Goal: Task Accomplishment & Management: Use online tool/utility

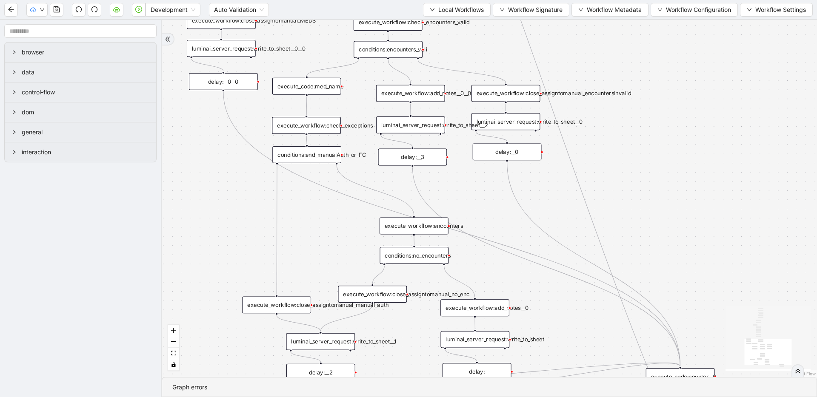
drag, startPoint x: 437, startPoint y: 147, endPoint x: 438, endPoint y: 192, distance: 44.7
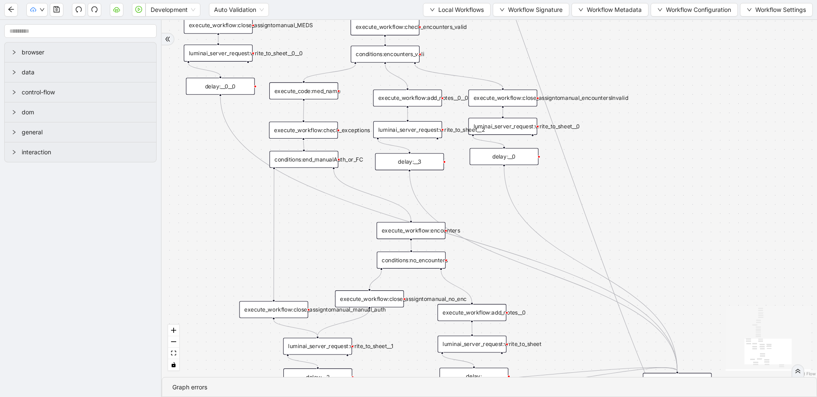
drag, startPoint x: 494, startPoint y: 252, endPoint x: 495, endPoint y: 275, distance: 22.6
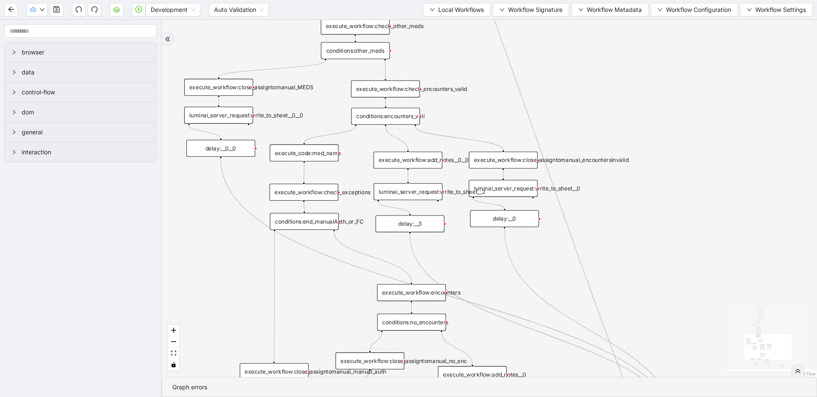
drag, startPoint x: 496, startPoint y: 237, endPoint x: 496, endPoint y: 287, distance: 49.8
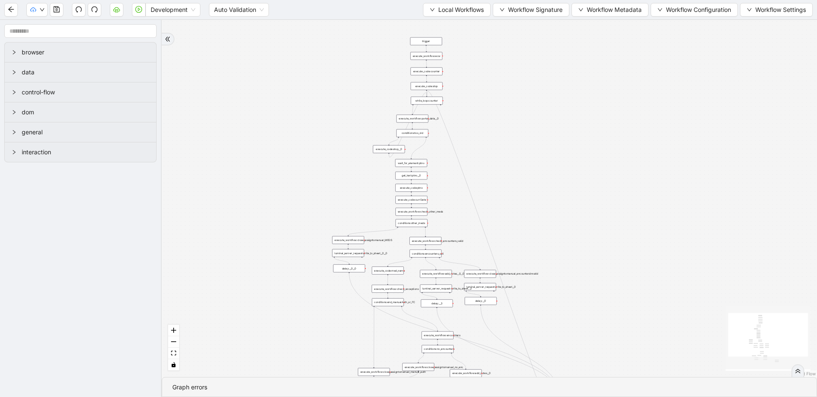
drag, startPoint x: 484, startPoint y: 164, endPoint x: 472, endPoint y: 274, distance: 110.8
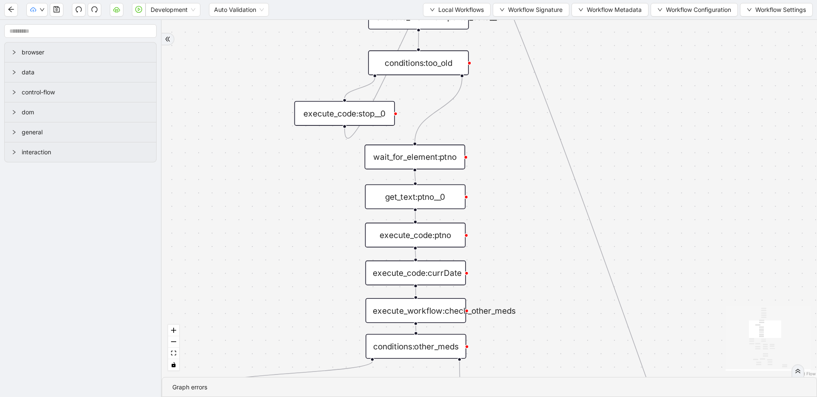
drag, startPoint x: 520, startPoint y: 144, endPoint x: 523, endPoint y: 231, distance: 87.3
click at [523, 231] on div "trigger execute_workflow:check_exceptions execute_workflow:encounters execute_w…" at bounding box center [489, 198] width 655 height 357
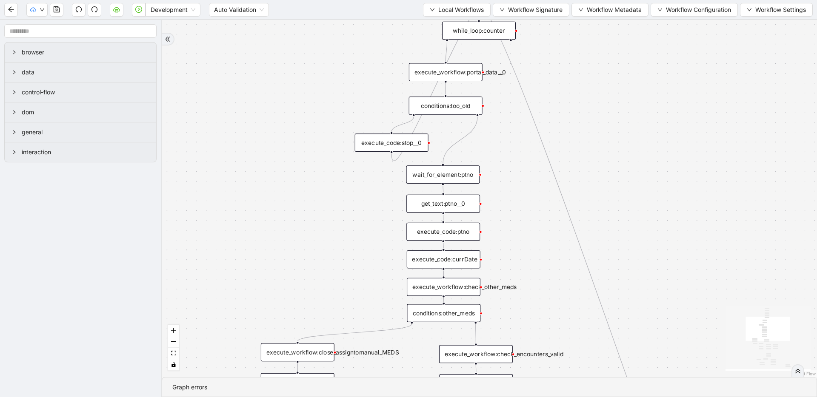
click at [456, 259] on div "execute_code:currDate" at bounding box center [444, 260] width 74 height 18
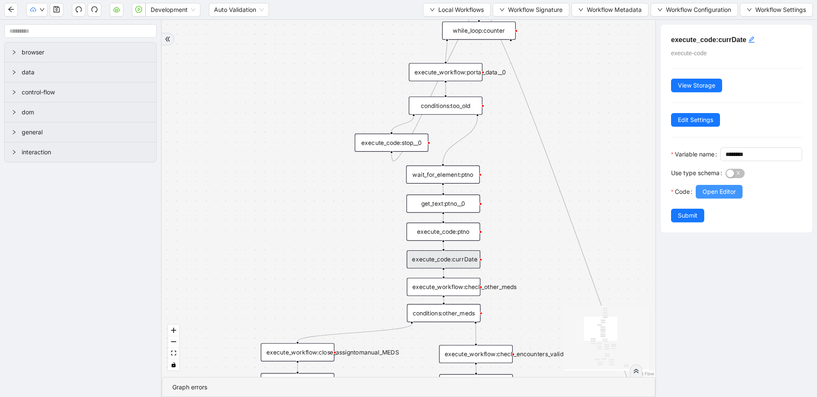
click at [715, 197] on span "Open Editor" at bounding box center [718, 191] width 33 height 9
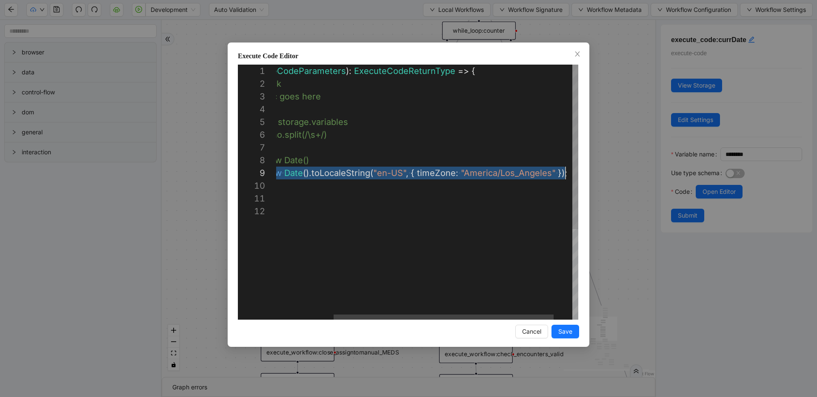
scroll to position [102, 368]
drag, startPoint x: 353, startPoint y: 178, endPoint x: 568, endPoint y: 179, distance: 214.8
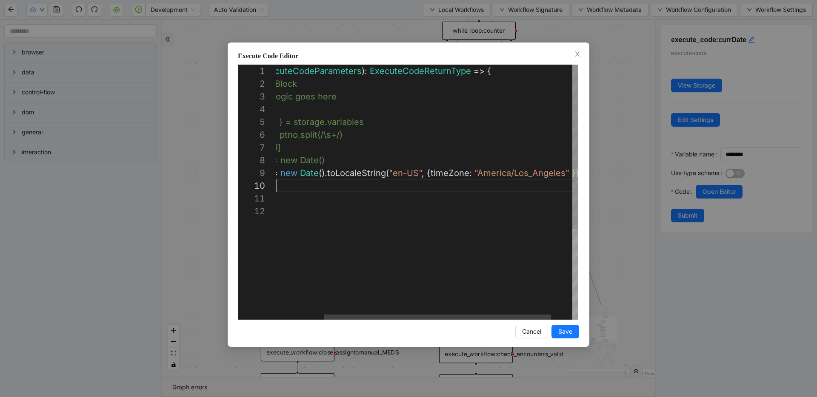
click at [439, 185] on div "( { storage } : ExecuteCodeParameters ): ExecuteCodeReturnType => { //#region C…" at bounding box center [409, 263] width 393 height 396
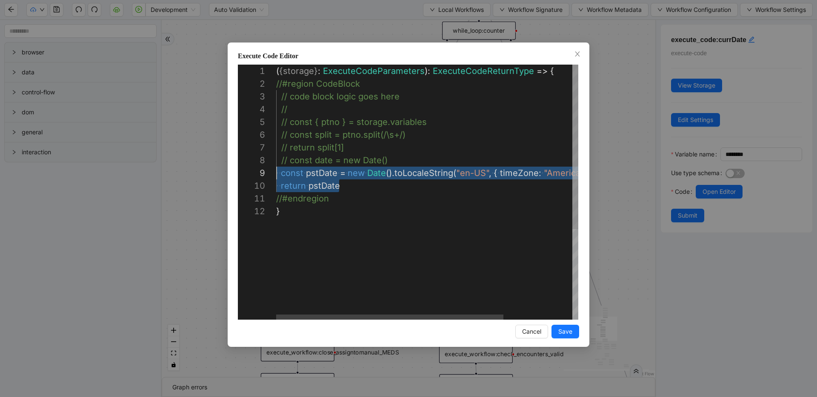
drag, startPoint x: 393, startPoint y: 184, endPoint x: 205, endPoint y: 168, distance: 188.7
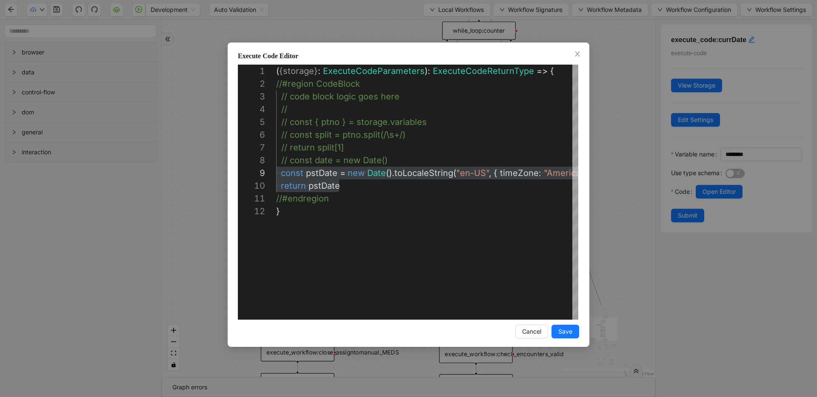
click at [621, 121] on div "**********" at bounding box center [408, 198] width 817 height 397
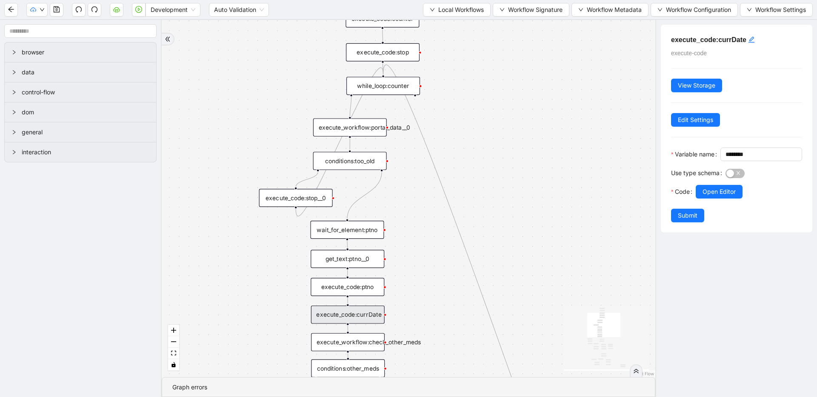
drag, startPoint x: 610, startPoint y: 114, endPoint x: 514, endPoint y: 170, distance: 110.2
click at [351, 163] on div "conditions:too_old" at bounding box center [350, 161] width 74 height 18
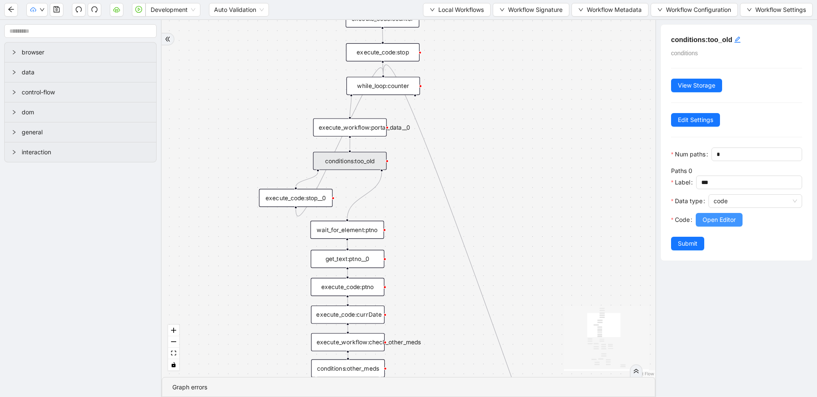
click at [708, 218] on span "Open Editor" at bounding box center [718, 219] width 33 height 9
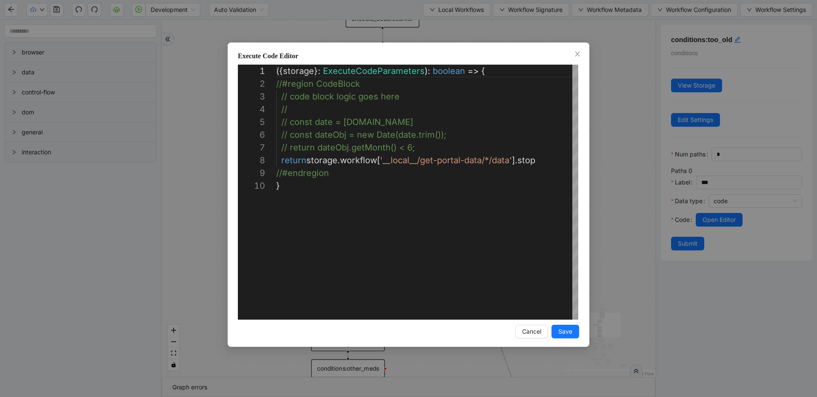
click at [631, 190] on div "**********" at bounding box center [408, 198] width 817 height 397
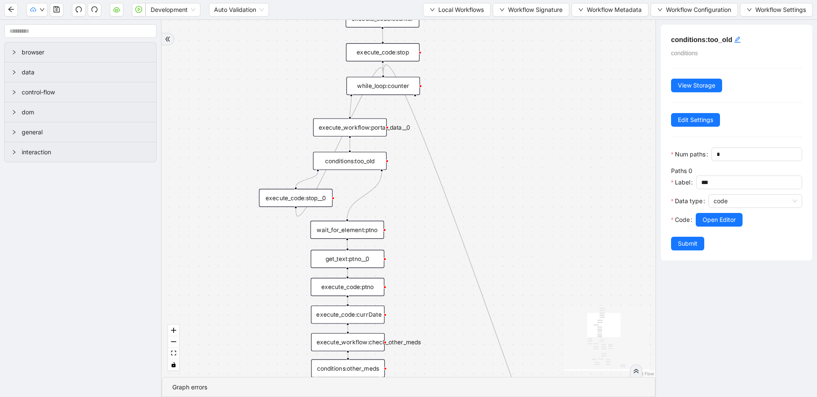
click at [314, 197] on div "execute_code:stop__0" at bounding box center [296, 198] width 74 height 18
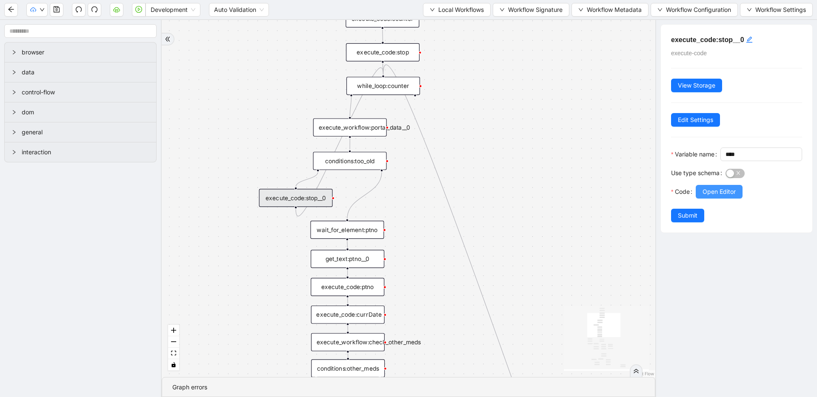
click at [699, 199] on button "Open Editor" at bounding box center [719, 192] width 47 height 14
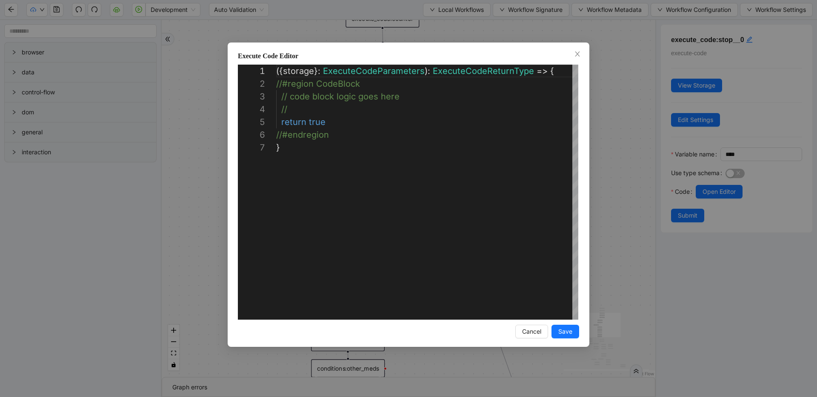
scroll to position [77, 0]
click at [623, 180] on div "**********" at bounding box center [408, 198] width 817 height 397
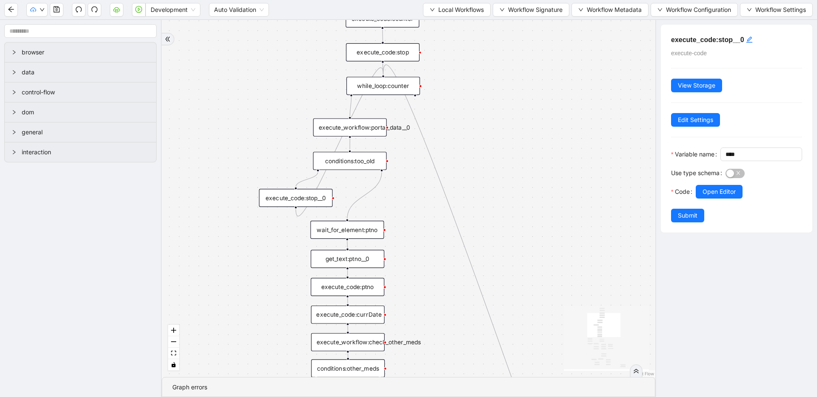
click at [393, 91] on div "while_loop:counter" at bounding box center [383, 86] width 74 height 18
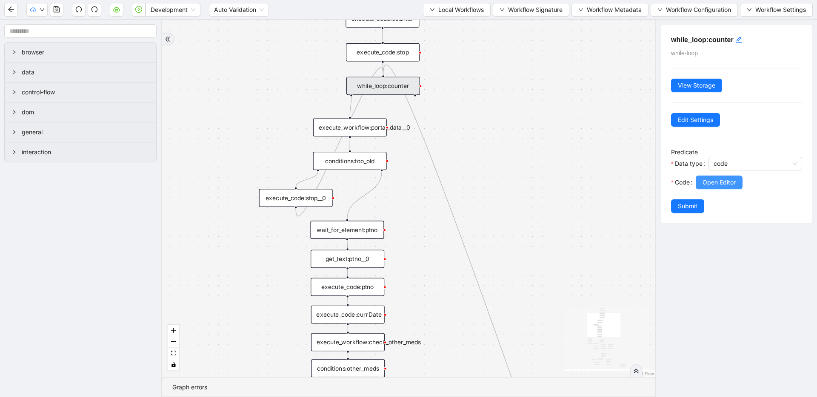
click at [710, 185] on span "Open Editor" at bounding box center [718, 182] width 33 height 9
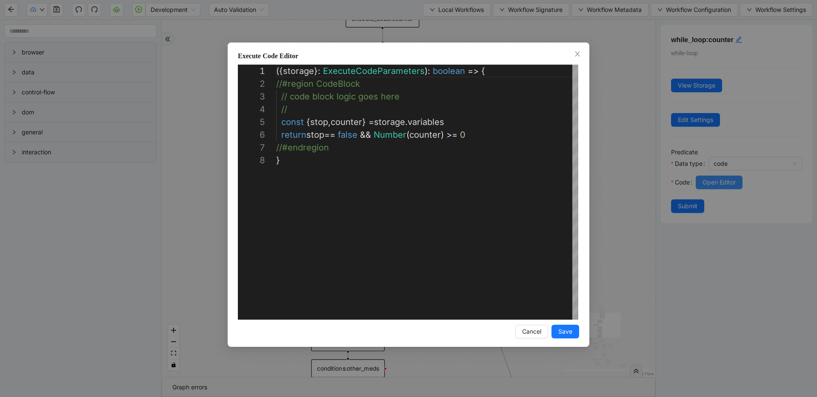
scroll to position [89, 0]
click at [596, 100] on div "**********" at bounding box center [408, 198] width 817 height 397
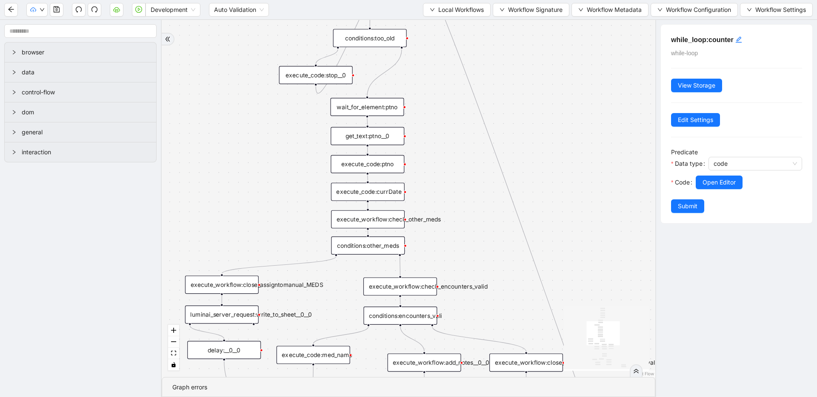
drag, startPoint x: 238, startPoint y: 281, endPoint x: 258, endPoint y: 158, distance: 124.6
click at [258, 158] on div "trigger execute_workflow:check_exceptions execute_workflow:encounters execute_w…" at bounding box center [408, 198] width 493 height 357
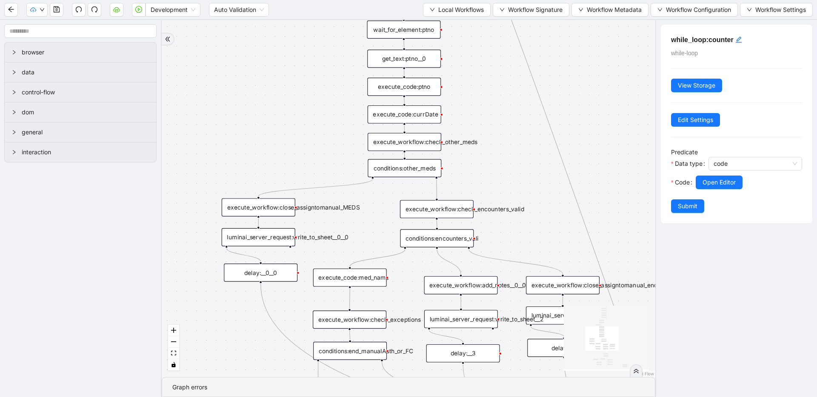
drag, startPoint x: 228, startPoint y: 205, endPoint x: 265, endPoint y: 128, distance: 86.2
click at [265, 128] on div "trigger execute_workflow:check_exceptions execute_workflow:encounters execute_w…" at bounding box center [408, 198] width 493 height 357
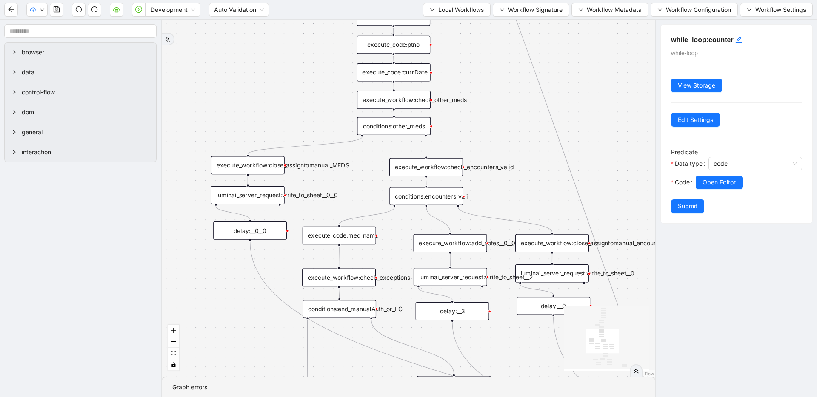
drag, startPoint x: 197, startPoint y: 242, endPoint x: 182, endPoint y: 192, distance: 51.9
click at [182, 192] on div "trigger execute_workflow:check_exceptions execute_workflow:encounters execute_w…" at bounding box center [408, 198] width 493 height 357
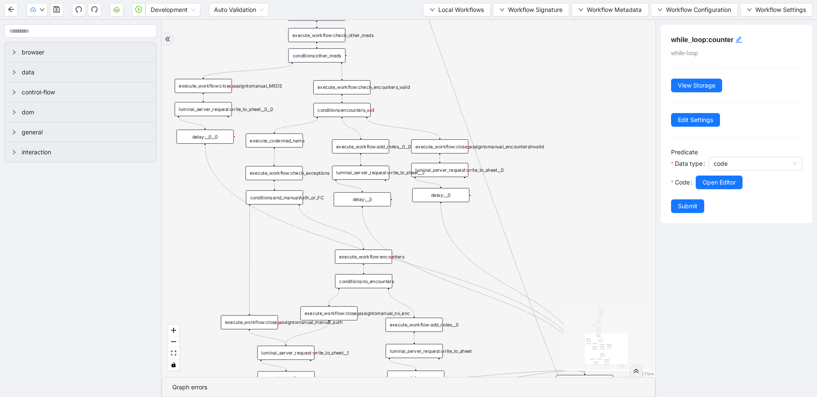
drag, startPoint x: 516, startPoint y: 300, endPoint x: 492, endPoint y: 235, distance: 69.5
click at [492, 235] on div "trigger execute_workflow:check_exceptions execute_workflow:encounters execute_w…" at bounding box center [408, 198] width 493 height 357
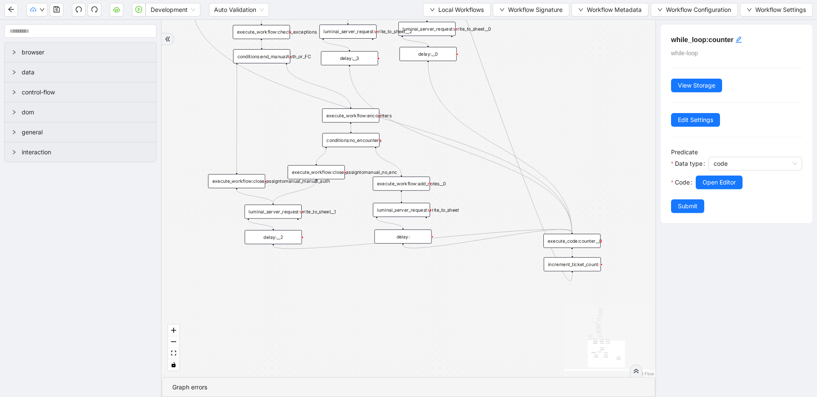
drag, startPoint x: 530, startPoint y: 238, endPoint x: 517, endPoint y: 97, distance: 141.8
click at [517, 97] on div "trigger execute_workflow:check_exceptions execute_workflow:encounters execute_w…" at bounding box center [408, 198] width 493 height 357
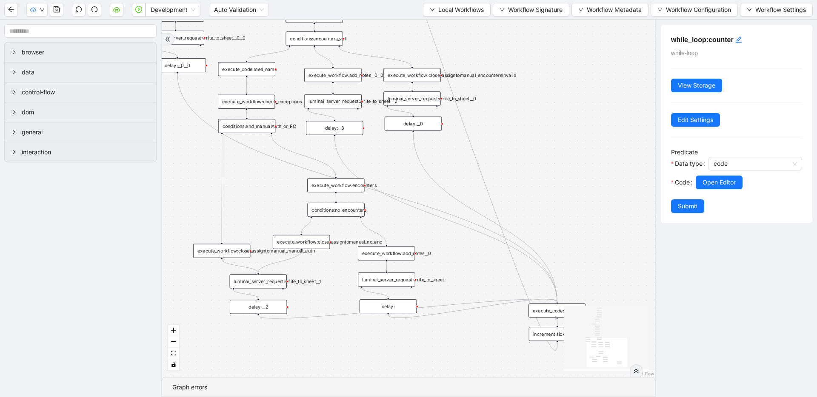
drag, startPoint x: 347, startPoint y: 225, endPoint x: 333, endPoint y: 295, distance: 71.2
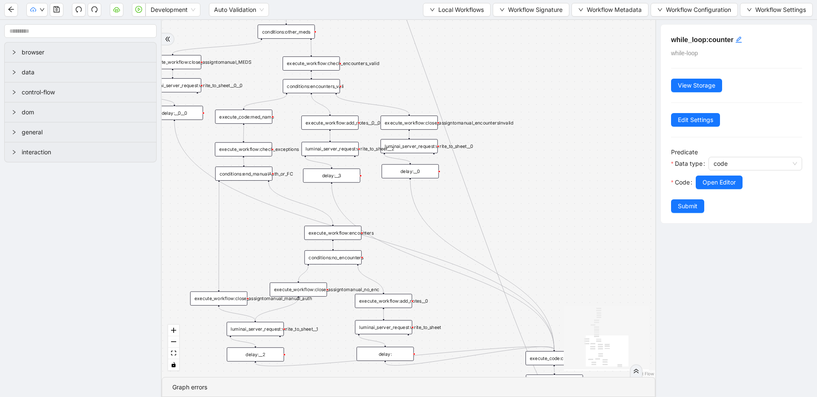
drag, startPoint x: 512, startPoint y: 171, endPoint x: 507, endPoint y: 252, distance: 81.8
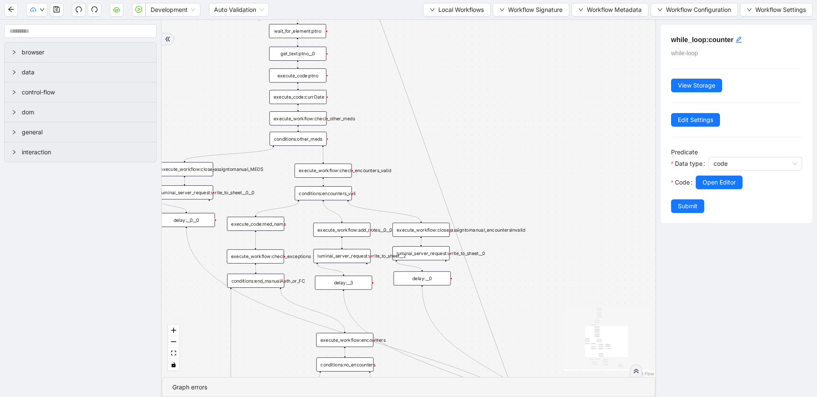
drag, startPoint x: 509, startPoint y: 175, endPoint x: 523, endPoint y: 248, distance: 74.5
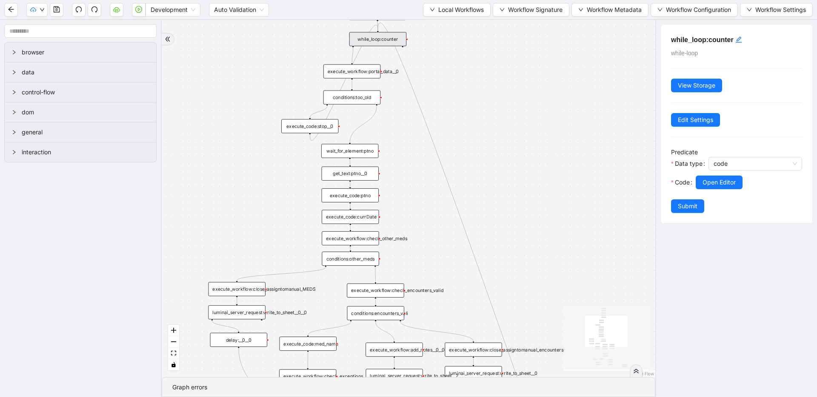
drag, startPoint x: 489, startPoint y: 94, endPoint x: 542, endPoint y: 214, distance: 131.0
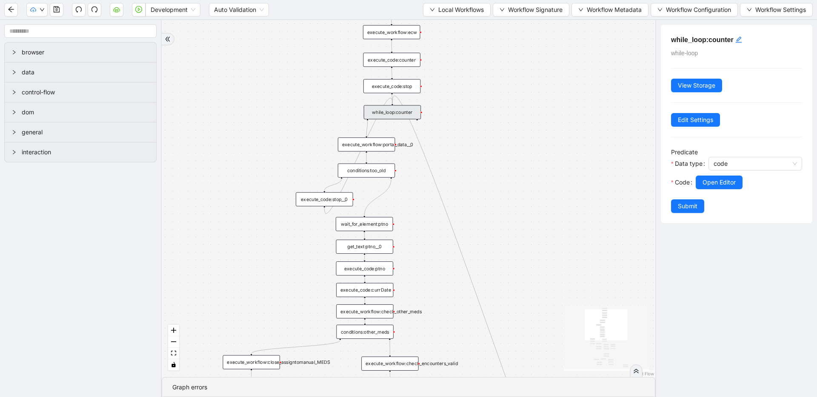
drag, startPoint x: 506, startPoint y: 131, endPoint x: 520, endPoint y: 202, distance: 72.5
click at [520, 202] on div "trigger execute_workflow:check_exceptions execute_workflow:encounters execute_w…" at bounding box center [408, 198] width 493 height 357
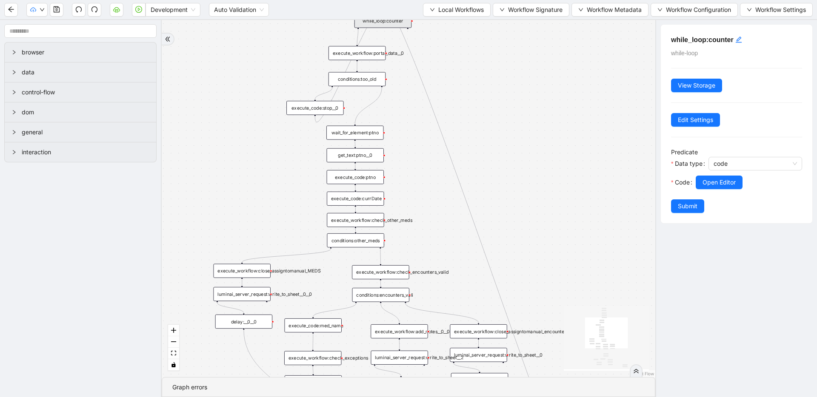
drag, startPoint x: 521, startPoint y: 230, endPoint x: 509, endPoint y: 124, distance: 106.6
click at [508, 122] on div "trigger execute_workflow:check_exceptions execute_workflow:encounters execute_w…" at bounding box center [408, 198] width 493 height 357
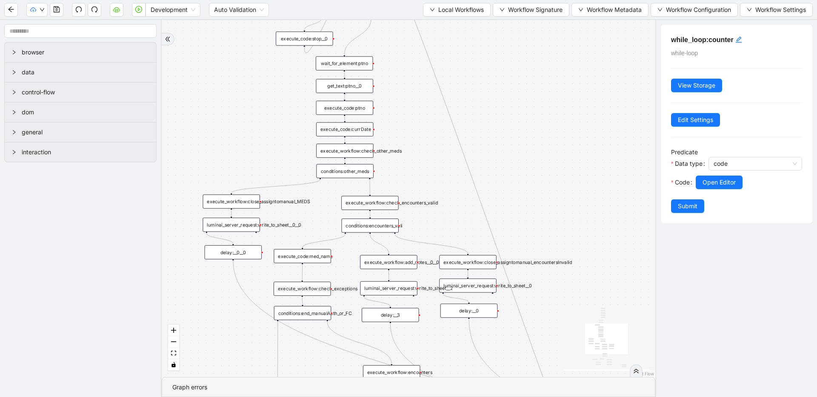
drag, startPoint x: 537, startPoint y: 208, endPoint x: 530, endPoint y: 155, distance: 53.7
click at [530, 155] on div "trigger execute_workflow:check_exceptions execute_workflow:encounters execute_w…" at bounding box center [408, 198] width 493 height 357
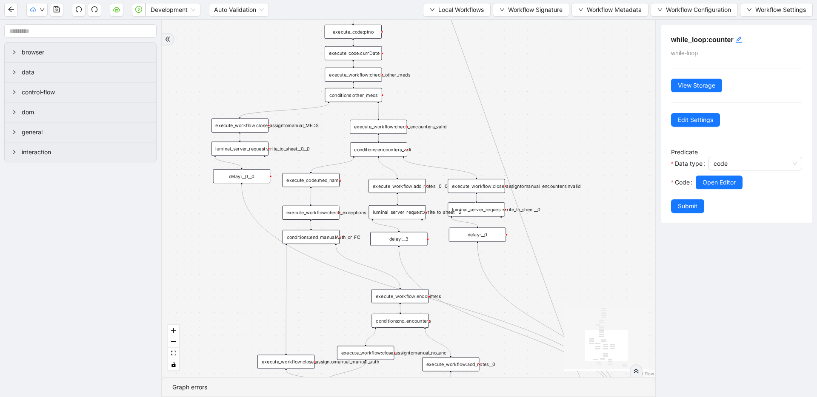
drag, startPoint x: 445, startPoint y: 174, endPoint x: 453, endPoint y: 98, distance: 76.6
click at [453, 98] on div "trigger execute_workflow:check_exceptions execute_workflow:encounters execute_w…" at bounding box center [408, 198] width 493 height 357
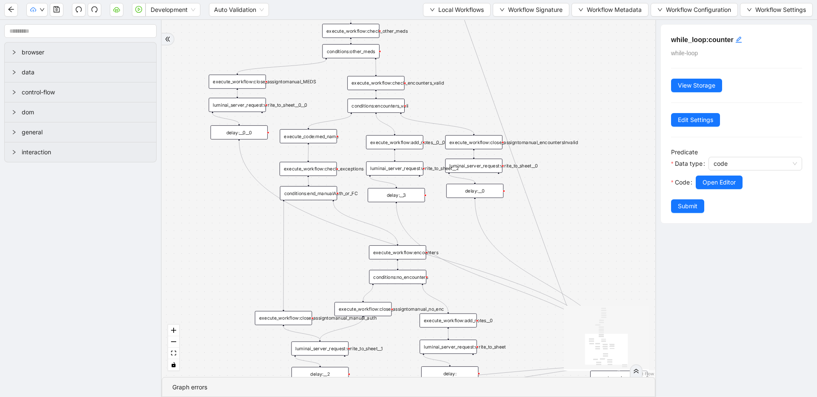
drag, startPoint x: 246, startPoint y: 260, endPoint x: 244, endPoint y: 216, distance: 43.9
click at [244, 216] on div "trigger execute_workflow:check_exceptions execute_workflow:encounters execute_w…" at bounding box center [408, 198] width 493 height 357
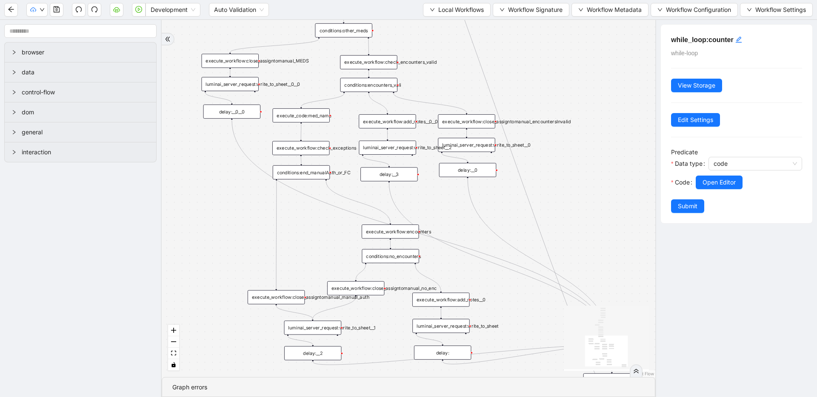
drag, startPoint x: 245, startPoint y: 241, endPoint x: 237, endPoint y: 220, distance: 22.1
click at [237, 220] on div "trigger execute_workflow:check_exceptions execute_workflow:encounters execute_w…" at bounding box center [408, 198] width 493 height 357
click at [370, 84] on div "conditions:encounters_vali" at bounding box center [368, 85] width 57 height 14
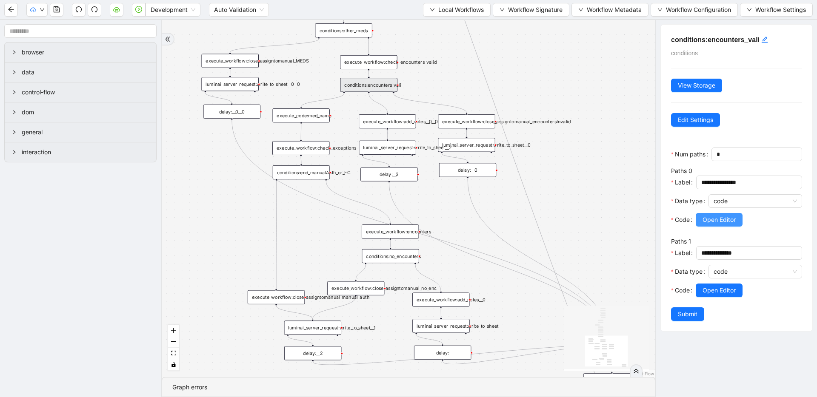
click at [712, 220] on span "Open Editor" at bounding box center [718, 219] width 33 height 9
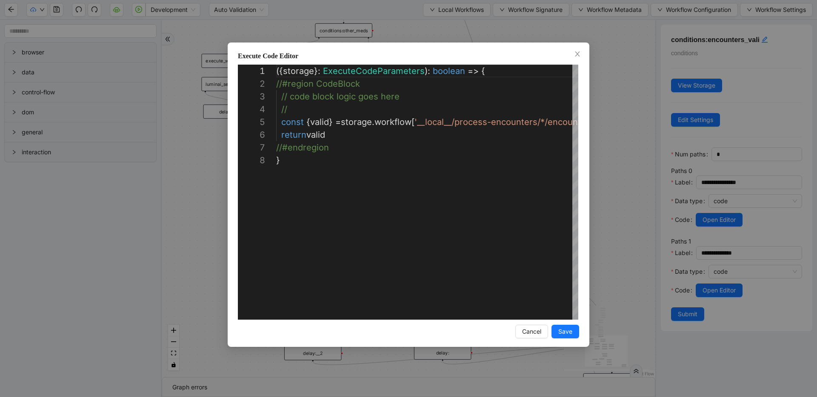
click at [614, 201] on div "**********" at bounding box center [408, 198] width 817 height 397
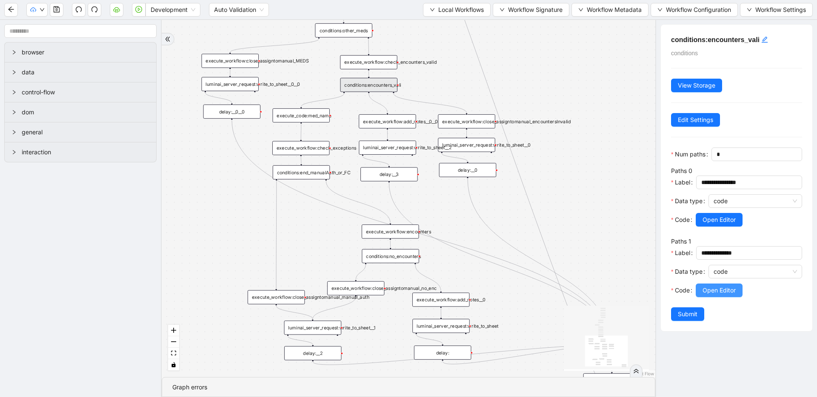
click at [736, 295] on button "Open Editor" at bounding box center [719, 291] width 47 height 14
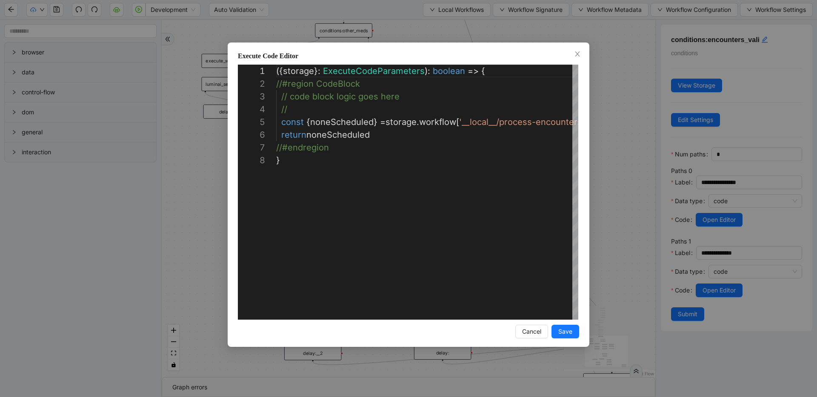
click at [624, 183] on div "**********" at bounding box center [408, 198] width 817 height 397
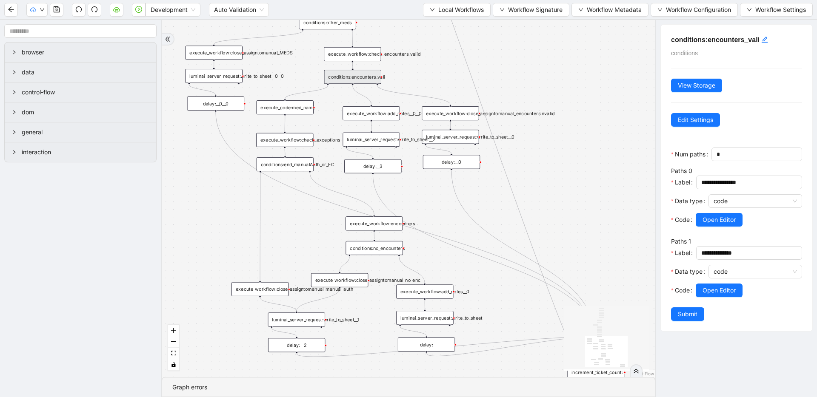
drag, startPoint x: 343, startPoint y: 180, endPoint x: 335, endPoint y: 135, distance: 45.4
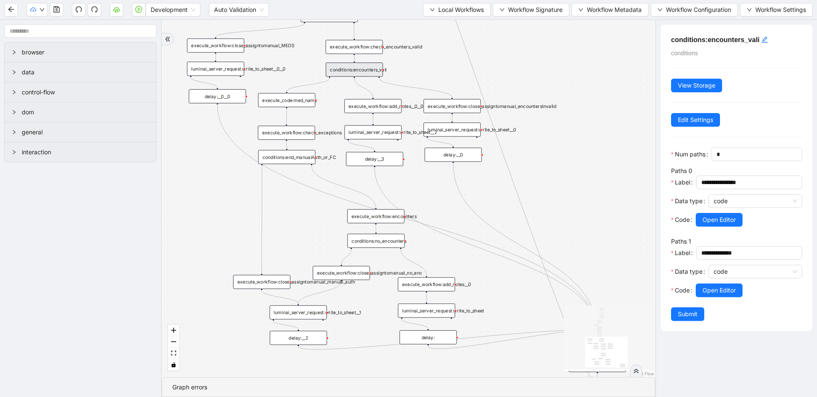
drag, startPoint x: 335, startPoint y: 135, endPoint x: 339, endPoint y: 123, distance: 13.5
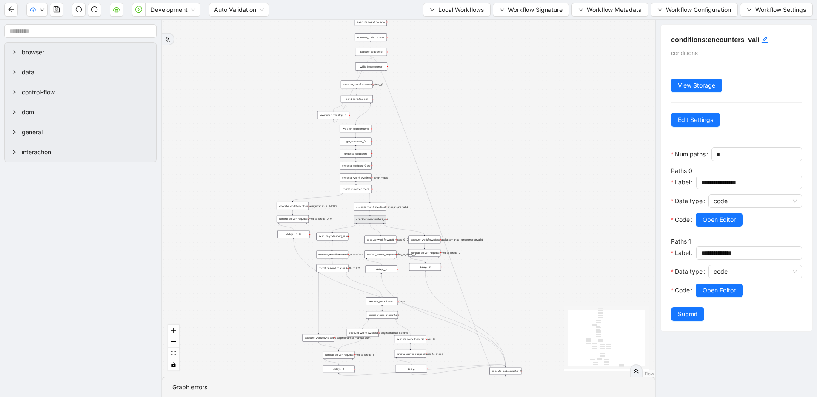
drag, startPoint x: 376, startPoint y: 115, endPoint x: 470, endPoint y: 245, distance: 161.2
drag, startPoint x: 475, startPoint y: 139, endPoint x: 488, endPoint y: 227, distance: 89.0
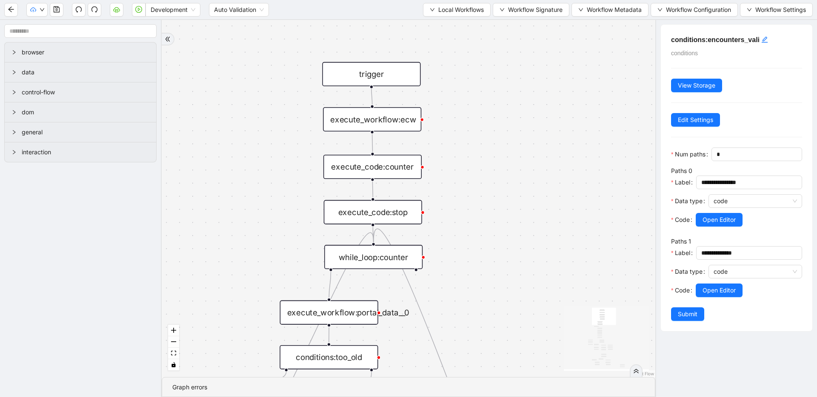
drag, startPoint x: 519, startPoint y: 246, endPoint x: 524, endPoint y: 262, distance: 16.4
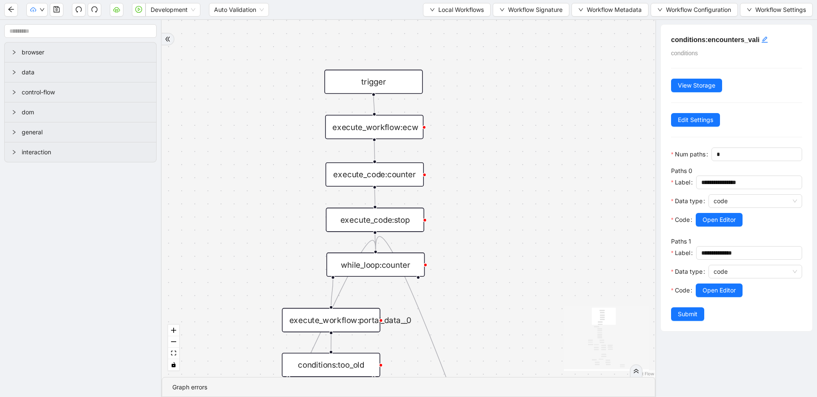
click at [402, 132] on div "execute_workflow:ecw" at bounding box center [374, 127] width 98 height 24
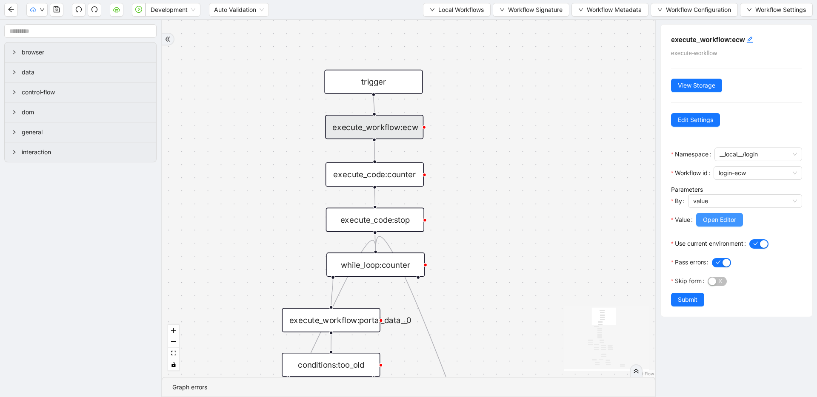
click at [701, 218] on button "Open Editor" at bounding box center [719, 220] width 47 height 14
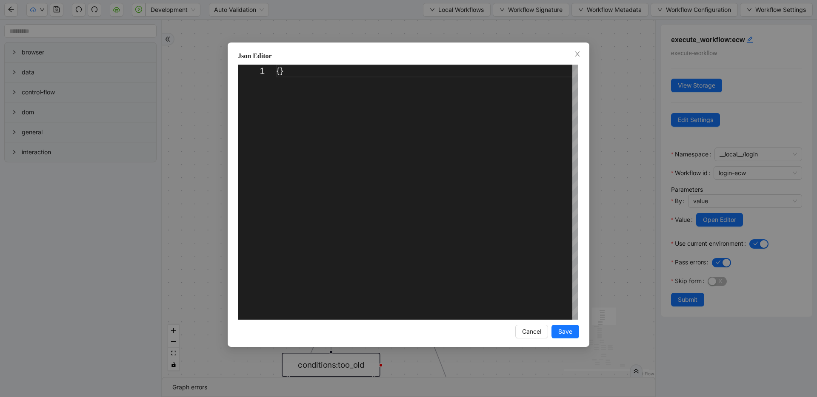
click at [628, 186] on div "Json Editor 1 {} ** Enter to Rename, ⇧Enter to Preview Cancel Save" at bounding box center [408, 198] width 817 height 397
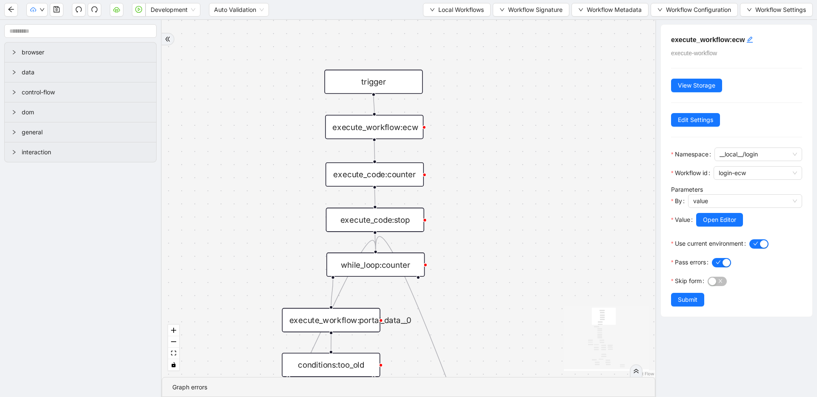
click at [376, 177] on div "execute_code:counter" at bounding box center [374, 174] width 98 height 24
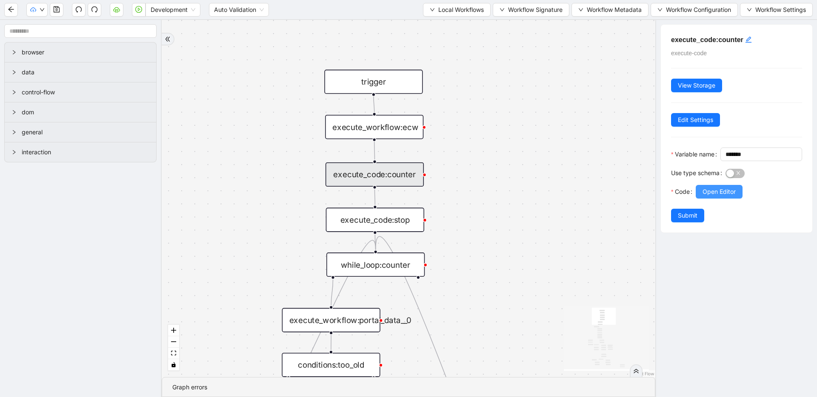
click at [710, 197] on span "Open Editor" at bounding box center [718, 191] width 33 height 9
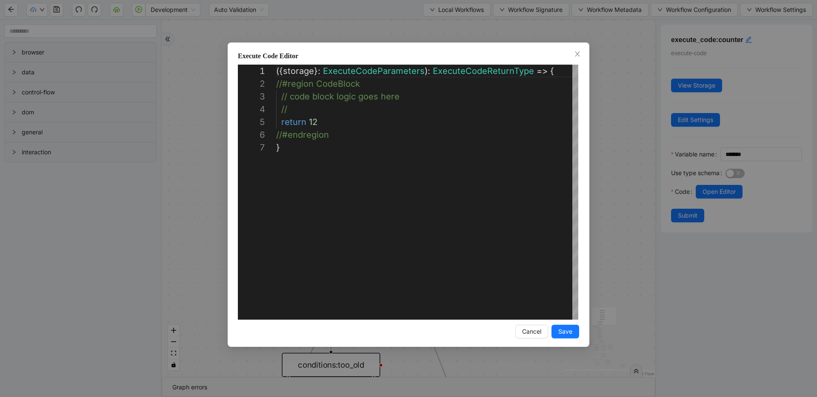
scroll to position [77, 0]
click at [632, 199] on div "**********" at bounding box center [408, 198] width 817 height 397
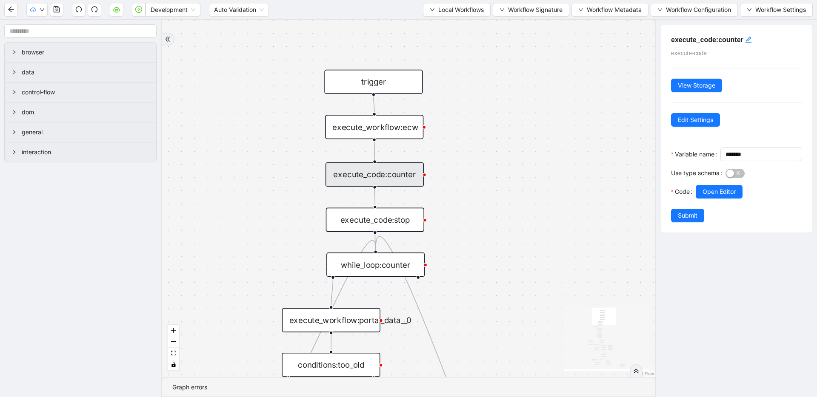
click at [381, 216] on div "execute_code:stop" at bounding box center [375, 220] width 98 height 24
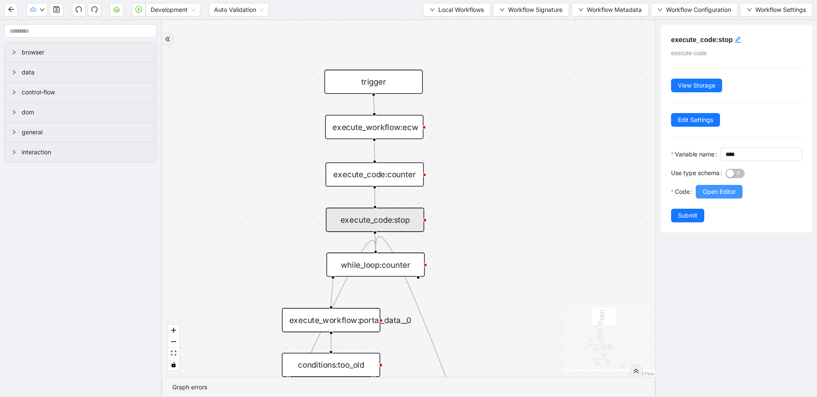
click at [735, 197] on span "Open Editor" at bounding box center [718, 191] width 33 height 9
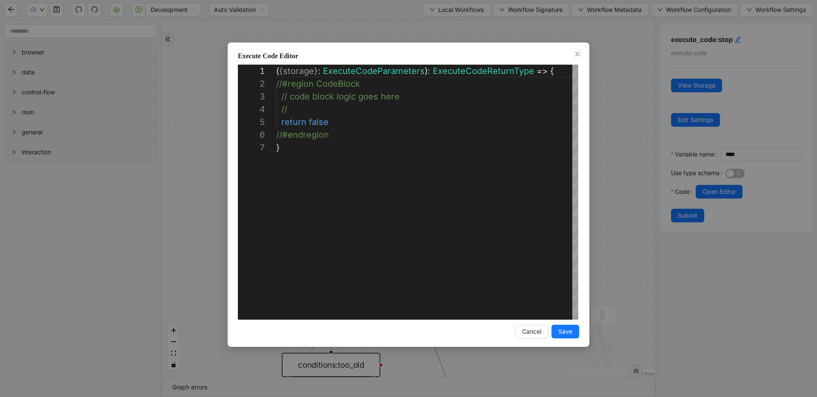
click at [630, 200] on div "**********" at bounding box center [408, 198] width 817 height 397
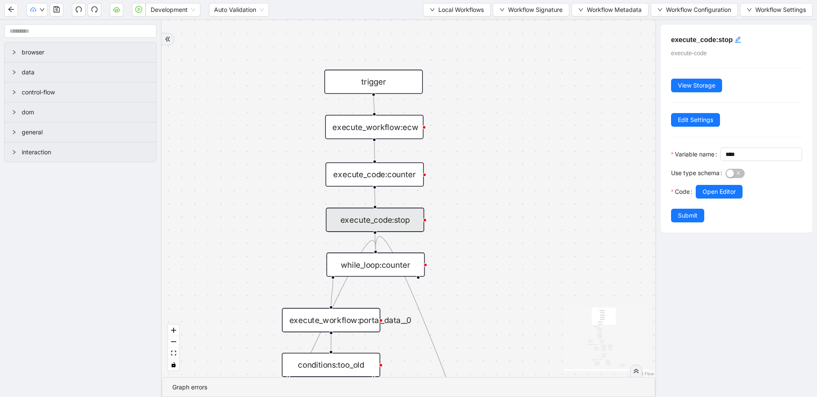
click at [391, 274] on div "while_loop:counter" at bounding box center [375, 265] width 98 height 24
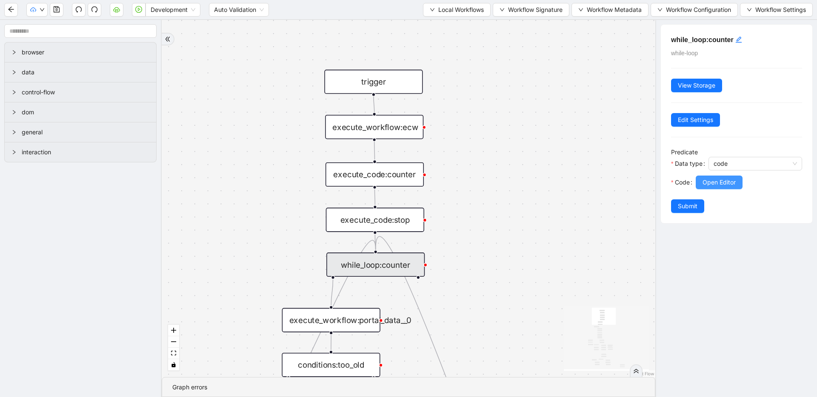
click at [715, 181] on span "Open Editor" at bounding box center [718, 182] width 33 height 9
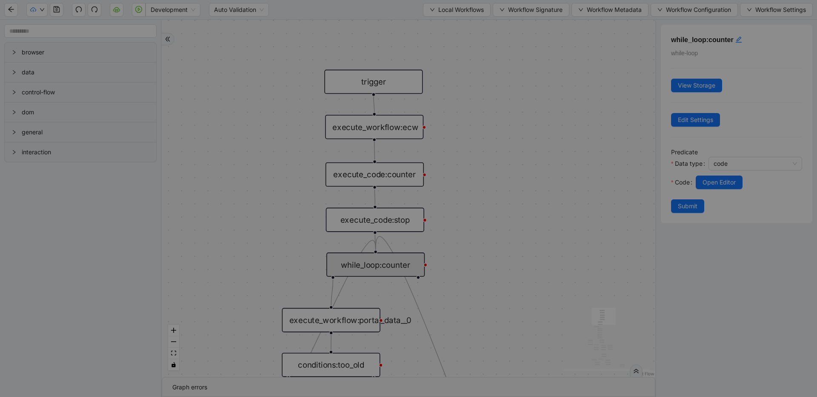
scroll to position [89, 0]
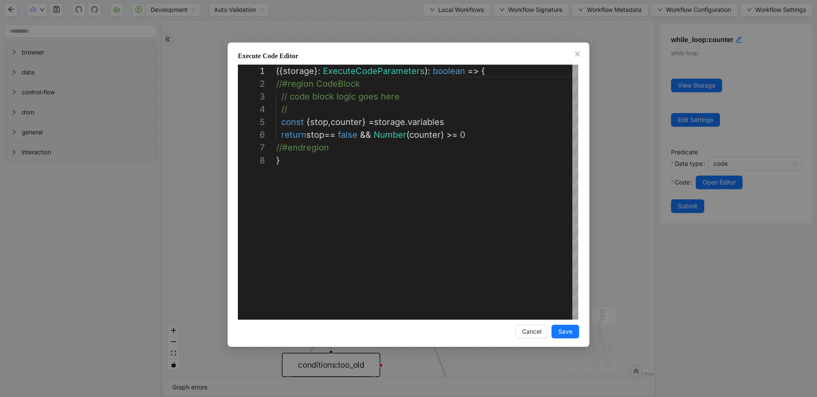
click at [630, 181] on div "**********" at bounding box center [408, 198] width 817 height 397
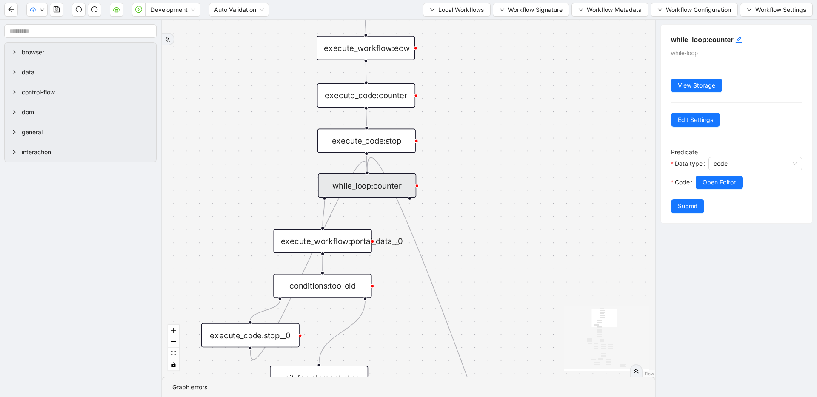
drag, startPoint x: 546, startPoint y: 251, endPoint x: 537, endPoint y: 172, distance: 79.6
click at [537, 172] on div "trigger execute_workflow:check_exceptions execute_workflow:encounters execute_w…" at bounding box center [408, 198] width 493 height 357
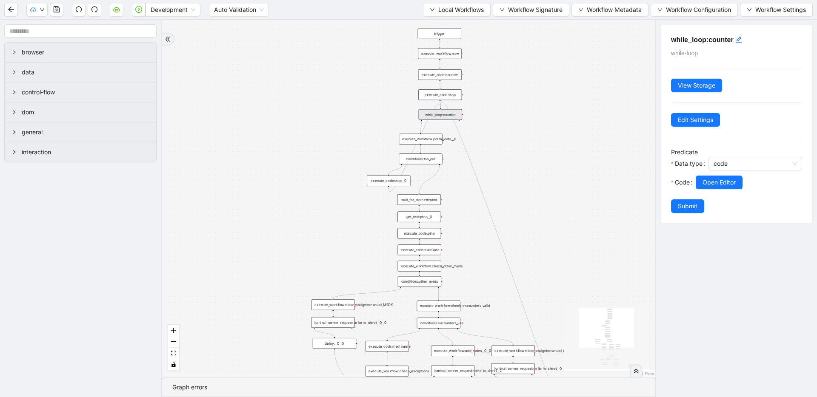
drag, startPoint x: 530, startPoint y: 198, endPoint x: 513, endPoint y: 130, distance: 69.7
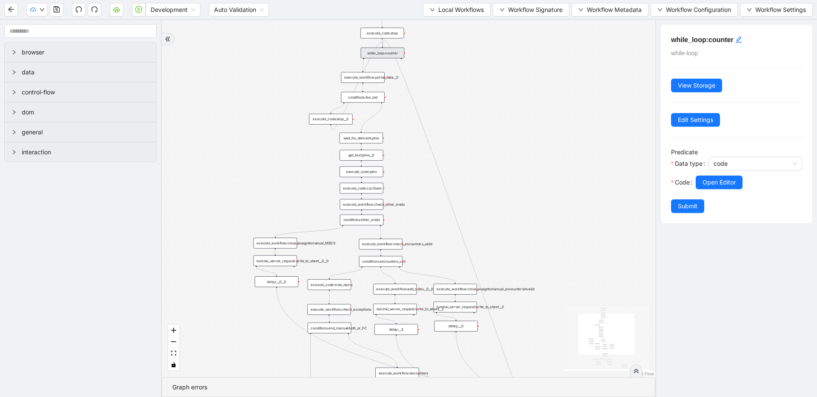
drag, startPoint x: 500, startPoint y: 142, endPoint x: 443, endPoint y: 78, distance: 85.5
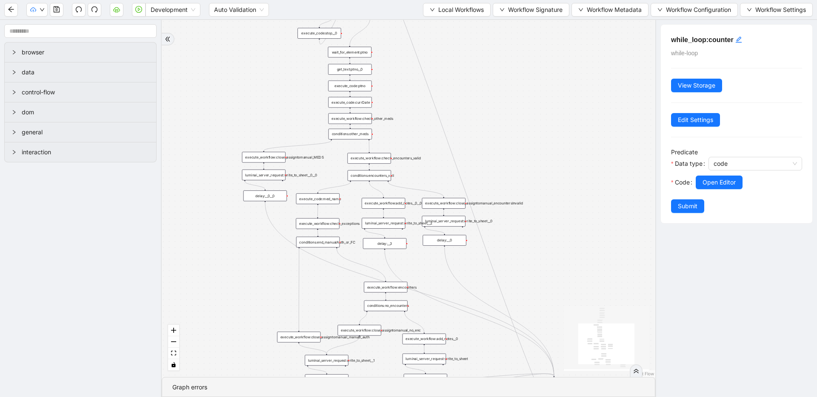
drag, startPoint x: 509, startPoint y: 102, endPoint x: 507, endPoint y: 108, distance: 6.5
click at [505, 86] on div "trigger execute_workflow:check_exceptions execute_workflow:encounters execute_w…" at bounding box center [408, 198] width 493 height 357
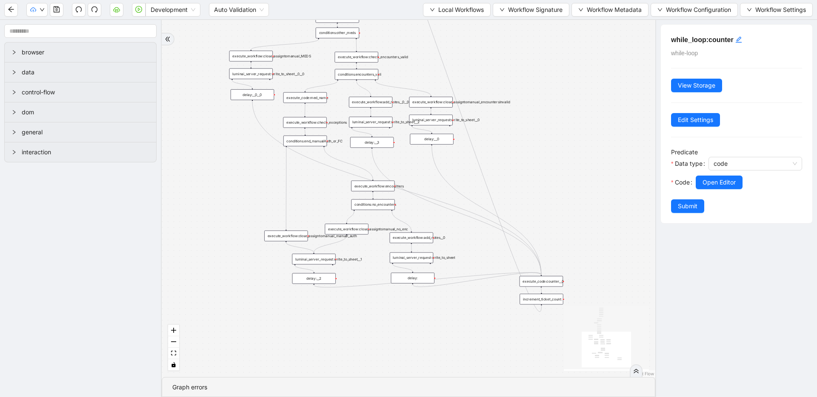
drag, startPoint x: 553, startPoint y: 220, endPoint x: 544, endPoint y: 134, distance: 85.5
click at [544, 134] on div "trigger execute_workflow:check_exceptions execute_workflow:encounters execute_w…" at bounding box center [408, 198] width 493 height 357
click at [546, 282] on div "execute_code:counter__0" at bounding box center [540, 281] width 43 height 11
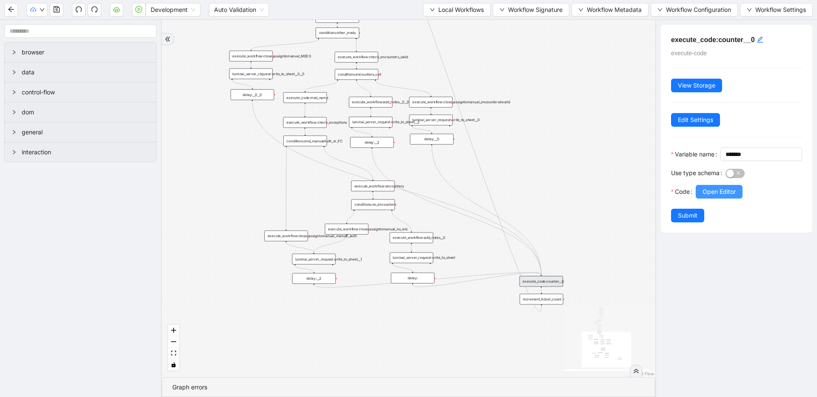
click at [721, 197] on span "Open Editor" at bounding box center [718, 191] width 33 height 9
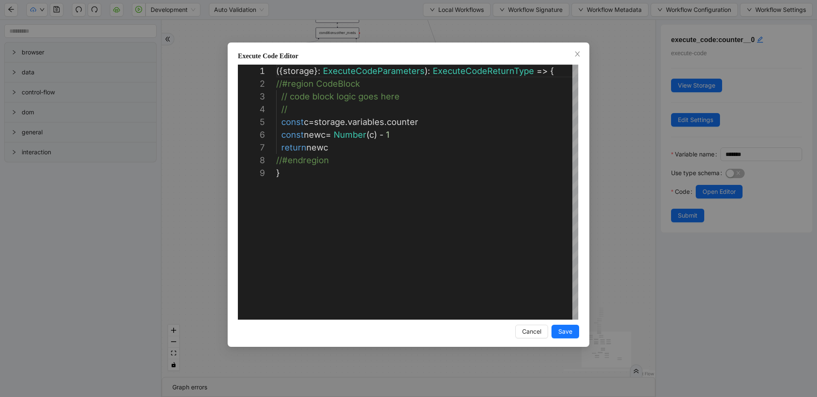
scroll to position [102, 0]
click at [606, 154] on div "**********" at bounding box center [408, 198] width 817 height 397
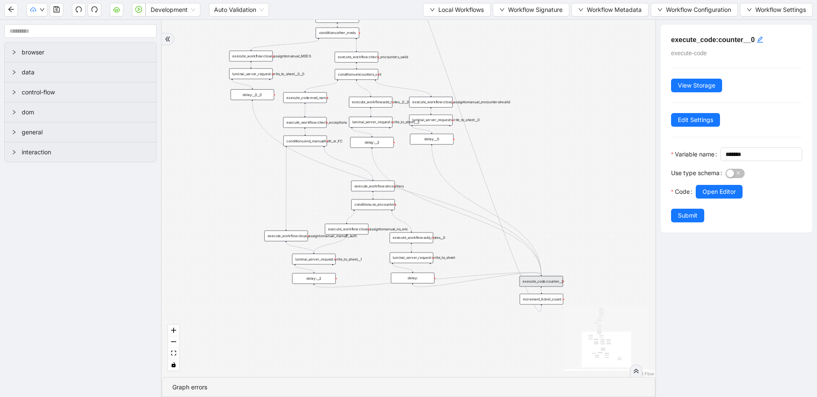
click at [545, 299] on div "increment_ticket_count:" at bounding box center [540, 299] width 43 height 11
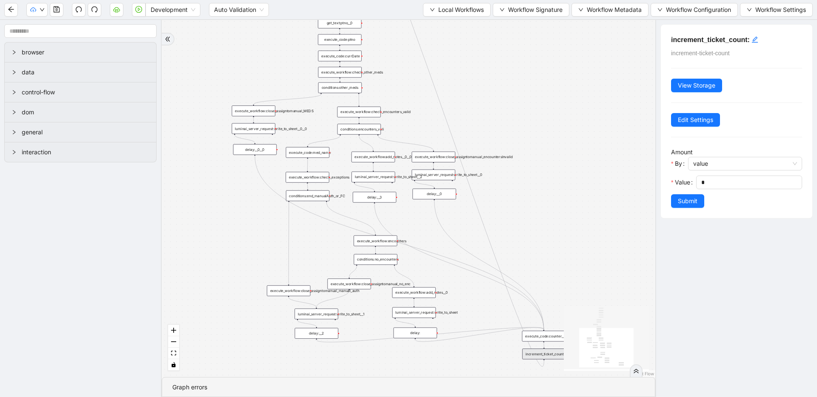
drag, startPoint x: 544, startPoint y: 175, endPoint x: 546, endPoint y: 234, distance: 58.3
click at [546, 234] on div "trigger execute_workflow:check_exceptions execute_workflow:encounters execute_w…" at bounding box center [408, 198] width 493 height 357
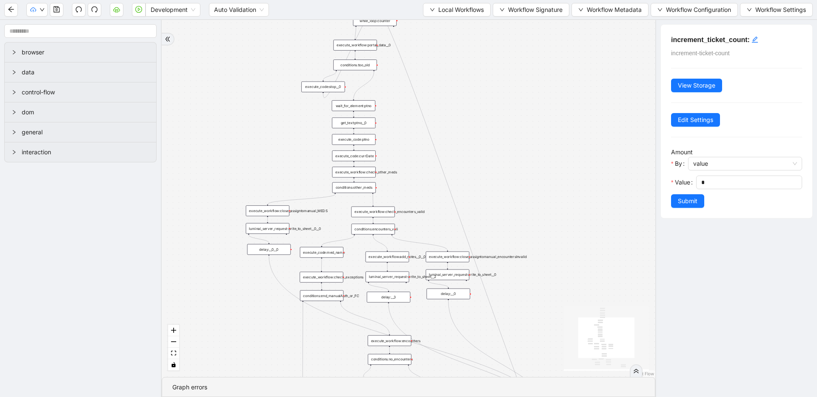
drag, startPoint x: 516, startPoint y: 129, endPoint x: 530, endPoint y: 230, distance: 102.3
click at [530, 230] on div "trigger execute_workflow:check_exceptions execute_workflow:encounters execute_w…" at bounding box center [408, 198] width 493 height 357
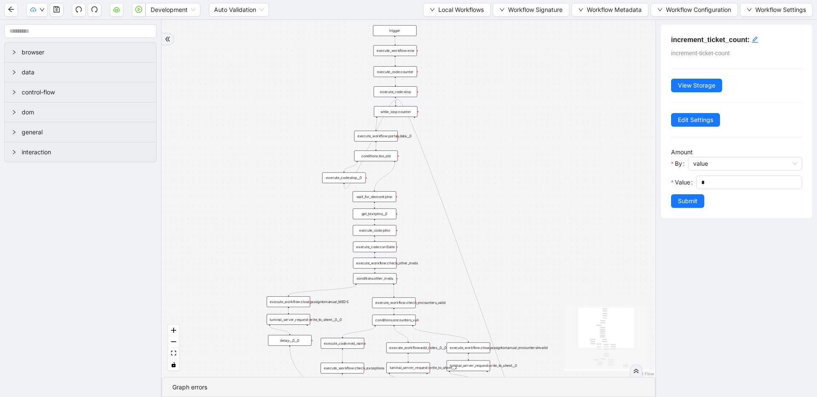
drag, startPoint x: 489, startPoint y: 137, endPoint x: 458, endPoint y: 64, distance: 79.5
click at [458, 65] on div "trigger execute_workflow:check_exceptions execute_workflow:encounters execute_w…" at bounding box center [408, 198] width 493 height 357
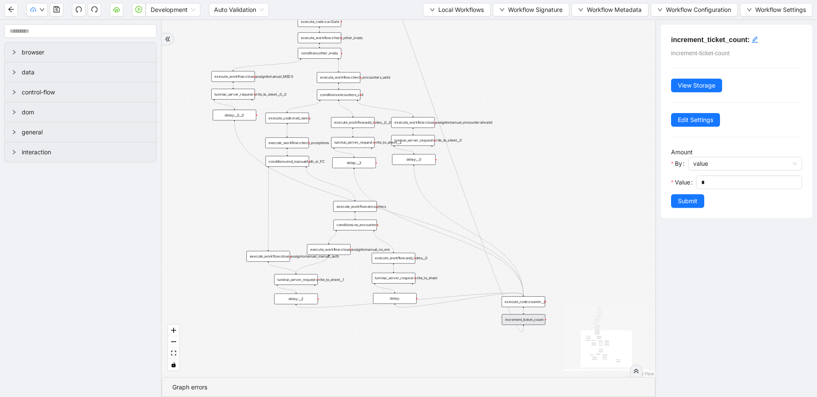
drag, startPoint x: 528, startPoint y: 213, endPoint x: 525, endPoint y: 155, distance: 58.4
click at [525, 155] on div "trigger execute_workflow:check_exceptions execute_workflow:encounters execute_w…" at bounding box center [408, 198] width 493 height 357
drag, startPoint x: 527, startPoint y: 351, endPoint x: 525, endPoint y: 359, distance: 7.8
click at [525, 357] on div "increment_ticket_count:" at bounding box center [517, 351] width 43 height 11
drag, startPoint x: 526, startPoint y: 305, endPoint x: 225, endPoint y: 347, distance: 304.5
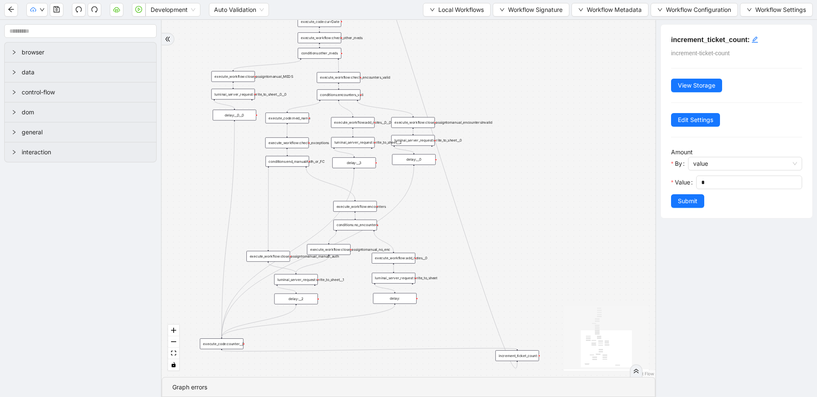
click at [225, 347] on div "execute_code:counter__0" at bounding box center [221, 344] width 43 height 11
drag, startPoint x: 263, startPoint y: 351, endPoint x: 529, endPoint y: 338, distance: 265.8
click at [529, 338] on div "execute_code:counter__0" at bounding box center [516, 338] width 43 height 11
click at [540, 277] on div "trigger execute_workflow:check_exceptions execute_workflow:encounters execute_w…" at bounding box center [408, 198] width 493 height 357
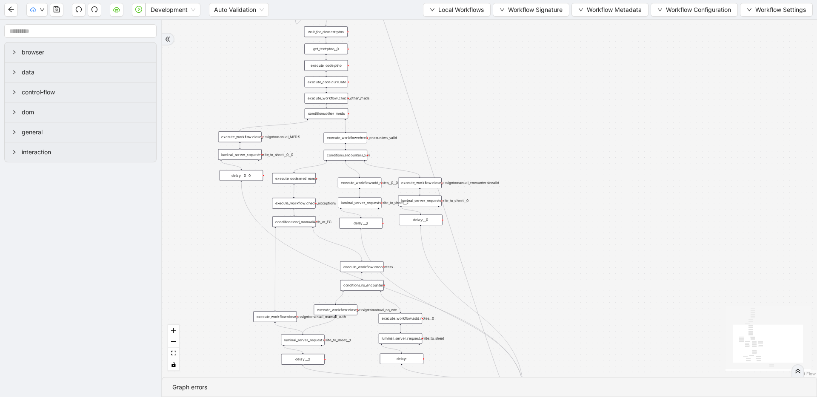
drag, startPoint x: 583, startPoint y: 267, endPoint x: 593, endPoint y: 380, distance: 113.5
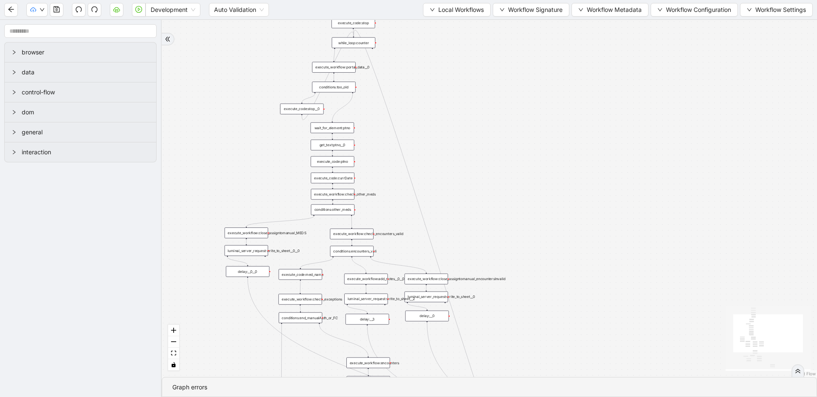
drag, startPoint x: 573, startPoint y: 160, endPoint x: 582, endPoint y: 245, distance: 85.5
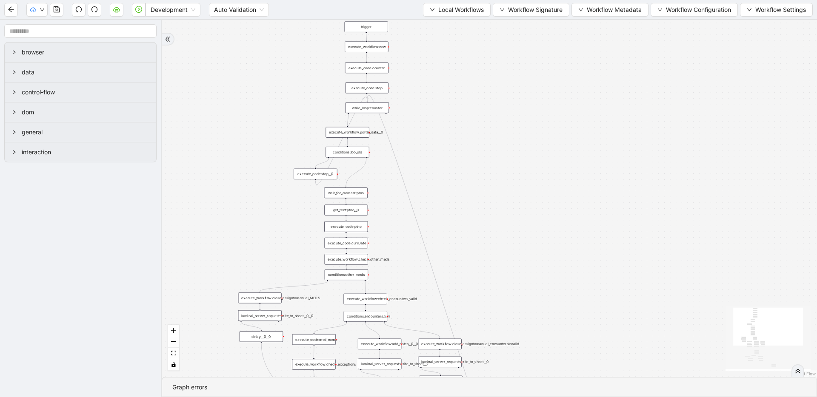
drag, startPoint x: 569, startPoint y: 151, endPoint x: 582, endPoint y: 211, distance: 60.9
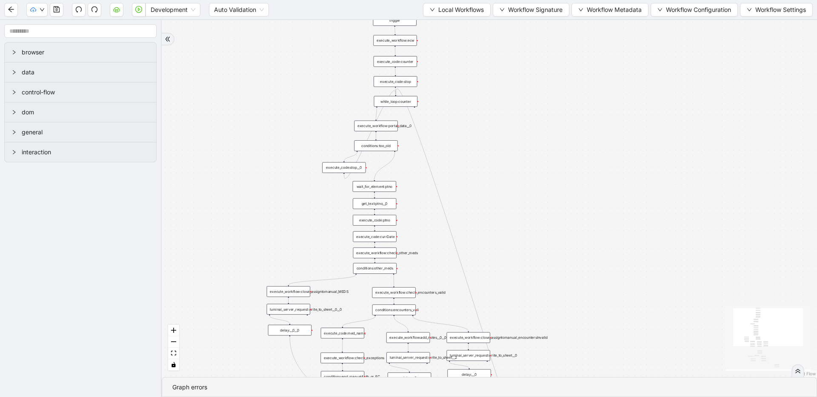
drag, startPoint x: 485, startPoint y: 153, endPoint x: 513, endPoint y: 143, distance: 29.9
click at [513, 143] on div "trigger execute_workflow:check_exceptions execute_workflow:encounters execute_w…" at bounding box center [489, 198] width 655 height 357
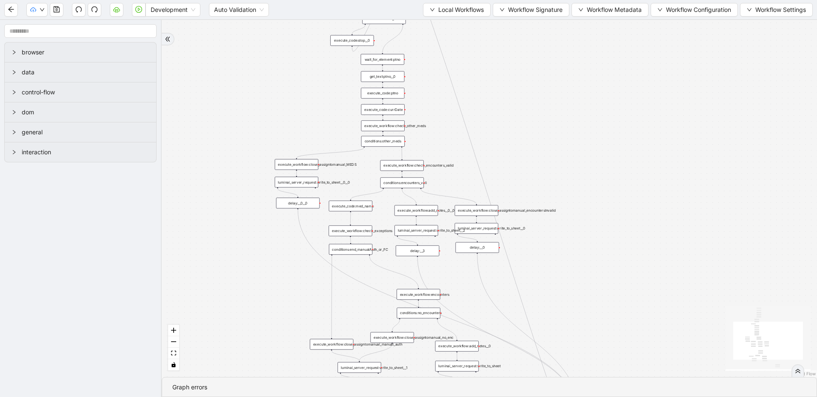
drag, startPoint x: 534, startPoint y: 243, endPoint x: 542, endPoint y: 116, distance: 127.4
click at [542, 116] on div "trigger execute_workflow:check_exceptions execute_workflow:encounters execute_w…" at bounding box center [489, 198] width 655 height 357
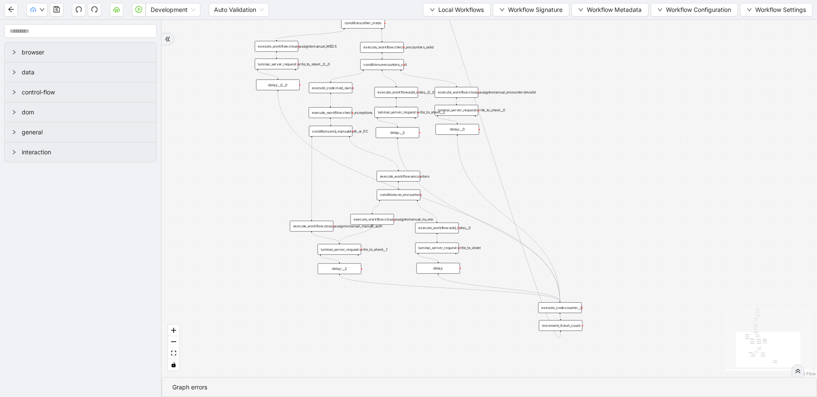
drag, startPoint x: 591, startPoint y: 255, endPoint x: 571, endPoint y: 149, distance: 107.7
click at [571, 149] on div "trigger execute_workflow:check_exceptions execute_workflow:encounters execute_w…" at bounding box center [489, 198] width 655 height 357
click at [386, 111] on div "luminai_server_request:write_to_sheet__2" at bounding box center [395, 112] width 43 height 11
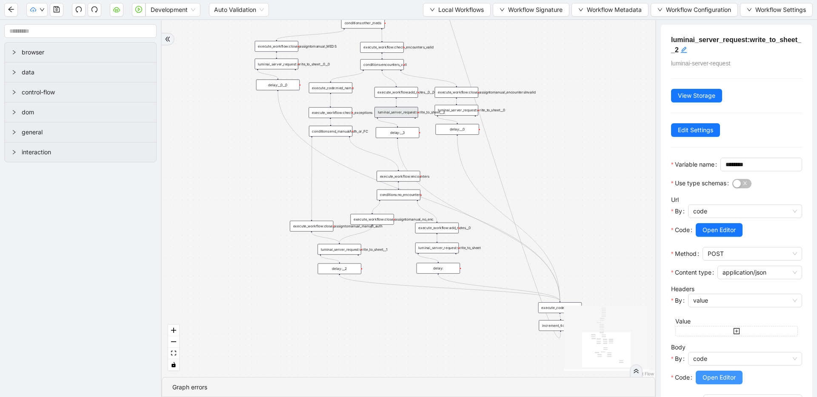
click at [728, 385] on button "Open Editor" at bounding box center [719, 378] width 47 height 14
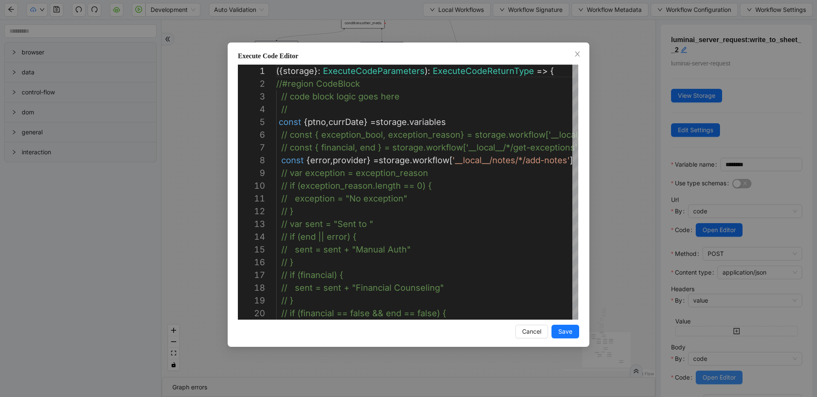
scroll to position [128, 0]
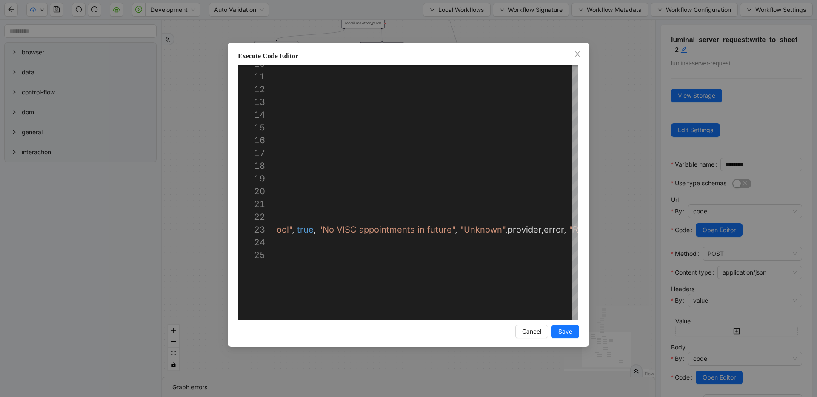
click at [604, 127] on div "Execute Code Editor 23 24 25 22 21 20 19 18 17 16 15 14 13 12 11 10 return { ma…" at bounding box center [408, 198] width 817 height 397
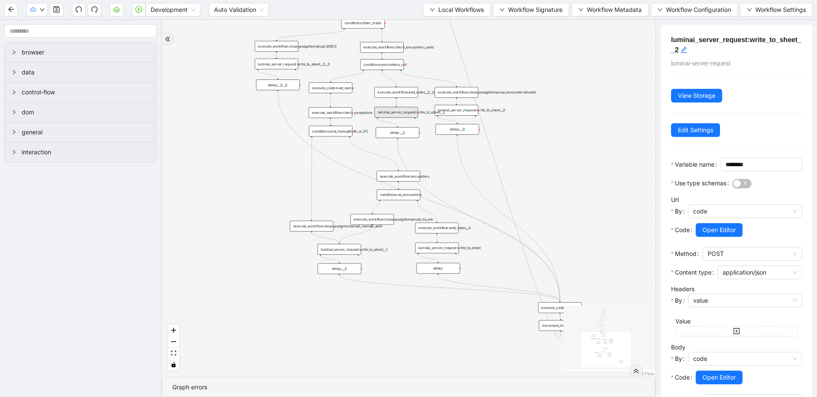
click at [395, 112] on div "luminai_server_request:write_to_sheet__2" at bounding box center [395, 112] width 43 height 11
click at [731, 235] on span "Open Editor" at bounding box center [718, 229] width 33 height 9
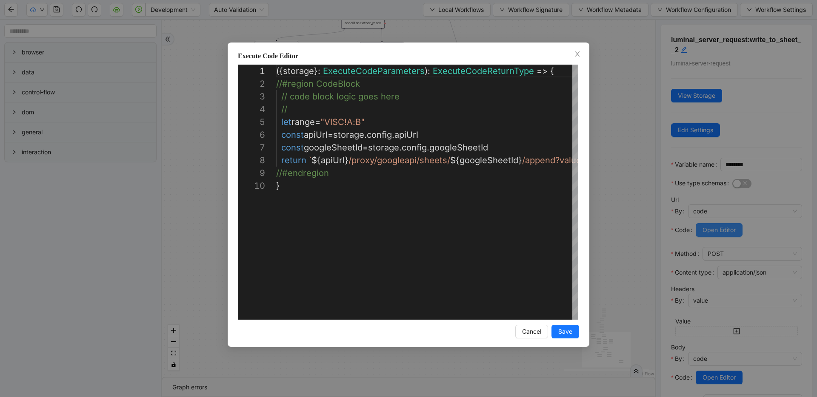
scroll to position [115, 0]
click at [644, 94] on div "**********" at bounding box center [408, 198] width 817 height 397
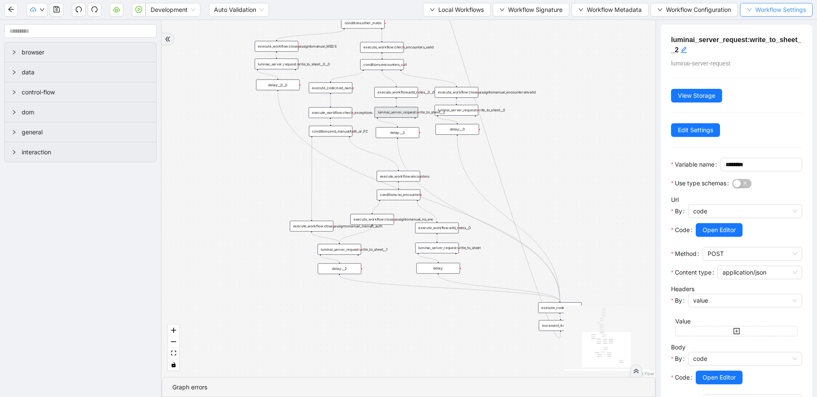
click at [765, 11] on span "Workflow Settings" at bounding box center [780, 9] width 51 height 9
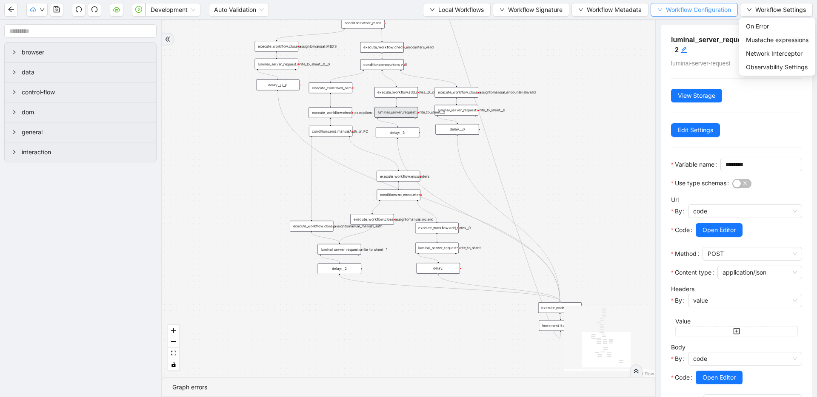
click at [660, 11] on icon "down" at bounding box center [659, 9] width 5 height 5
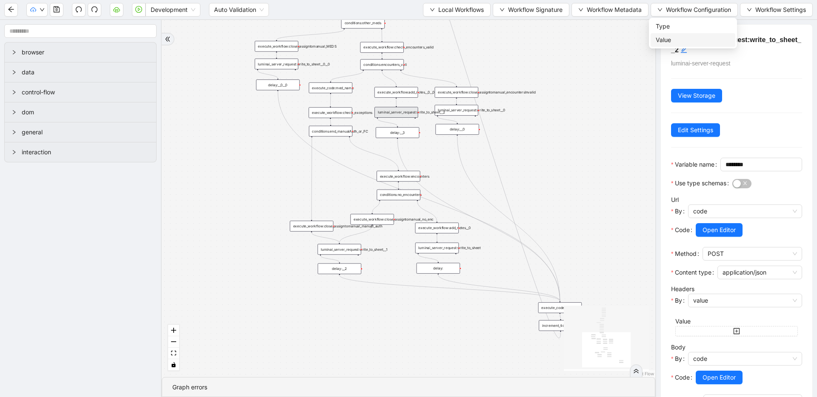
click at [659, 36] on span "Value" at bounding box center [693, 39] width 74 height 9
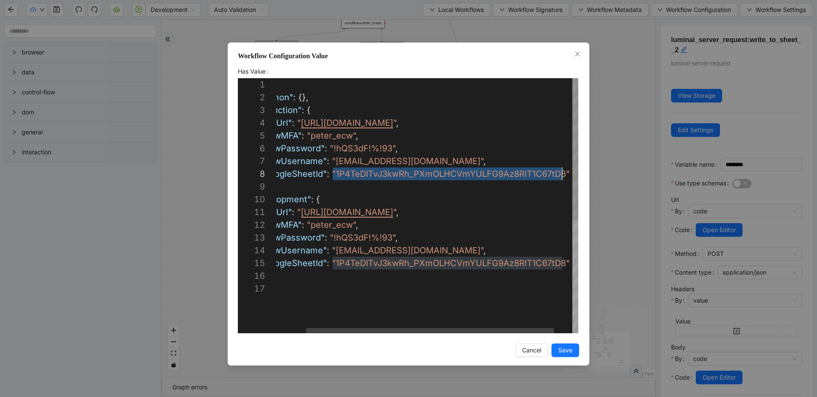
scroll to position [89, 322]
drag, startPoint x: 369, startPoint y: 173, endPoint x: 562, endPoint y: 171, distance: 192.3
click at [633, 114] on div "Workflow Configuration Value Has Value 1 2 3 4 5 6 7 8 9 10 11 12 13 14 15 16 1…" at bounding box center [408, 198] width 817 height 397
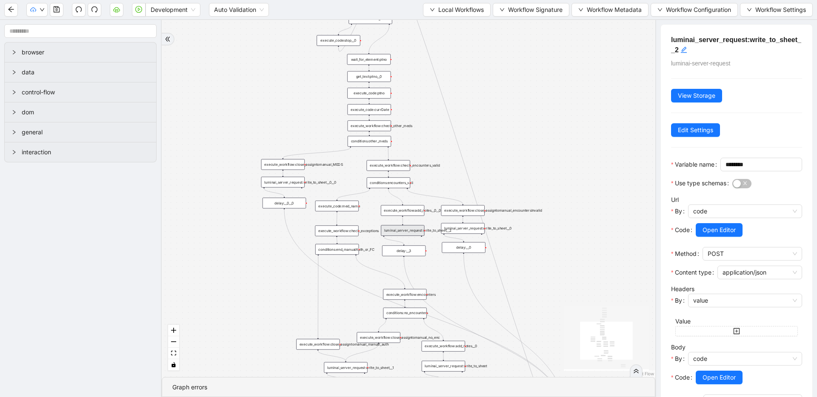
drag, startPoint x: 586, startPoint y: 147, endPoint x: 590, endPoint y: 248, distance: 101.8
click at [592, 265] on div "trigger execute_workflow:check_exceptions execute_workflow:encounters execute_w…" at bounding box center [408, 198] width 493 height 357
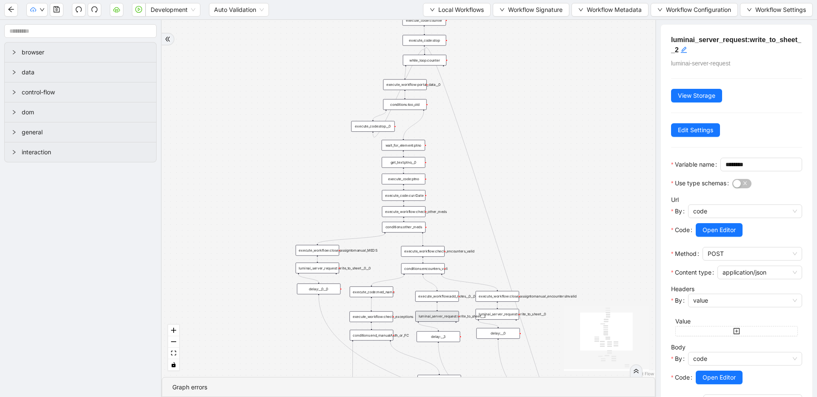
drag, startPoint x: 526, startPoint y: 112, endPoint x: 560, endPoint y: 197, distance: 91.6
click at [560, 197] on div "trigger execute_workflow:check_exceptions execute_workflow:encounters execute_w…" at bounding box center [408, 198] width 493 height 357
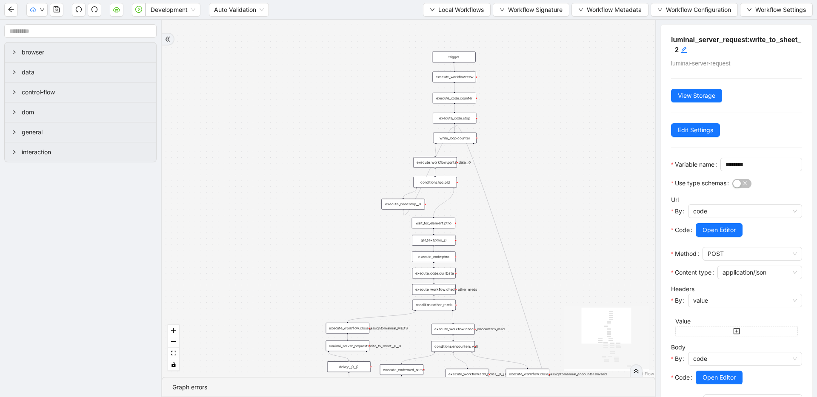
drag, startPoint x: 539, startPoint y: 143, endPoint x: 565, endPoint y: 205, distance: 67.1
click at [565, 205] on div "trigger execute_workflow:check_exceptions execute_workflow:encounters execute_w…" at bounding box center [408, 198] width 493 height 357
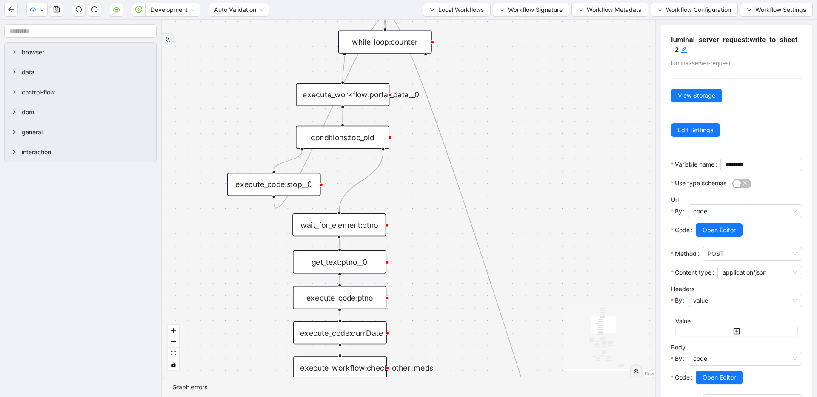
drag, startPoint x: 524, startPoint y: 217, endPoint x: 531, endPoint y: 112, distance: 104.9
click at [531, 112] on div "trigger execute_workflow:check_exceptions execute_workflow:encounters execute_w…" at bounding box center [408, 198] width 493 height 357
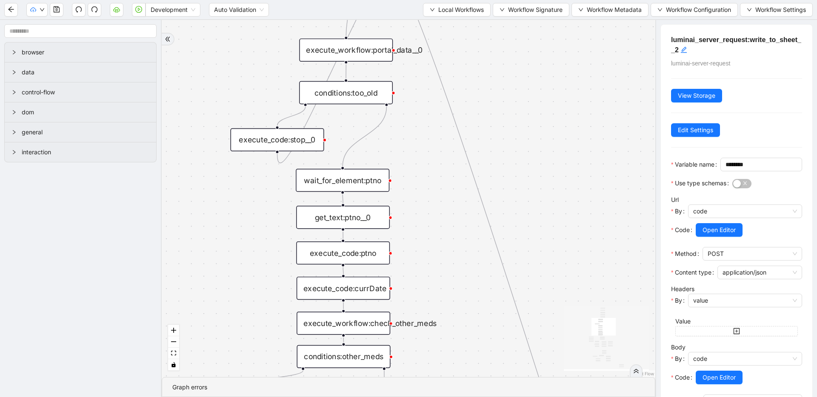
drag, startPoint x: 523, startPoint y: 191, endPoint x: 526, endPoint y: 147, distance: 44.8
click at [526, 147] on div "trigger execute_workflow:check_exceptions execute_workflow:encounters execute_w…" at bounding box center [408, 198] width 493 height 357
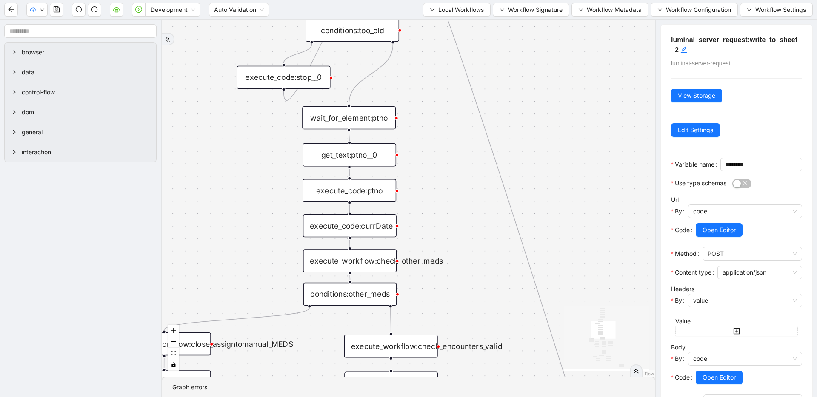
drag, startPoint x: 512, startPoint y: 206, endPoint x: 518, endPoint y: 143, distance: 62.9
click at [518, 143] on div "trigger execute_workflow:check_exceptions execute_workflow:encounters execute_w…" at bounding box center [408, 198] width 493 height 357
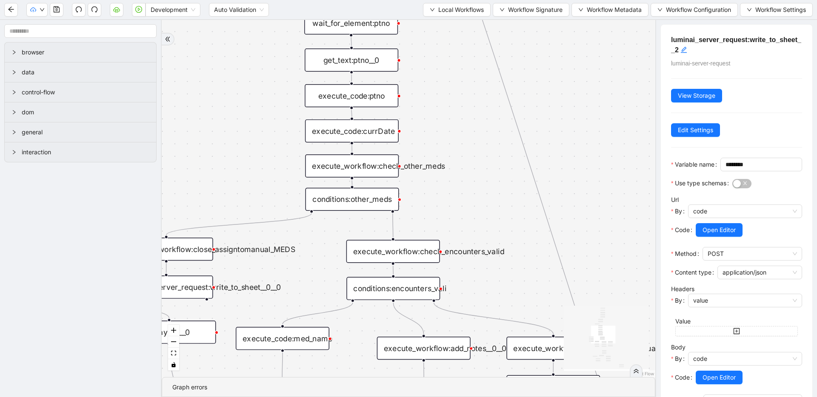
drag, startPoint x: 462, startPoint y: 234, endPoint x: 464, endPoint y: 139, distance: 94.9
click at [464, 139] on div "trigger execute_workflow:check_exceptions execute_workflow:encounters execute_w…" at bounding box center [408, 198] width 493 height 357
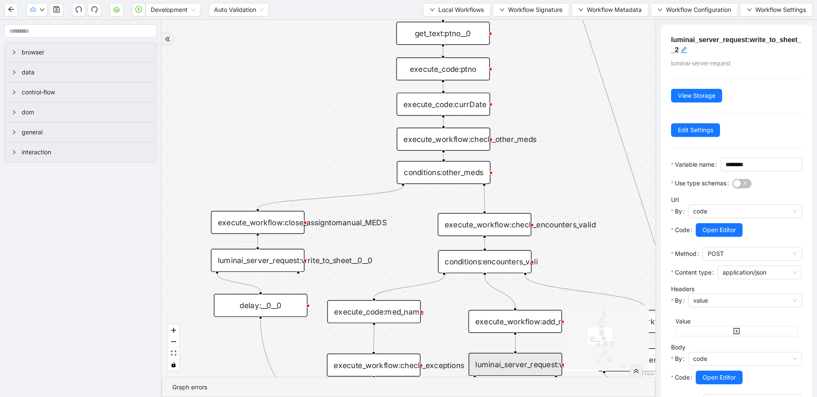
drag, startPoint x: 469, startPoint y: 150, endPoint x: 552, endPoint y: 131, distance: 84.7
click at [552, 131] on div "trigger execute_workflow:check_exceptions execute_workflow:encounters execute_w…" at bounding box center [408, 198] width 493 height 357
click at [511, 221] on div "execute_workflow:check_encounters_valid" at bounding box center [485, 224] width 94 height 23
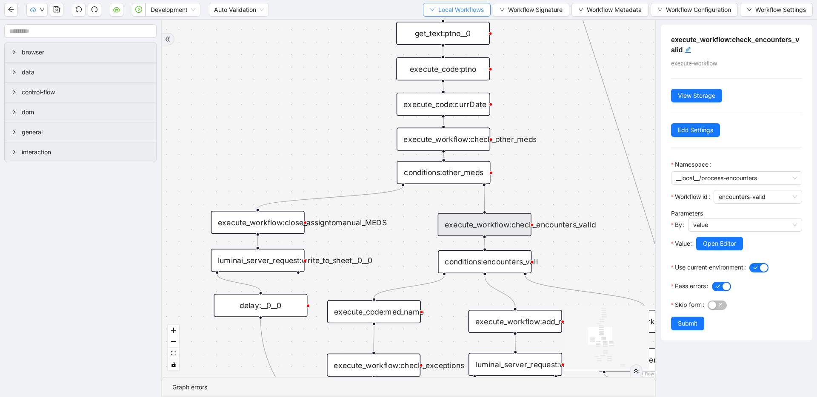
click at [453, 5] on span "Local Workflows" at bounding box center [461, 9] width 46 height 9
click at [449, 20] on li "Select" at bounding box center [454, 27] width 65 height 14
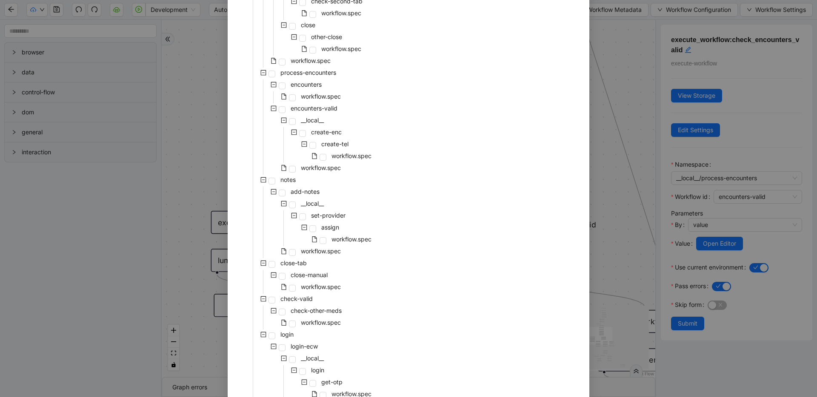
scroll to position [224, 0]
click at [387, 222] on div "pre-cert-medicare __local__ get-portal-data data workflow.spec get-exceptions _…" at bounding box center [408, 133] width 341 height 584
click at [291, 169] on span at bounding box center [292, 168] width 7 height 7
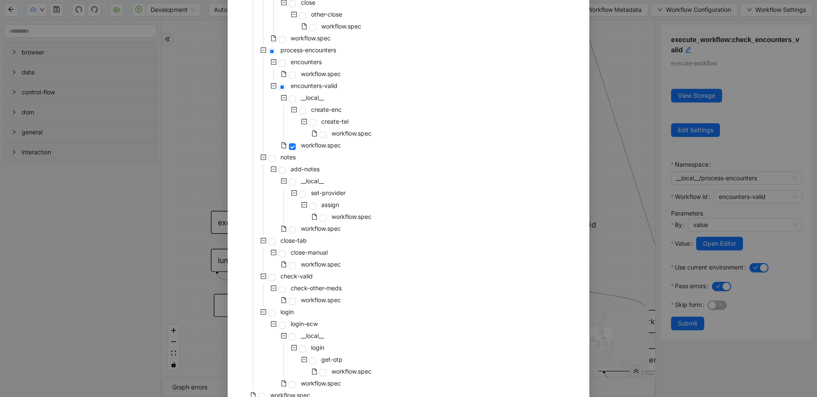
scroll to position [288, 0]
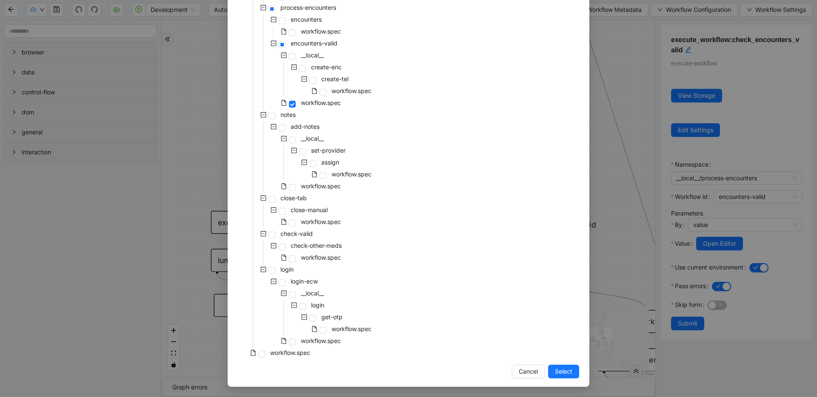
click at [550, 370] on button "Select" at bounding box center [563, 372] width 31 height 14
click at [550, 372] on div "trigger execute_workflow:check_exceptions execute_workflow:encounters execute_w…" at bounding box center [408, 198] width 493 height 357
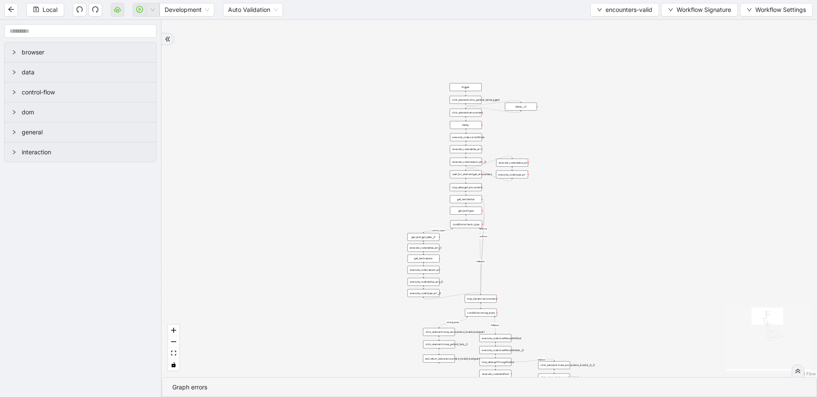
drag, startPoint x: 453, startPoint y: 246, endPoint x: 448, endPoint y: 57, distance: 188.9
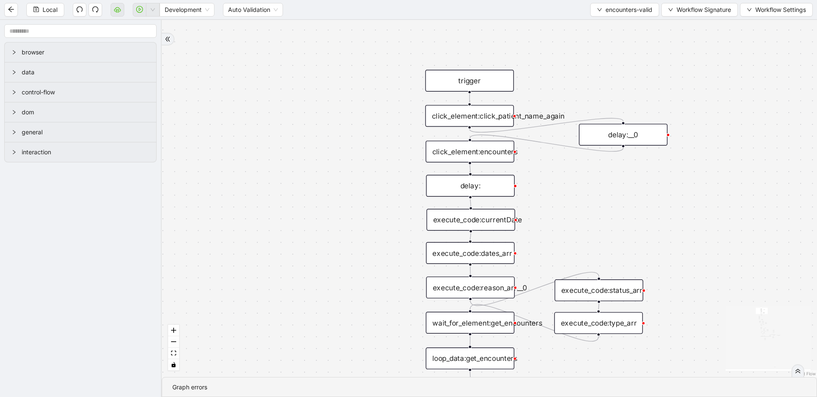
drag, startPoint x: 394, startPoint y: 232, endPoint x: 375, endPoint y: 213, distance: 27.1
click at [375, 213] on div "fallback fallback inPast hasInPast fallback wrong_body inNewYear fallback fallb…" at bounding box center [489, 198] width 655 height 357
click at [438, 120] on div "click_element:click_patient_name_again" at bounding box center [469, 116] width 88 height 22
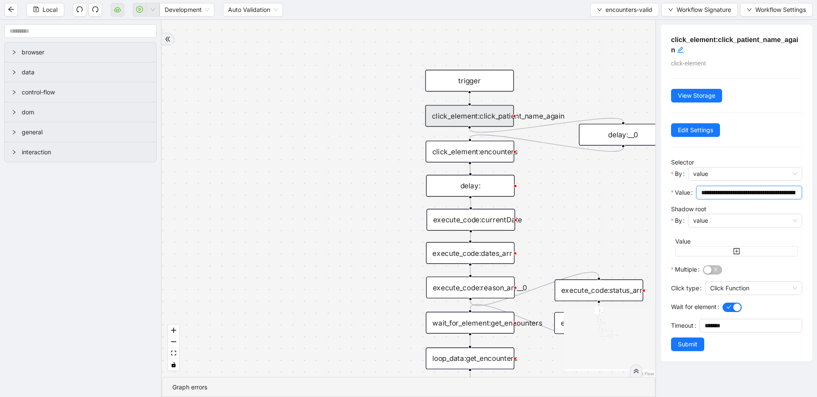
click at [758, 194] on input "**********" at bounding box center [748, 192] width 94 height 9
click at [623, 7] on span "encounters-valid" at bounding box center [628, 9] width 47 height 9
click at [620, 31] on li "Select" at bounding box center [623, 27] width 66 height 14
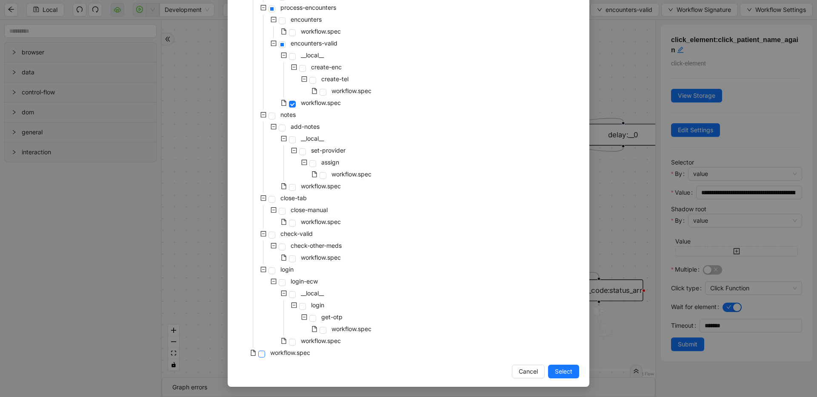
click at [259, 351] on span at bounding box center [261, 354] width 7 height 7
click at [567, 372] on span "Select" at bounding box center [563, 371] width 17 height 9
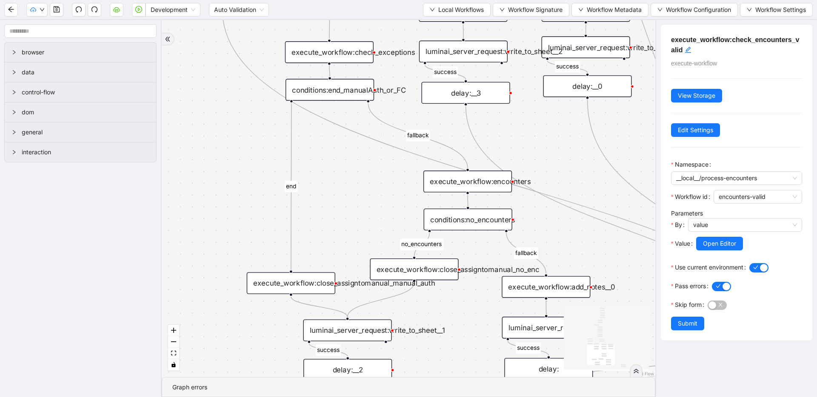
drag, startPoint x: 462, startPoint y: 194, endPoint x: 459, endPoint y: 339, distance: 145.5
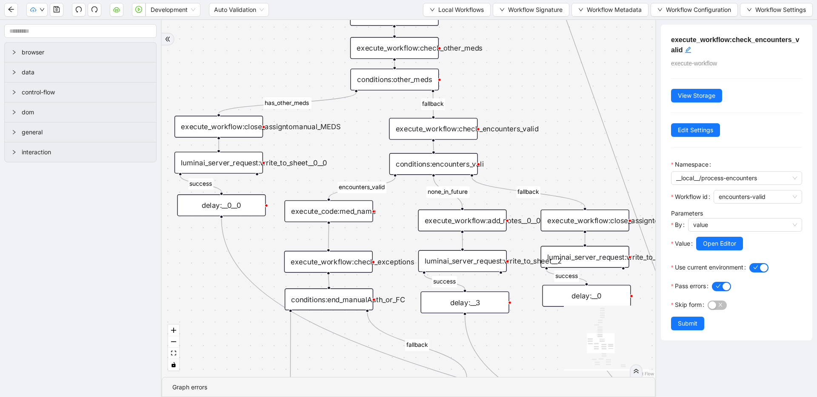
drag, startPoint x: 442, startPoint y: 180, endPoint x: 460, endPoint y: 312, distance: 133.1
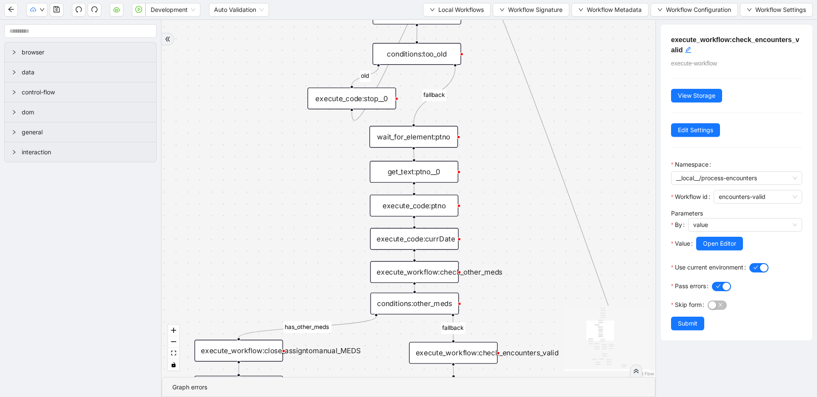
drag, startPoint x: 452, startPoint y: 139, endPoint x: 462, endPoint y: 281, distance: 142.4
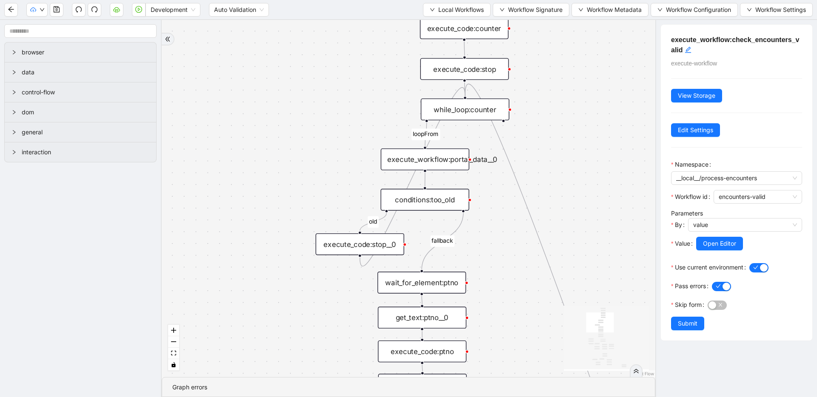
drag, startPoint x: 461, startPoint y: 121, endPoint x: 473, endPoint y: 218, distance: 97.7
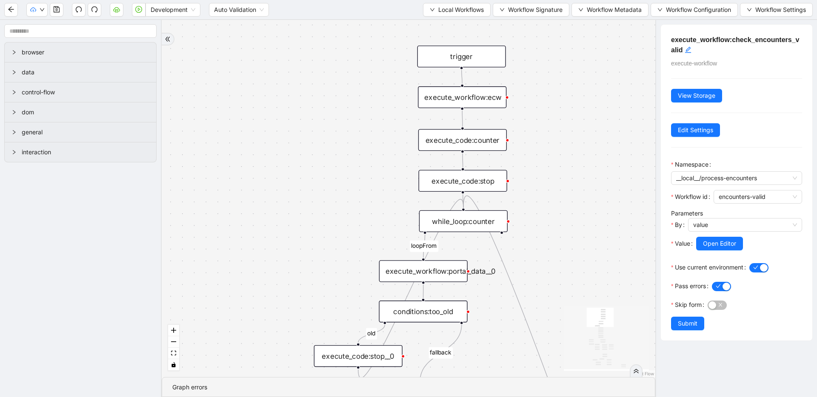
drag, startPoint x: 476, startPoint y: 124, endPoint x: 472, endPoint y: 265, distance: 141.3
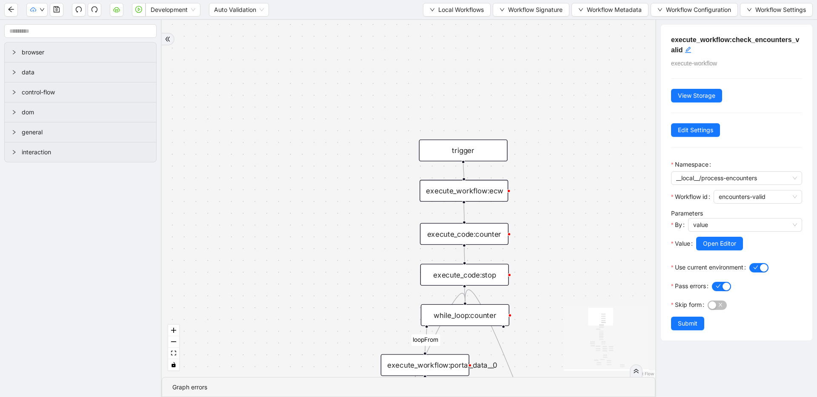
drag, startPoint x: 483, startPoint y: 192, endPoint x: 505, endPoint y: 192, distance: 22.5
click at [483, 192] on div "execute_workflow:ecw" at bounding box center [463, 191] width 88 height 22
click at [492, 193] on div "execute_workflow:ecw" at bounding box center [463, 191] width 88 height 22
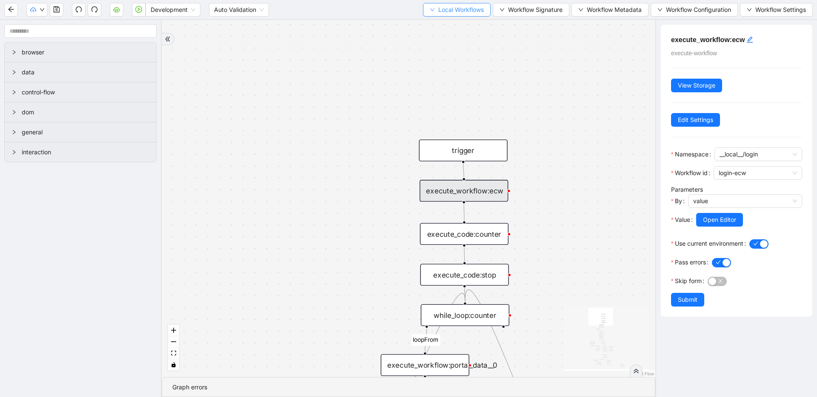
click at [457, 9] on span "Local Workflows" at bounding box center [461, 9] width 46 height 9
click at [451, 26] on span "Select" at bounding box center [454, 26] width 54 height 9
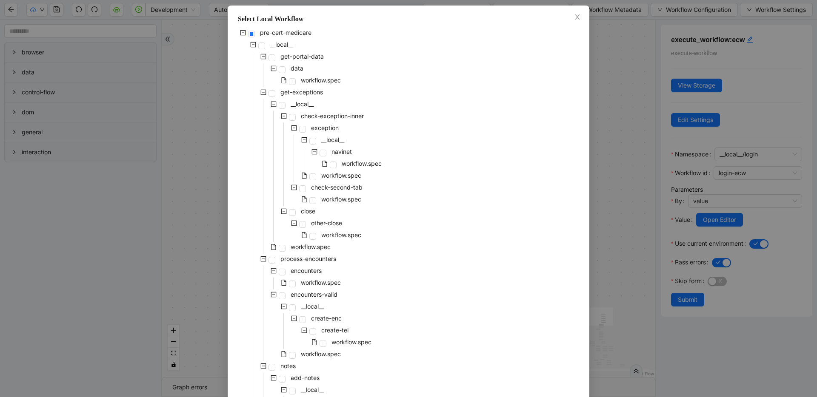
scroll to position [90, 0]
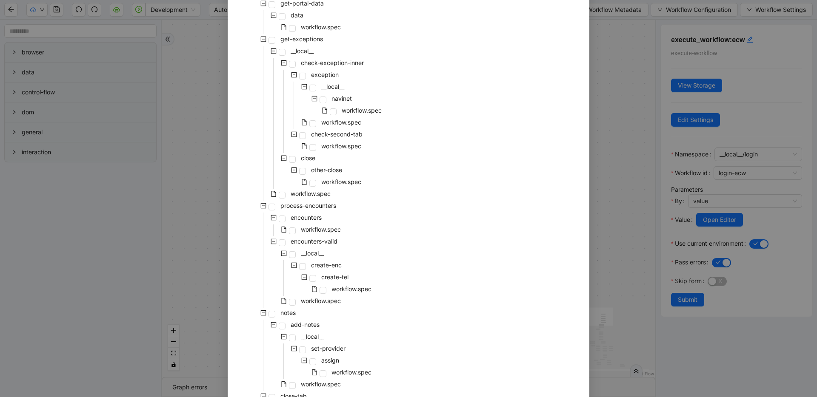
click at [421, 137] on div "pre-cert-medicare __local__ get-portal-data data workflow.spec get-exceptions _…" at bounding box center [408, 266] width 341 height 584
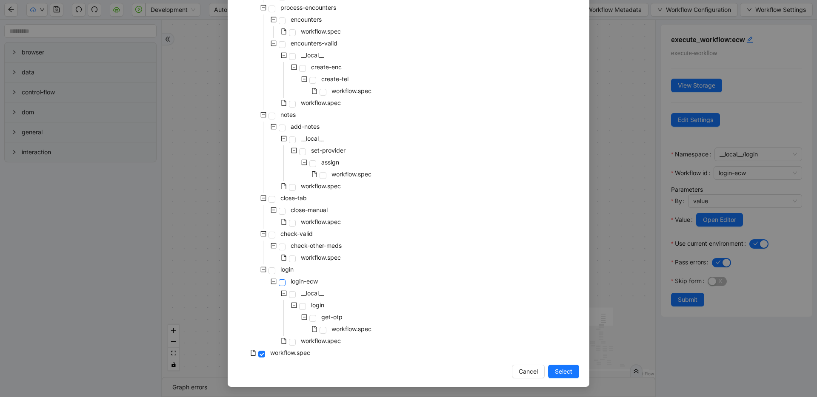
click at [280, 282] on span at bounding box center [282, 282] width 7 height 7
click at [289, 343] on span at bounding box center [292, 342] width 7 height 7
drag, startPoint x: 559, startPoint y: 368, endPoint x: 559, endPoint y: 363, distance: 5.2
click at [559, 368] on span "Select" at bounding box center [563, 371] width 17 height 9
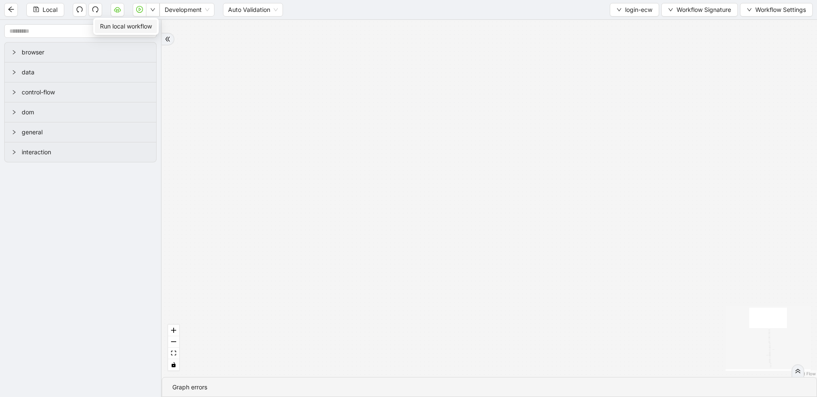
click at [146, 24] on span "Run local workflow" at bounding box center [126, 26] width 52 height 9
drag, startPoint x: 368, startPoint y: 140, endPoint x: 472, endPoint y: 170, distance: 107.6
drag, startPoint x: 477, startPoint y: 253, endPoint x: 424, endPoint y: 27, distance: 232.5
drag, startPoint x: 469, startPoint y: 226, endPoint x: 411, endPoint y: 72, distance: 164.9
drag, startPoint x: 437, startPoint y: 237, endPoint x: 416, endPoint y: 86, distance: 153.0
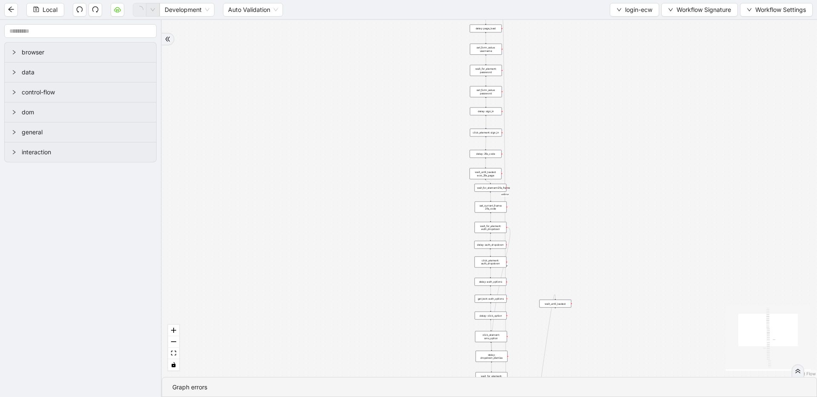
drag, startPoint x: 402, startPoint y: 213, endPoint x: 375, endPoint y: 61, distance: 153.9
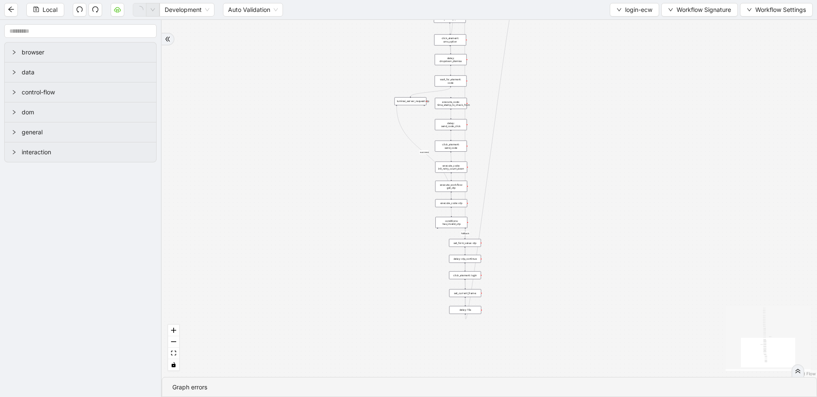
drag, startPoint x: 346, startPoint y: 85, endPoint x: 344, endPoint y: 49, distance: 35.4
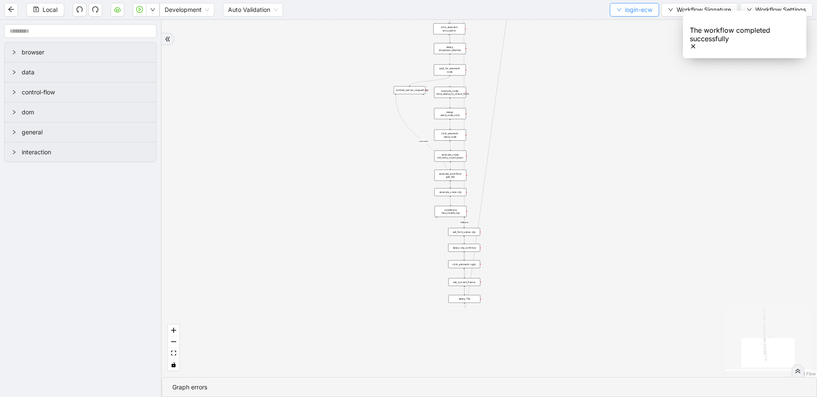
click at [620, 14] on button "login-ecw" at bounding box center [634, 10] width 49 height 14
click at [619, 22] on span "Select" at bounding box center [633, 26] width 37 height 9
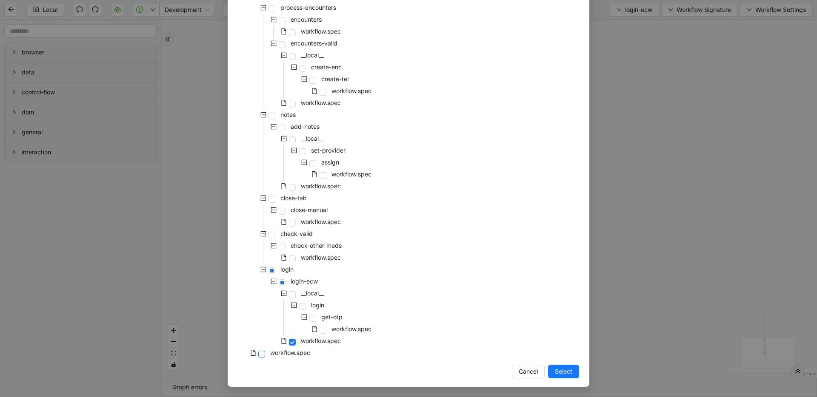
click at [258, 353] on span at bounding box center [261, 354] width 7 height 7
click at [555, 369] on span "Select" at bounding box center [563, 371] width 17 height 9
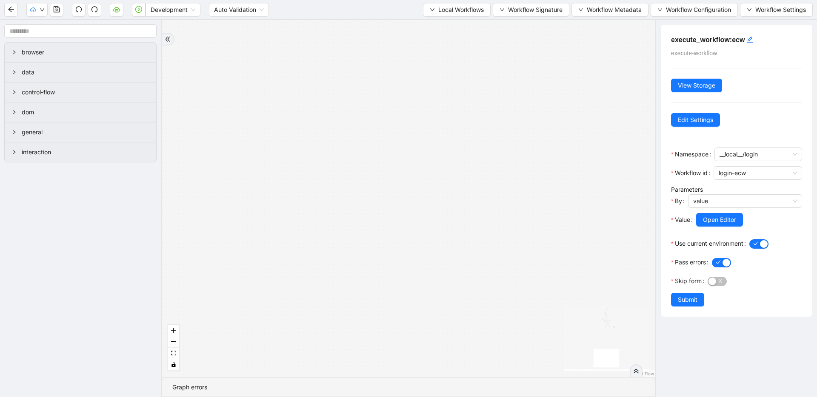
drag, startPoint x: 439, startPoint y: 191, endPoint x: 433, endPoint y: 77, distance: 113.7
drag, startPoint x: 420, startPoint y: 249, endPoint x: 413, endPoint y: 358, distance: 109.1
drag, startPoint x: 450, startPoint y: 193, endPoint x: 437, endPoint y: 336, distance: 144.3
drag, startPoint x: 448, startPoint y: 226, endPoint x: 439, endPoint y: 336, distance: 110.5
drag, startPoint x: 440, startPoint y: 172, endPoint x: 435, endPoint y: 296, distance: 124.3
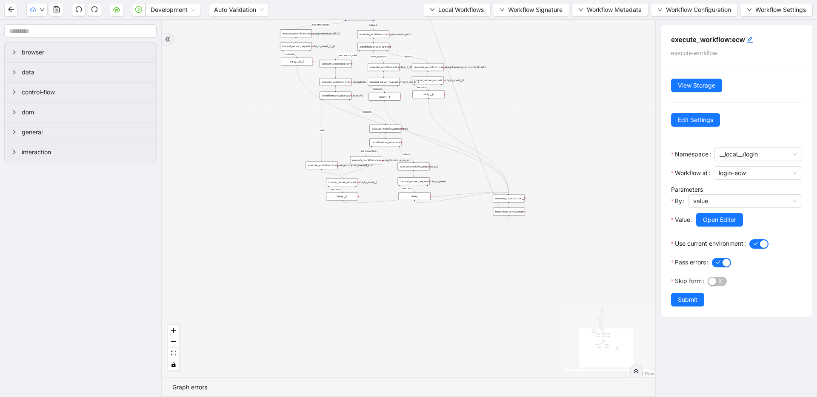
drag, startPoint x: 432, startPoint y: 227, endPoint x: 418, endPoint y: 358, distance: 131.8
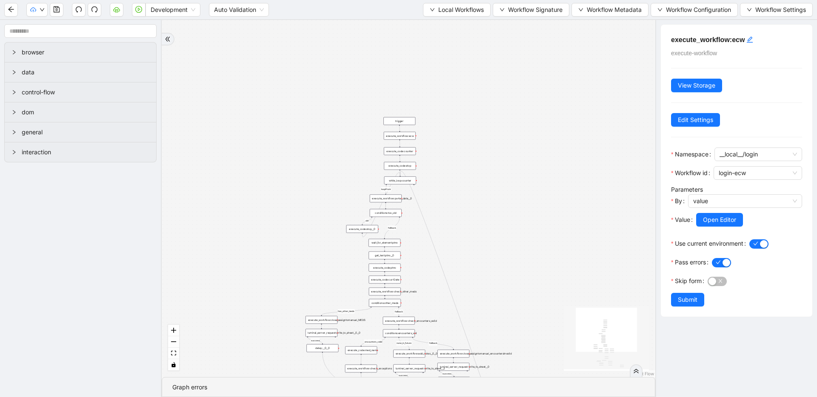
drag, startPoint x: 530, startPoint y: 281, endPoint x: 543, endPoint y: 323, distance: 44.1
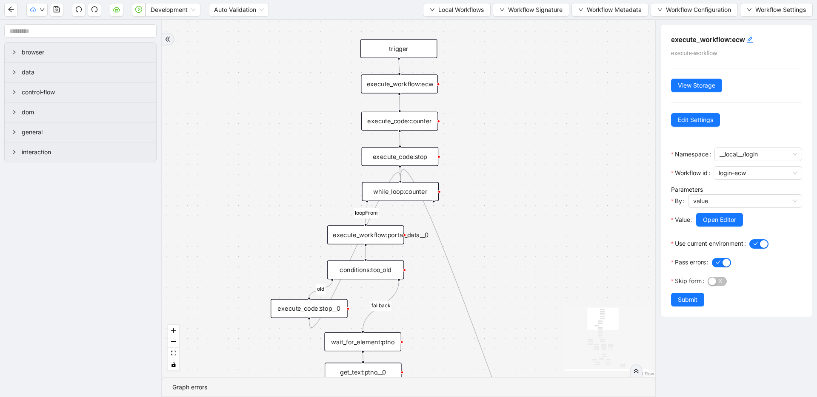
drag, startPoint x: 459, startPoint y: 265, endPoint x: 471, endPoint y: 182, distance: 83.4
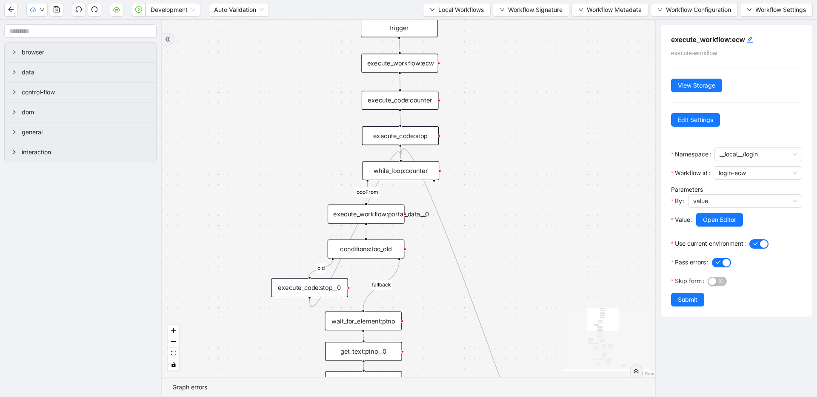
drag, startPoint x: 481, startPoint y: 234, endPoint x: 481, endPoint y: 214, distance: 20.0
click at [481, 214] on div "fallback has_other_meds success success fallback no_encounters end success succ…" at bounding box center [408, 198] width 493 height 357
click at [398, 174] on div "while_loop:counter" at bounding box center [400, 170] width 77 height 19
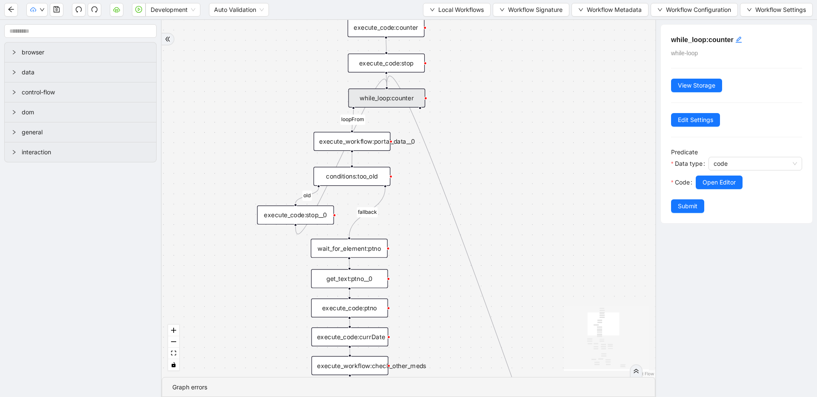
drag, startPoint x: 516, startPoint y: 226, endPoint x: 502, endPoint y: 154, distance: 74.1
click at [502, 154] on div "fallback has_other_meds success success fallback no_encounters end success succ…" at bounding box center [408, 198] width 493 height 357
click at [383, 145] on div "execute_workflow:portal_data__0" at bounding box center [352, 141] width 77 height 19
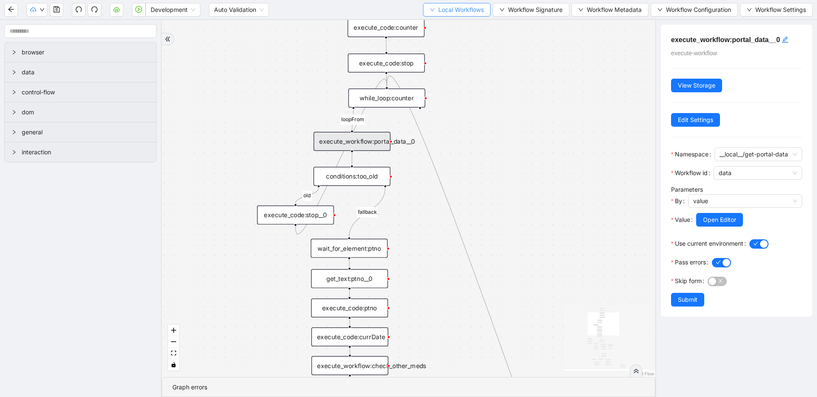
click at [457, 7] on span "Local Workflows" at bounding box center [461, 9] width 46 height 9
click at [445, 31] on li "Select" at bounding box center [454, 27] width 65 height 14
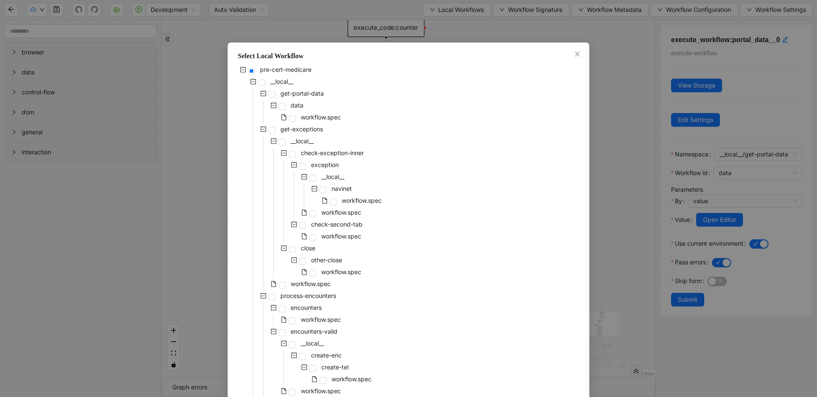
click at [422, 189] on div "pre-cert-medicare __local__ get-portal-data data workflow.spec get-exceptions _…" at bounding box center [408, 357] width 341 height 584
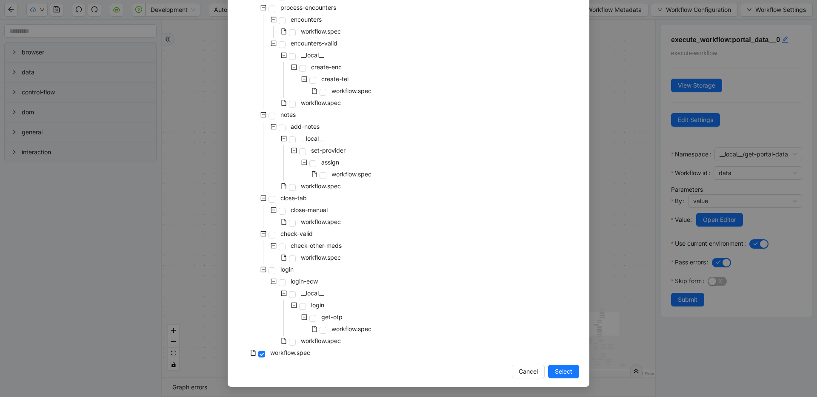
scroll to position [0, 0]
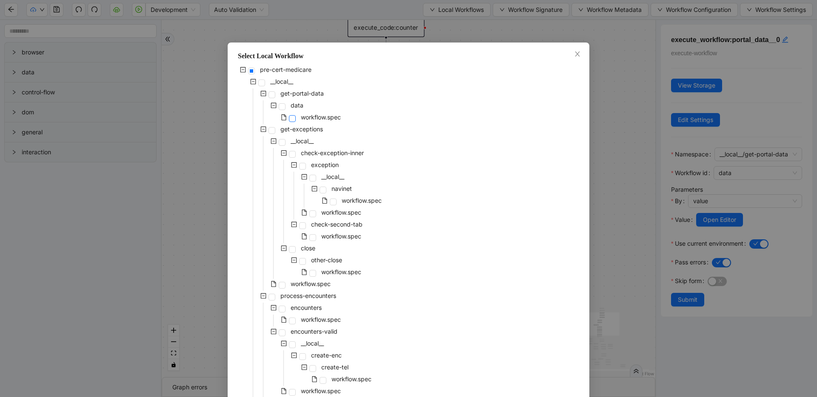
click at [290, 117] on span at bounding box center [292, 118] width 7 height 7
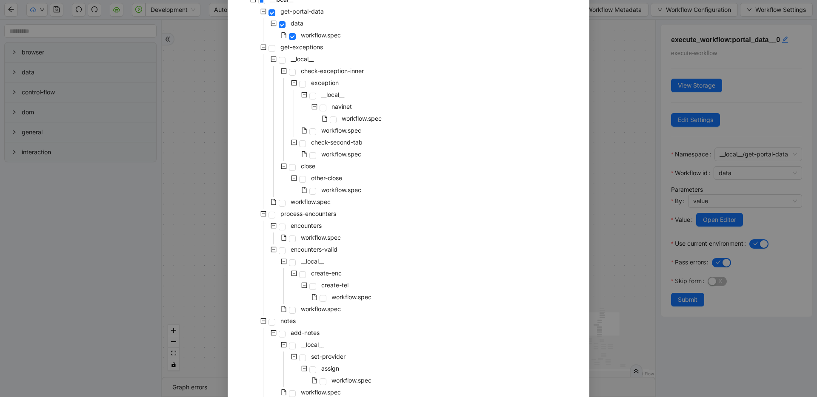
scroll to position [288, 0]
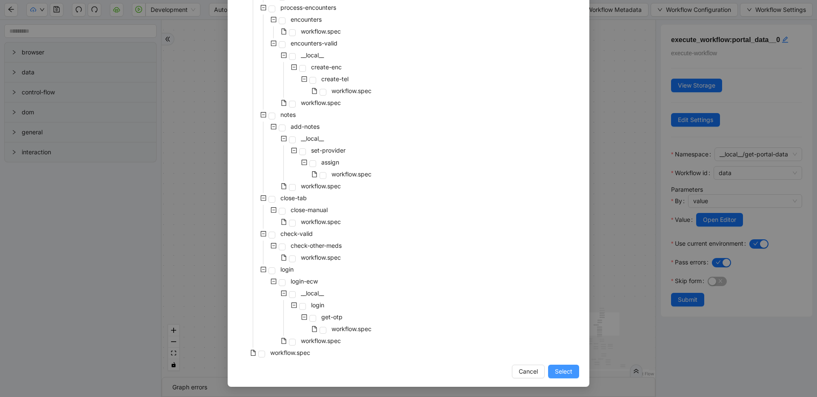
click at [572, 371] on button "Select" at bounding box center [563, 372] width 31 height 14
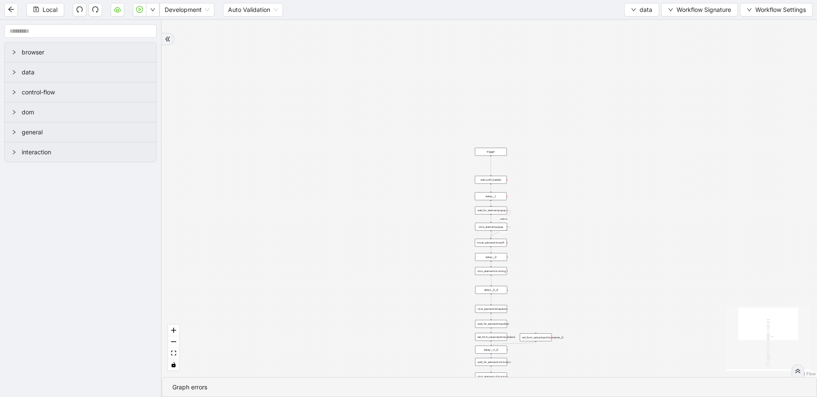
drag, startPoint x: 470, startPoint y: 309, endPoint x: 457, endPoint y: 110, distance: 199.9
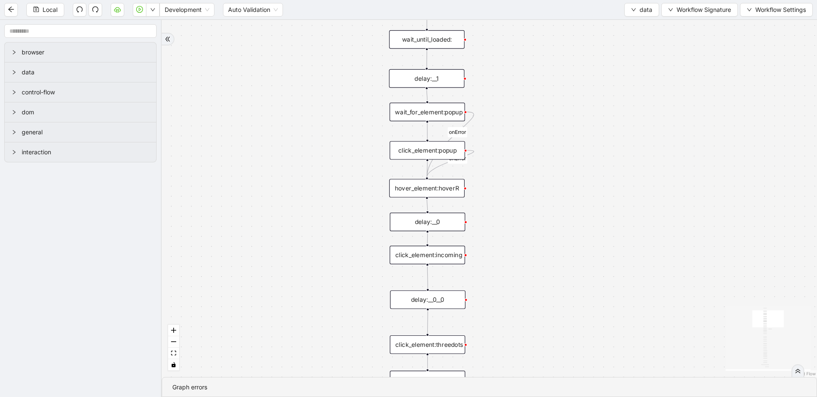
drag, startPoint x: 548, startPoint y: 152, endPoint x: 549, endPoint y: 130, distance: 21.7
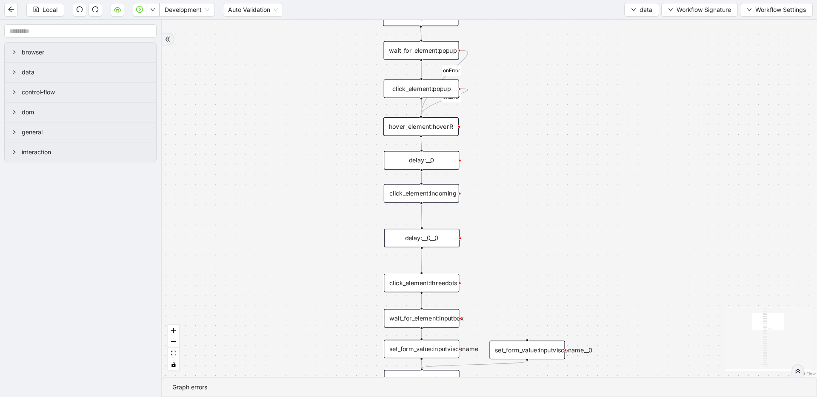
drag, startPoint x: 570, startPoint y: 233, endPoint x: 571, endPoint y: 202, distance: 30.6
click at [571, 202] on div "fallback old onError onError onError trigger wait_until_loaded: click_element:p…" at bounding box center [489, 198] width 655 height 357
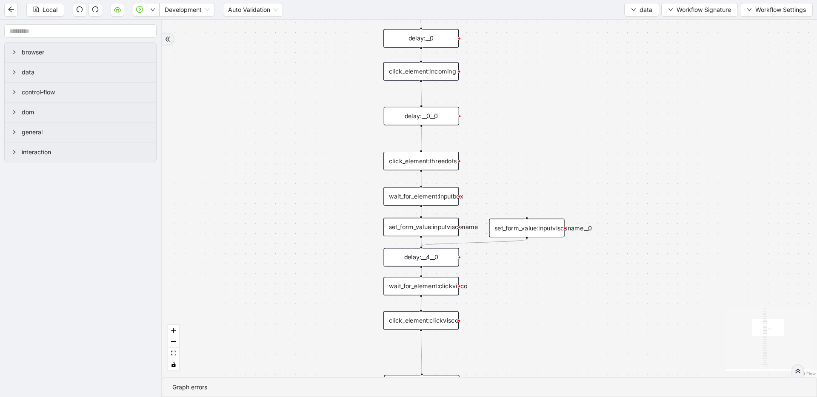
drag, startPoint x: 527, startPoint y: 236, endPoint x: 530, endPoint y: 162, distance: 73.7
click at [530, 162] on div "fallback old onError onError onError trigger wait_until_loaded: click_element:p…" at bounding box center [489, 198] width 655 height 357
click at [426, 160] on div "click_element:threedots" at bounding box center [420, 161] width 75 height 19
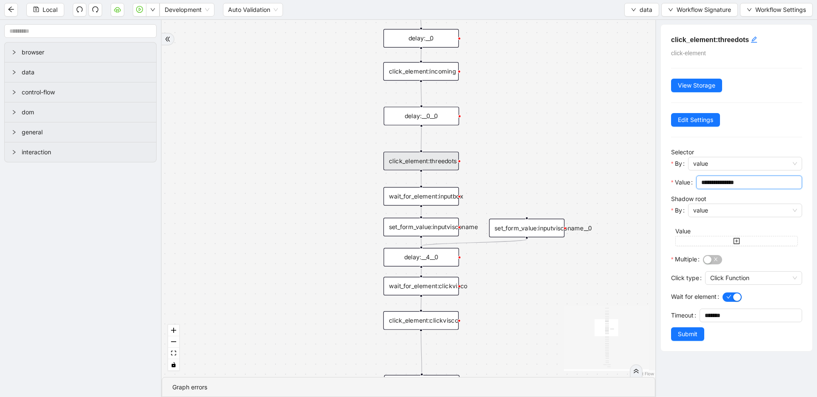
drag, startPoint x: 755, startPoint y: 185, endPoint x: 647, endPoint y: 184, distance: 108.1
click at [647, 184] on section "browser data control-flow dom general interaction fallback old onError onError …" at bounding box center [408, 208] width 817 height 377
click at [422, 227] on div "set_form_value:inputvisconame" at bounding box center [420, 227] width 75 height 19
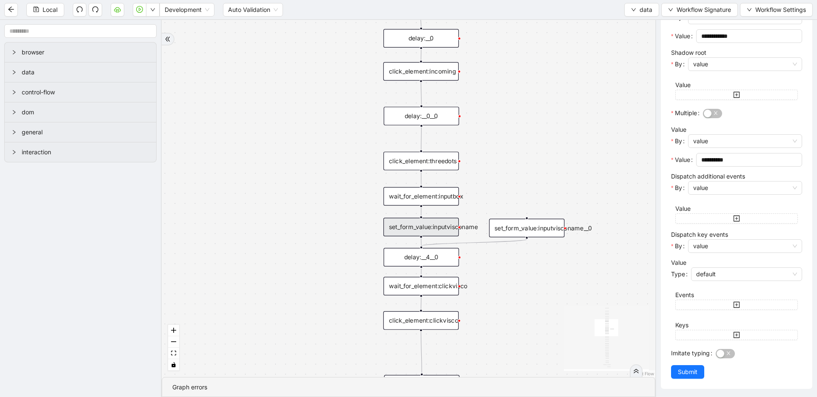
scroll to position [166, 0]
click at [447, 285] on div "wait_for_element:clickvisco" at bounding box center [420, 286] width 75 height 19
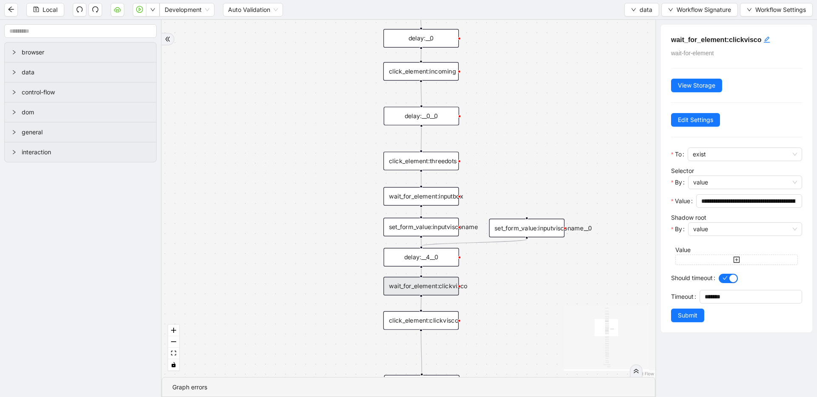
scroll to position [0, 0]
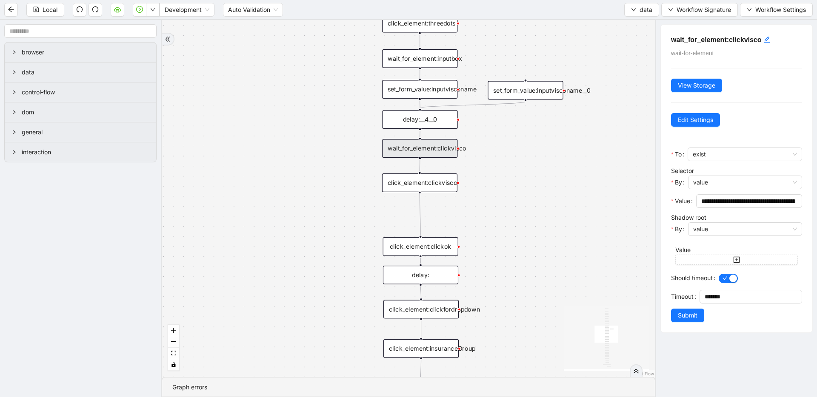
drag, startPoint x: 510, startPoint y: 325, endPoint x: 511, endPoint y: 200, distance: 124.2
click at [511, 200] on div "fallback old onError onError onError trigger wait_until_loaded: click_element:p…" at bounding box center [408, 198] width 493 height 357
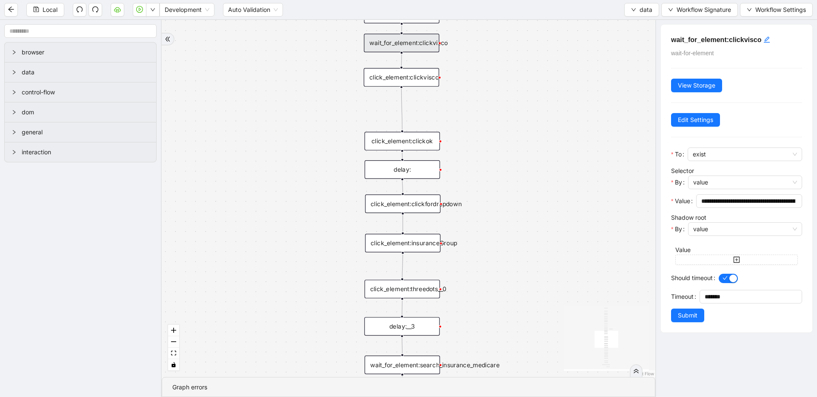
drag, startPoint x: 509, startPoint y: 290, endPoint x: 490, endPoint y: 190, distance: 101.2
click at [490, 190] on div "fallback old onError onError onError trigger wait_until_loaded: click_element:p…" at bounding box center [408, 198] width 493 height 357
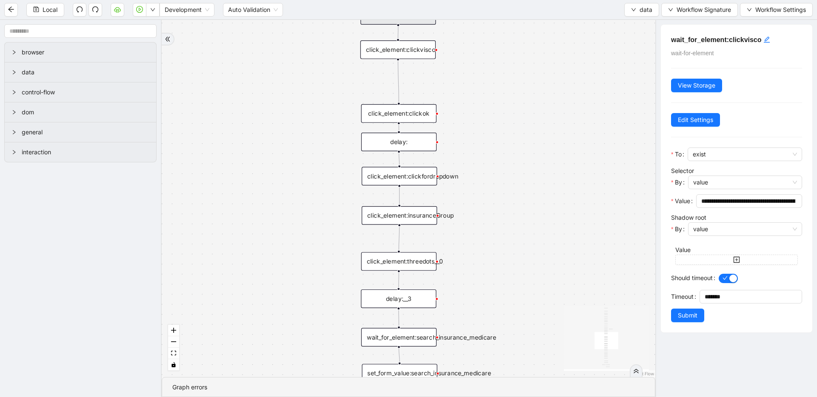
drag, startPoint x: 498, startPoint y: 222, endPoint x: 494, endPoint y: 199, distance: 23.6
click at [494, 199] on div "fallback old onError onError onError trigger wait_until_loaded: click_element:p…" at bounding box center [408, 198] width 493 height 357
click at [414, 180] on div "click_element:clickfordropdown" at bounding box center [399, 176] width 75 height 19
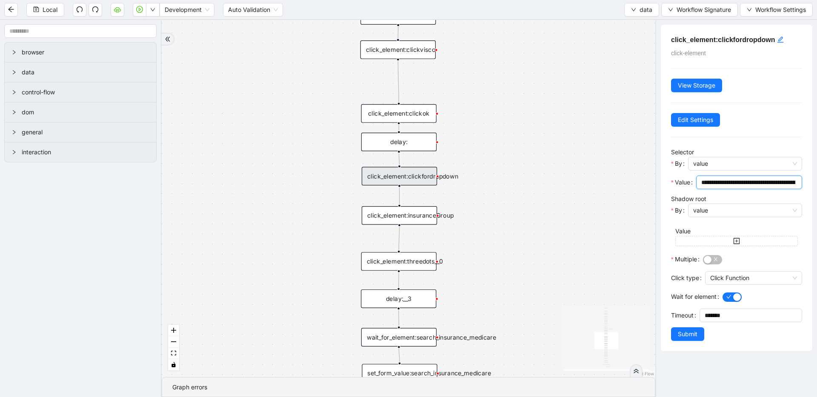
click at [733, 184] on input "**********" at bounding box center [748, 182] width 94 height 9
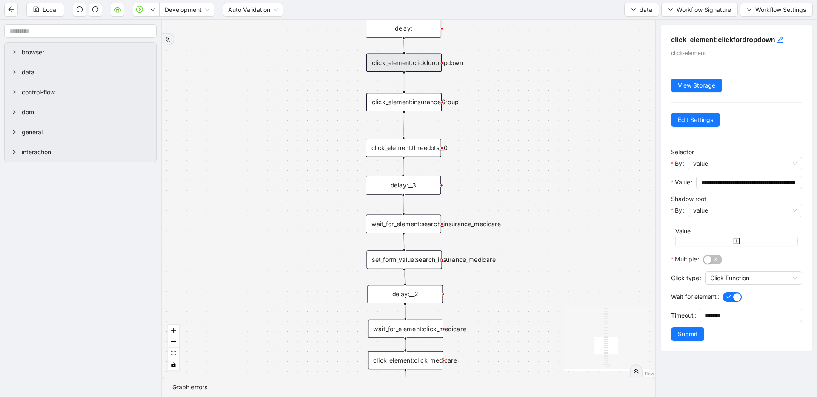
drag, startPoint x: 485, startPoint y: 250, endPoint x: 488, endPoint y: 158, distance: 91.9
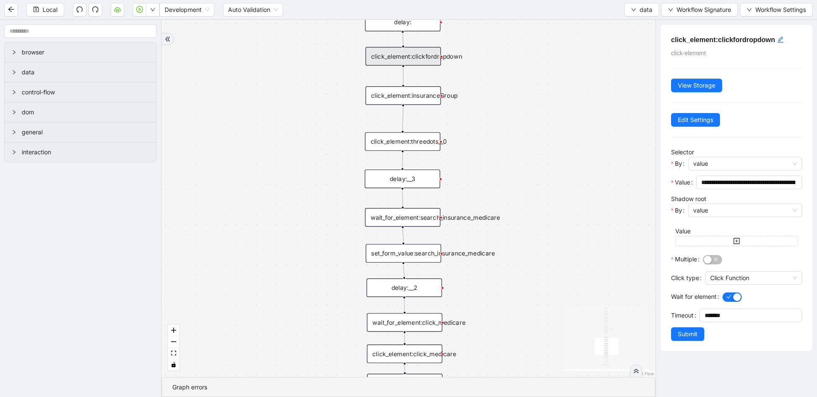
click at [425, 218] on div "wait_for_element:search_insurance_medicare" at bounding box center [402, 217] width 75 height 19
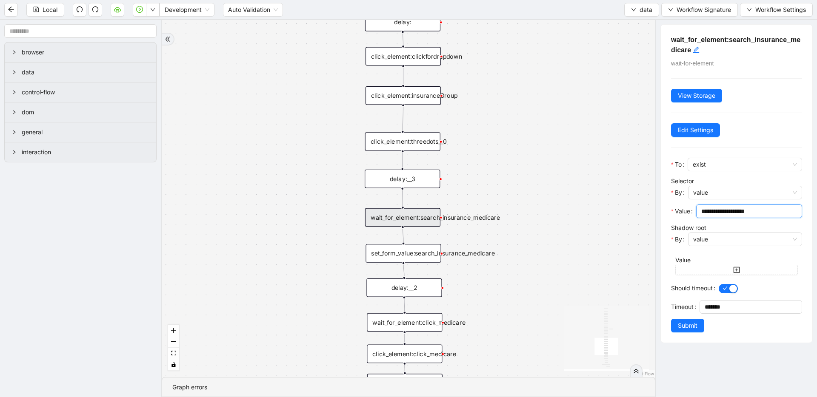
drag, startPoint x: 770, startPoint y: 209, endPoint x: 656, endPoint y: 209, distance: 114.0
click at [656, 209] on div "**********" at bounding box center [736, 208] width 162 height 377
click at [425, 140] on div "click_element:threedots__0" at bounding box center [402, 141] width 75 height 19
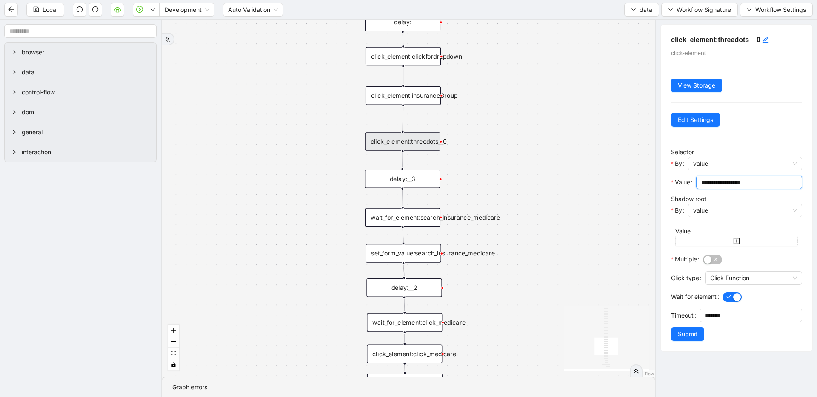
drag, startPoint x: 777, startPoint y: 181, endPoint x: 635, endPoint y: 178, distance: 141.7
click at [635, 178] on section "browser data control-flow dom general interaction fallback old onError onError …" at bounding box center [408, 208] width 817 height 377
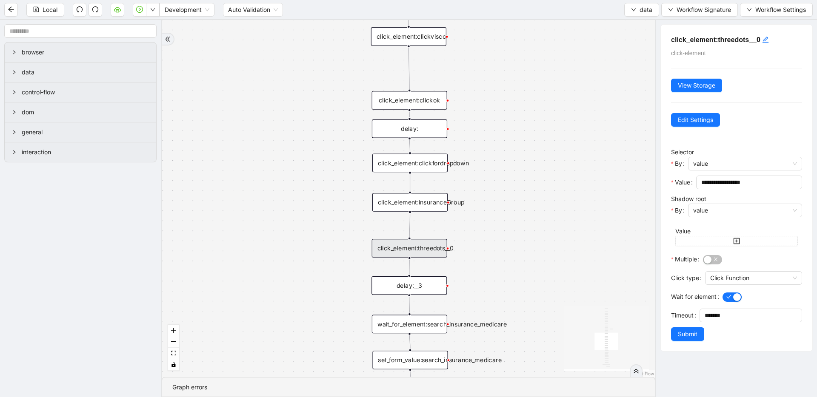
drag, startPoint x: 344, startPoint y: 99, endPoint x: 351, endPoint y: 206, distance: 107.0
click at [351, 206] on div "fallback old onError onError onError trigger wait_until_loaded: click_element:p…" at bounding box center [408, 198] width 493 height 357
click at [419, 161] on div "click_element:clickfordropdown" at bounding box center [409, 163] width 75 height 19
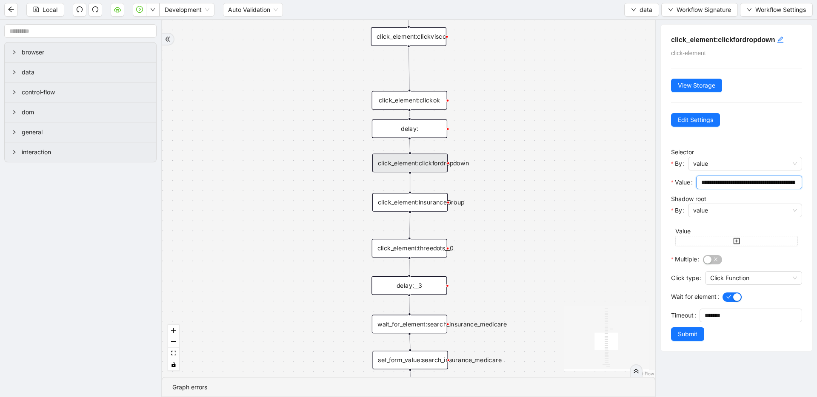
click at [743, 180] on input "**********" at bounding box center [748, 182] width 94 height 9
click at [419, 250] on div "click_element:threedots__0" at bounding box center [409, 248] width 75 height 19
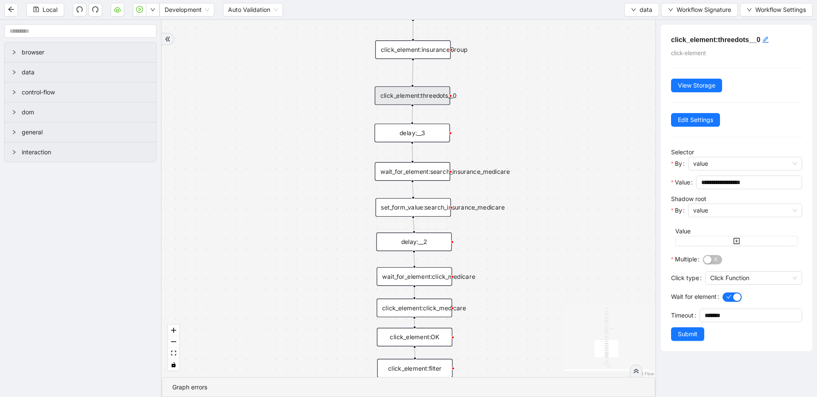
drag, startPoint x: 497, startPoint y: 249, endPoint x: 492, endPoint y: 138, distance: 111.2
click at [492, 138] on div "fallback old onError onError onError trigger wait_until_loaded: click_element:p…" at bounding box center [408, 198] width 493 height 357
click at [431, 176] on div "wait_for_element:search_insurance_medicare" at bounding box center [412, 171] width 75 height 19
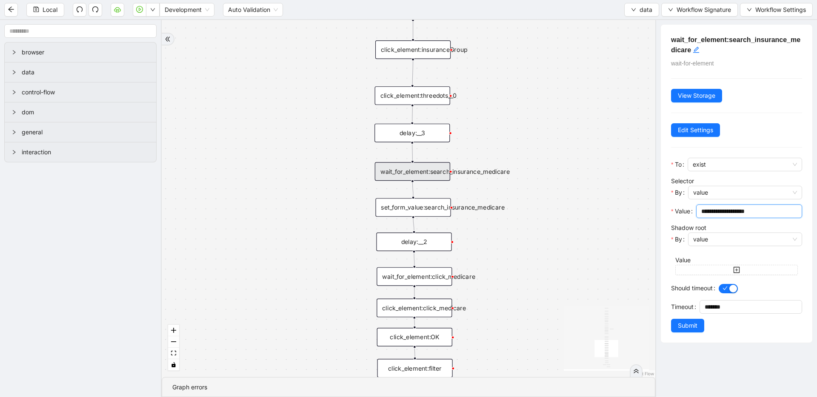
drag, startPoint x: 774, startPoint y: 213, endPoint x: 667, endPoint y: 206, distance: 107.4
click at [667, 206] on div "**********" at bounding box center [736, 184] width 151 height 318
click at [408, 207] on div "set_form_value:search_insurance_medicare" at bounding box center [412, 207] width 75 height 19
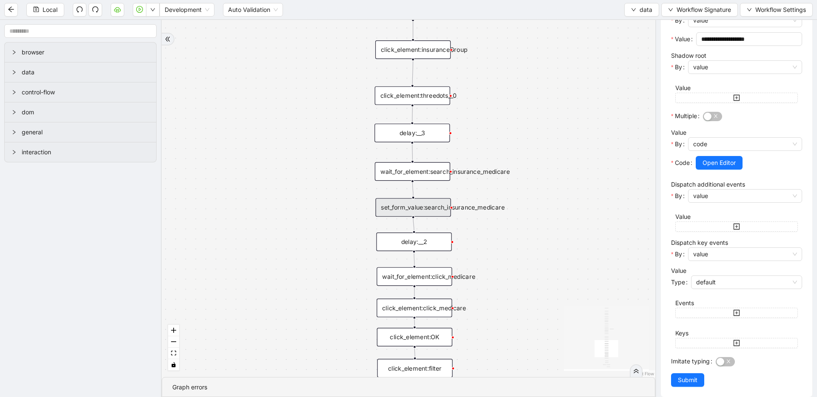
scroll to position [181, 0]
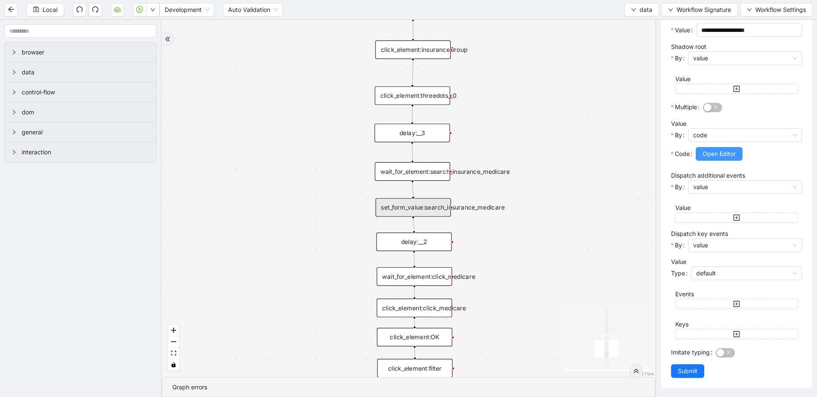
click at [719, 156] on span "Open Editor" at bounding box center [718, 153] width 33 height 9
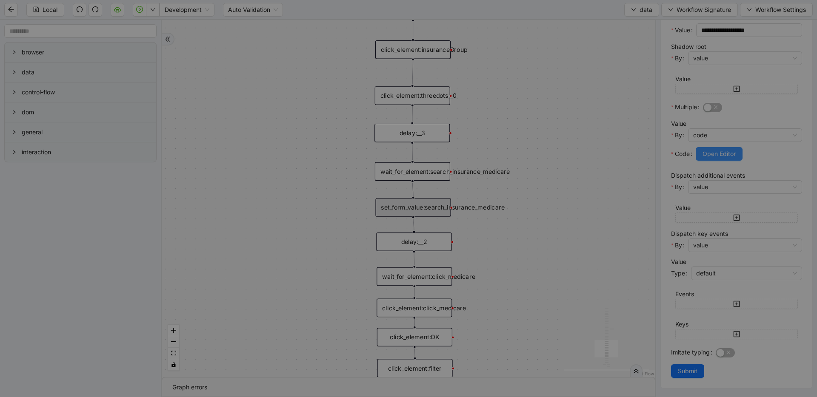
scroll to position [77, 0]
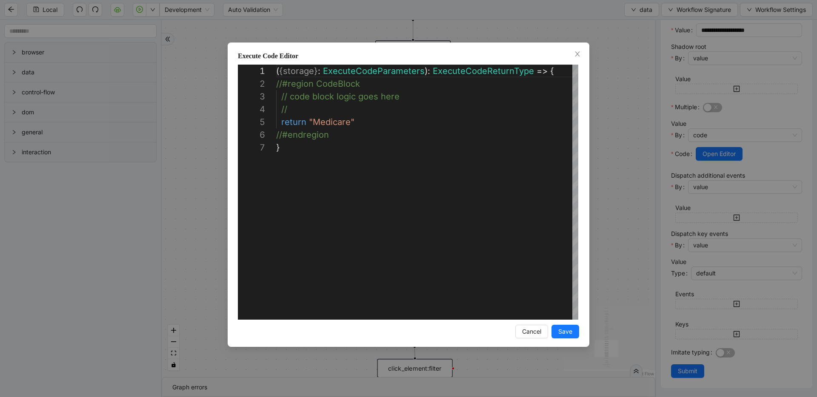
click at [204, 157] on div "**********" at bounding box center [408, 198] width 817 height 397
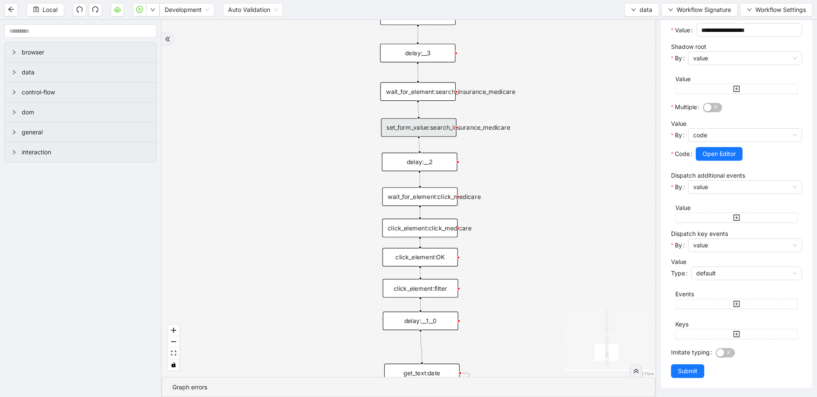
drag, startPoint x: 331, startPoint y: 294, endPoint x: 336, endPoint y: 215, distance: 78.9
click at [336, 215] on div "fallback old onError onError onError trigger wait_until_loaded: click_element:p…" at bounding box center [408, 198] width 493 height 357
click at [424, 201] on div "wait_for_element:click_medicare" at bounding box center [419, 197] width 75 height 19
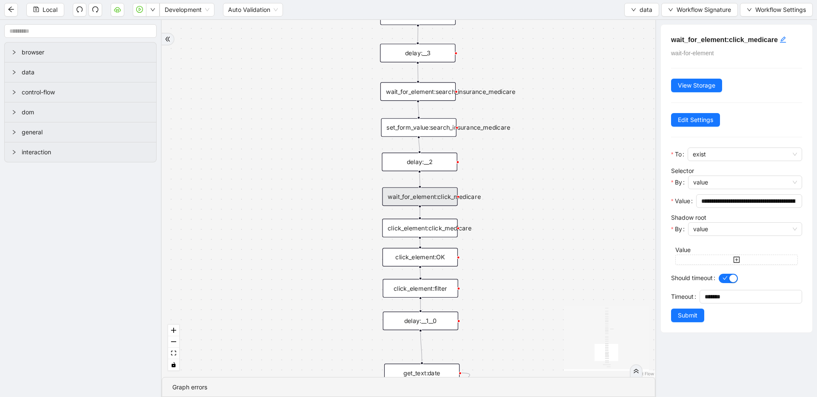
scroll to position [0, 0]
click at [716, 204] on input "**********" at bounding box center [748, 201] width 94 height 9
click at [416, 232] on div "click_element:click_medicare" at bounding box center [419, 228] width 75 height 19
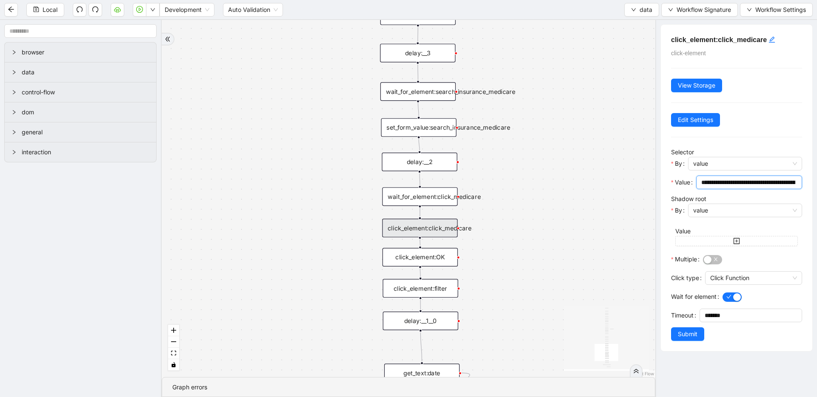
click at [746, 179] on input "**********" at bounding box center [748, 182] width 94 height 9
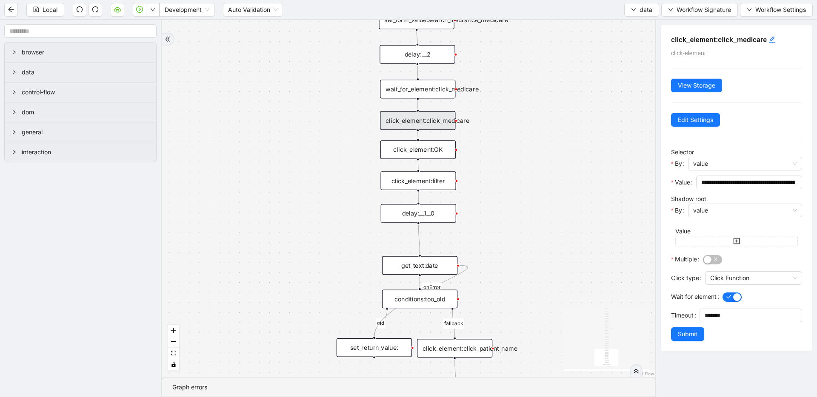
drag, startPoint x: 336, startPoint y: 323, endPoint x: 334, endPoint y: 219, distance: 104.7
click at [334, 219] on div "fallback old onError onError onError trigger wait_until_loaded: click_element:p…" at bounding box center [408, 198] width 493 height 357
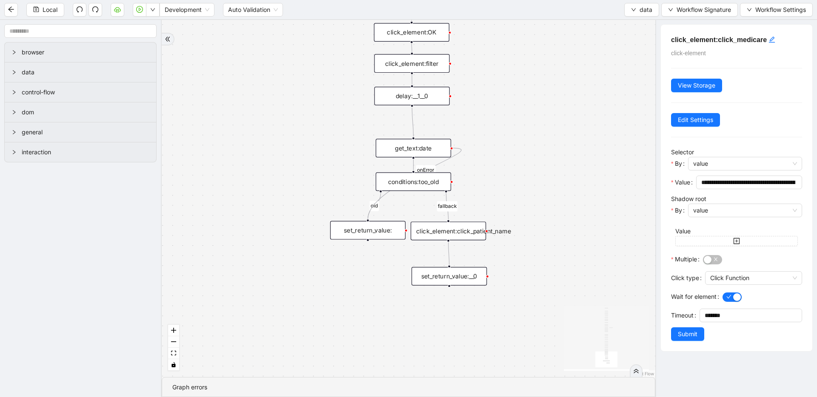
drag, startPoint x: 292, startPoint y: 239, endPoint x: 285, endPoint y: 124, distance: 115.0
click at [285, 124] on div "fallback old onError onError onError trigger wait_until_loaded: click_element:p…" at bounding box center [408, 198] width 493 height 357
click at [404, 145] on div "get_text:date" at bounding box center [413, 148] width 75 height 19
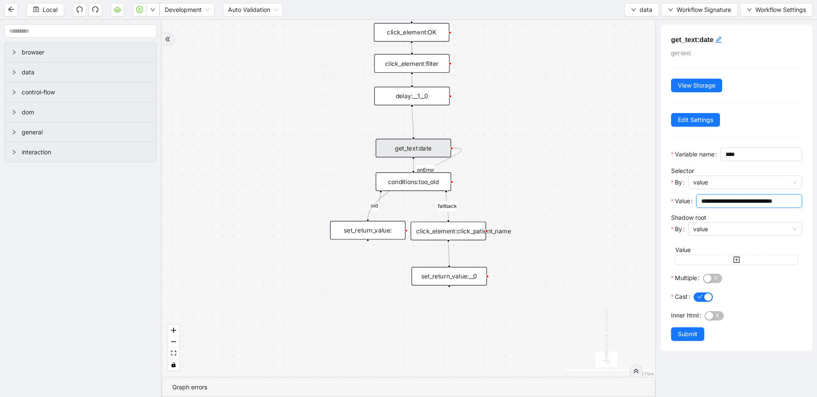
click at [739, 206] on input "**********" at bounding box center [748, 201] width 94 height 9
click at [359, 232] on div "set_return_value:" at bounding box center [367, 230] width 75 height 19
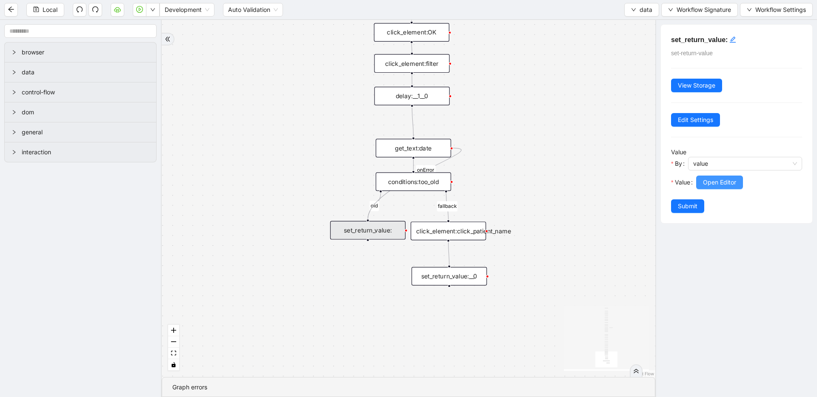
click at [723, 186] on span "Open Editor" at bounding box center [719, 182] width 33 height 9
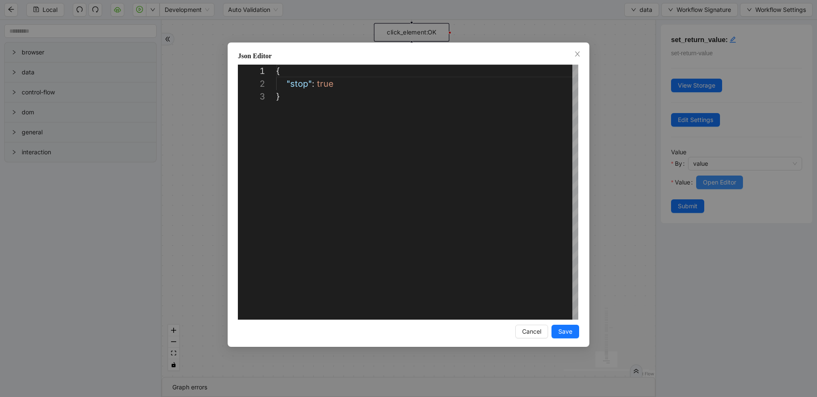
scroll to position [26, 0]
click at [610, 184] on div "**********" at bounding box center [408, 198] width 817 height 397
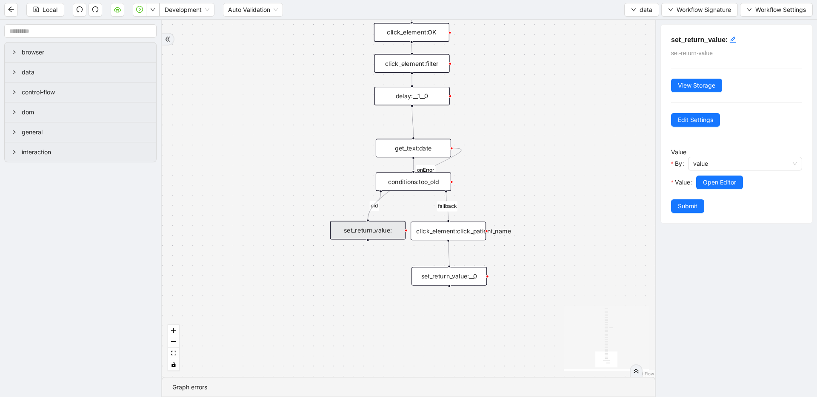
click at [450, 277] on div "set_return_value:__0" at bounding box center [448, 276] width 75 height 19
click at [723, 186] on span "Open Editor" at bounding box center [719, 182] width 33 height 9
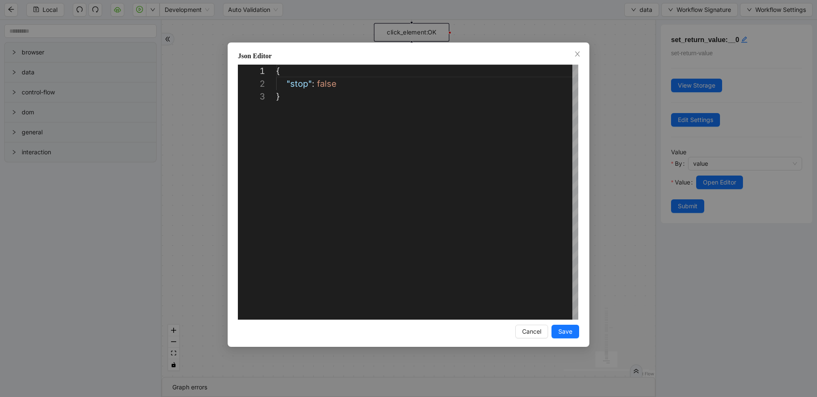
click at [610, 179] on div "**********" at bounding box center [408, 198] width 817 height 397
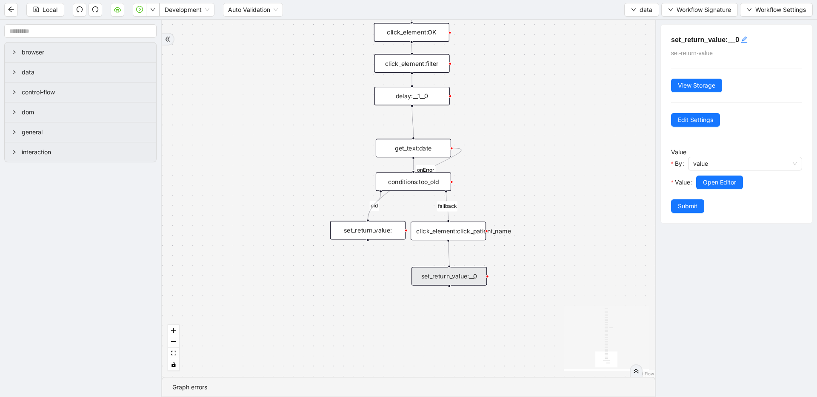
click at [422, 181] on div "conditions:too_old" at bounding box center [413, 182] width 75 height 19
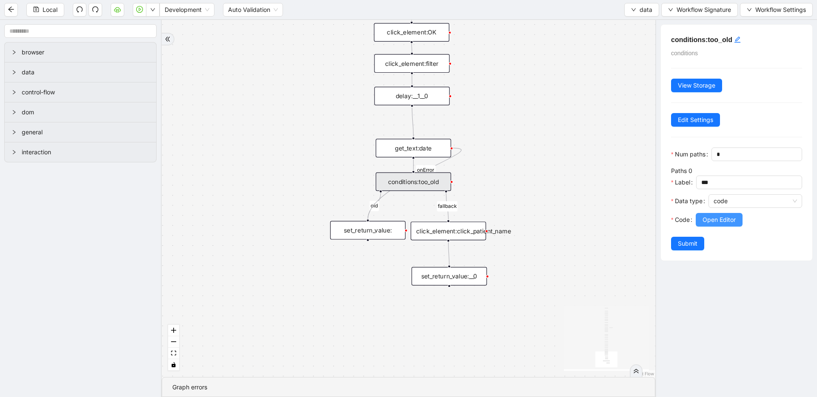
click at [721, 220] on span "Open Editor" at bounding box center [718, 219] width 33 height 9
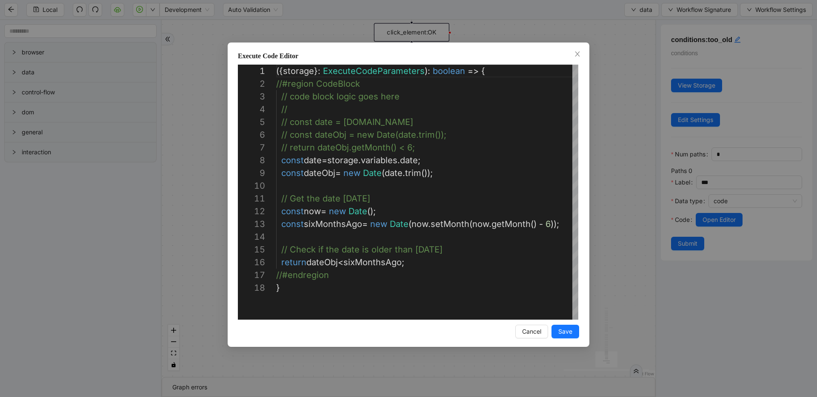
scroll to position [128, 0]
click at [630, 80] on div "Execute Code Editor 1 2 3 4 5 6 7 8 9 10 11 12 13 14 15 16 17 18 ({ storage }: …" at bounding box center [408, 198] width 817 height 397
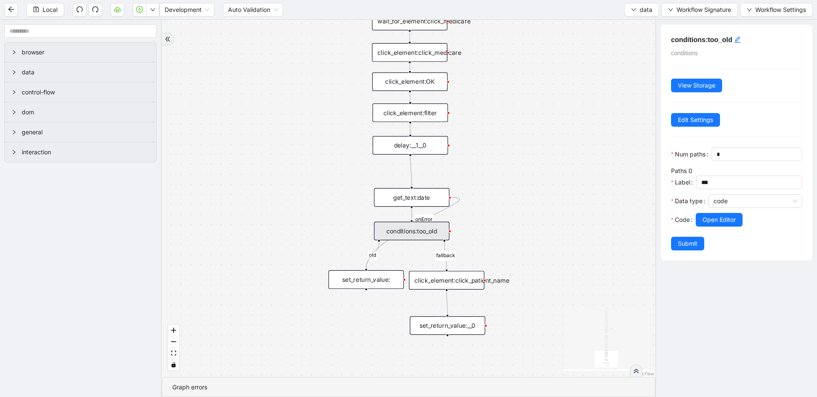
click at [578, 185] on div "fallback old onError onError onError trigger wait_until_loaded: click_element:p…" at bounding box center [408, 198] width 493 height 357
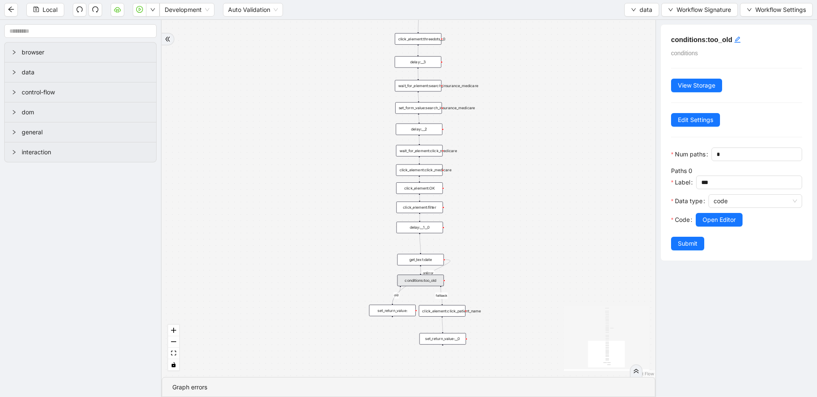
drag, startPoint x: 577, startPoint y: 182, endPoint x: 523, endPoint y: 251, distance: 86.9
click at [648, 11] on span "data" at bounding box center [645, 9] width 13 height 9
click at [645, 24] on span "Select" at bounding box center [641, 26] width 23 height 9
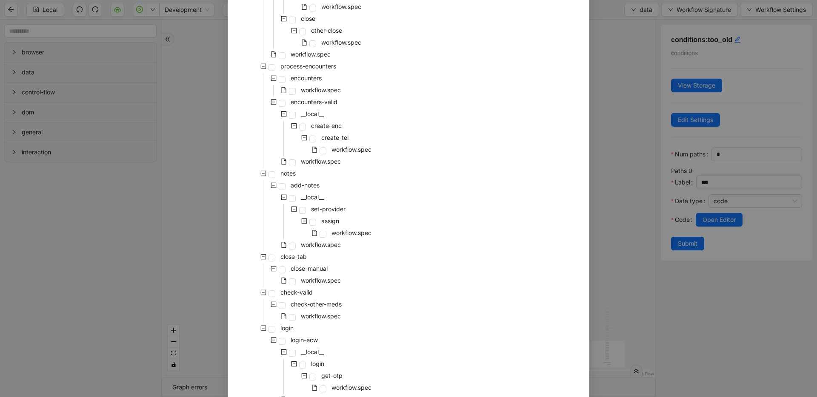
scroll to position [288, 0]
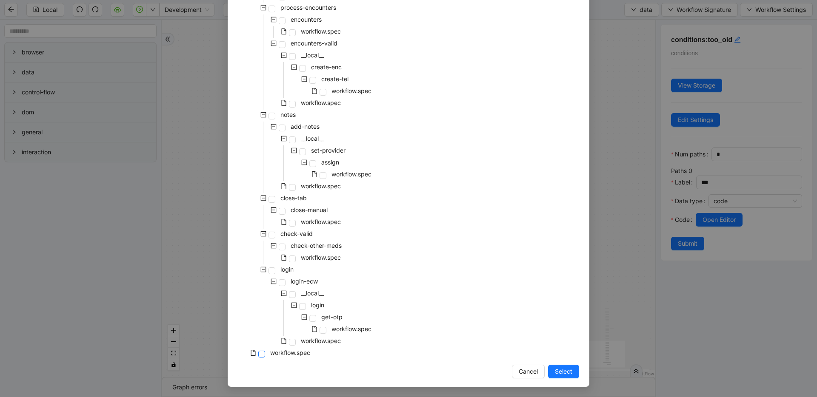
click at [258, 353] on span at bounding box center [261, 354] width 7 height 7
click at [555, 373] on span "Select" at bounding box center [563, 371] width 17 height 9
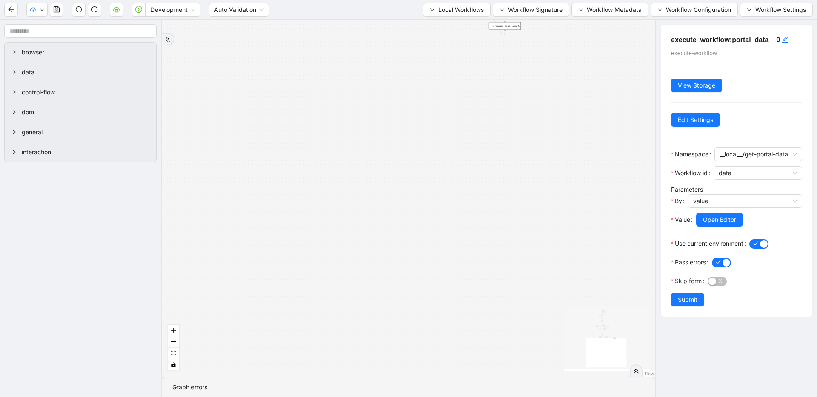
drag, startPoint x: 444, startPoint y: 333, endPoint x: 441, endPoint y: 365, distance: 32.5
drag, startPoint x: 440, startPoint y: 274, endPoint x: 447, endPoint y: 353, distance: 79.0
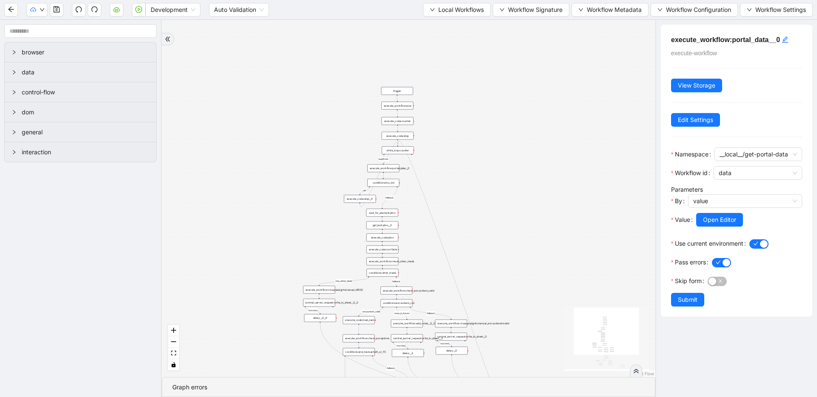
drag, startPoint x: 386, startPoint y: 92, endPoint x: 414, endPoint y: 223, distance: 133.5
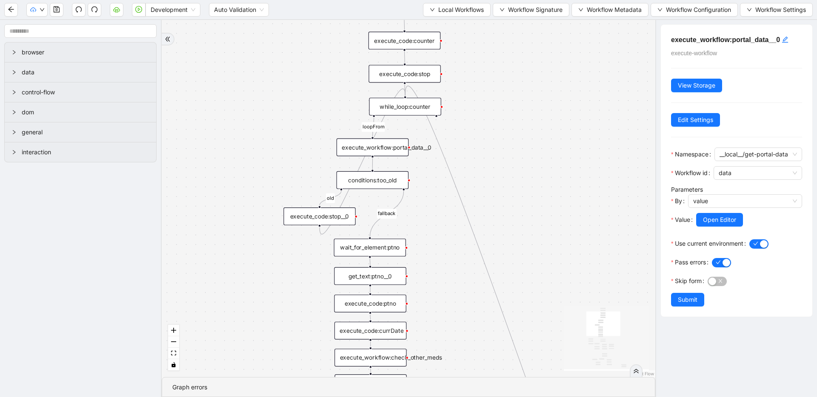
click at [382, 179] on div "conditions:too_old" at bounding box center [372, 180] width 72 height 18
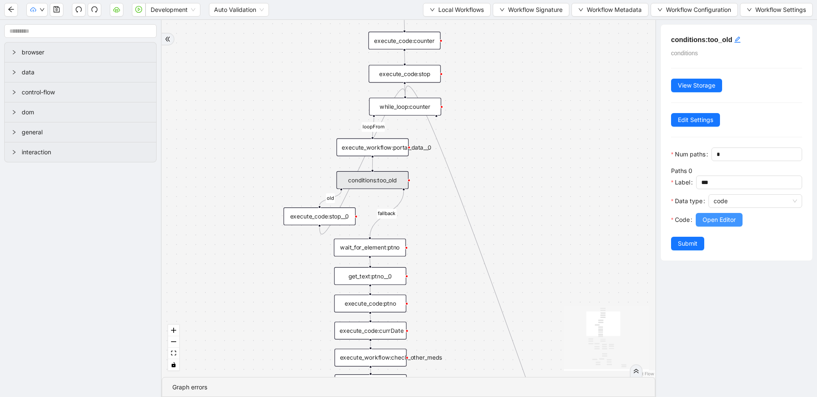
click at [726, 219] on span "Open Editor" at bounding box center [718, 219] width 33 height 9
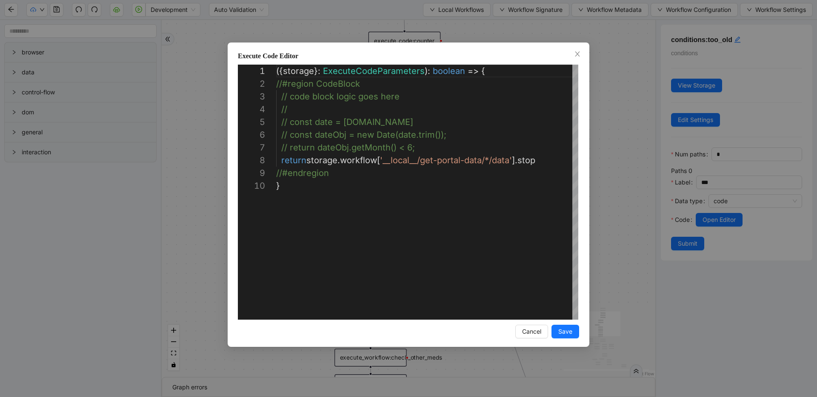
scroll to position [115, 0]
click at [589, 169] on div "**********" at bounding box center [408, 198] width 817 height 397
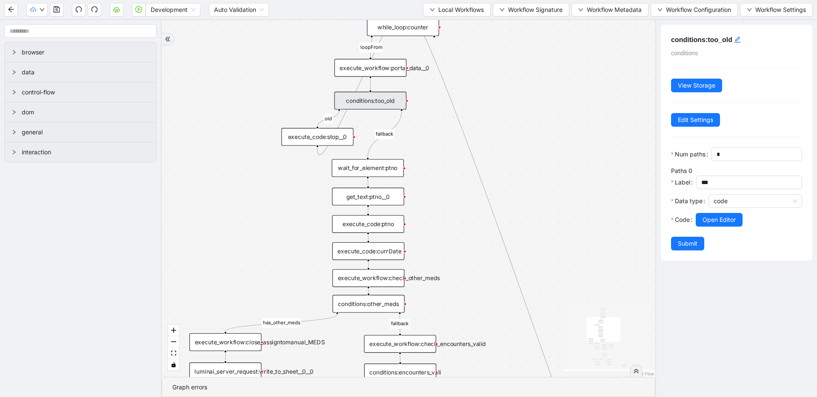
drag, startPoint x: 467, startPoint y: 308, endPoint x: 465, endPoint y: 228, distance: 79.6
click at [465, 228] on div "fallback has_other_meds success success fallback no_encounters end success succ…" at bounding box center [408, 198] width 493 height 357
click at [363, 195] on div "get_text:ptno__0" at bounding box center [368, 197] width 72 height 18
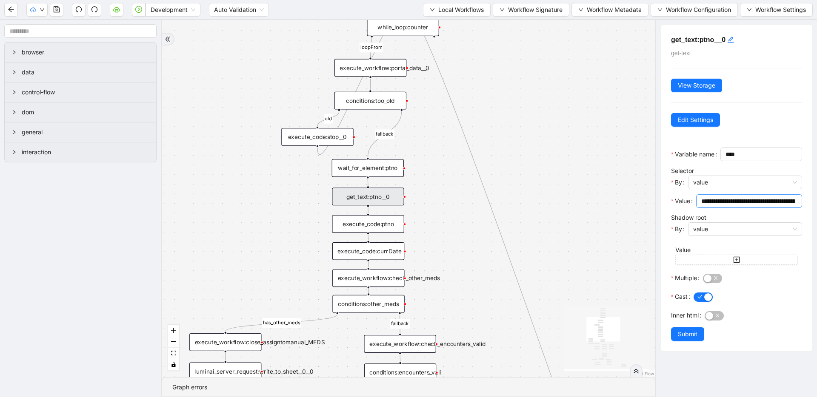
click at [751, 206] on input "**********" at bounding box center [748, 201] width 94 height 9
click at [744, 206] on input "**********" at bounding box center [748, 201] width 94 height 9
drag, startPoint x: 761, startPoint y: 216, endPoint x: 621, endPoint y: 210, distance: 139.2
click at [621, 210] on section "browser data control-flow dom general interaction fallback has_other_meds succe…" at bounding box center [408, 208] width 817 height 377
click at [385, 170] on div "wait_for_element:ptno" at bounding box center [368, 168] width 72 height 18
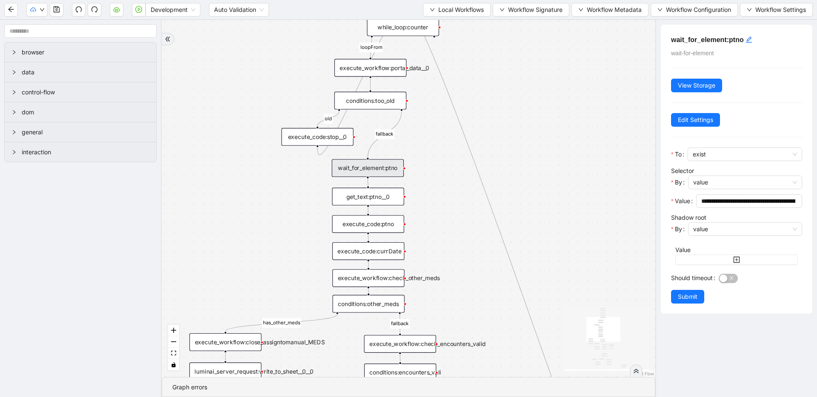
click at [380, 221] on div "execute_code:ptno" at bounding box center [368, 224] width 72 height 18
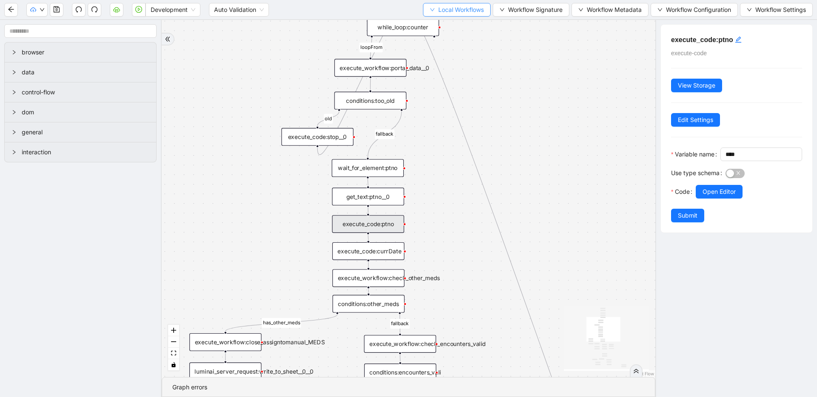
click at [426, 11] on button "Local Workflows" at bounding box center [457, 10] width 68 height 14
click at [426, 23] on li "Select" at bounding box center [454, 27] width 65 height 14
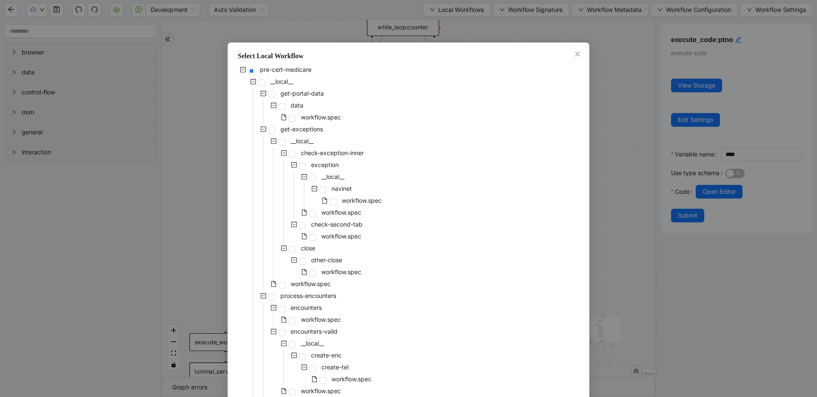
click at [422, 239] on div "pre-cert-medicare __local__ get-portal-data data workflow.spec get-exceptions _…" at bounding box center [408, 357] width 341 height 584
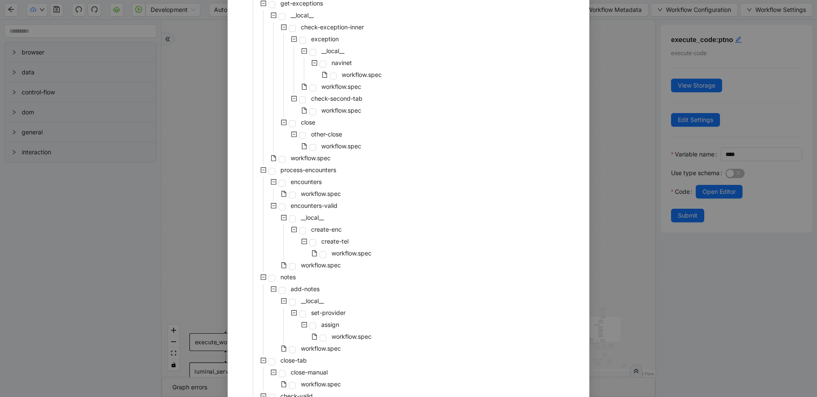
scroll to position [0, 0]
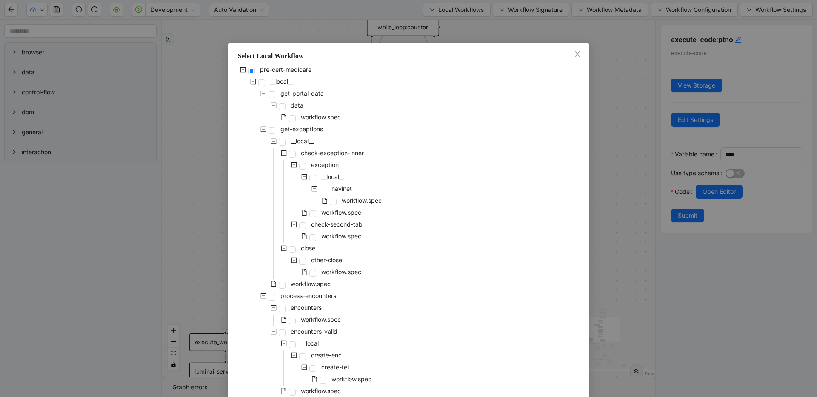
click at [641, 179] on div "Select Local Workflow pre-cert-medicare __local__ get-portal-data data workflow…" at bounding box center [408, 198] width 817 height 397
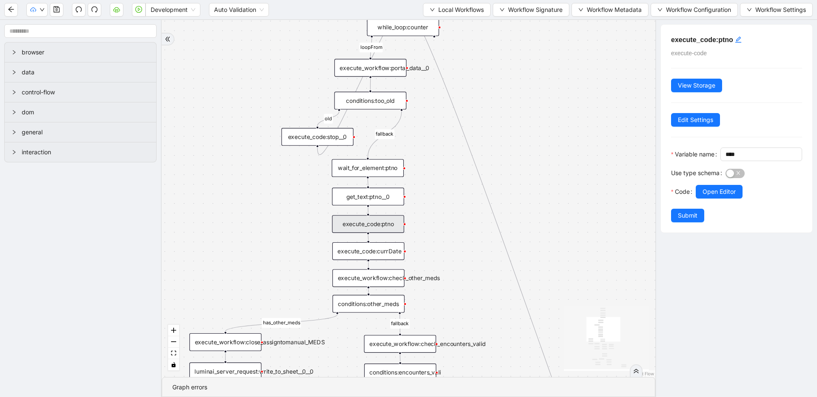
click at [621, 184] on div "fallback has_other_meds success success fallback no_encounters end success succ…" at bounding box center [408, 198] width 493 height 357
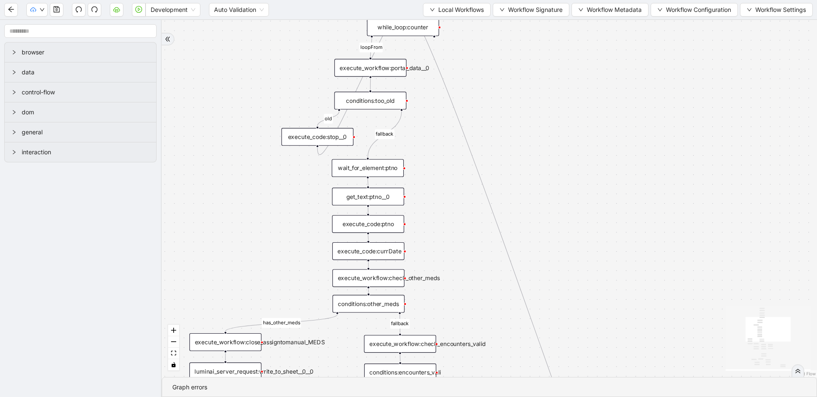
click at [380, 223] on div "execute_code:ptno" at bounding box center [368, 224] width 72 height 18
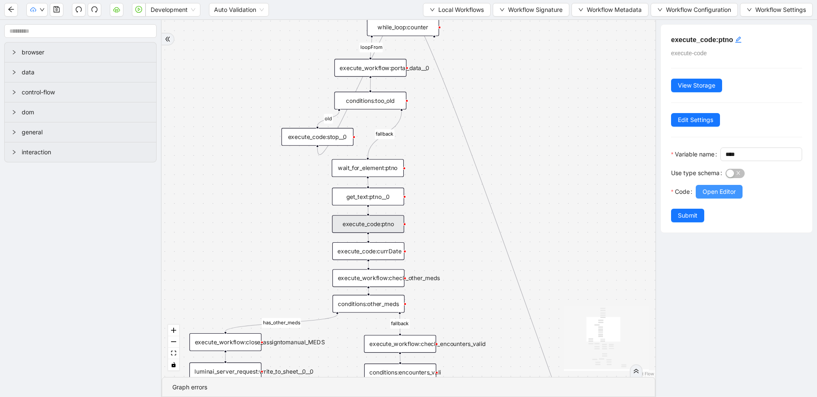
click at [714, 197] on span "Open Editor" at bounding box center [718, 191] width 33 height 9
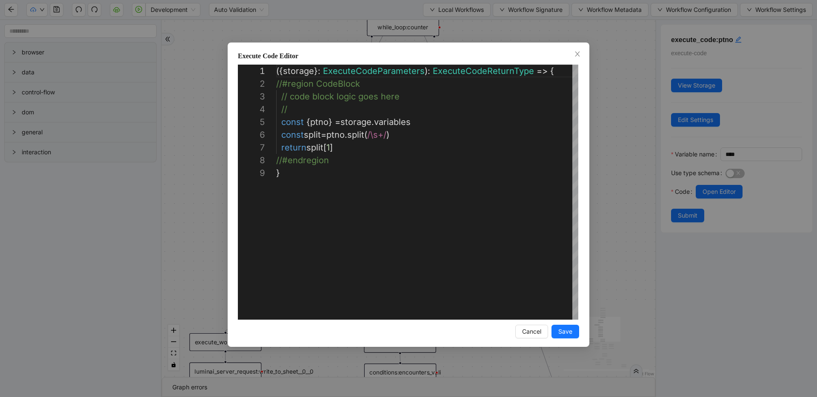
scroll to position [102, 0]
drag, startPoint x: 632, startPoint y: 194, endPoint x: 627, endPoint y: 195, distance: 4.4
click at [632, 194] on div "**********" at bounding box center [408, 198] width 817 height 397
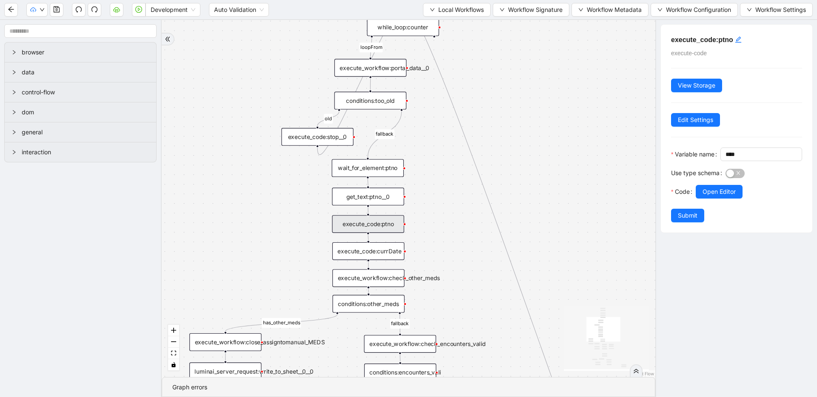
click at [365, 164] on div "wait_for_element:ptno" at bounding box center [368, 168] width 72 height 18
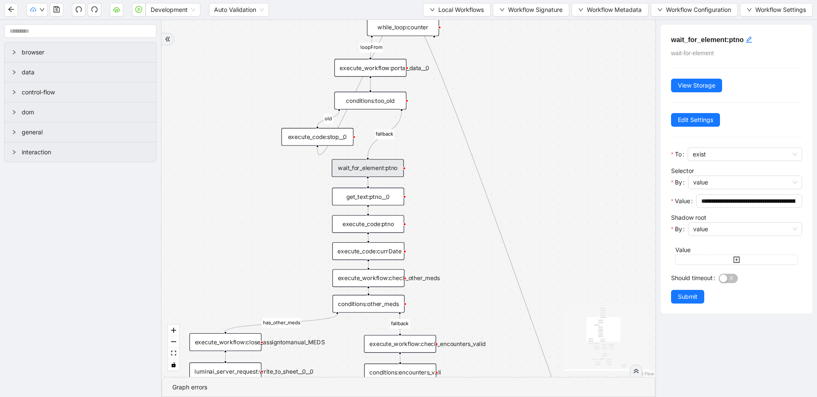
click at [380, 194] on div "get_text:ptno__0" at bounding box center [368, 197] width 72 height 18
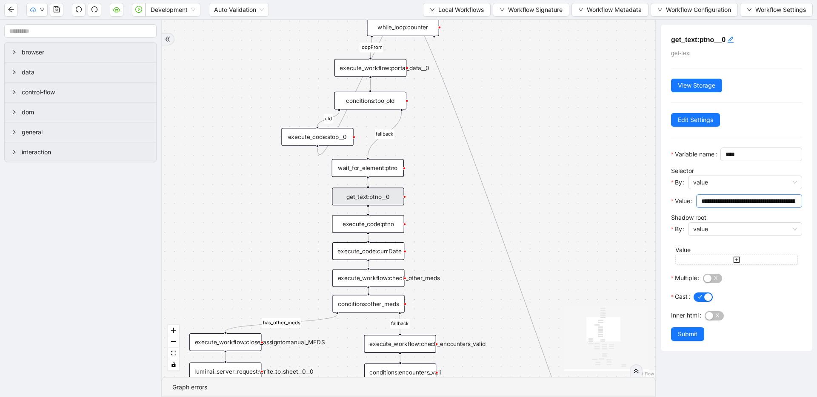
click at [739, 206] on input "**********" at bounding box center [748, 201] width 94 height 9
click at [366, 167] on div "wait_for_element:ptno" at bounding box center [368, 168] width 72 height 18
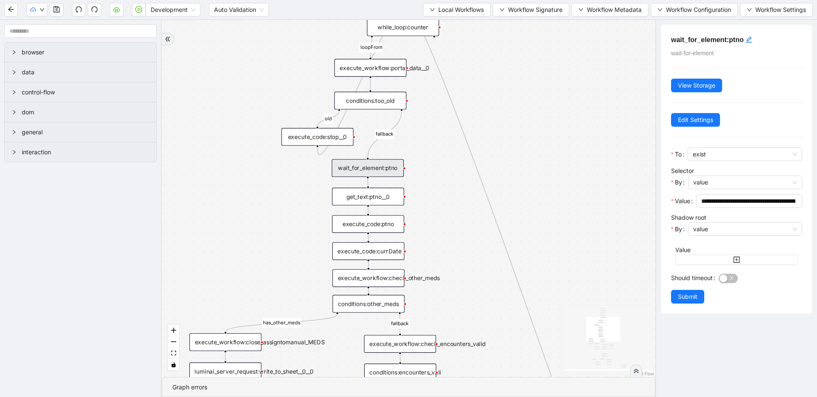
click at [362, 192] on div "get_text:ptno__0" at bounding box center [368, 197] width 72 height 18
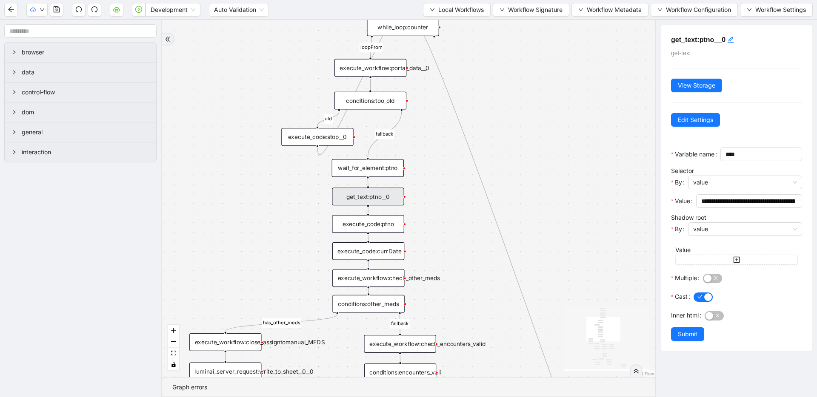
click at [391, 223] on div "execute_code:ptno" at bounding box center [368, 224] width 72 height 18
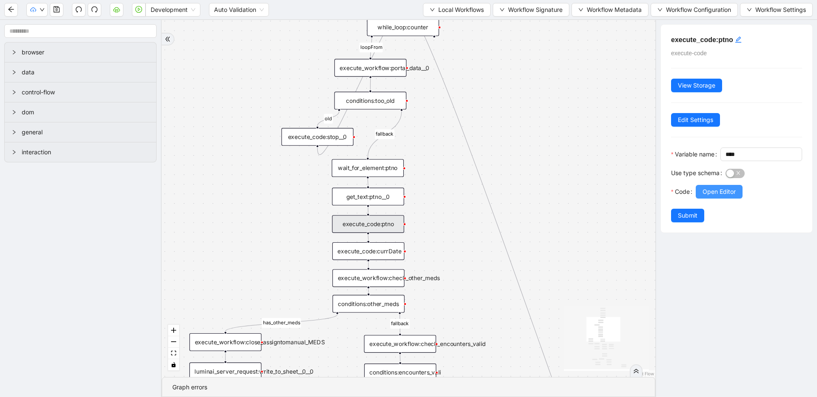
click at [701, 199] on button "Open Editor" at bounding box center [719, 192] width 47 height 14
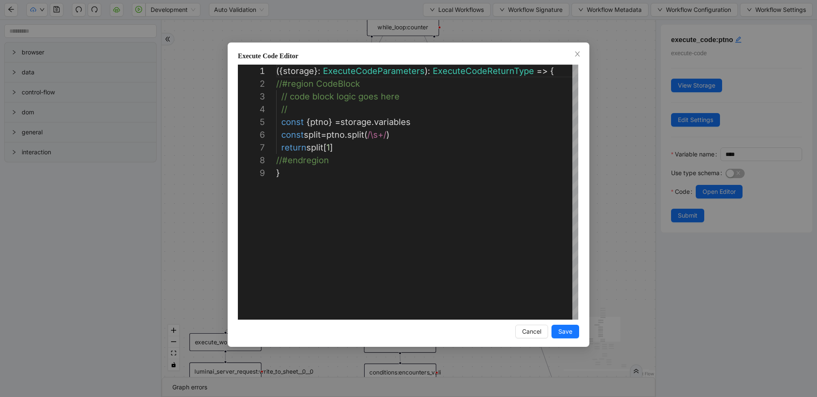
click at [637, 202] on div "**********" at bounding box center [408, 198] width 817 height 397
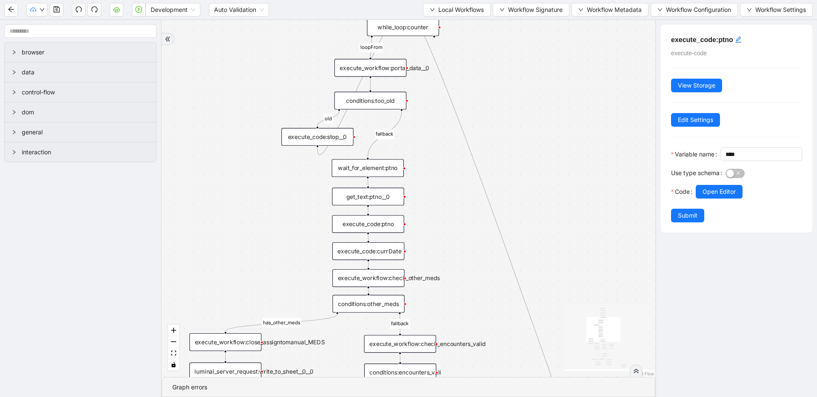
click at [365, 192] on div "get_text:ptno__0" at bounding box center [368, 197] width 72 height 18
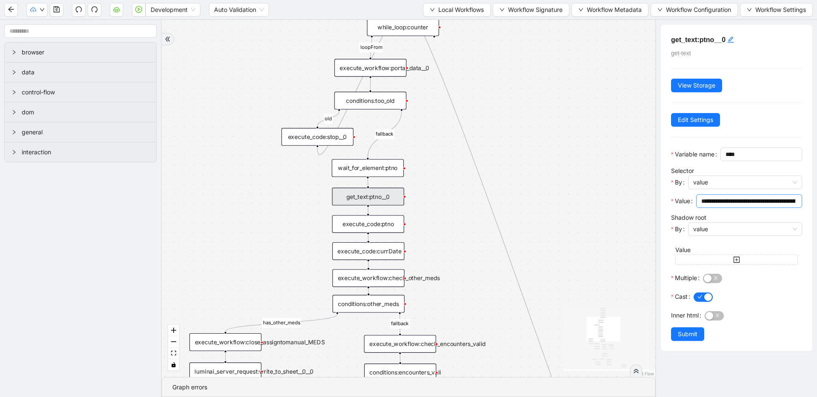
click at [737, 208] on span "**********" at bounding box center [749, 201] width 106 height 14
click at [734, 206] on input "**********" at bounding box center [745, 201] width 88 height 9
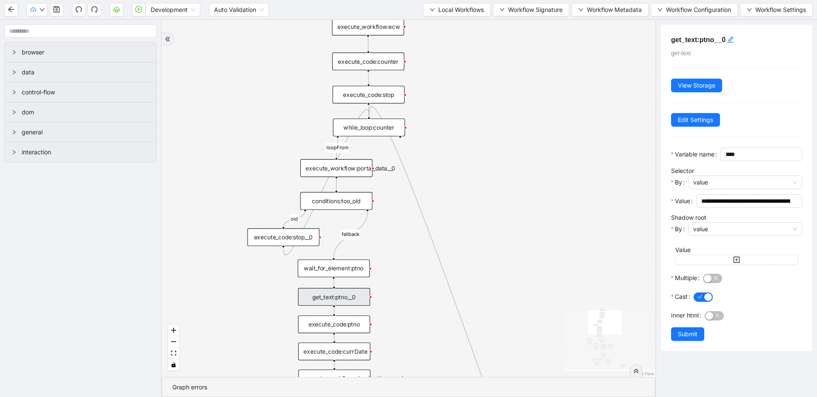
drag, startPoint x: 232, startPoint y: 171, endPoint x: 218, endPoint y: 190, distance: 23.4
click at [305, 271] on div "wait_for_element:ptno" at bounding box center [334, 268] width 72 height 18
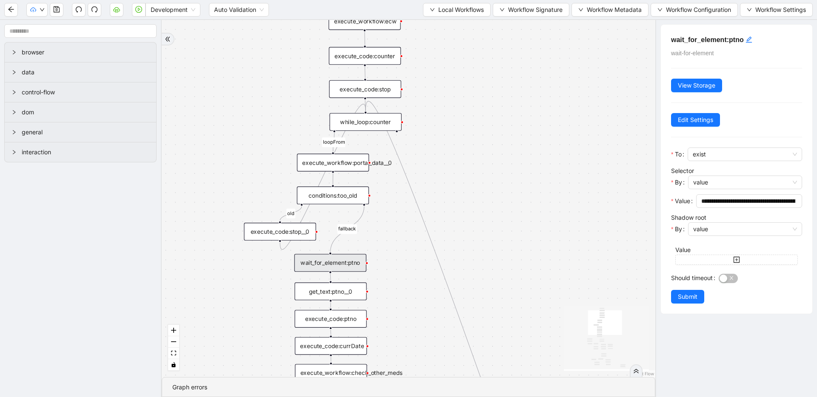
drag, startPoint x: 254, startPoint y: 305, endPoint x: 250, endPoint y: 299, distance: 6.5
click at [250, 299] on div "fallback has_other_meds success success fallback no_encounters end success succ…" at bounding box center [408, 198] width 493 height 357
click at [342, 166] on div "execute_workflow:portal_data__0" at bounding box center [333, 163] width 72 height 18
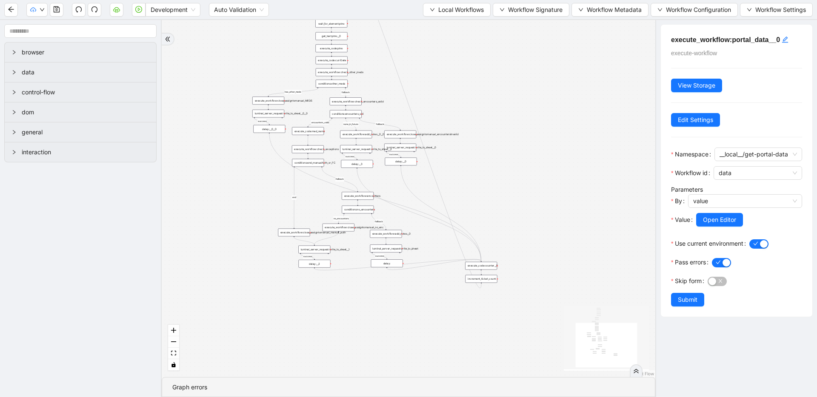
drag, startPoint x: 431, startPoint y: 255, endPoint x: 408, endPoint y: 69, distance: 186.9
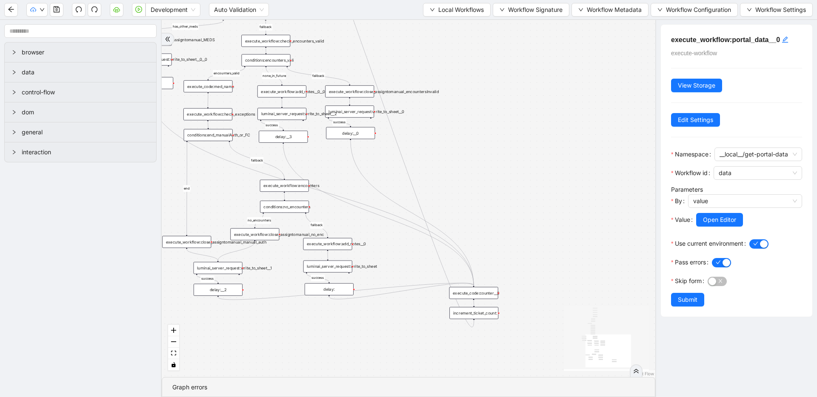
drag, startPoint x: 460, startPoint y: 104, endPoint x: 543, endPoint y: 294, distance: 207.5
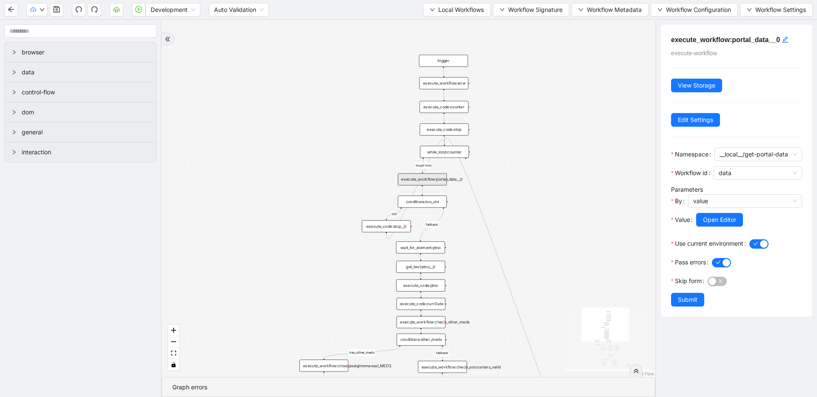
drag, startPoint x: 442, startPoint y: 156, endPoint x: 509, endPoint y: 263, distance: 126.5
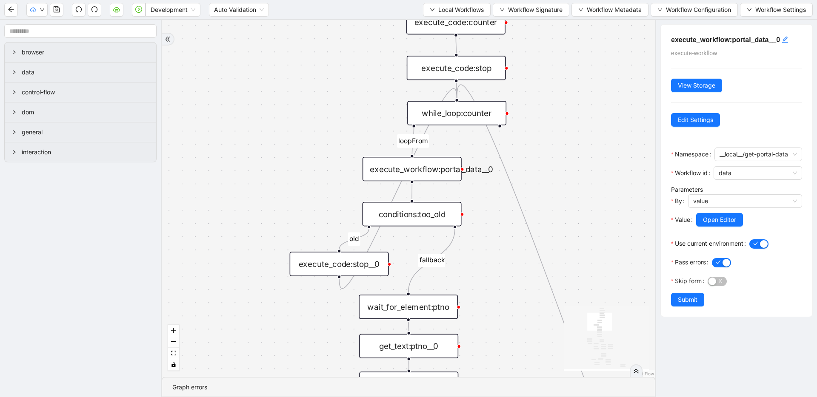
click at [430, 220] on div "conditions:too_old" at bounding box center [411, 214] width 99 height 24
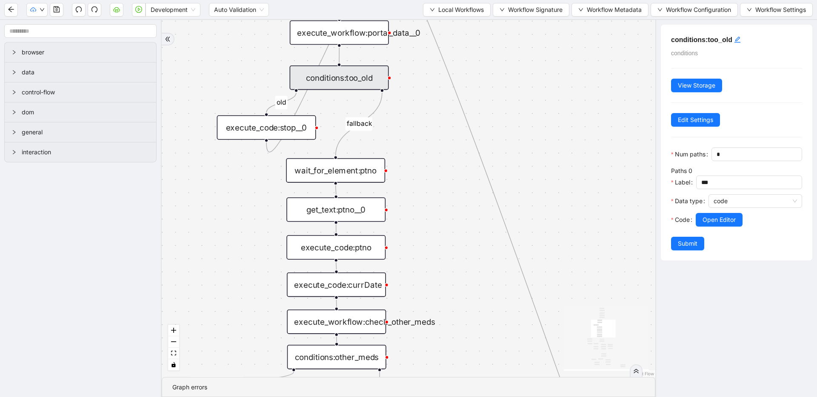
drag, startPoint x: 405, startPoint y: 261, endPoint x: 333, endPoint y: 125, distance: 154.7
click at [333, 125] on div "fallback has_other_meds success success fallback no_encounters end success succ…" at bounding box center [408, 198] width 493 height 357
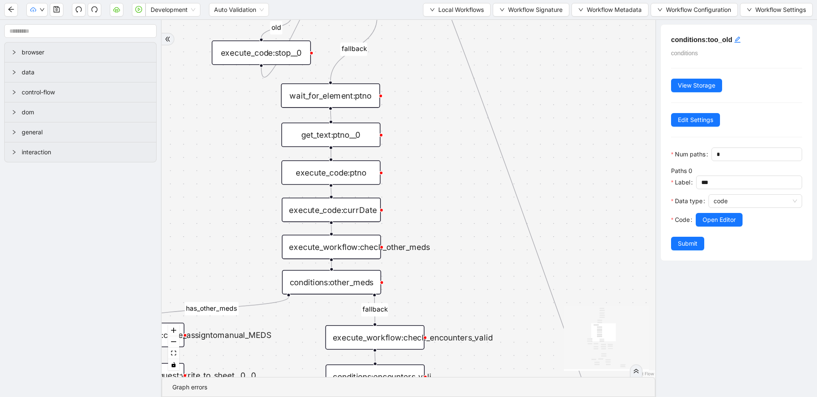
drag, startPoint x: 439, startPoint y: 273, endPoint x: 436, endPoint y: 215, distance: 58.4
click at [436, 215] on div "fallback has_other_meds success success fallback no_encounters end success succ…" at bounding box center [408, 198] width 493 height 357
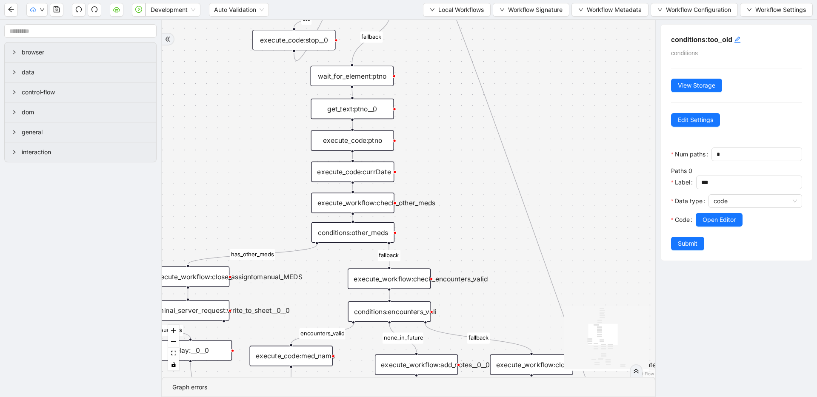
drag, startPoint x: 454, startPoint y: 225, endPoint x: 459, endPoint y: 133, distance: 92.5
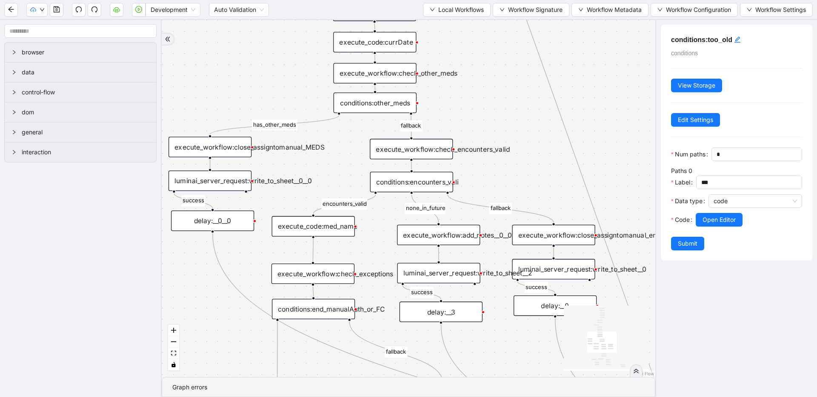
drag, startPoint x: 471, startPoint y: 191, endPoint x: 481, endPoint y: 140, distance: 51.1
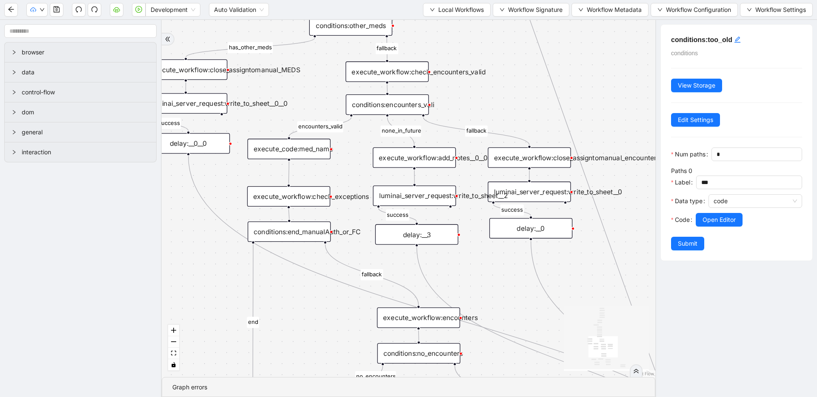
drag, startPoint x: 496, startPoint y: 203, endPoint x: 471, endPoint y: 120, distance: 87.0
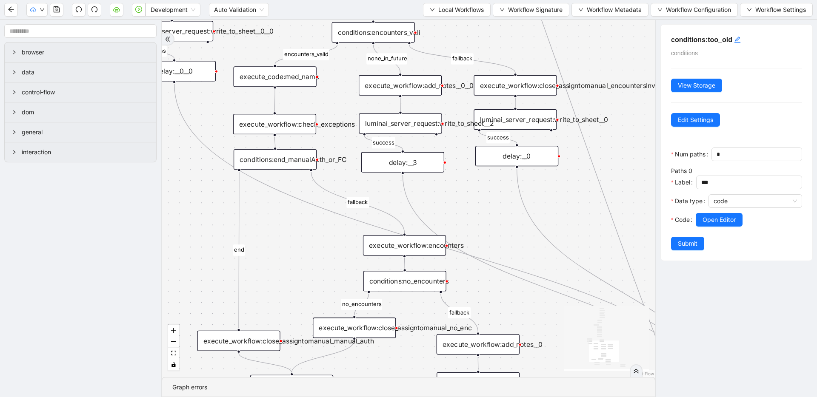
drag, startPoint x: 489, startPoint y: 264, endPoint x: 484, endPoint y: 234, distance: 30.6
click at [484, 234] on div "fallback has_other_meds success success fallback no_encounters end success succ…" at bounding box center [408, 198] width 493 height 357
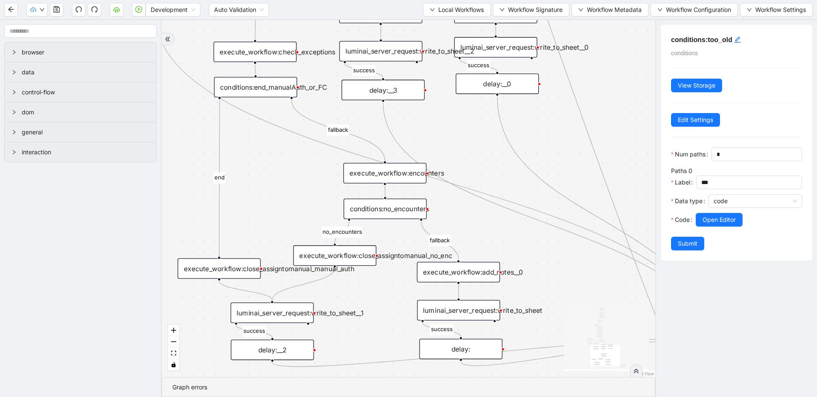
drag, startPoint x: 492, startPoint y: 293, endPoint x: 472, endPoint y: 221, distance: 74.6
click at [472, 221] on div "fallback has_other_meds success success fallback no_encounters end success succ…" at bounding box center [408, 198] width 493 height 357
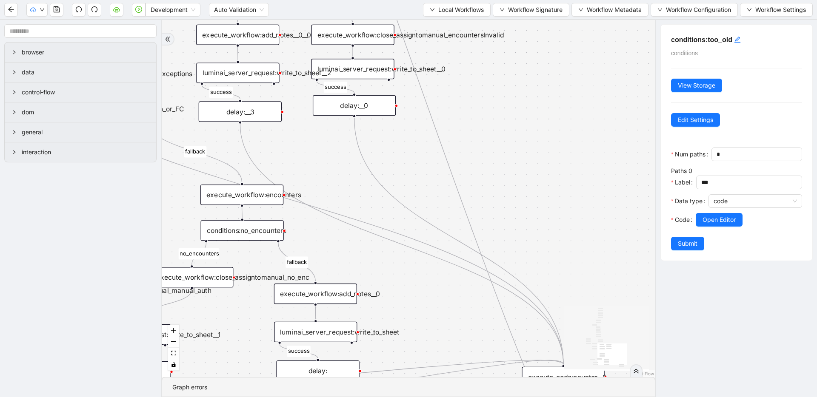
drag, startPoint x: 534, startPoint y: 284, endPoint x: 418, endPoint y: 358, distance: 137.9
click at [426, 375] on div "fallback has_other_meds success success fallback no_encounters end success succ…" at bounding box center [408, 198] width 493 height 357
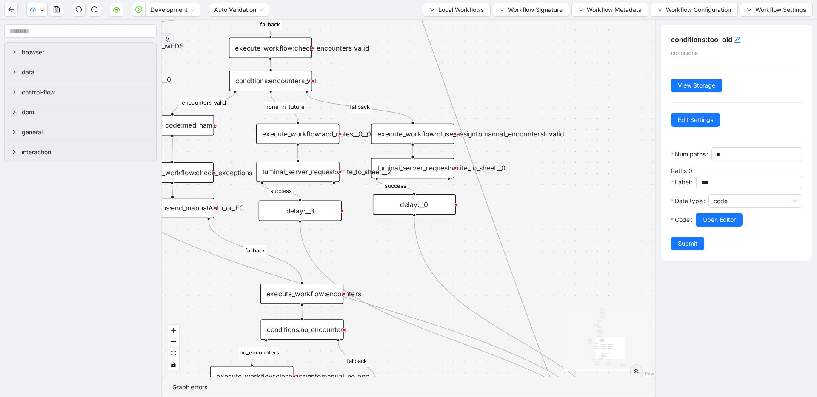
drag, startPoint x: 364, startPoint y: 222, endPoint x: 486, endPoint y: 297, distance: 143.8
click at [486, 297] on div "fallback has_other_meds success success fallback no_encounters end success succ…" at bounding box center [408, 198] width 493 height 357
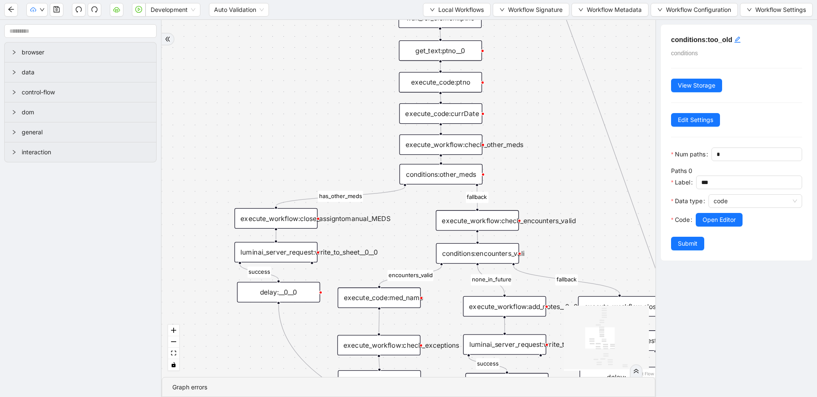
drag, startPoint x: 477, startPoint y: 139, endPoint x: 566, endPoint y: 236, distance: 131.6
click at [566, 236] on div "fallback has_other_meds success success fallback no_encounters end success succ…" at bounding box center [408, 198] width 493 height 357
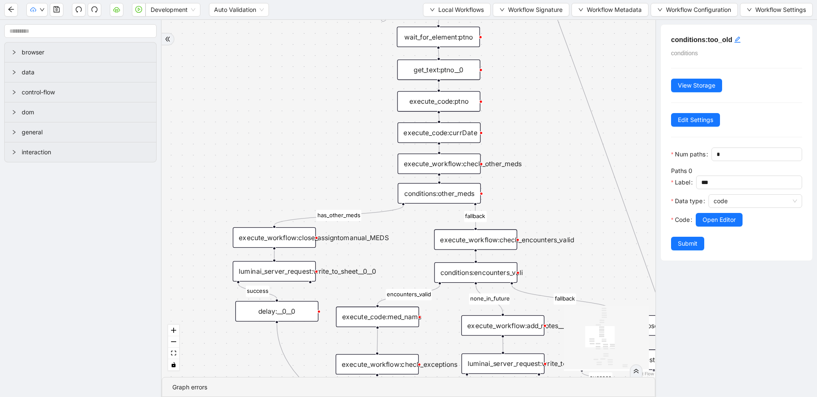
drag, startPoint x: 555, startPoint y: 186, endPoint x: 546, endPoint y: 274, distance: 88.9
click at [546, 274] on div "fallback has_other_meds success success fallback no_encounters end success succ…" at bounding box center [408, 198] width 493 height 357
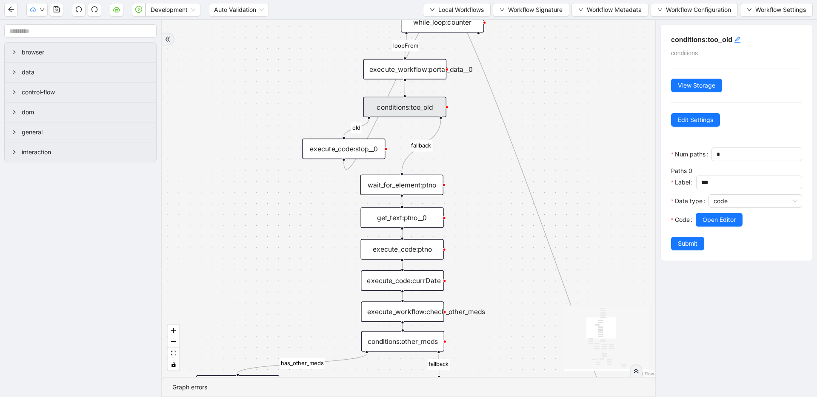
drag, startPoint x: 537, startPoint y: 195, endPoint x: 499, endPoint y: 278, distance: 91.6
click at [499, 280] on div "fallback has_other_meds success success fallback no_encounters end success succ…" at bounding box center [408, 198] width 493 height 357
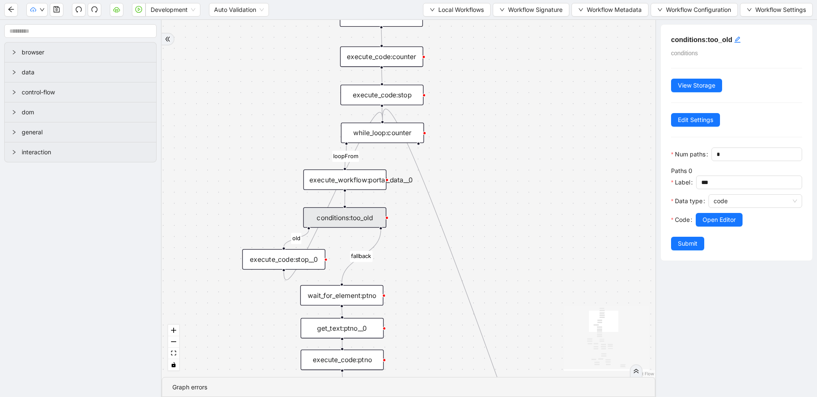
drag, startPoint x: 542, startPoint y: 71, endPoint x: 492, endPoint y: 172, distance: 112.8
click at [492, 172] on div "fallback has_other_meds success success fallback no_encounters end success succ…" at bounding box center [408, 198] width 493 height 357
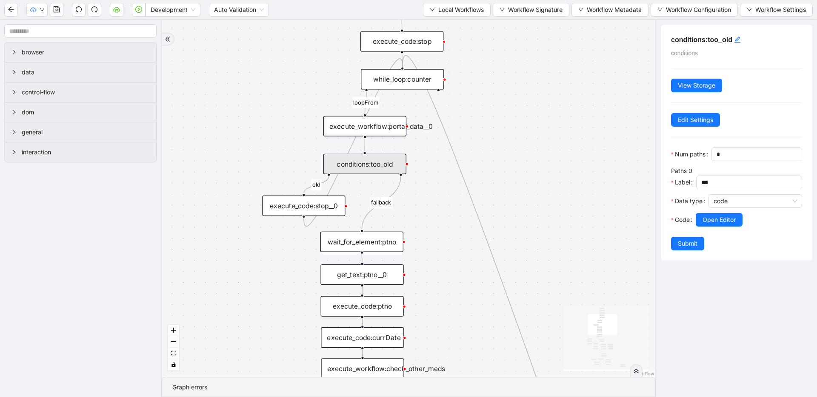
drag, startPoint x: 490, startPoint y: 223, endPoint x: 510, endPoint y: 170, distance: 57.2
click at [510, 170] on div "fallback has_other_meds success success fallback no_encounters end success succ…" at bounding box center [408, 198] width 493 height 357
click at [446, 12] on span "Local Workflows" at bounding box center [461, 9] width 46 height 9
click at [443, 23] on span "Select" at bounding box center [454, 26] width 54 height 9
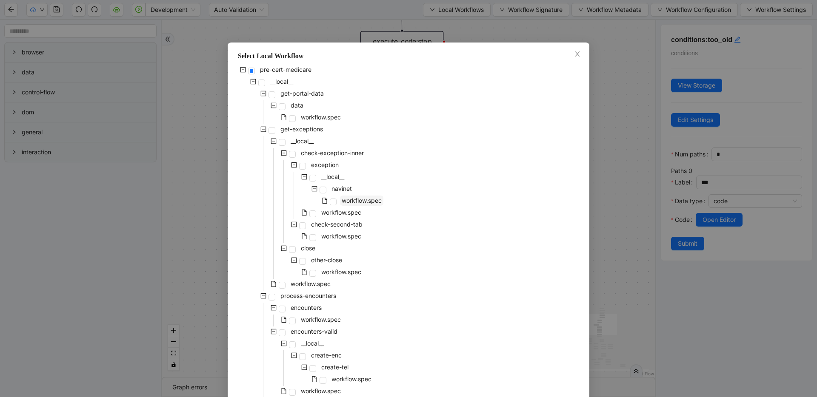
scroll to position [238, 0]
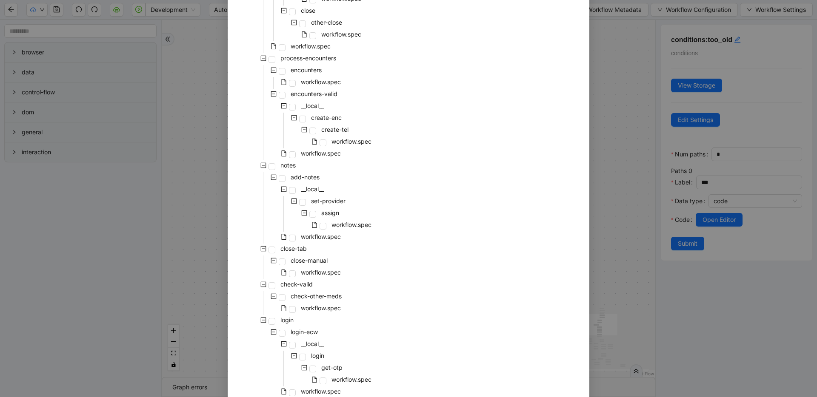
click at [363, 199] on div "pre-cert-medicare __local__ get-portal-data data workflow.spec get-exceptions _…" at bounding box center [408, 119] width 341 height 584
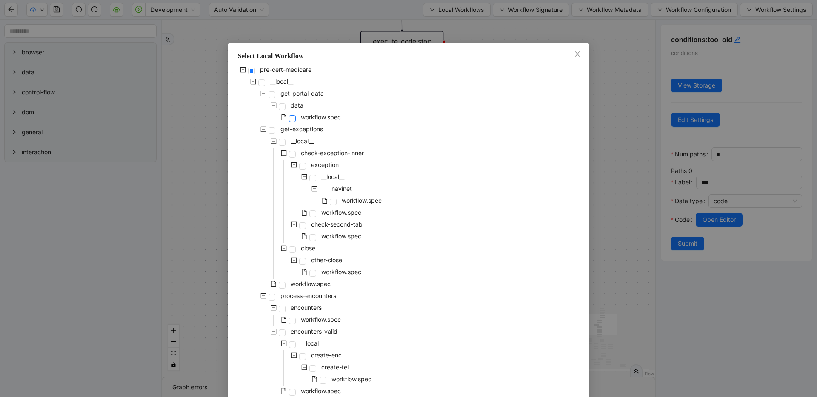
click at [289, 119] on span at bounding box center [292, 118] width 7 height 7
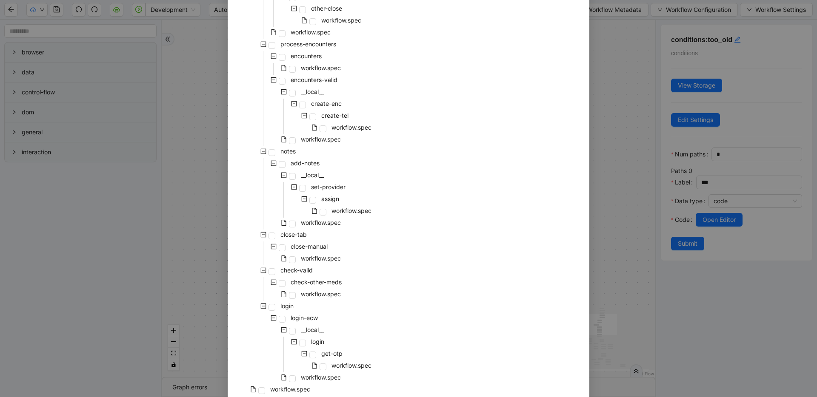
scroll to position [288, 0]
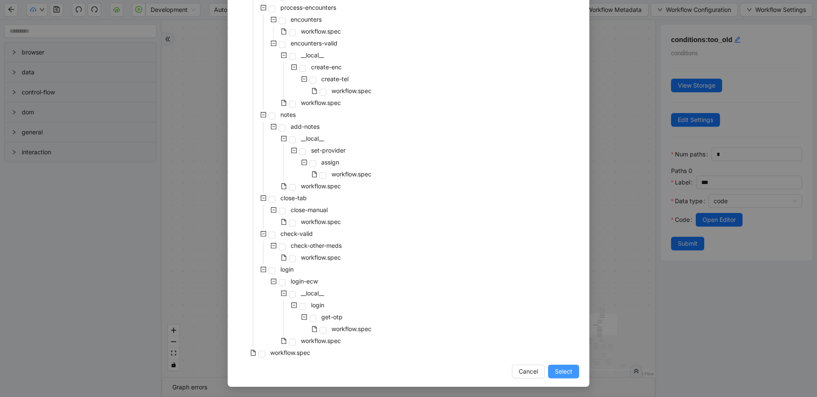
click at [563, 368] on span "Select" at bounding box center [563, 371] width 17 height 9
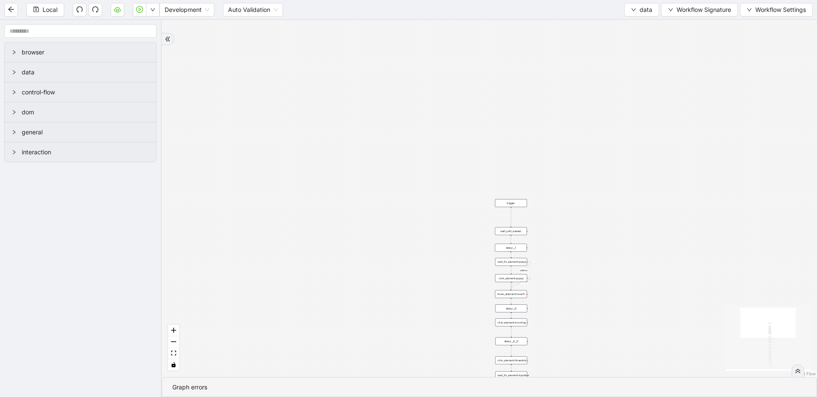
drag, startPoint x: 493, startPoint y: 231, endPoint x: 491, endPoint y: 69, distance: 162.5
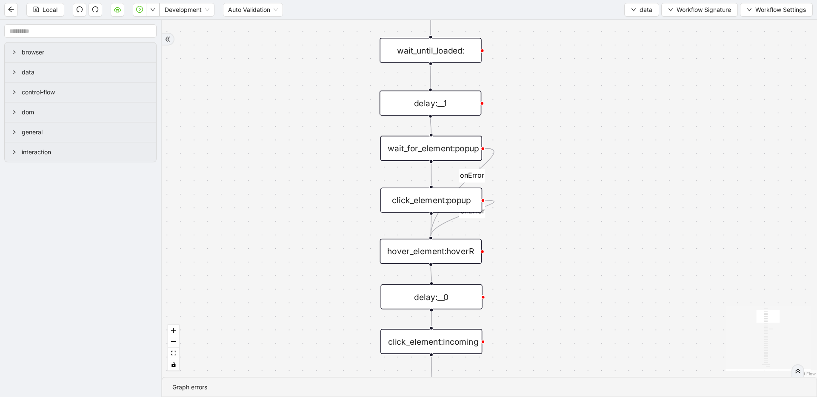
drag, startPoint x: 707, startPoint y: 268, endPoint x: 643, endPoint y: 107, distance: 173.3
click at [643, 107] on div "fallback old onError onError onError trigger wait_until_loaded: click_element:p…" at bounding box center [489, 198] width 655 height 357
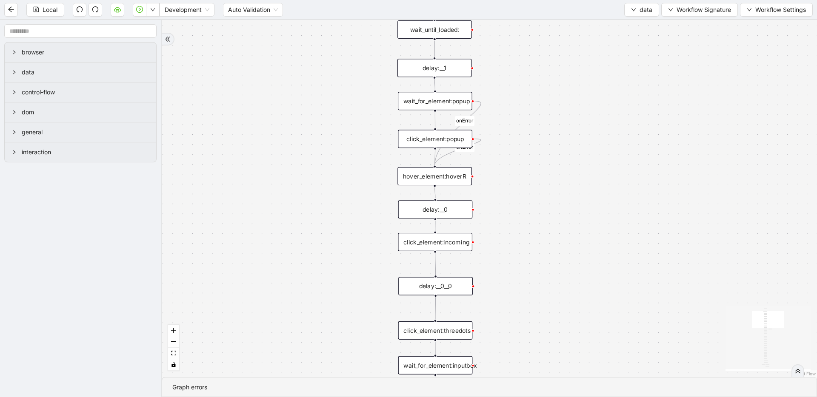
drag, startPoint x: 637, startPoint y: 111, endPoint x: 599, endPoint y: 115, distance: 38.1
click at [445, 103] on div "wait_for_element:popup" at bounding box center [435, 101] width 74 height 18
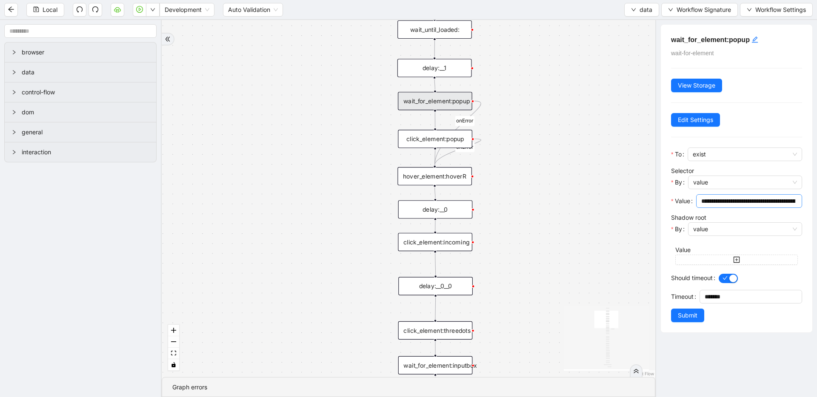
click at [740, 203] on input "**********" at bounding box center [748, 201] width 94 height 9
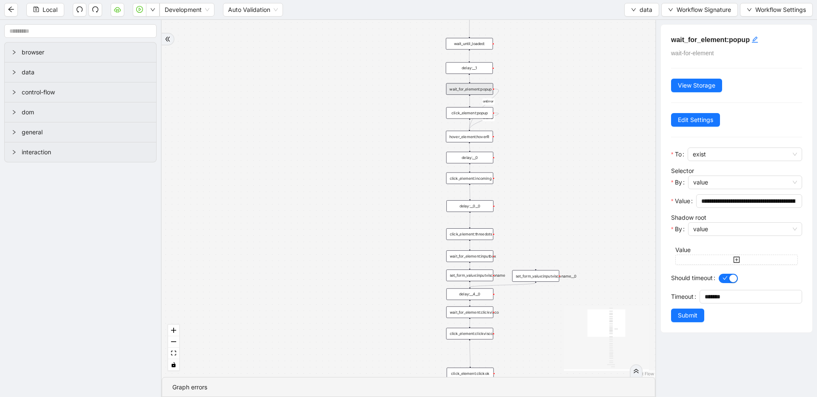
drag, startPoint x: 585, startPoint y: 217, endPoint x: 520, endPoint y: 45, distance: 183.9
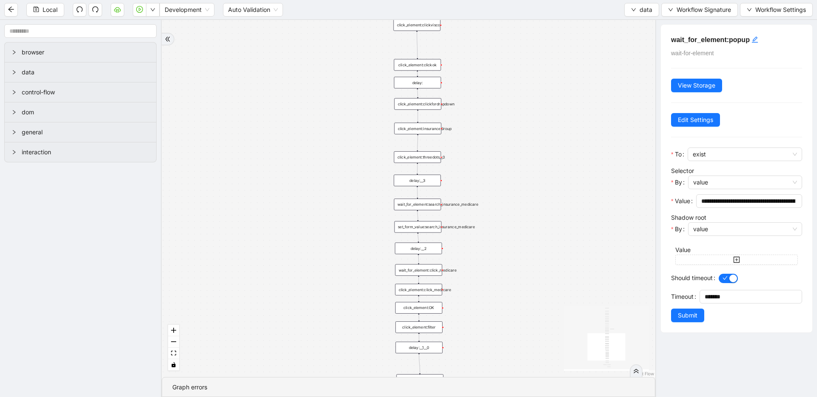
drag, startPoint x: 499, startPoint y: 294, endPoint x: 491, endPoint y: 103, distance: 191.6
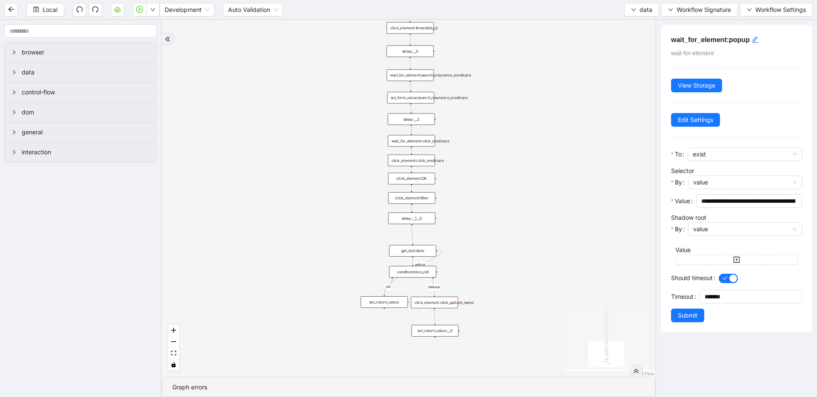
drag, startPoint x: 472, startPoint y: 302, endPoint x: 465, endPoint y: 172, distance: 129.5
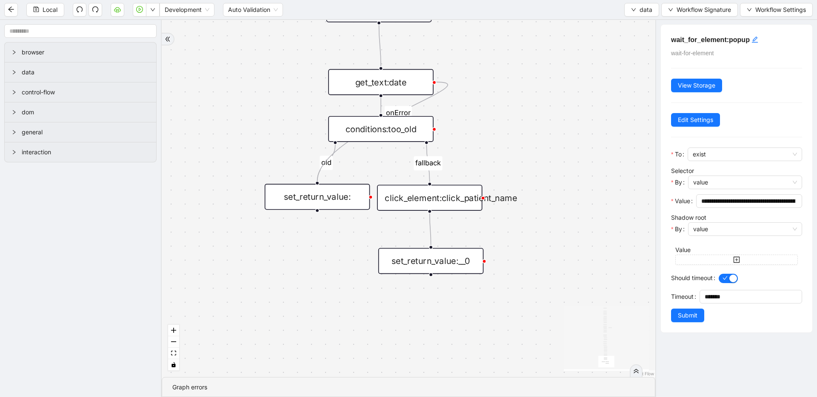
drag, startPoint x: 461, startPoint y: 270, endPoint x: 490, endPoint y: 123, distance: 149.7
click at [449, 201] on div "click_element:click_patient_name" at bounding box center [429, 198] width 105 height 26
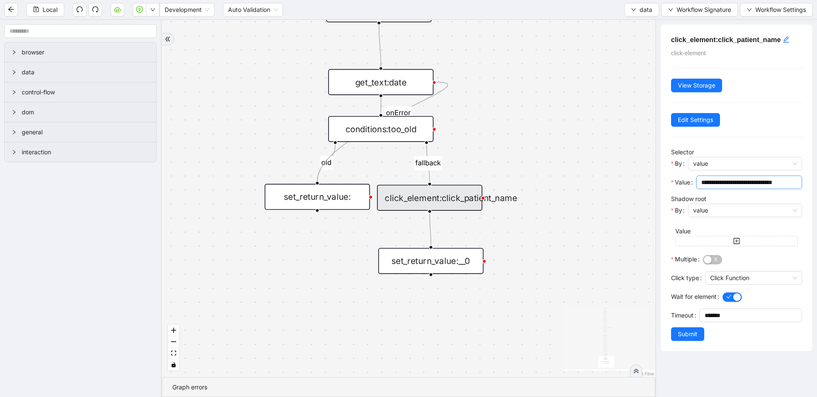
click at [748, 182] on input "**********" at bounding box center [748, 182] width 94 height 9
click at [639, 10] on span "data" at bounding box center [645, 9] width 13 height 9
click at [635, 23] on span "Select" at bounding box center [641, 26] width 23 height 9
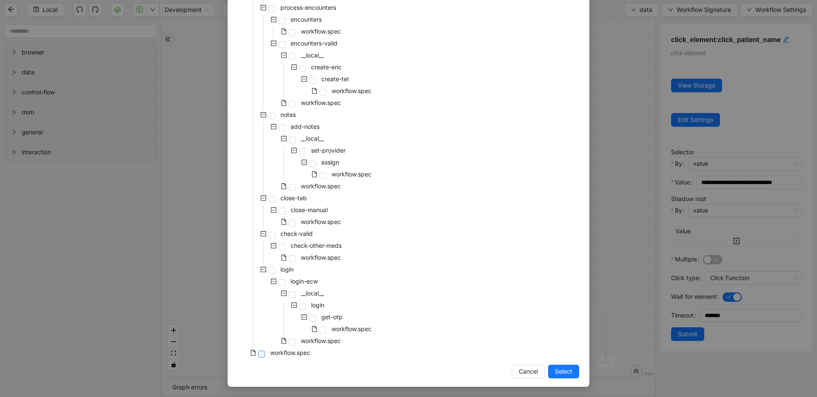
click at [258, 356] on span at bounding box center [261, 354] width 7 height 7
click at [562, 368] on span "Select" at bounding box center [563, 371] width 17 height 9
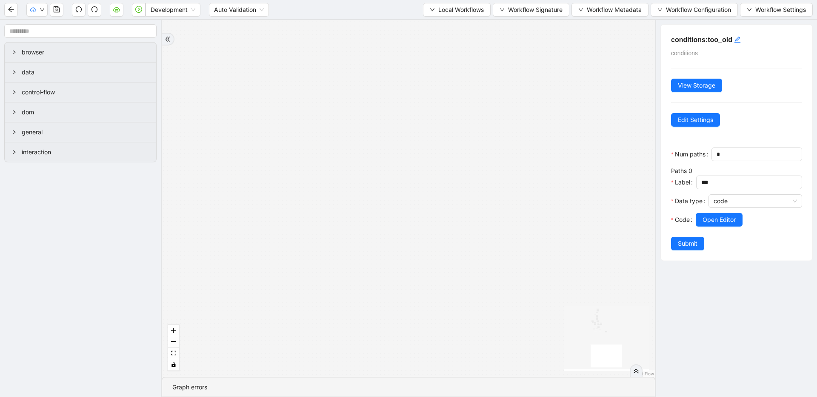
drag, startPoint x: 420, startPoint y: 268, endPoint x: 408, endPoint y: 337, distance: 70.0
drag, startPoint x: 377, startPoint y: 176, endPoint x: 384, endPoint y: 320, distance: 144.3
drag, startPoint x: 342, startPoint y: 221, endPoint x: 391, endPoint y: 351, distance: 138.3
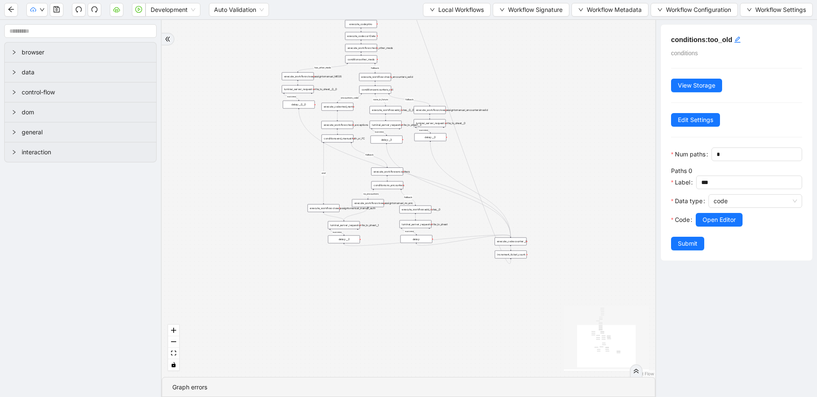
drag, startPoint x: 367, startPoint y: 286, endPoint x: 386, endPoint y: 314, distance: 33.0
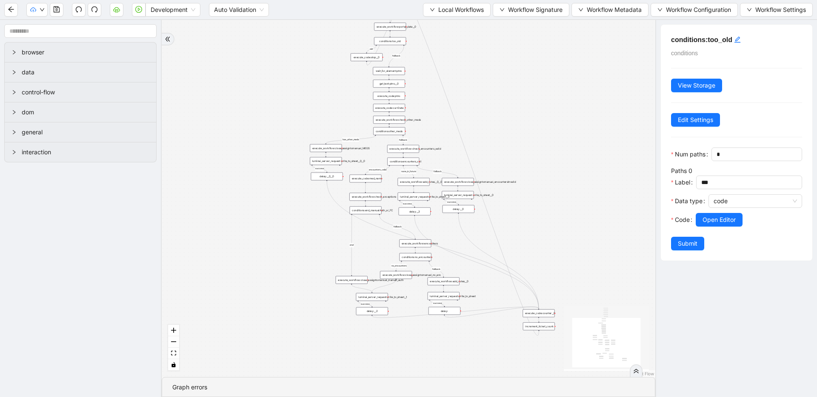
drag, startPoint x: 534, startPoint y: 220, endPoint x: 567, endPoint y: 299, distance: 86.0
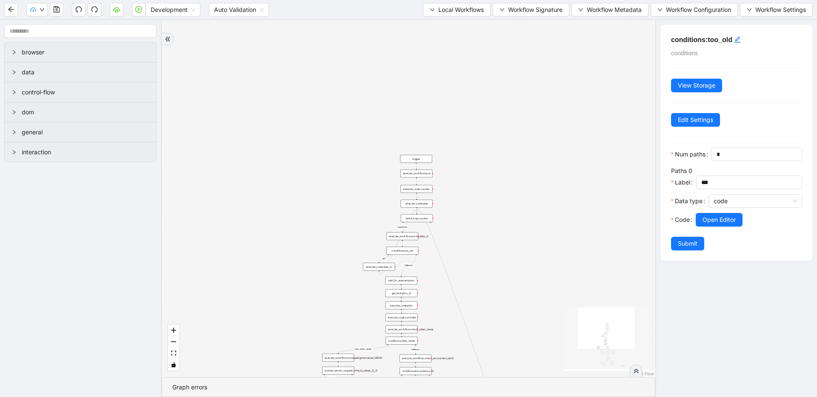
drag, startPoint x: 534, startPoint y: 156, endPoint x: 518, endPoint y: 277, distance: 121.9
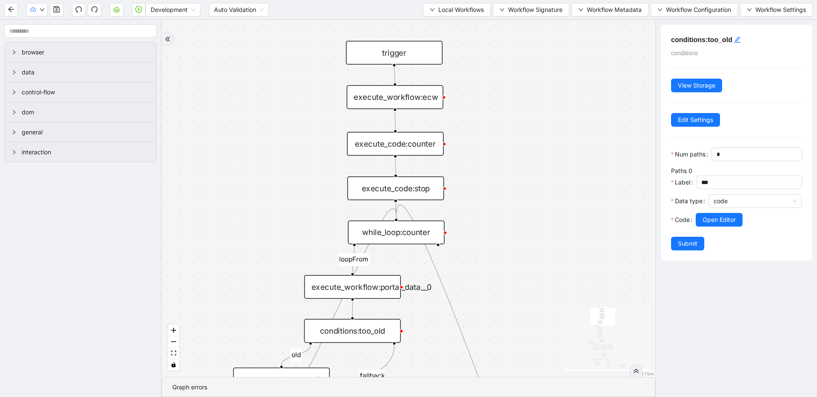
drag, startPoint x: 474, startPoint y: 255, endPoint x: 470, endPoint y: 185, distance: 69.9
click at [470, 185] on div "fallback has_other_meds success success fallback no_encounters end success succ…" at bounding box center [408, 198] width 493 height 357
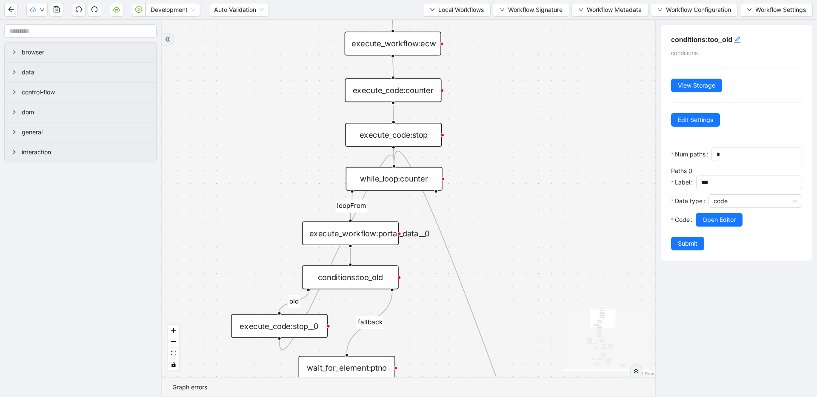
drag, startPoint x: 476, startPoint y: 251, endPoint x: 474, endPoint y: 197, distance: 53.6
click at [474, 197] on div "fallback has_other_meds success success fallback no_encounters end success succ…" at bounding box center [408, 198] width 493 height 357
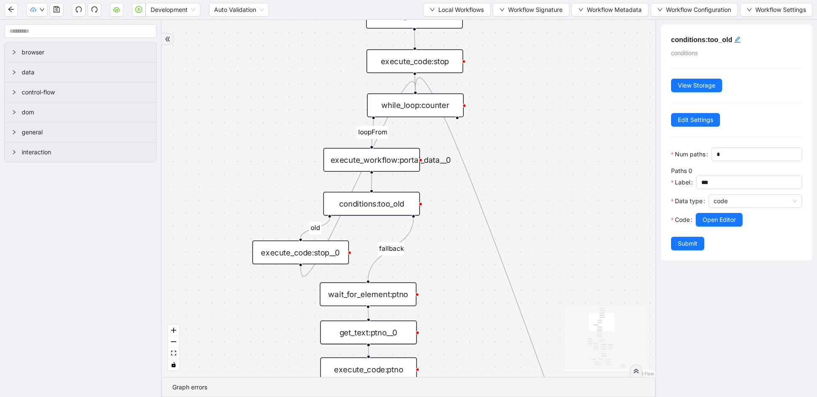
drag, startPoint x: 254, startPoint y: 149, endPoint x: 276, endPoint y: 75, distance: 76.6
click at [276, 75] on div "fallback has_other_meds success success fallback no_encounters end success succ…" at bounding box center [408, 198] width 493 height 357
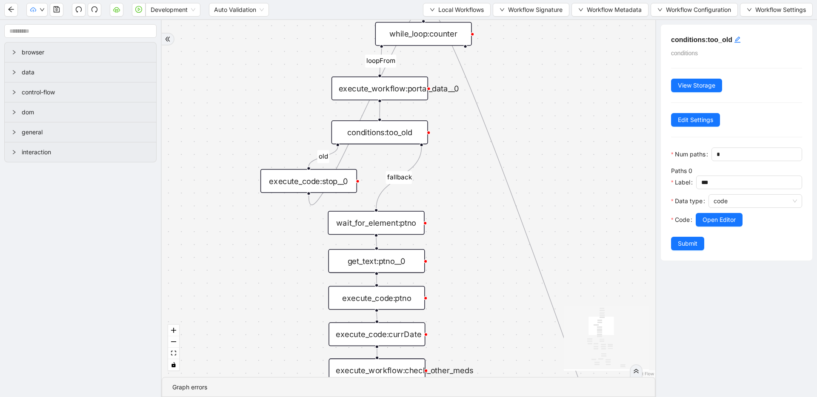
drag, startPoint x: 258, startPoint y: 148, endPoint x: 267, endPoint y: 67, distance: 81.7
click at [267, 67] on div "fallback has_other_meds success success fallback no_encounters end success succ…" at bounding box center [408, 198] width 493 height 357
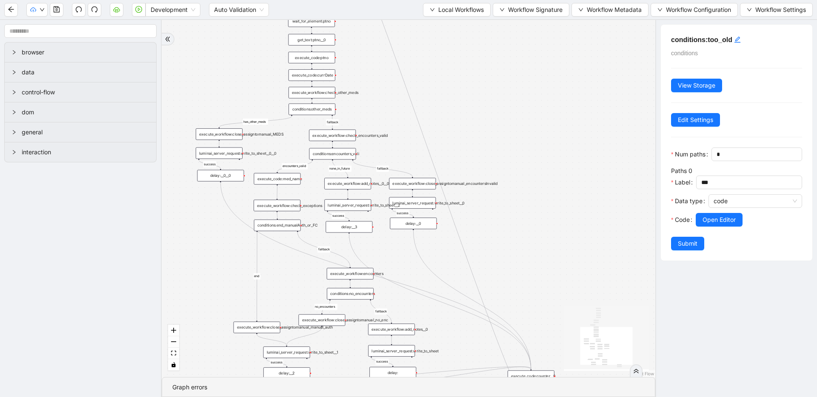
drag, startPoint x: 302, startPoint y: 161, endPoint x: 300, endPoint y: 95, distance: 65.5
drag, startPoint x: 332, startPoint y: 206, endPoint x: 344, endPoint y: 211, distance: 12.4
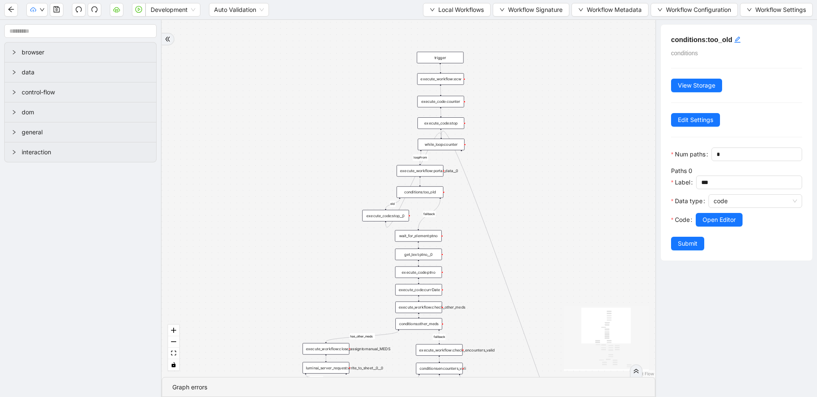
drag, startPoint x: 397, startPoint y: 143, endPoint x: 459, endPoint y: 311, distance: 179.6
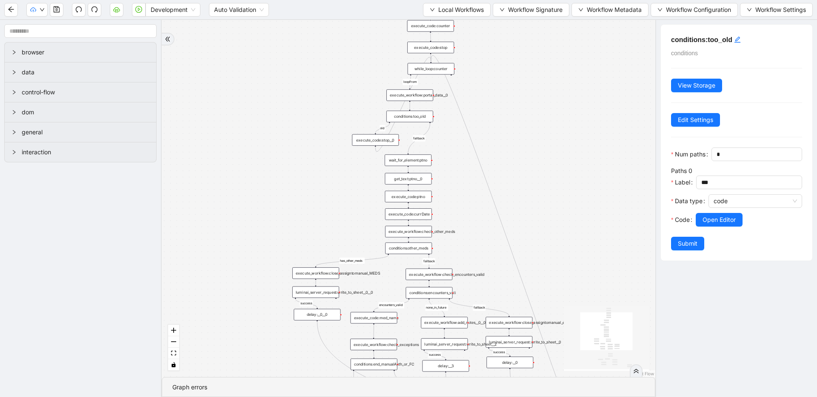
drag, startPoint x: 461, startPoint y: 282, endPoint x: 450, endPoint y: 216, distance: 66.9
click at [450, 216] on div "fallback has_other_meds success success fallback no_encounters end success succ…" at bounding box center [408, 198] width 493 height 357
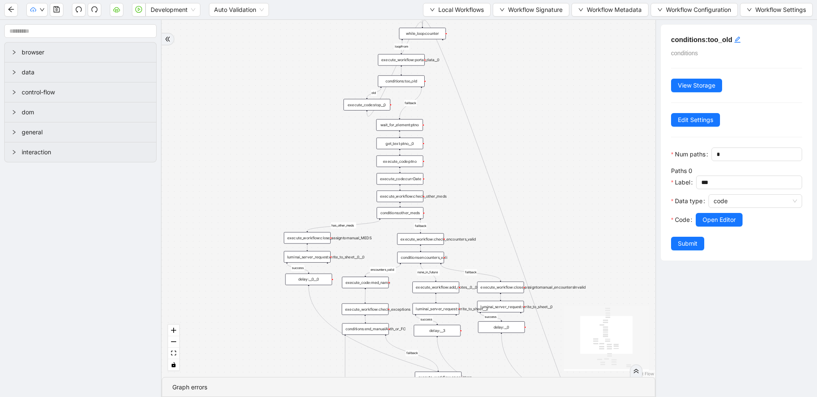
drag, startPoint x: 462, startPoint y: 248, endPoint x: 453, endPoint y: 207, distance: 41.8
click at [453, 207] on div "fallback has_other_meds success success fallback no_encounters end success succ…" at bounding box center [408, 198] width 493 height 357
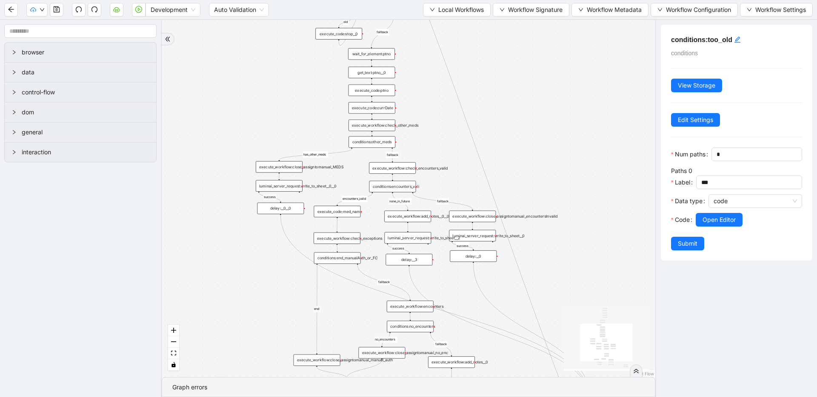
drag, startPoint x: 368, startPoint y: 240, endPoint x: 340, endPoint y: 175, distance: 70.2
click at [340, 175] on div "fallback has_other_meds success success fallback no_encounters end success succ…" at bounding box center [408, 198] width 493 height 357
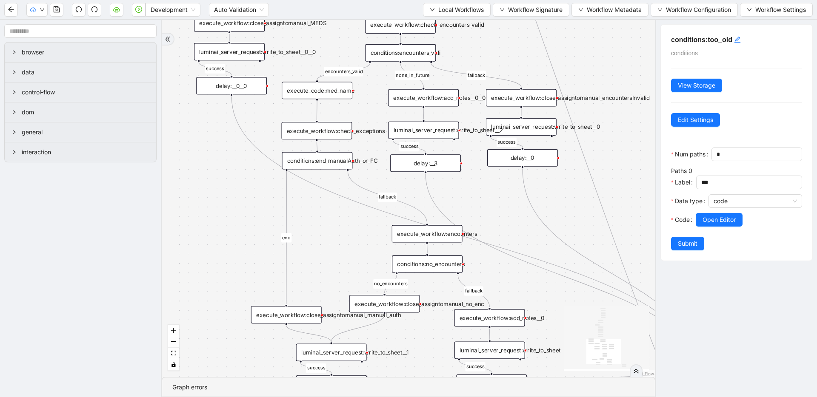
drag, startPoint x: 278, startPoint y: 276, endPoint x: 227, endPoint y: 202, distance: 89.0
click at [227, 202] on div "fallback has_other_meds success success fallback no_encounters end success succ…" at bounding box center [408, 198] width 493 height 357
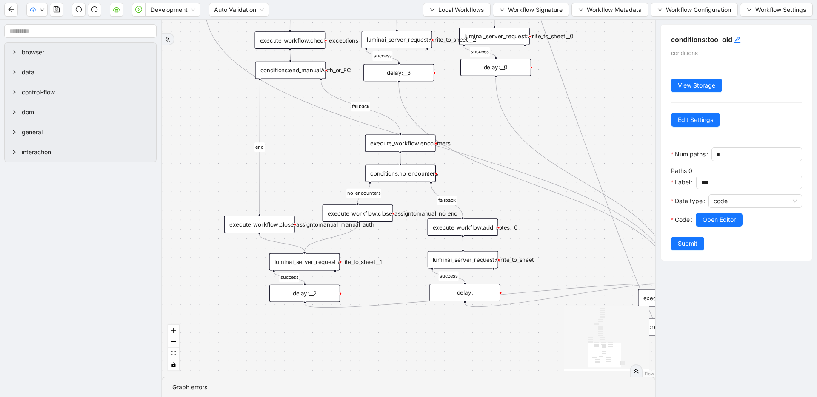
drag, startPoint x: 348, startPoint y: 256, endPoint x: 322, endPoint y: 165, distance: 94.5
click at [322, 165] on div "fallback has_other_meds success success fallback no_encounters end success succ…" at bounding box center [408, 198] width 493 height 357
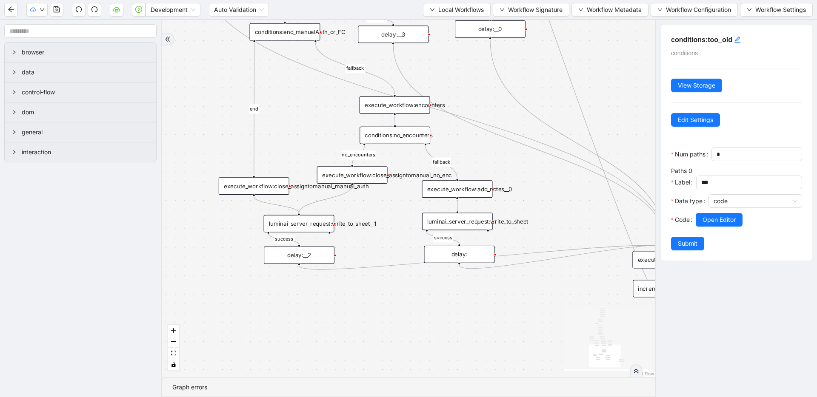
drag, startPoint x: 386, startPoint y: 239, endPoint x: 381, endPoint y: 201, distance: 38.7
click at [381, 201] on div "fallback has_other_meds success success fallback no_encounters end success succ…" at bounding box center [408, 198] width 493 height 357
click at [374, 179] on div "execute_workflow:close_assigntomanual_no_enc" at bounding box center [352, 174] width 71 height 17
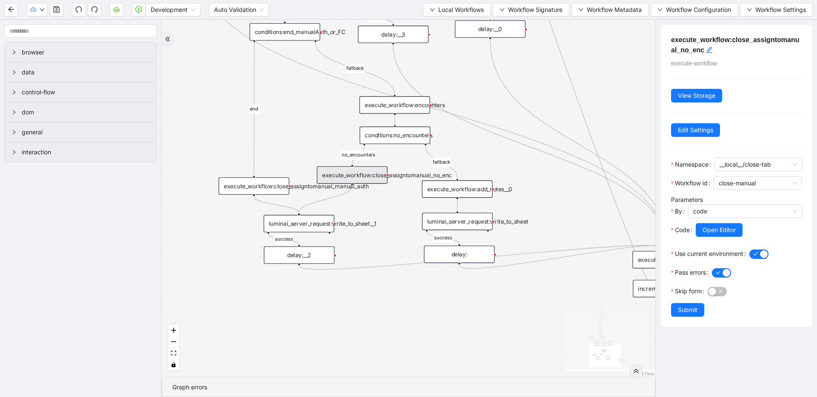
click at [268, 191] on div "execute_workflow:close_assigntomanual_manual_auth" at bounding box center [254, 185] width 71 height 17
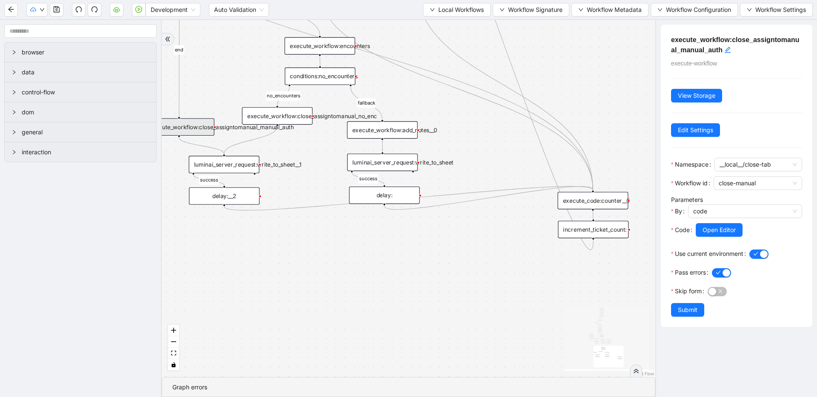
drag, startPoint x: 624, startPoint y: 121, endPoint x: 549, endPoint y: 62, distance: 95.4
click at [549, 62] on div "fallback has_other_meds success success fallback no_encounters end success succ…" at bounding box center [408, 198] width 493 height 357
click at [459, 11] on span "Local Workflows" at bounding box center [461, 9] width 46 height 9
click at [460, 24] on span "Select" at bounding box center [454, 26] width 54 height 9
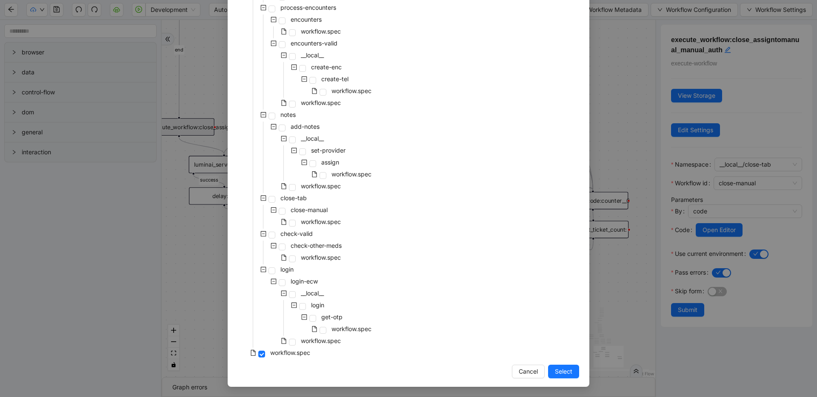
click at [414, 143] on div "pre-cert-medicare __local__ get-portal-data data workflow.spec get-exceptions _…" at bounding box center [408, 68] width 341 height 584
click at [289, 224] on span at bounding box center [292, 223] width 7 height 7
click at [555, 369] on span "Select" at bounding box center [563, 371] width 17 height 9
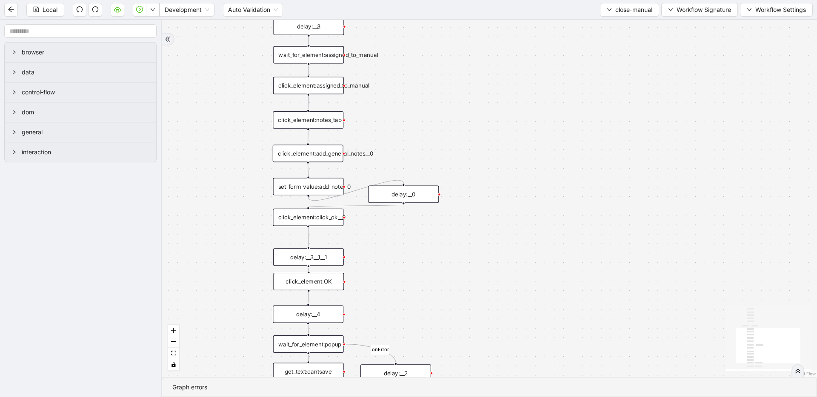
drag, startPoint x: 447, startPoint y: 174, endPoint x: 469, endPoint y: 82, distance: 94.9
click at [469, 82] on div "zzz fallback onError onError trigger click_element:assigned_to_manual wait_for_…" at bounding box center [489, 198] width 655 height 357
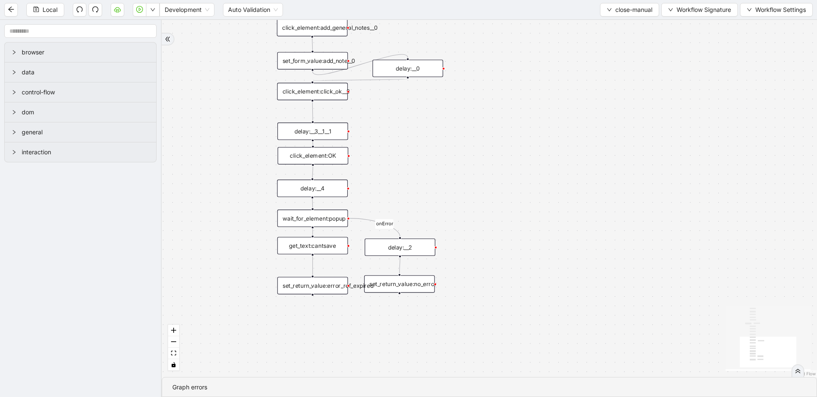
drag, startPoint x: 480, startPoint y: 229, endPoint x: 483, endPoint y: 107, distance: 122.1
click at [483, 106] on div "zzz fallback onError onError trigger click_element:assigned_to_manual wait_for_…" at bounding box center [489, 198] width 655 height 357
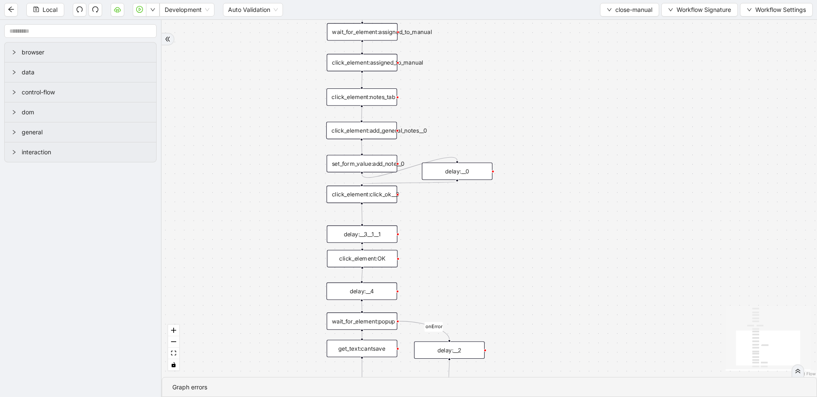
drag, startPoint x: 533, startPoint y: 248, endPoint x: 539, endPoint y: 257, distance: 11.1
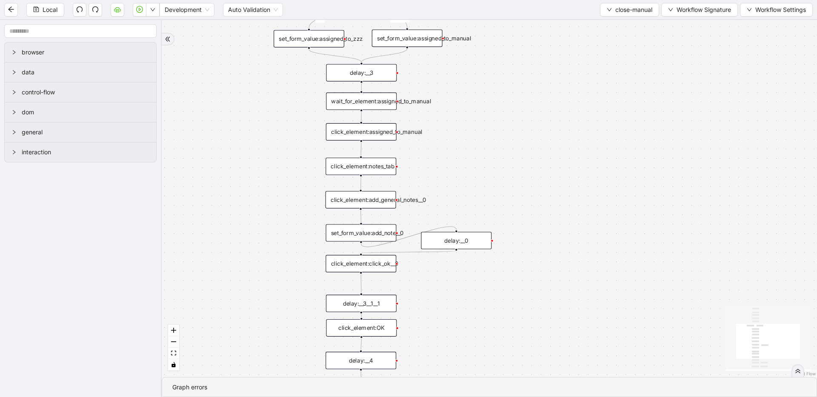
drag, startPoint x: 530, startPoint y: 223, endPoint x: 527, endPoint y: 252, distance: 28.6
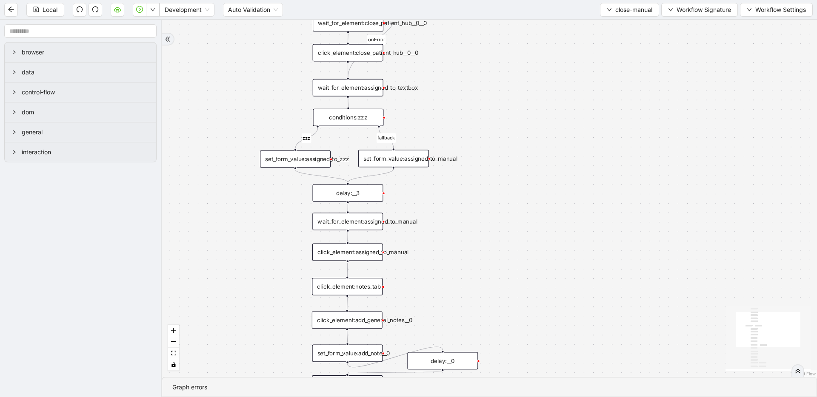
drag, startPoint x: 519, startPoint y: 157, endPoint x: 508, endPoint y: 246, distance: 90.0
drag, startPoint x: 516, startPoint y: 125, endPoint x: 520, endPoint y: 191, distance: 66.1
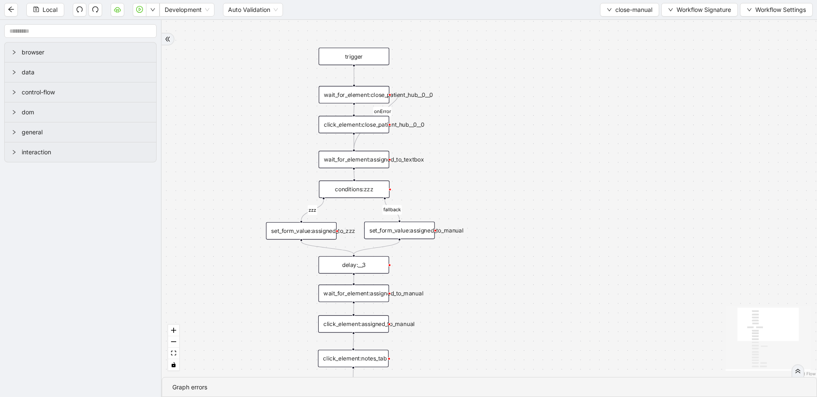
drag, startPoint x: 513, startPoint y: 190, endPoint x: 514, endPoint y: 184, distance: 6.6
click at [514, 184] on div "zzz fallback onError onError trigger click_element:assigned_to_manual wait_for_…" at bounding box center [489, 198] width 655 height 357
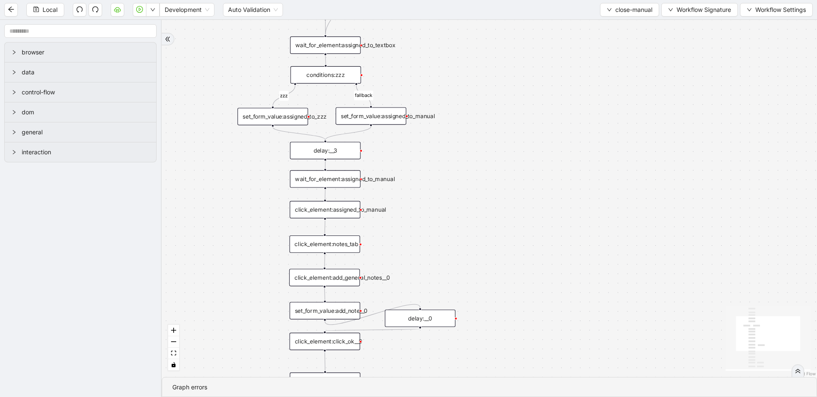
drag, startPoint x: 585, startPoint y: 160, endPoint x: 570, endPoint y: 87, distance: 74.8
click at [570, 87] on div "zzz fallback onError onError trigger click_element:assigned_to_manual wait_for_…" at bounding box center [489, 198] width 655 height 357
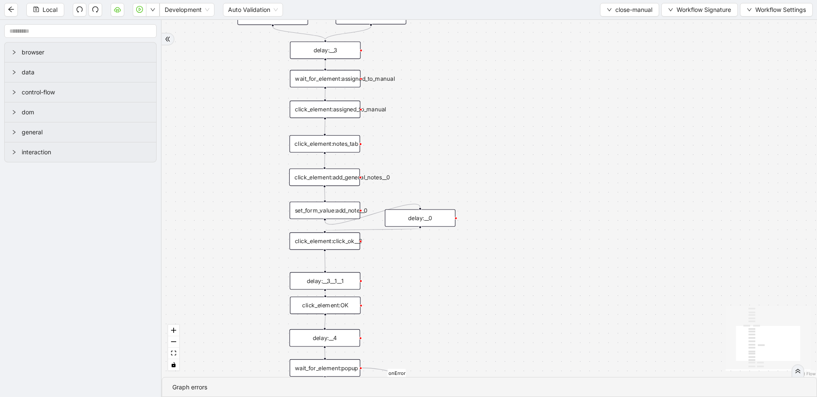
drag, startPoint x: 563, startPoint y: 194, endPoint x: 564, endPoint y: 98, distance: 95.7
click at [564, 98] on div "zzz fallback onError onError trigger click_element:assigned_to_manual wait_for_…" at bounding box center [489, 198] width 655 height 357
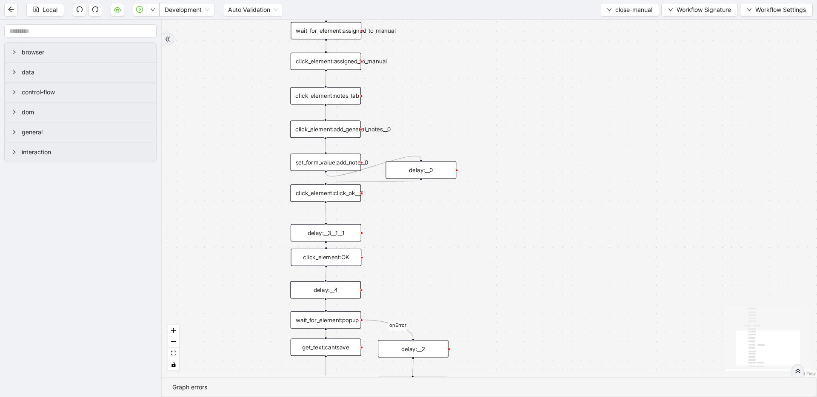
drag, startPoint x: 559, startPoint y: 160, endPoint x: 559, endPoint y: 147, distance: 12.8
click at [559, 147] on div "zzz fallback onError onError trigger click_element:assigned_to_manual wait_for_…" at bounding box center [489, 198] width 655 height 357
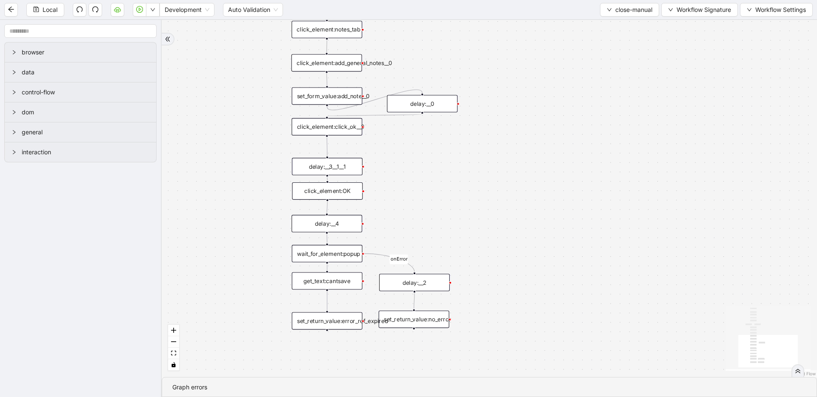
drag, startPoint x: 556, startPoint y: 226, endPoint x: 559, endPoint y: 208, distance: 18.5
click at [559, 208] on div "zzz fallback onError onError trigger click_element:assigned_to_manual wait_for_…" at bounding box center [489, 198] width 655 height 357
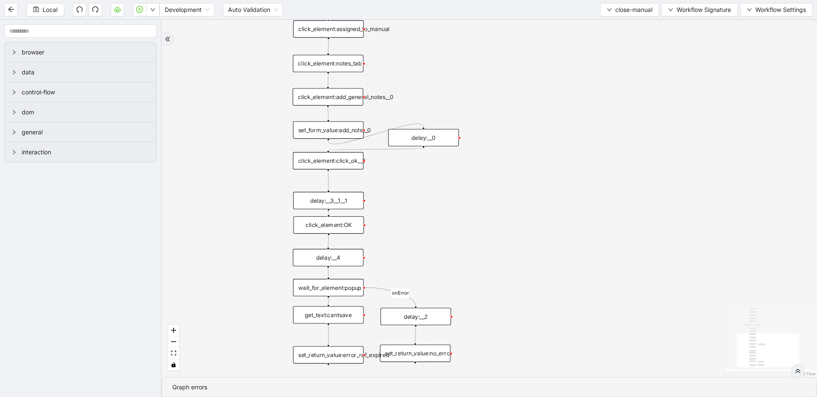
click at [345, 290] on div "wait_for_element:popup" at bounding box center [328, 287] width 71 height 17
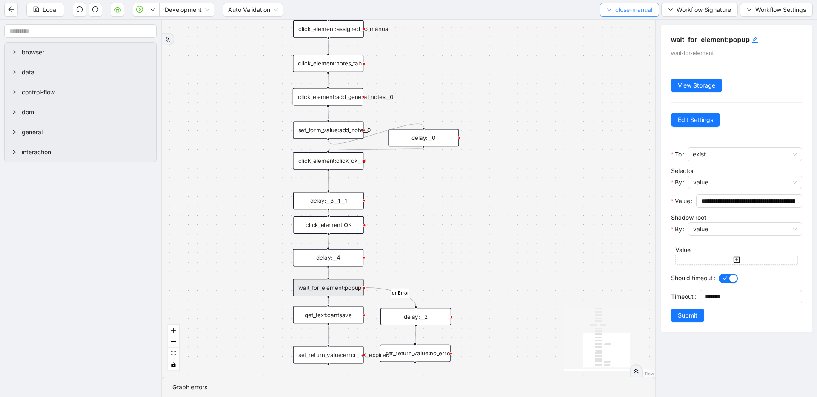
click at [629, 11] on span "close-manual" at bounding box center [633, 9] width 37 height 9
click at [625, 23] on span "Select" at bounding box center [628, 26] width 46 height 9
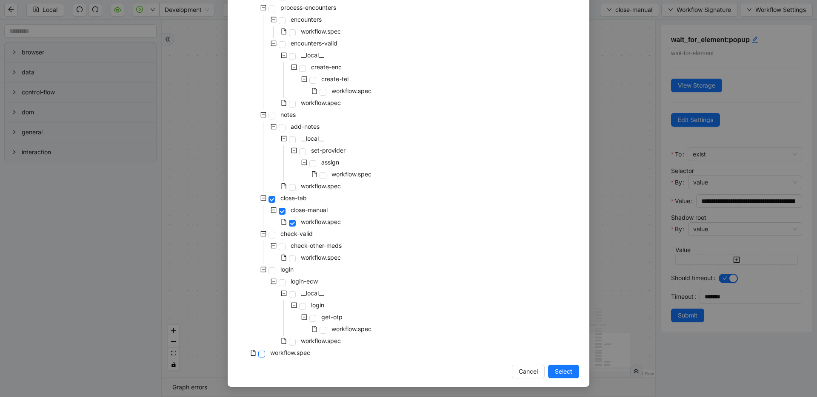
click at [261, 354] on span at bounding box center [261, 354] width 7 height 7
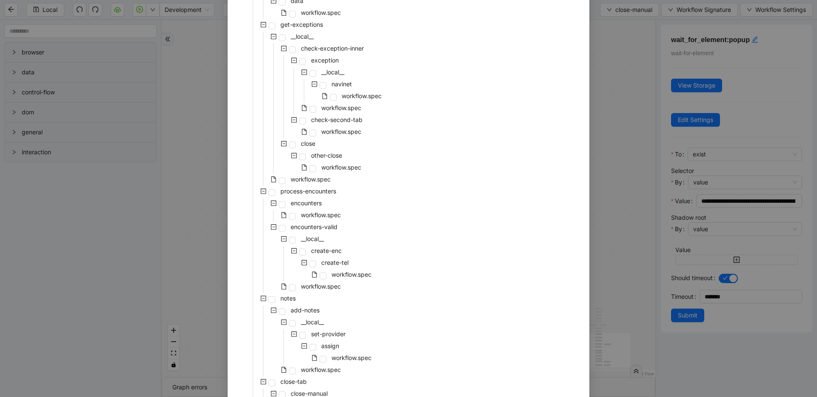
scroll to position [76, 0]
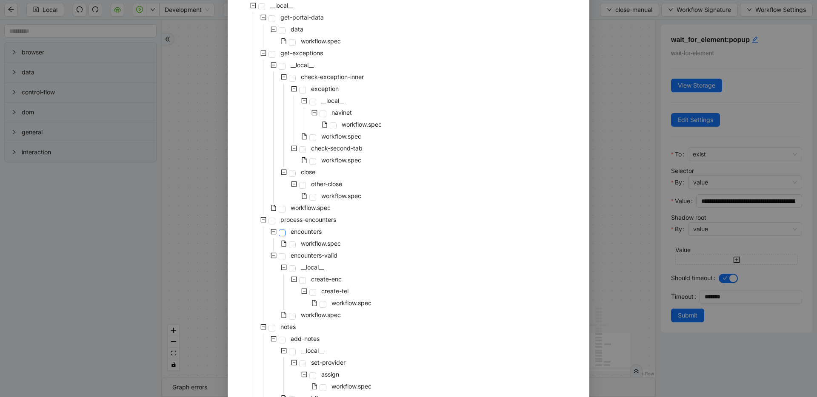
click at [279, 232] on span at bounding box center [282, 233] width 7 height 7
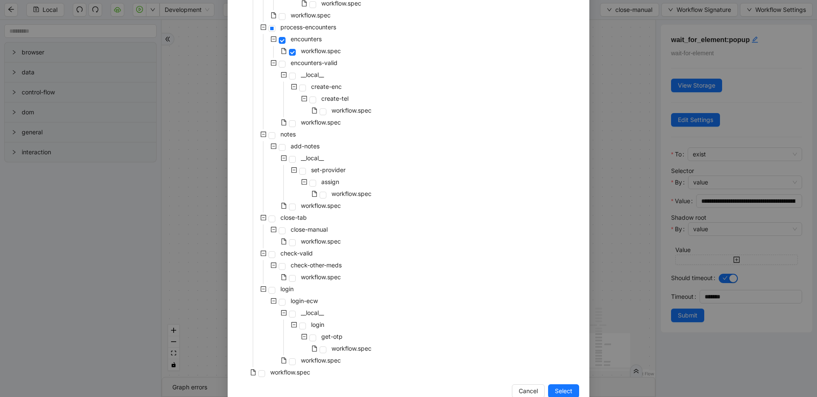
scroll to position [288, 0]
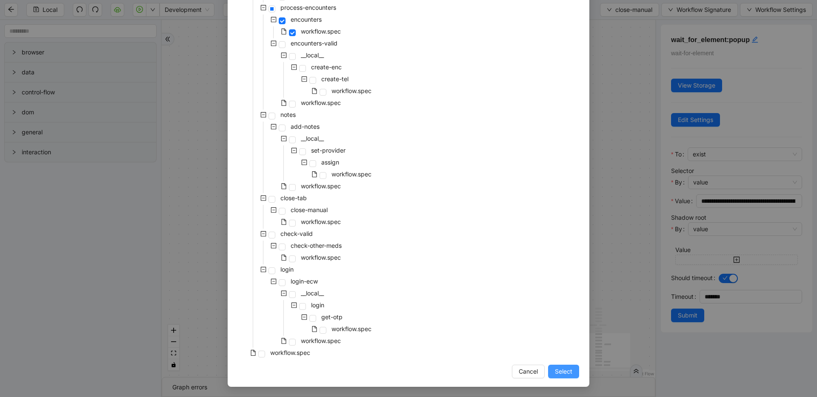
click at [559, 369] on span "Select" at bounding box center [563, 371] width 17 height 9
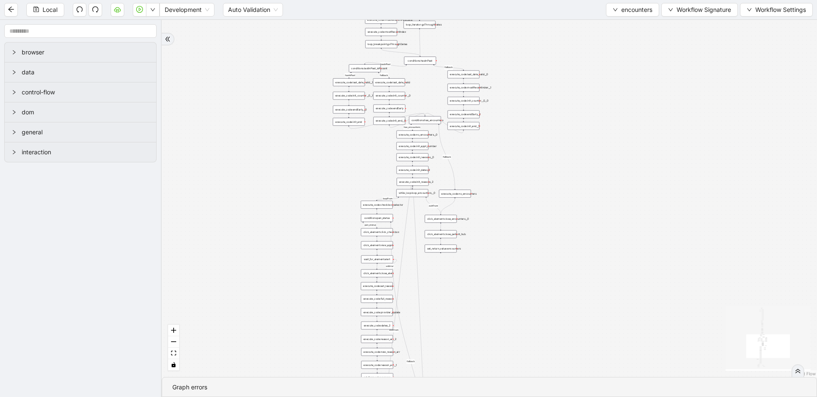
drag, startPoint x: 516, startPoint y: 150, endPoint x: 531, endPoint y: 73, distance: 78.0
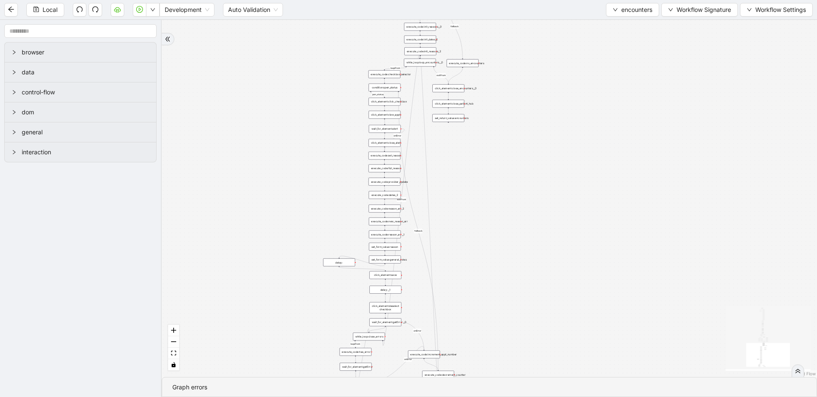
drag, startPoint x: 524, startPoint y: 190, endPoint x: 529, endPoint y: 104, distance: 86.1
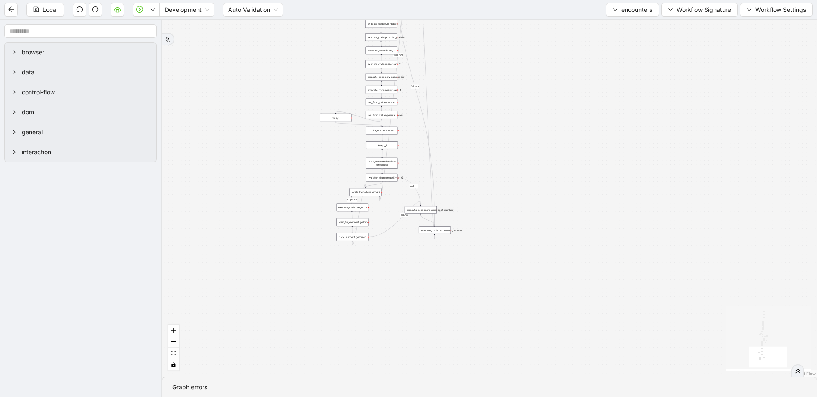
drag, startPoint x: 507, startPoint y: 250, endPoint x: 474, endPoint y: 100, distance: 153.9
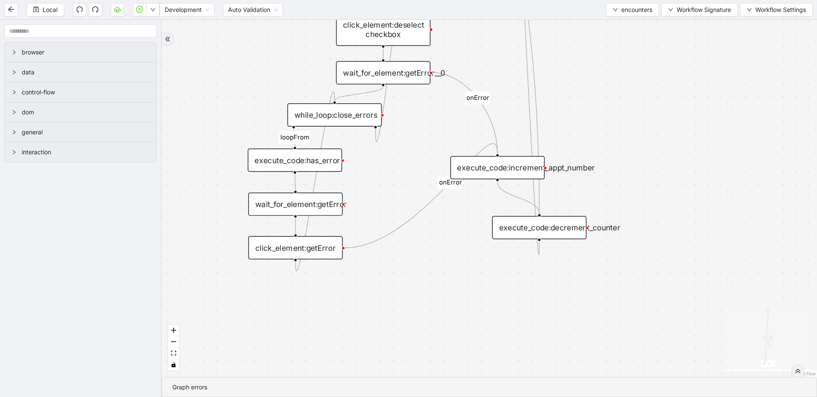
drag, startPoint x: 331, startPoint y: 224, endPoint x: 430, endPoint y: 259, distance: 105.8
click at [537, 228] on div "execute_code:decrement_counter" at bounding box center [539, 227] width 94 height 23
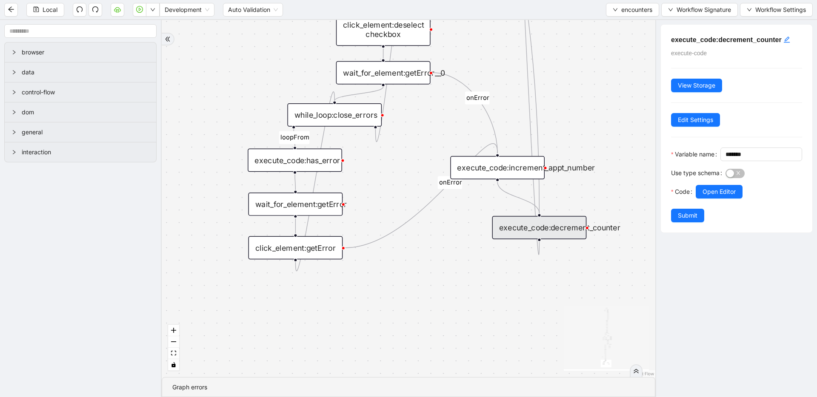
click at [484, 240] on div "loopFrom fallback has_encounters loopFrom exitFrom correct_type fallback fallba…" at bounding box center [408, 198] width 493 height 357
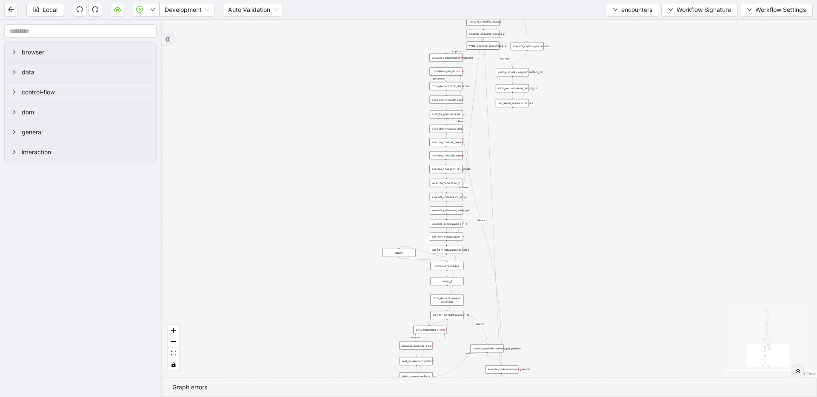
drag, startPoint x: 531, startPoint y: 135, endPoint x: 532, endPoint y: 245, distance: 109.8
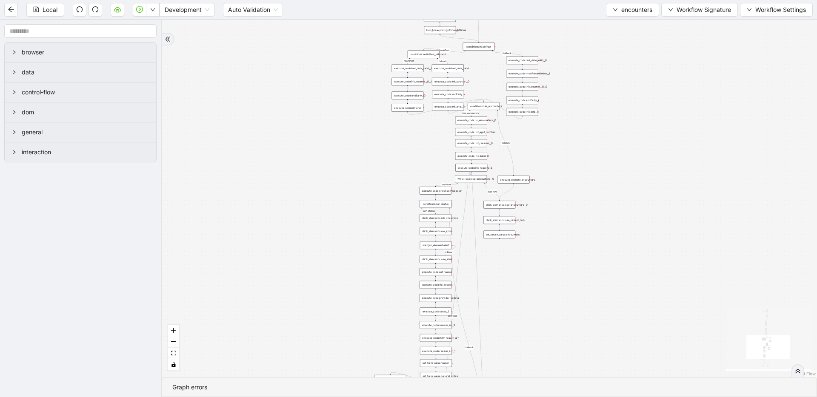
drag, startPoint x: 519, startPoint y: 265, endPoint x: 516, endPoint y: 322, distance: 57.1
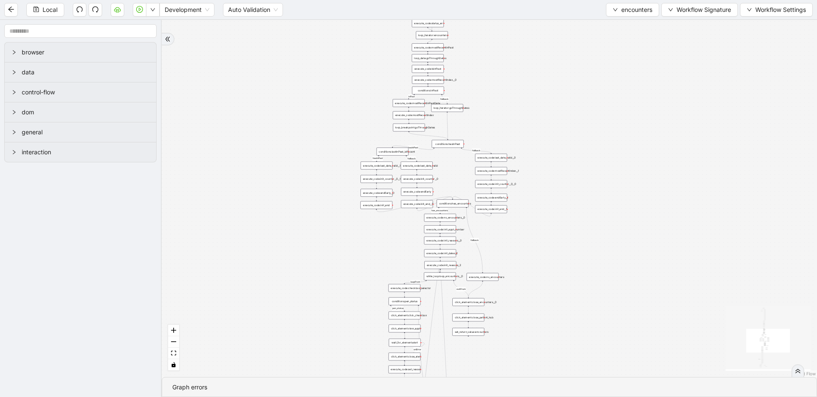
drag, startPoint x: 578, startPoint y: 227, endPoint x: 538, endPoint y: 284, distance: 69.0
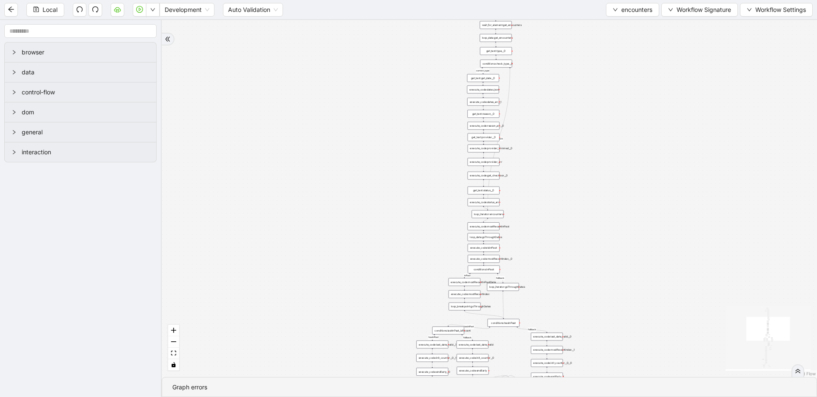
drag, startPoint x: 511, startPoint y: 110, endPoint x: 587, endPoint y: 272, distance: 179.5
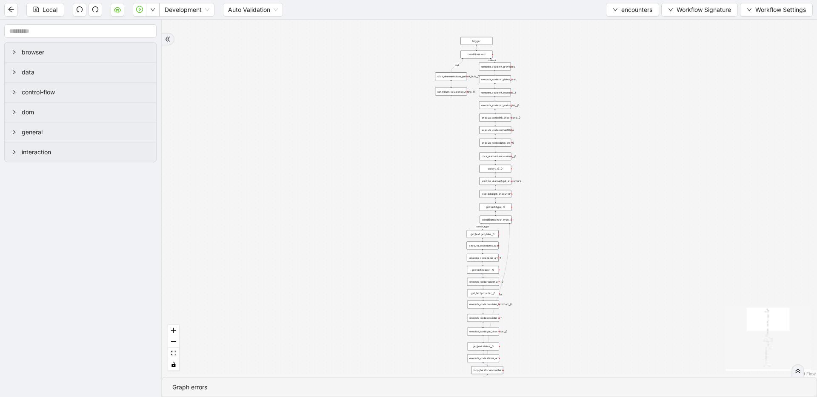
drag, startPoint x: 530, startPoint y: 187, endPoint x: 520, endPoint y: 253, distance: 66.7
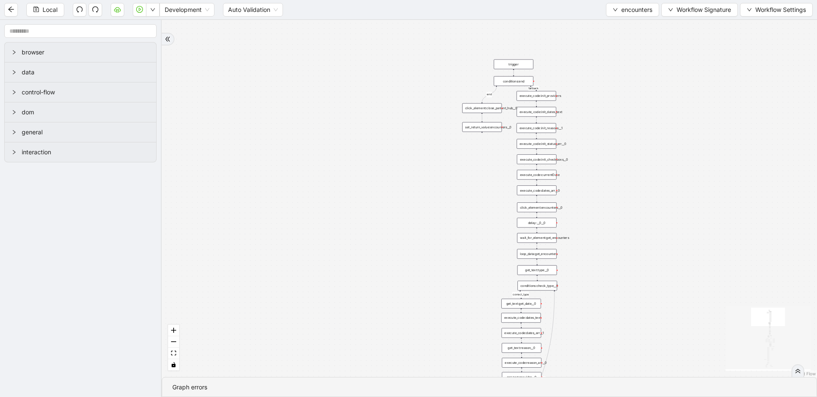
drag, startPoint x: 615, startPoint y: 139, endPoint x: 587, endPoint y: 40, distance: 102.5
click at [587, 40] on div "loopFrom fallback has_encounters loopFrom exitFrom correct_type fallback fallba…" at bounding box center [489, 198] width 655 height 357
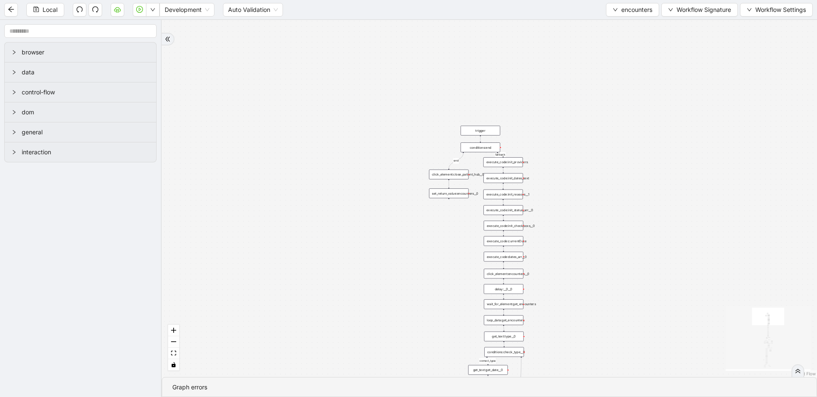
drag, startPoint x: 576, startPoint y: 89, endPoint x: 567, endPoint y: 232, distance: 143.2
click at [570, 259] on div "loopFrom fallback has_encounters loopFrom exitFrom correct_type fallback fallba…" at bounding box center [489, 198] width 655 height 357
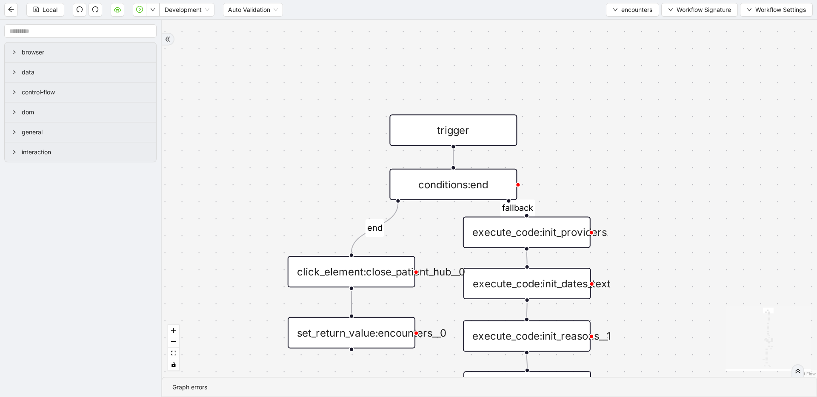
click at [478, 184] on div "conditions:end" at bounding box center [453, 184] width 128 height 31
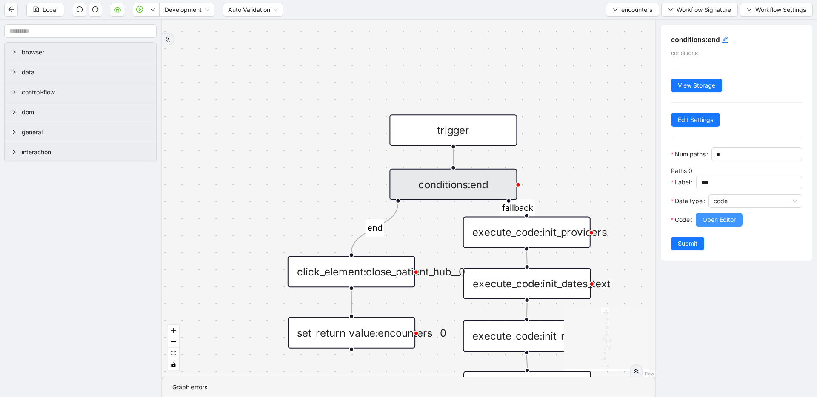
click at [698, 215] on button "Open Editor" at bounding box center [719, 220] width 47 height 14
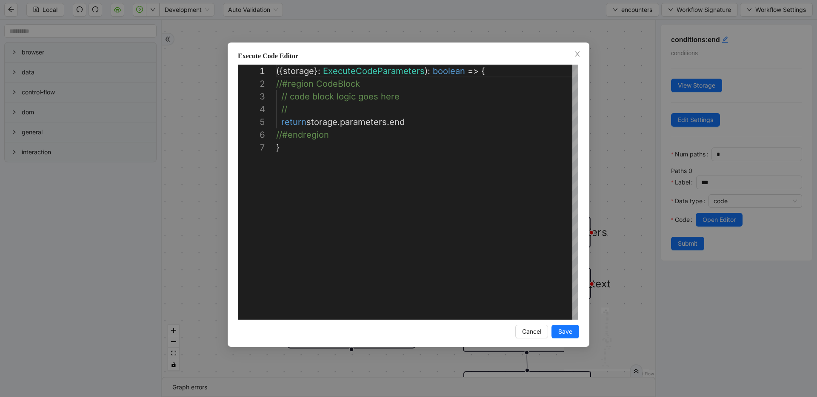
scroll to position [77, 0]
click at [631, 111] on div "**********" at bounding box center [408, 198] width 817 height 397
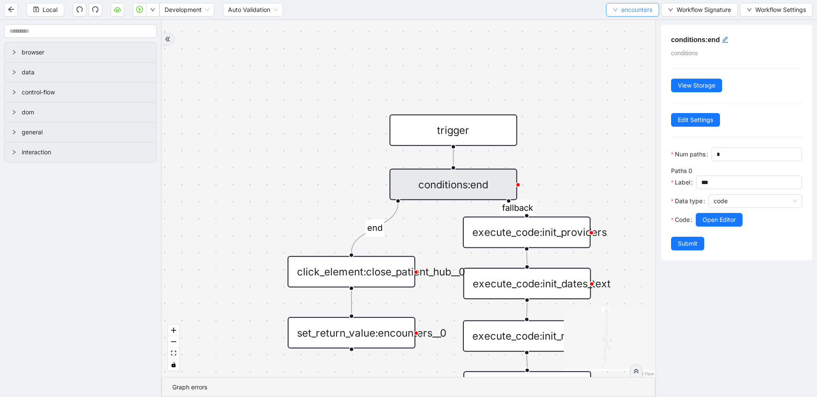
click at [628, 11] on span "encounters" at bounding box center [636, 9] width 31 height 9
click at [627, 26] on span "Select" at bounding box center [631, 26] width 40 height 9
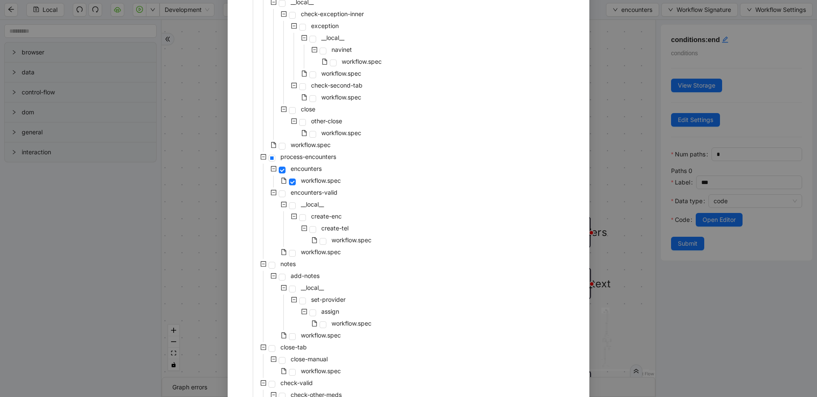
scroll to position [288, 0]
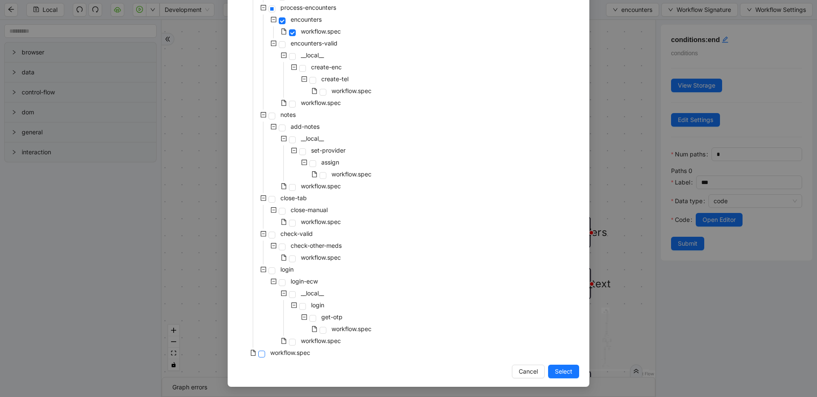
click at [260, 356] on span at bounding box center [261, 354] width 7 height 7
click at [555, 372] on span "Select" at bounding box center [563, 371] width 17 height 9
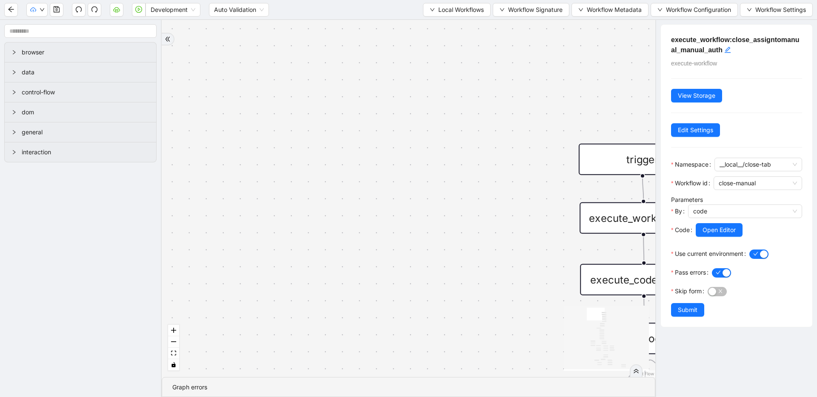
drag, startPoint x: 554, startPoint y: 251, endPoint x: 382, endPoint y: 129, distance: 211.2
click at [380, 129] on div "fallback has_other_meds success success fallback no_encounters end success succ…" at bounding box center [408, 198] width 493 height 357
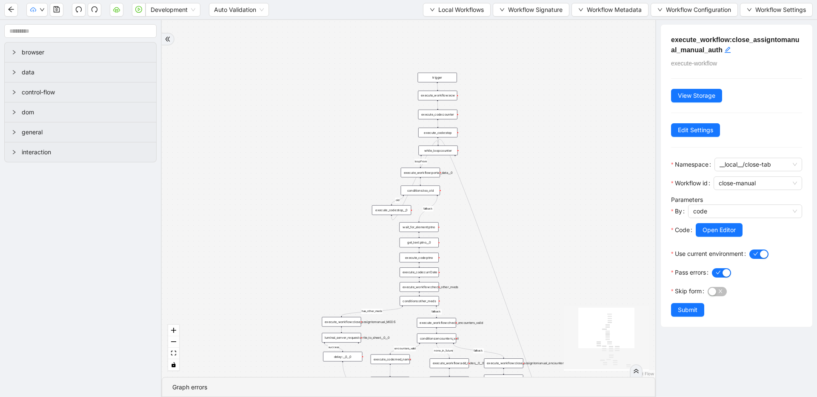
drag, startPoint x: 422, startPoint y: 143, endPoint x: 400, endPoint y: 28, distance: 117.3
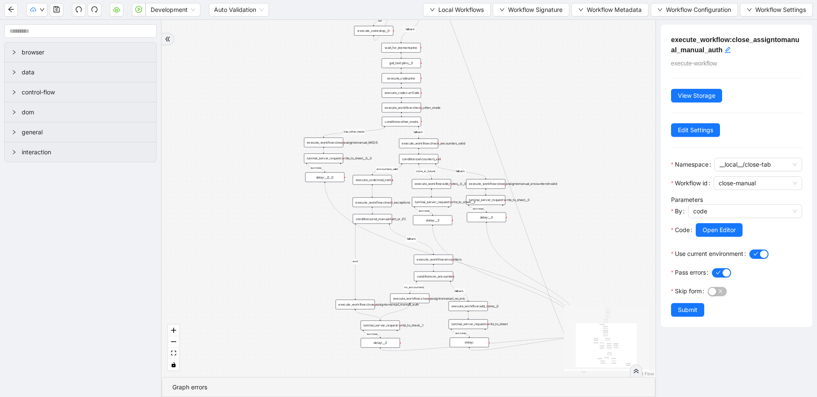
drag, startPoint x: 370, startPoint y: 234, endPoint x: 361, endPoint y: 73, distance: 161.1
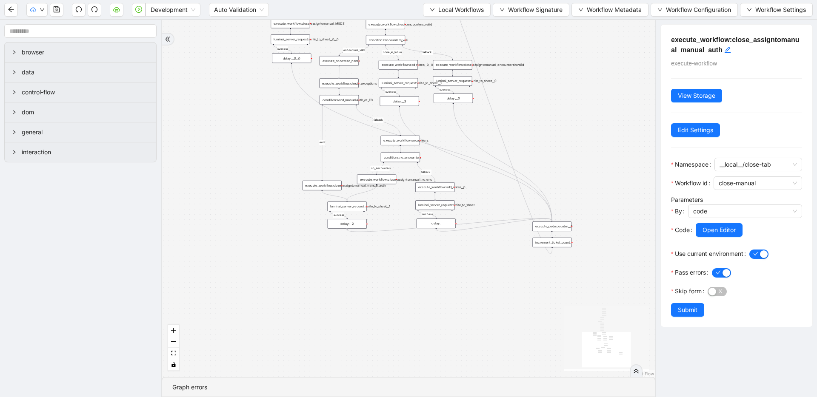
drag, startPoint x: 369, startPoint y: 170, endPoint x: 366, endPoint y: 155, distance: 15.2
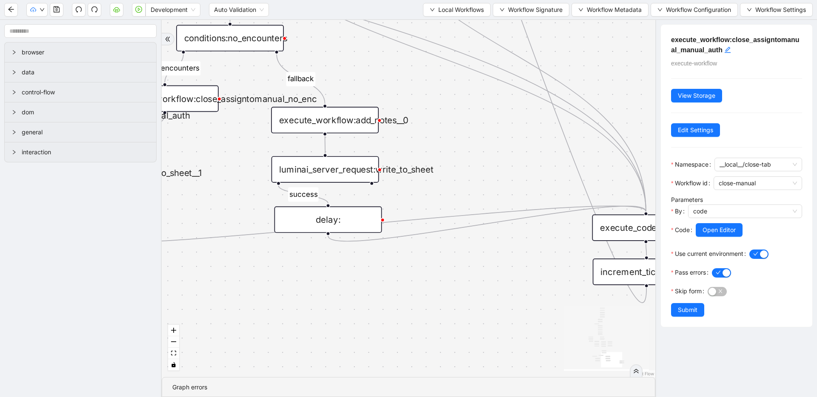
drag, startPoint x: 443, startPoint y: 169, endPoint x: 269, endPoint y: 66, distance: 202.2
click at [269, 66] on div "fallback has_other_meds success success fallback no_encounters end success succ…" at bounding box center [408, 198] width 493 height 357
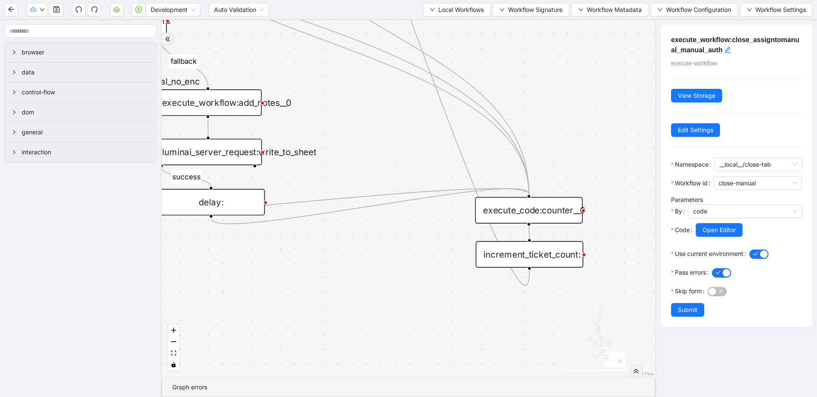
drag, startPoint x: 435, startPoint y: 160, endPoint x: 318, endPoint y: 143, distance: 118.3
click at [318, 143] on div "fallback has_other_meds success success fallback no_encounters end success succ…" at bounding box center [408, 198] width 493 height 357
click at [560, 211] on div "execute_code:counter__0" at bounding box center [529, 210] width 108 height 26
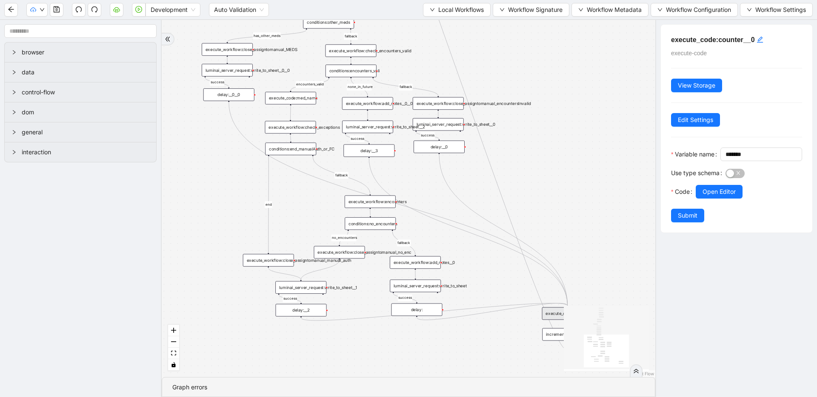
drag, startPoint x: 553, startPoint y: 211, endPoint x: 574, endPoint y: 352, distance: 141.9
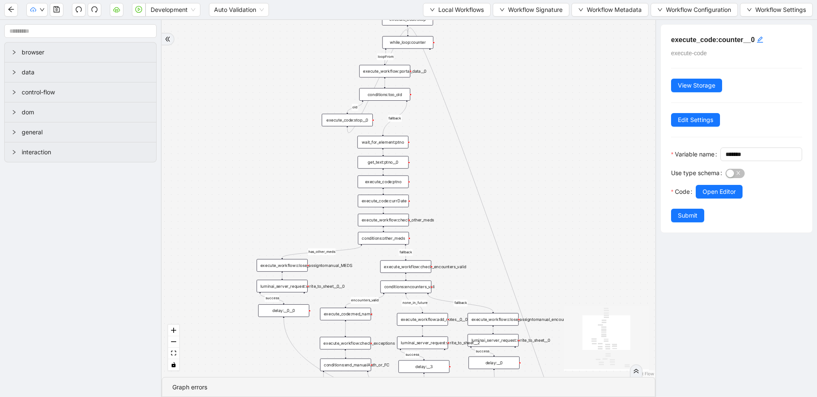
drag, startPoint x: 501, startPoint y: 147, endPoint x: 553, endPoint y: 348, distance: 206.9
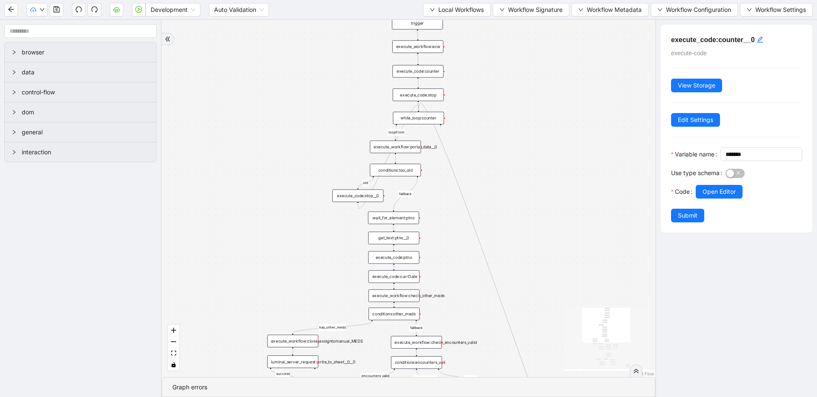
drag, startPoint x: 468, startPoint y: 168, endPoint x: 481, endPoint y: 245, distance: 78.9
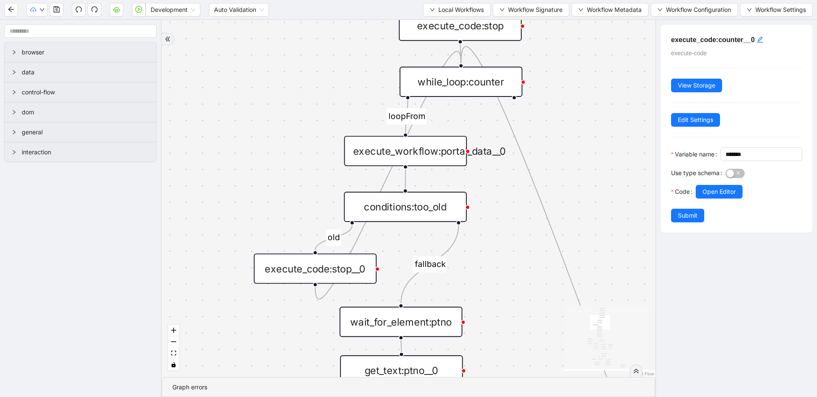
click at [386, 151] on div "execute_workflow:portal_data__0" at bounding box center [405, 151] width 123 height 30
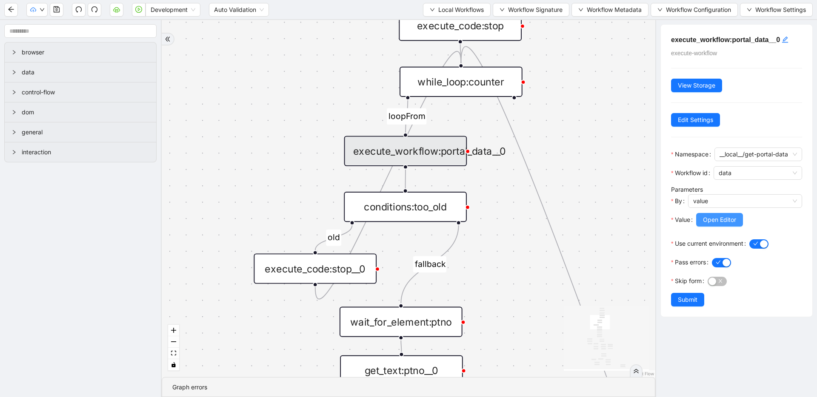
click at [727, 227] on button "Open Editor" at bounding box center [719, 220] width 47 height 14
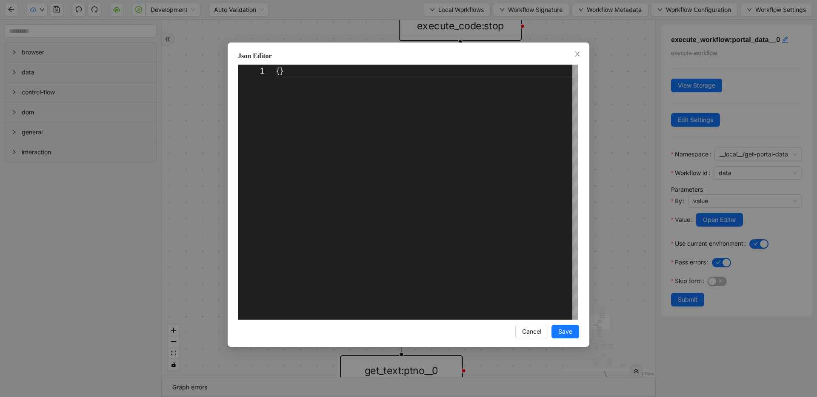
click at [628, 133] on div "Json Editor 1 {} ** Enter to Rename, ⇧Enter to Preview Cancel Save" at bounding box center [408, 198] width 817 height 397
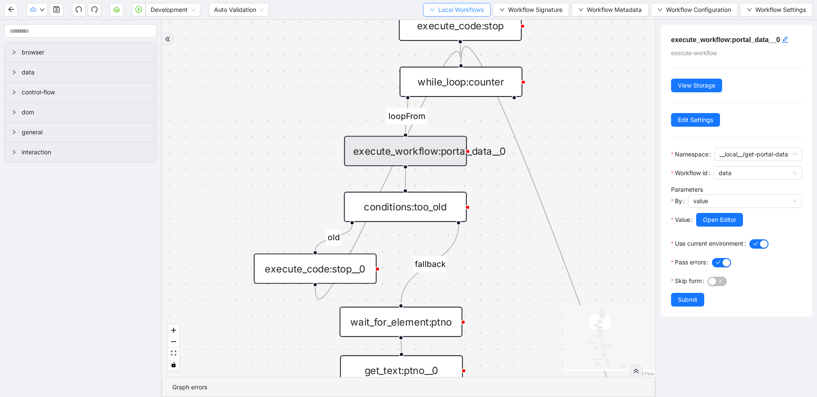
click at [452, 6] on span "Local Workflows" at bounding box center [461, 9] width 46 height 9
click at [450, 22] on span "Select" at bounding box center [454, 26] width 54 height 9
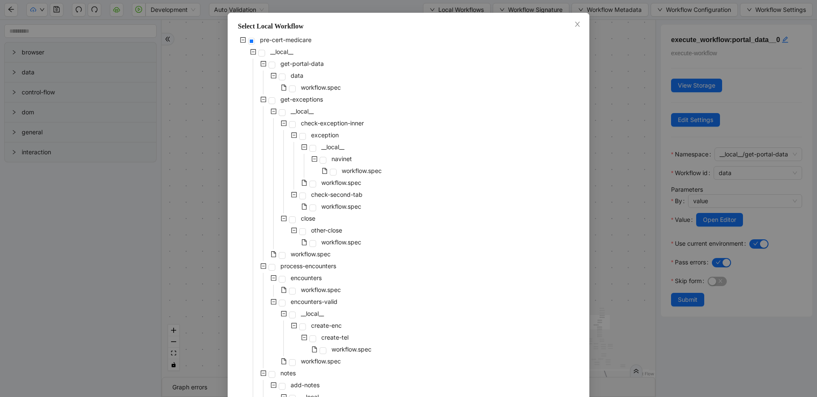
scroll to position [29, 0]
click at [282, 80] on span at bounding box center [282, 77] width 7 height 7
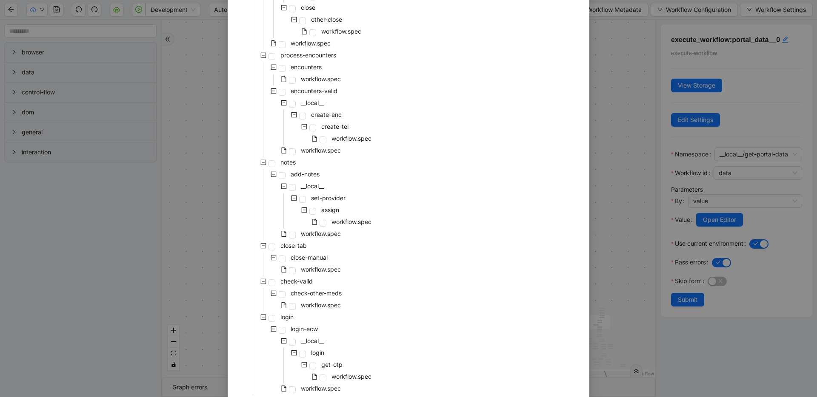
scroll to position [288, 0]
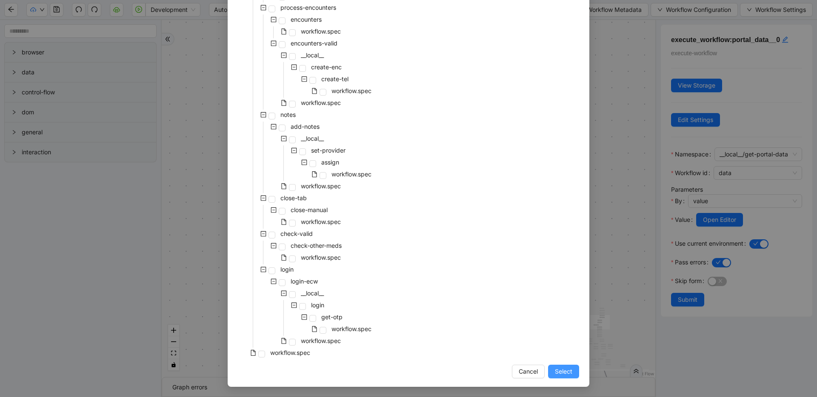
click at [569, 369] on button "Select" at bounding box center [563, 372] width 31 height 14
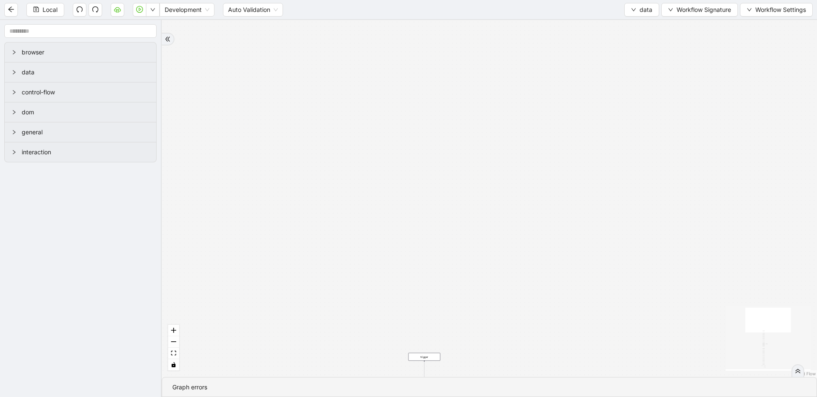
drag, startPoint x: 362, startPoint y: 270, endPoint x: 364, endPoint y: 86, distance: 184.2
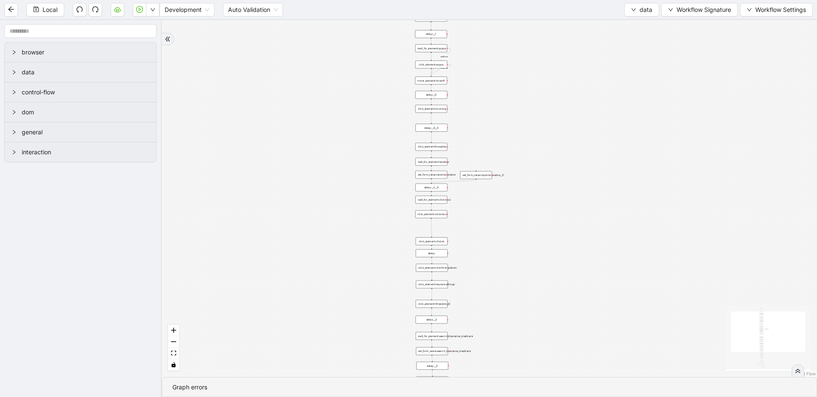
drag, startPoint x: 364, startPoint y: 318, endPoint x: 370, endPoint y: 157, distance: 161.3
drag, startPoint x: 343, startPoint y: 308, endPoint x: 314, endPoint y: 142, distance: 168.1
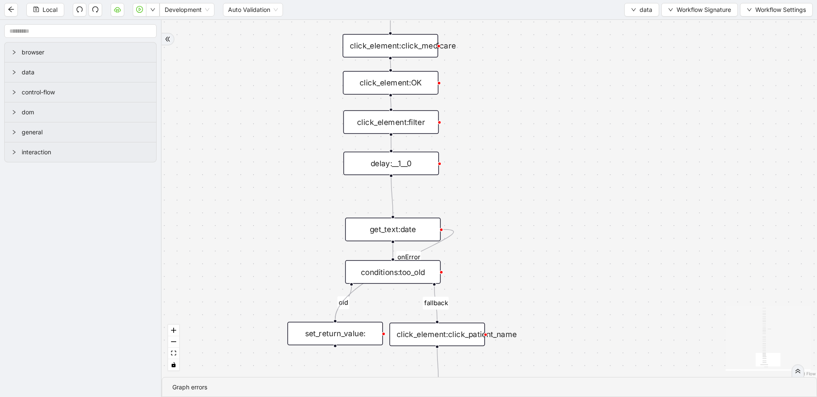
drag, startPoint x: 505, startPoint y: 105, endPoint x: 504, endPoint y: 193, distance: 87.2
click at [504, 193] on div "fallback old onError onError onError trigger wait_until_loaded: click_element:p…" at bounding box center [489, 198] width 655 height 357
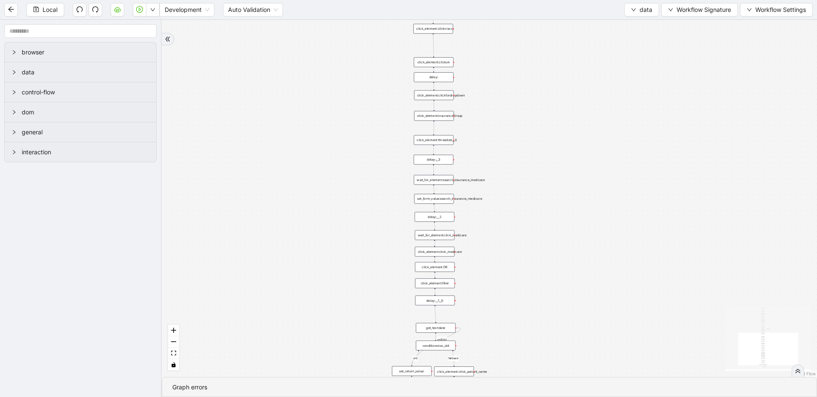
drag, startPoint x: 496, startPoint y: 242, endPoint x: 496, endPoint y: 260, distance: 17.5
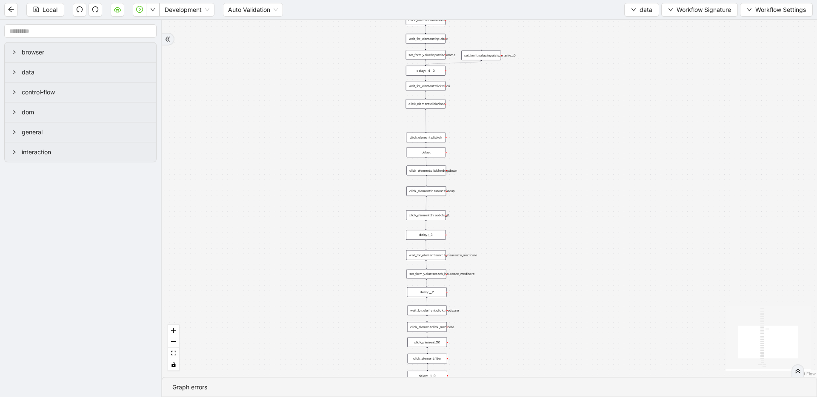
drag, startPoint x: 481, startPoint y: 181, endPoint x: 485, endPoint y: 244, distance: 62.7
drag, startPoint x: 481, startPoint y: 143, endPoint x: 460, endPoint y: 161, distance: 28.0
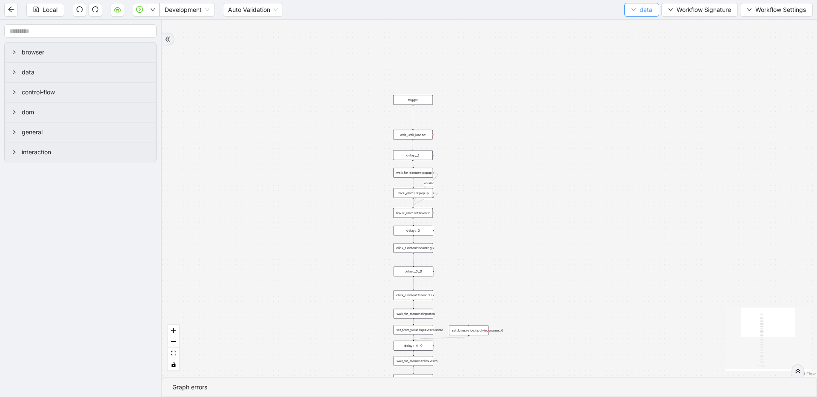
click at [631, 9] on icon "down" at bounding box center [633, 10] width 4 height 3
click at [632, 29] on span "Select" at bounding box center [641, 26] width 23 height 9
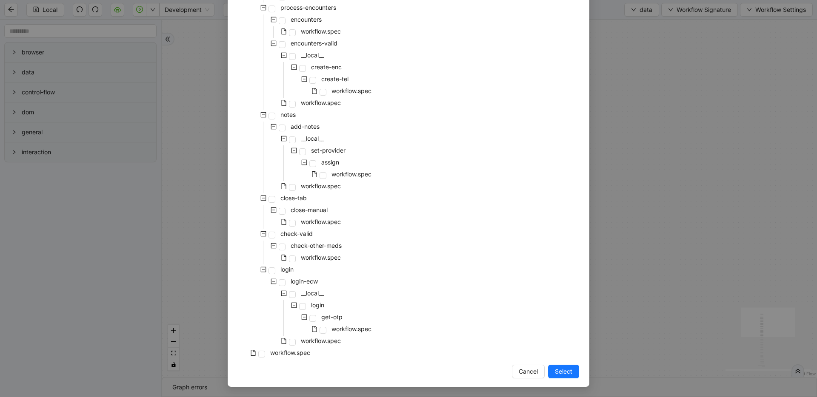
scroll to position [0, 0]
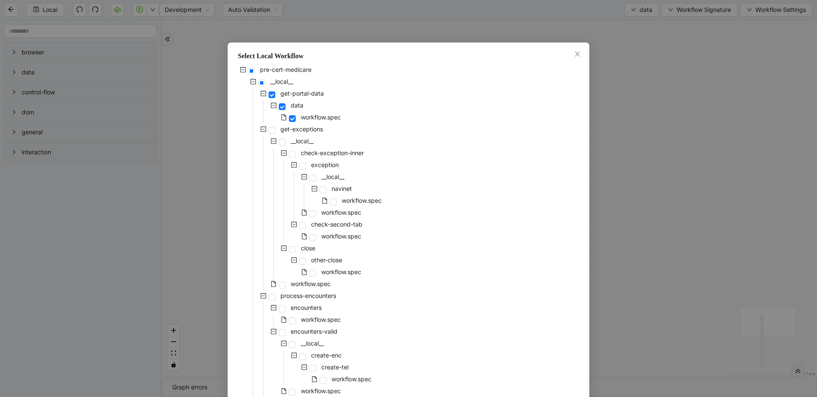
click at [643, 139] on div "Select Local Workflow pre-cert-medicare __local__ get-portal-data data workflow…" at bounding box center [408, 198] width 817 height 397
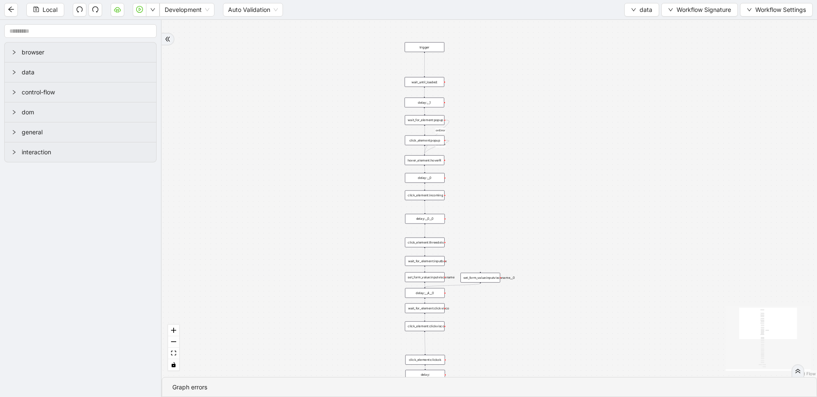
drag, startPoint x: 524, startPoint y: 163, endPoint x: 528, endPoint y: 108, distance: 54.7
click at [538, 82] on div "fallback old onError onError onError trigger wait_until_loaded: click_element:p…" at bounding box center [489, 198] width 655 height 357
drag, startPoint x: 516, startPoint y: 189, endPoint x: 522, endPoint y: 113, distance: 76.4
click at [522, 113] on div "fallback old onError onError onError trigger wait_until_loaded: click_element:p…" at bounding box center [489, 198] width 655 height 357
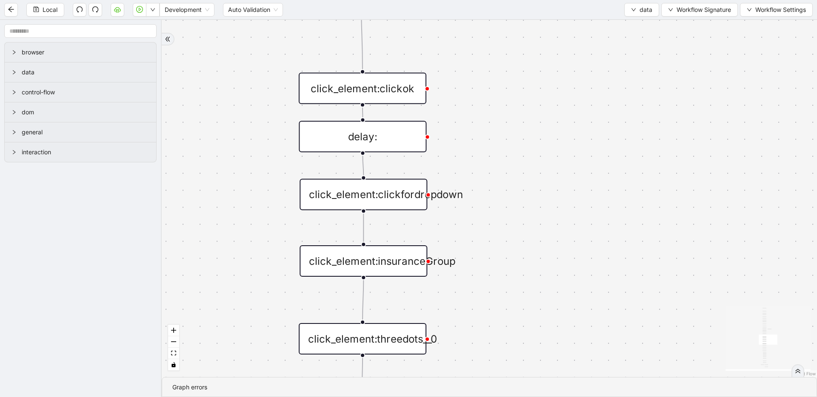
drag, startPoint x: 466, startPoint y: 200, endPoint x: 465, endPoint y: 97, distance: 102.5
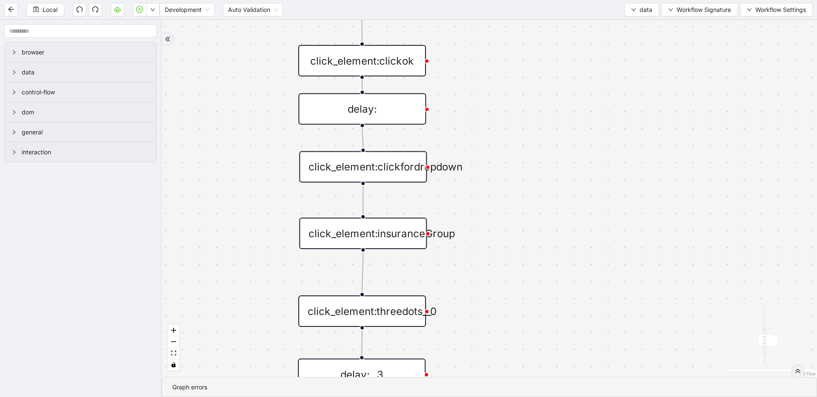
drag, startPoint x: 483, startPoint y: 251, endPoint x: 480, endPoint y: 145, distance: 105.1
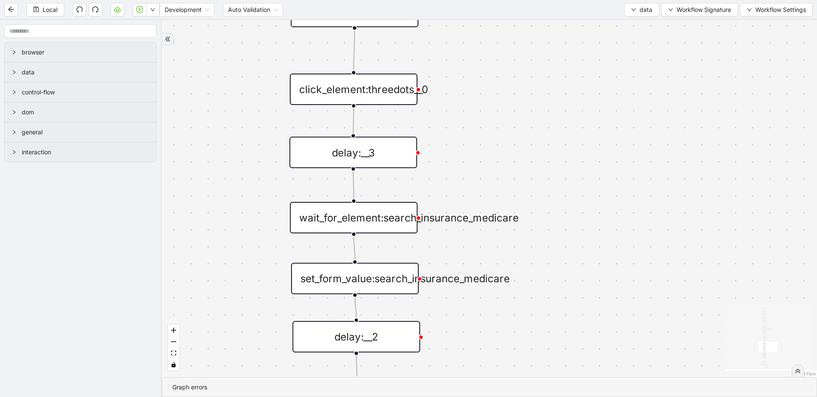
drag, startPoint x: 475, startPoint y: 234, endPoint x: 472, endPoint y: 128, distance: 105.5
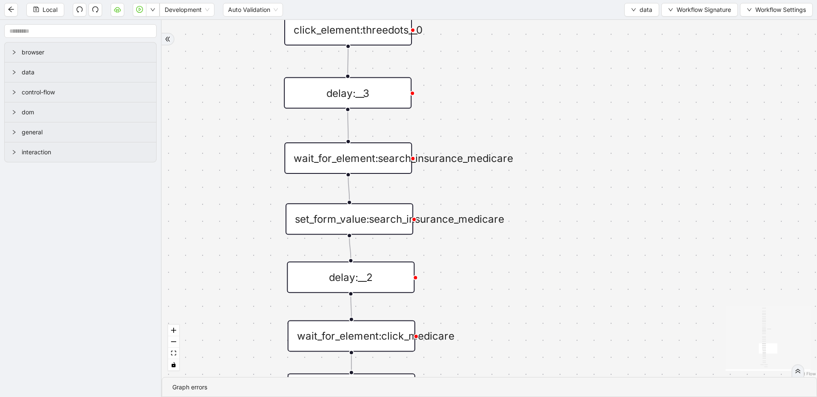
drag, startPoint x: 487, startPoint y: 222, endPoint x: 477, endPoint y: 107, distance: 115.3
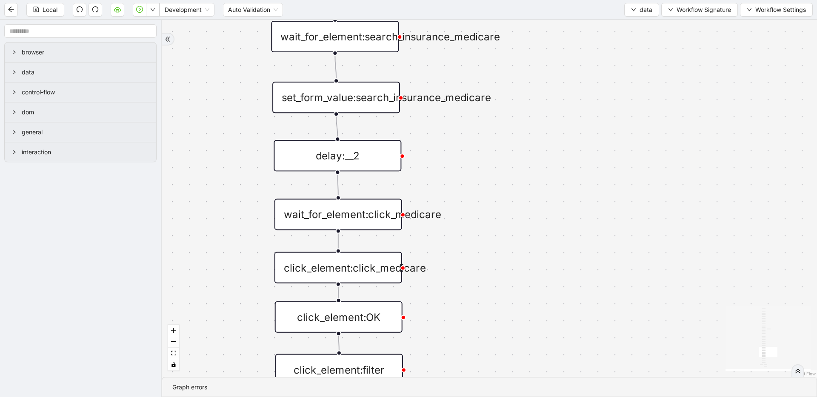
drag, startPoint x: 479, startPoint y: 235, endPoint x: 470, endPoint y: 149, distance: 86.4
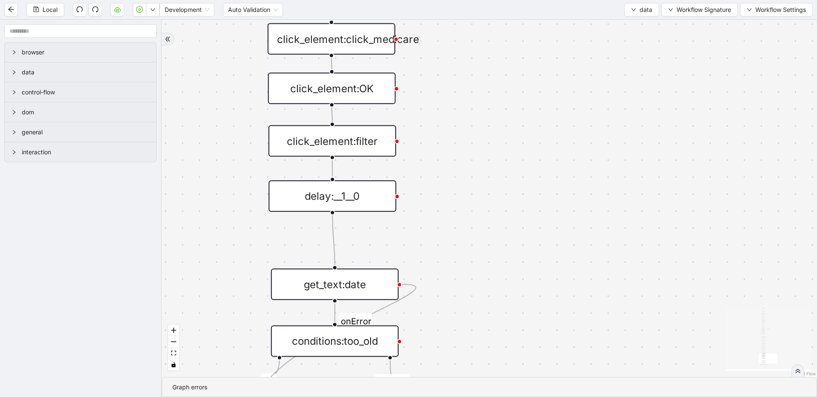
drag, startPoint x: 463, startPoint y: 134, endPoint x: 463, endPoint y: 118, distance: 15.7
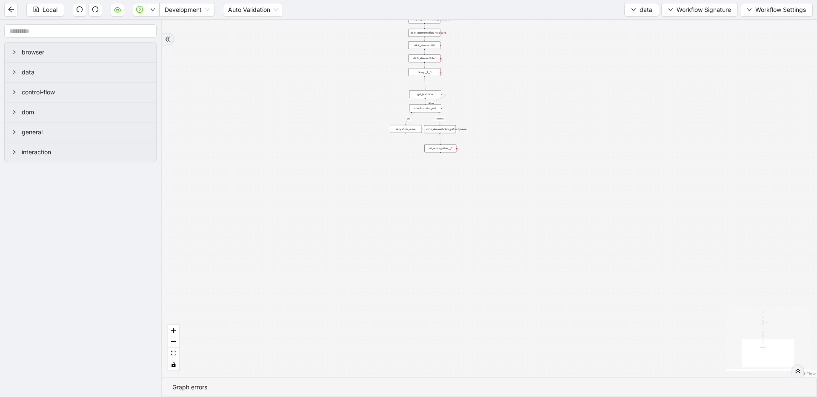
drag, startPoint x: 442, startPoint y: 210, endPoint x: 453, endPoint y: 101, distance: 109.0
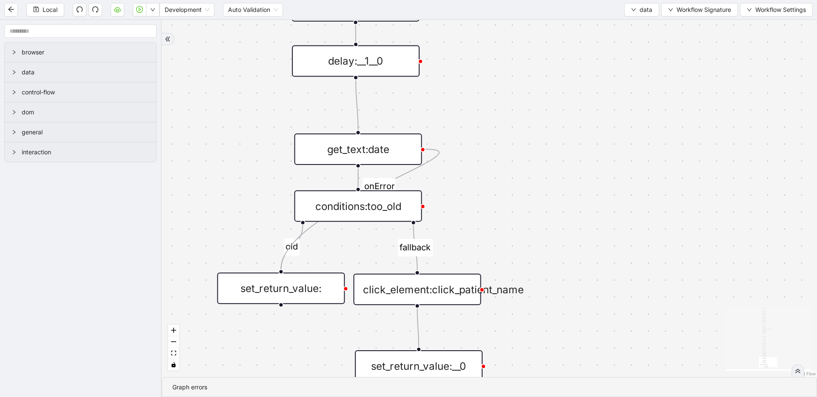
drag, startPoint x: 453, startPoint y: 106, endPoint x: 469, endPoint y: 182, distance: 77.8
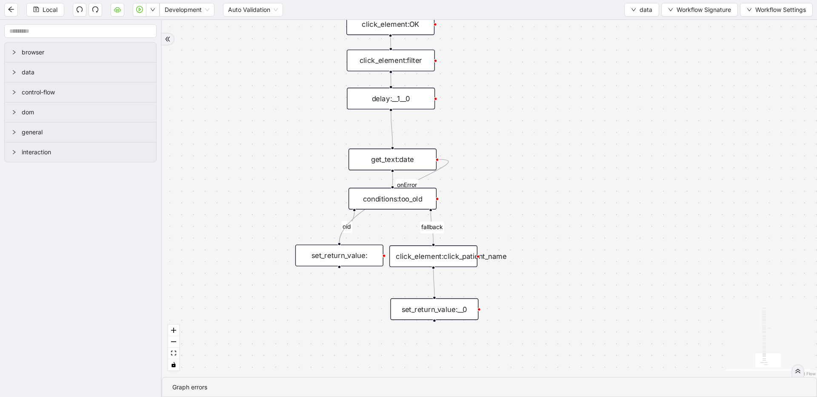
click at [464, 255] on div "click_element:click_patient_name" at bounding box center [433, 256] width 88 height 22
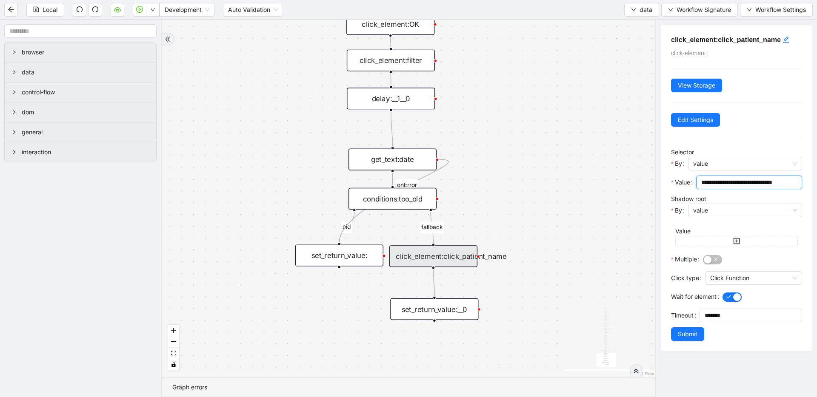
click at [764, 184] on input "**********" at bounding box center [748, 182] width 94 height 9
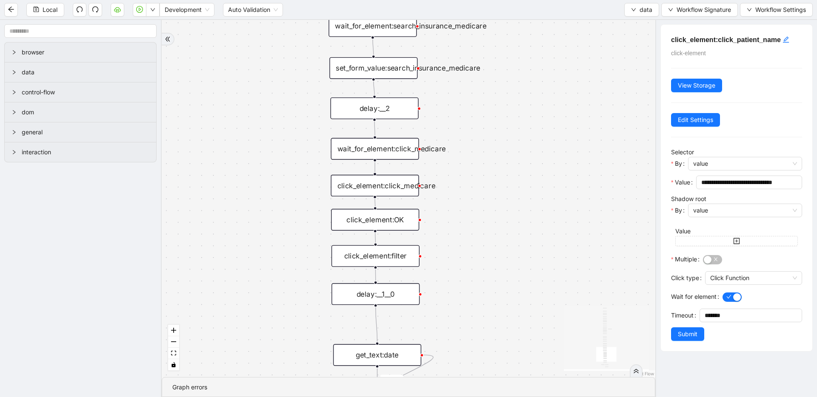
drag, startPoint x: 505, startPoint y: 77, endPoint x: 490, endPoint y: 273, distance: 197.1
click at [490, 274] on div "fallback old onError onError onError trigger wait_until_loaded: click_element:p…" at bounding box center [408, 198] width 493 height 357
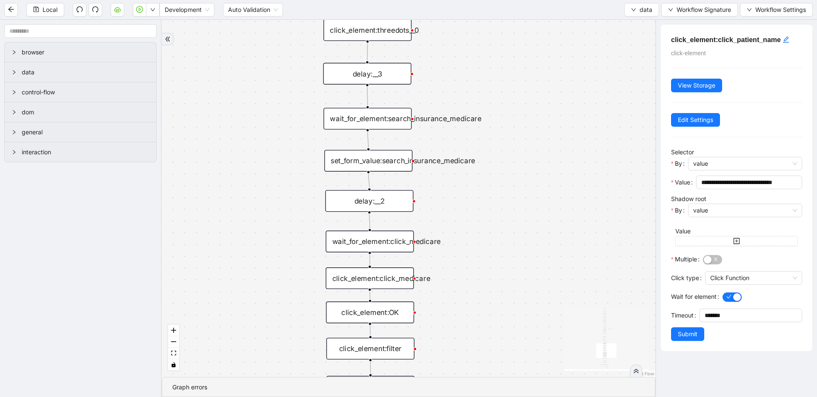
drag, startPoint x: 461, startPoint y: 150, endPoint x: 470, endPoint y: 245, distance: 95.7
click at [453, 262] on div "fallback old onError onError onError trigger wait_until_loaded: click_element:p…" at bounding box center [408, 198] width 493 height 357
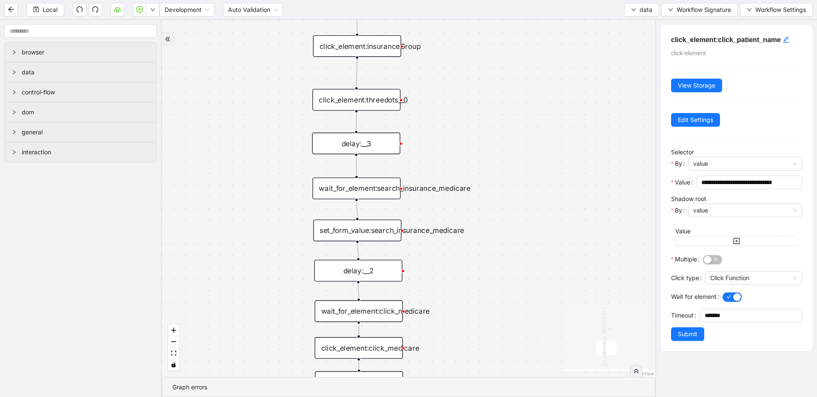
drag, startPoint x: 516, startPoint y: 180, endPoint x: 508, endPoint y: 224, distance: 44.5
click at [505, 254] on div "fallback old onError onError onError trigger wait_until_loaded: click_element:p…" at bounding box center [408, 198] width 493 height 357
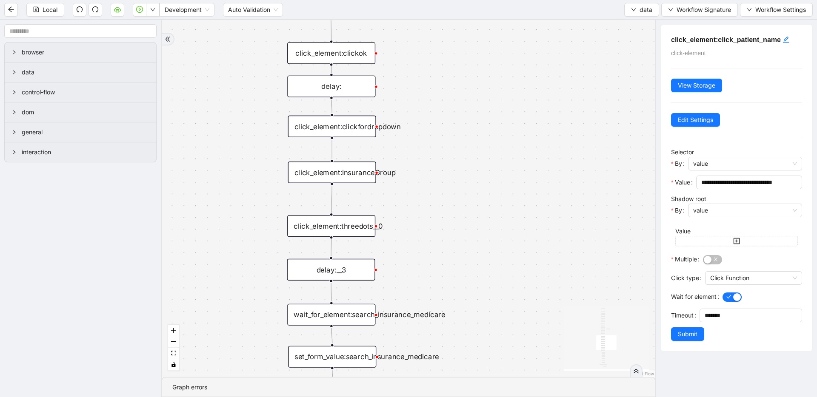
drag, startPoint x: 510, startPoint y: 122, endPoint x: 480, endPoint y: 198, distance: 82.2
click at [485, 257] on div "fallback old onError onError onError trigger wait_until_loaded: click_element:p…" at bounding box center [408, 198] width 493 height 357
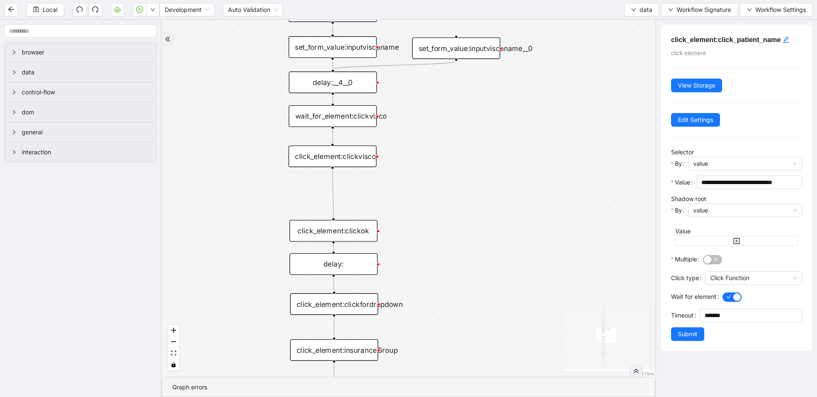
drag, startPoint x: 471, startPoint y: 118, endPoint x: 482, endPoint y: 217, distance: 99.7
click at [482, 217] on div "fallback old onError onError onError trigger wait_until_loaded: click_element:p…" at bounding box center [408, 198] width 493 height 357
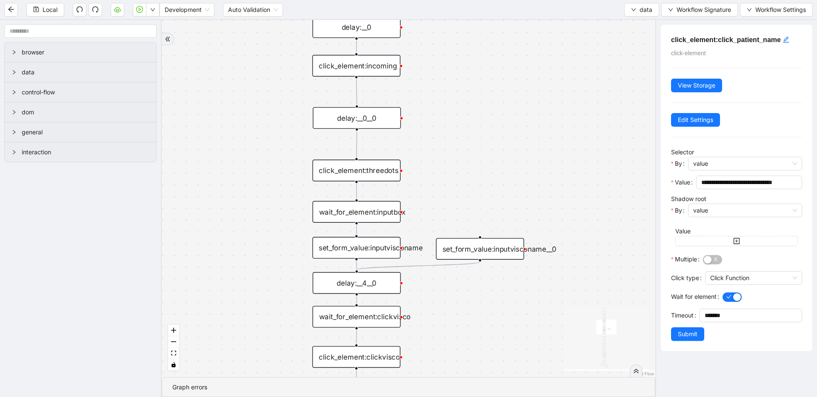
drag, startPoint x: 476, startPoint y: 95, endPoint x: 501, endPoint y: 292, distance: 198.1
click at [501, 292] on div "fallback old onError onError onError trigger wait_until_loaded: click_element:p…" at bounding box center [408, 198] width 493 height 357
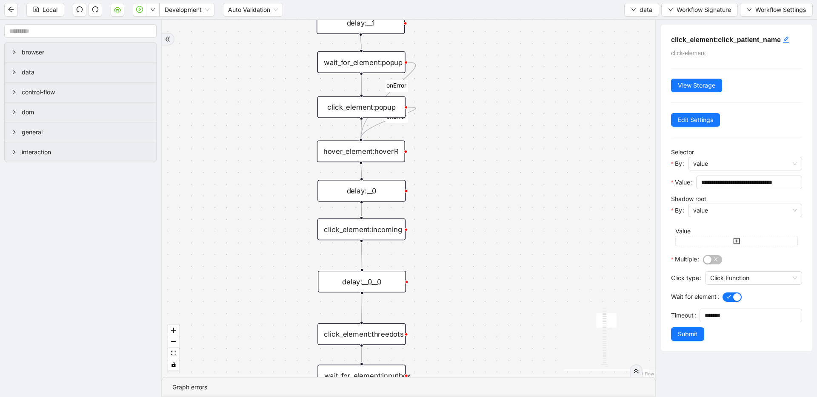
drag, startPoint x: 473, startPoint y: 84, endPoint x: 479, endPoint y: 248, distance: 163.9
click at [479, 248] on div "fallback old onError onError onError trigger wait_until_loaded: click_element:p…" at bounding box center [408, 198] width 493 height 357
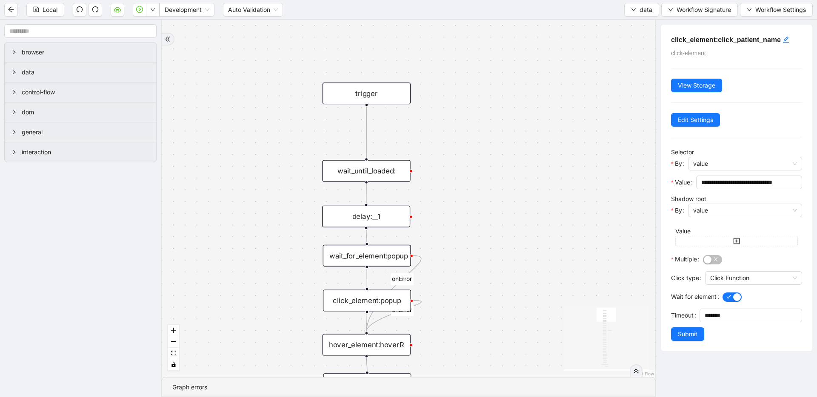
drag, startPoint x: 477, startPoint y: 155, endPoint x: 483, endPoint y: 277, distance: 121.8
click at [483, 277] on div "fallback old onError onError onError trigger wait_until_loaded: click_element:p…" at bounding box center [408, 198] width 493 height 357
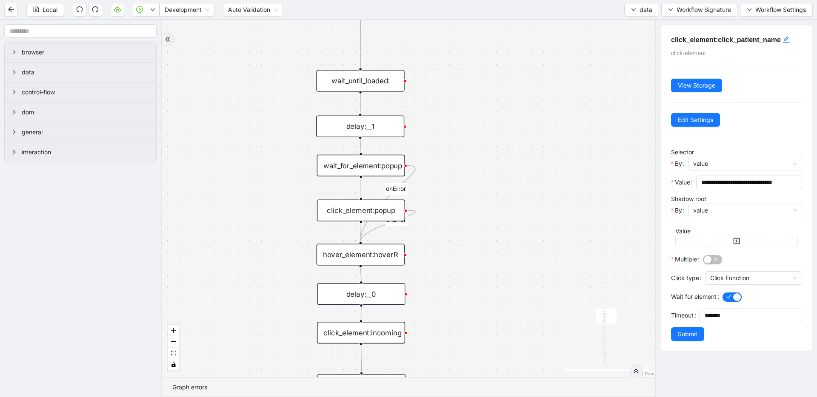
drag, startPoint x: 487, startPoint y: 231, endPoint x: 481, endPoint y: 125, distance: 105.7
click at [483, 115] on div "fallback old onError onError onError trigger wait_until_loaded: click_element:p…" at bounding box center [408, 198] width 493 height 357
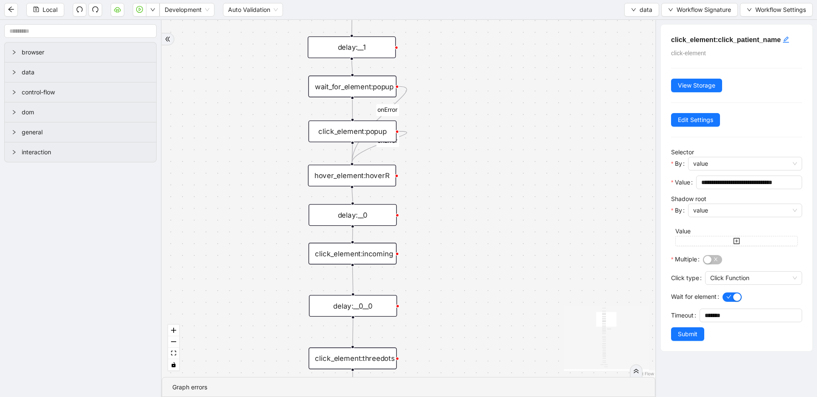
drag, startPoint x: 482, startPoint y: 267, endPoint x: 472, endPoint y: 111, distance: 156.0
click at [472, 114] on div "fallback old onError onError onError trigger wait_until_loaded: click_element:p…" at bounding box center [408, 198] width 493 height 357
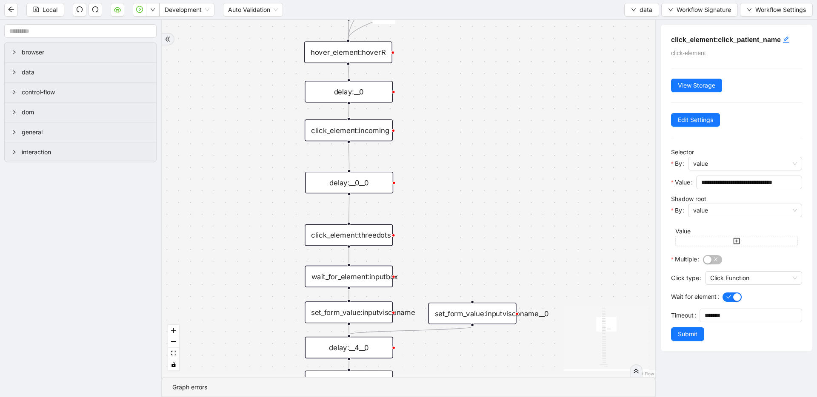
drag, startPoint x: 462, startPoint y: 250, endPoint x: 457, endPoint y: 128, distance: 121.3
click at [462, 121] on div "fallback old onError onError onError trigger wait_until_loaded: click_element:p…" at bounding box center [408, 198] width 493 height 357
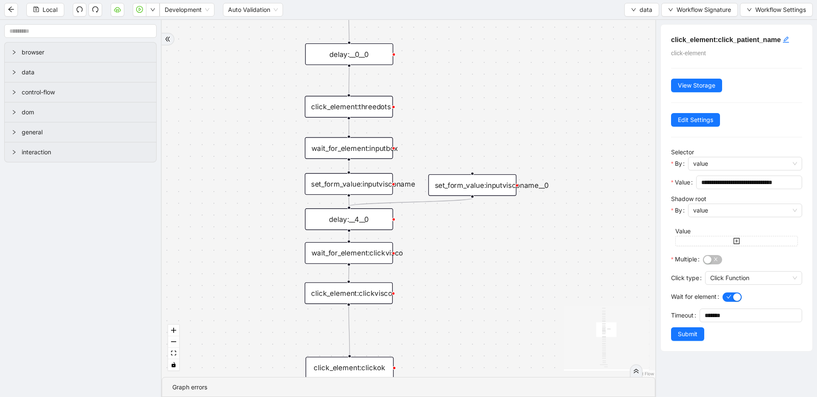
drag, startPoint x: 458, startPoint y: 286, endPoint x: 462, endPoint y: 142, distance: 144.3
click at [462, 142] on div "fallback old onError onError onError trigger wait_until_loaded: click_element:p…" at bounding box center [408, 198] width 493 height 357
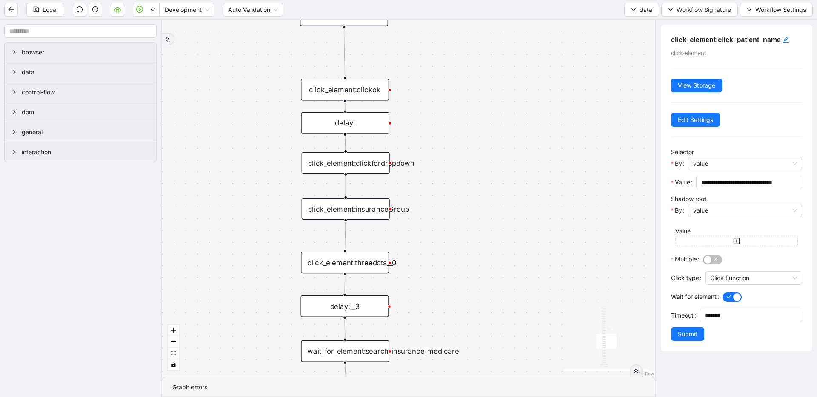
drag, startPoint x: 456, startPoint y: 253, endPoint x: 453, endPoint y: 137, distance: 116.2
click at [454, 110] on div "fallback old onError onError onError trigger wait_until_loaded: click_element:p…" at bounding box center [408, 198] width 493 height 357
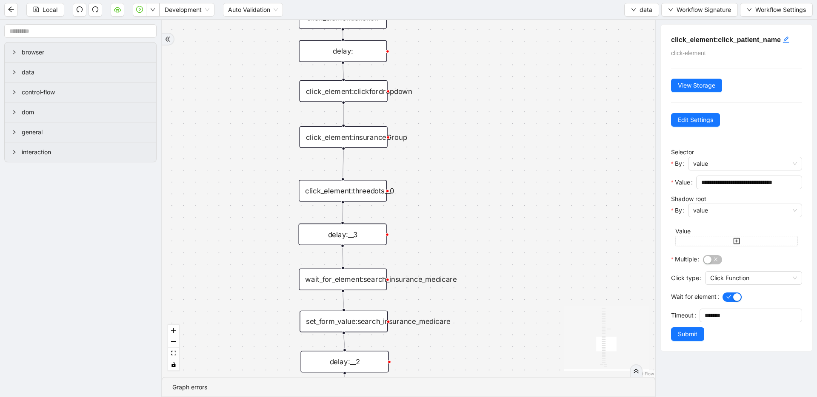
drag, startPoint x: 451, startPoint y: 228, endPoint x: 451, endPoint y: 111, distance: 117.0
click at [451, 111] on div "fallback old onError onError onError trigger wait_until_loaded: click_element:p…" at bounding box center [408, 198] width 493 height 357
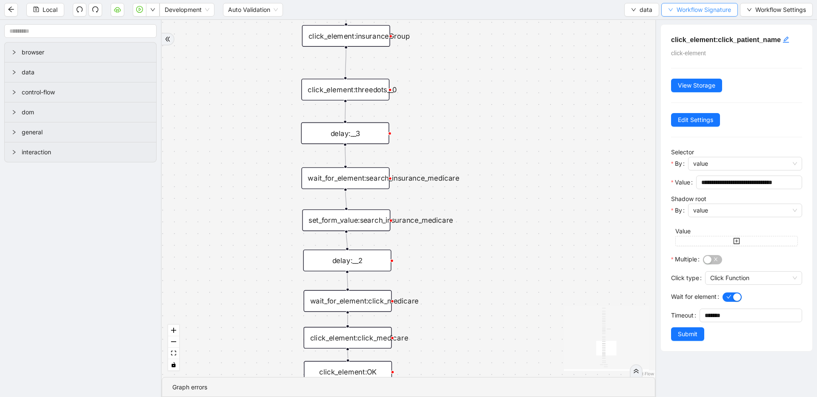
click at [698, 8] on span "Workflow Signature" at bounding box center [703, 9] width 54 height 9
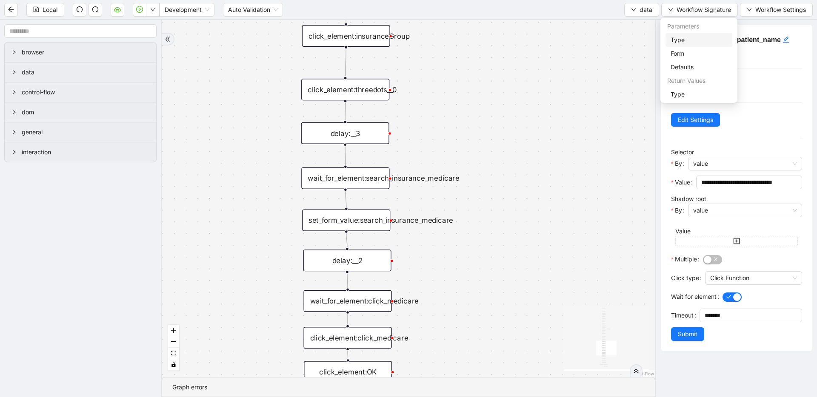
click at [682, 42] on span "Type" at bounding box center [698, 39] width 57 height 9
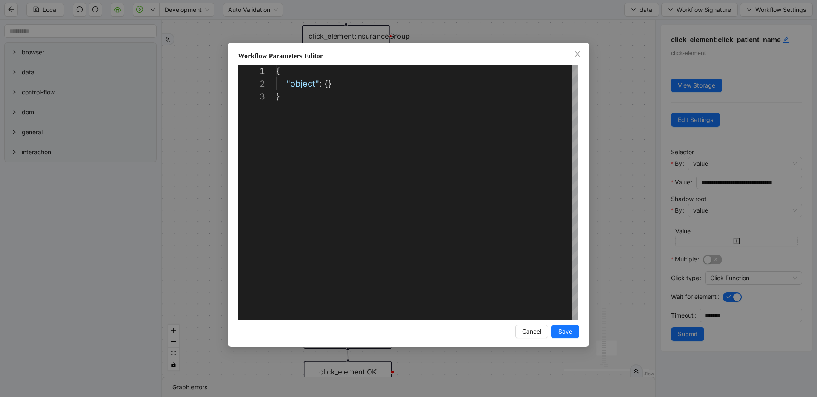
drag, startPoint x: 627, startPoint y: 69, endPoint x: 629, endPoint y: 49, distance: 20.1
click at [627, 68] on div "**********" at bounding box center [408, 198] width 817 height 397
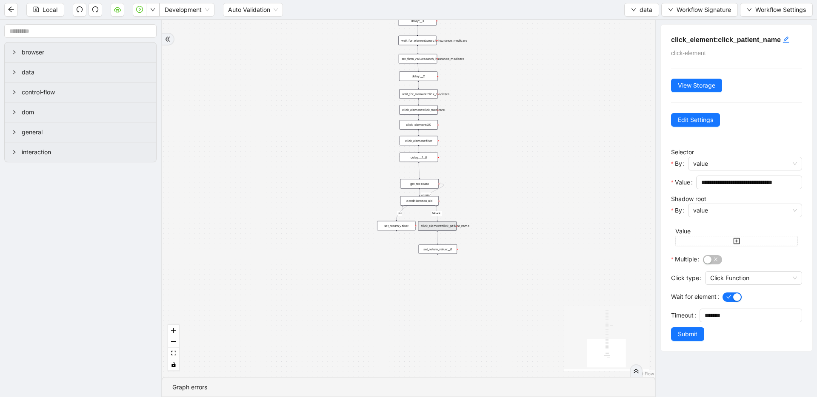
drag, startPoint x: 500, startPoint y: 239, endPoint x: 474, endPoint y: 118, distance: 123.6
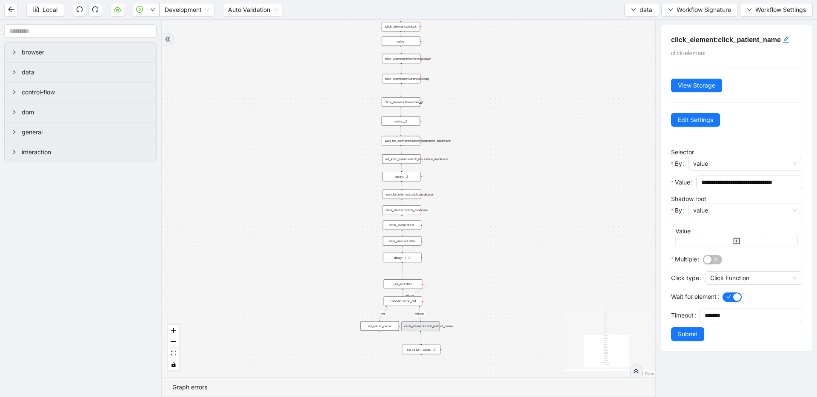
drag, startPoint x: 483, startPoint y: 205, endPoint x: 480, endPoint y: 234, distance: 29.9
click at [629, 7] on button "data" at bounding box center [641, 10] width 35 height 14
click at [631, 31] on span "Select" at bounding box center [641, 26] width 23 height 9
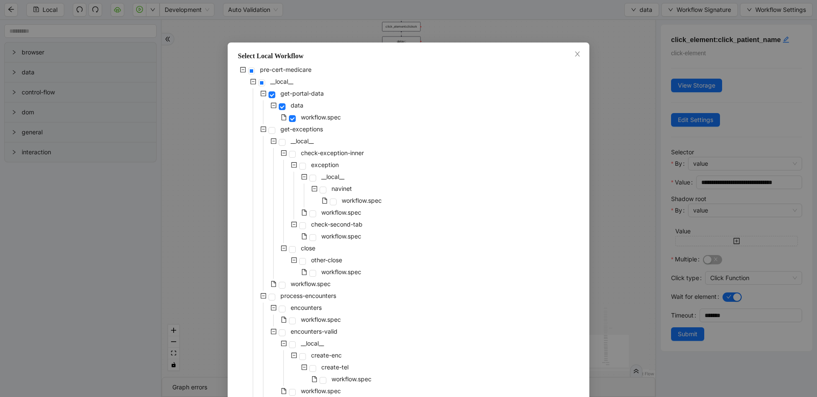
scroll to position [288, 0]
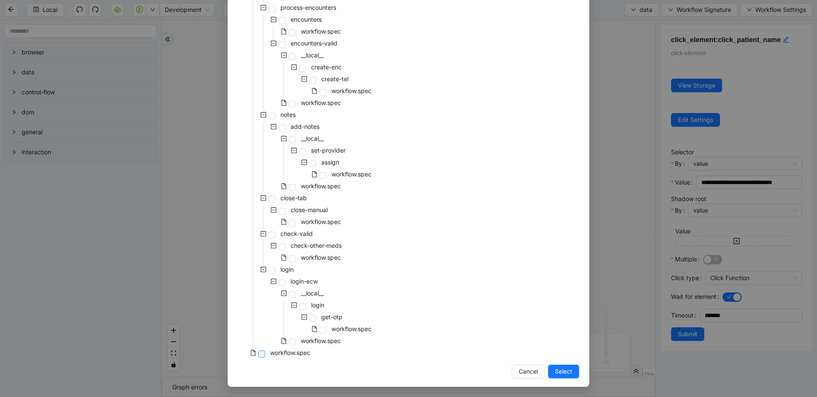
click at [259, 355] on span at bounding box center [261, 354] width 7 height 7
click at [562, 374] on span "Select" at bounding box center [563, 371] width 17 height 9
click at [555, 371] on div "fallback old onError onError onError trigger wait_until_loaded: click_element:p…" at bounding box center [408, 198] width 493 height 357
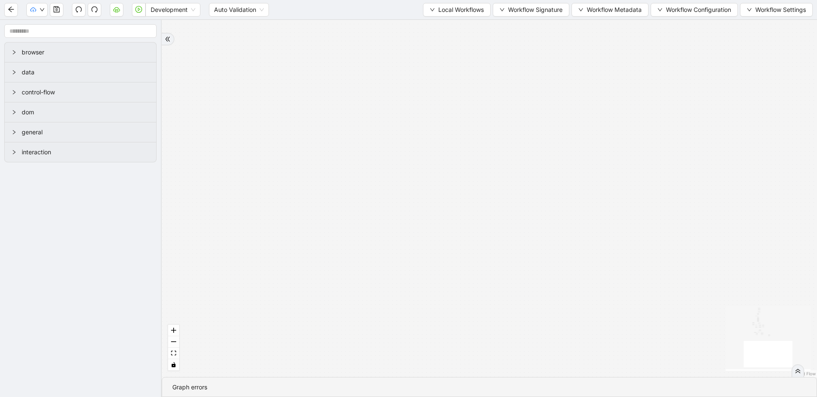
drag, startPoint x: 608, startPoint y: 240, endPoint x: 586, endPoint y: 336, distance: 98.2
drag, startPoint x: 515, startPoint y: 180, endPoint x: 587, endPoint y: 344, distance: 179.4
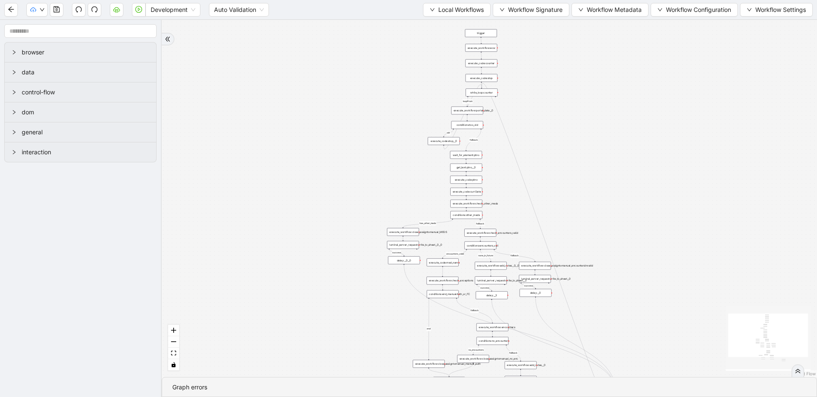
drag, startPoint x: 621, startPoint y: 141, endPoint x: 670, endPoint y: 275, distance: 142.6
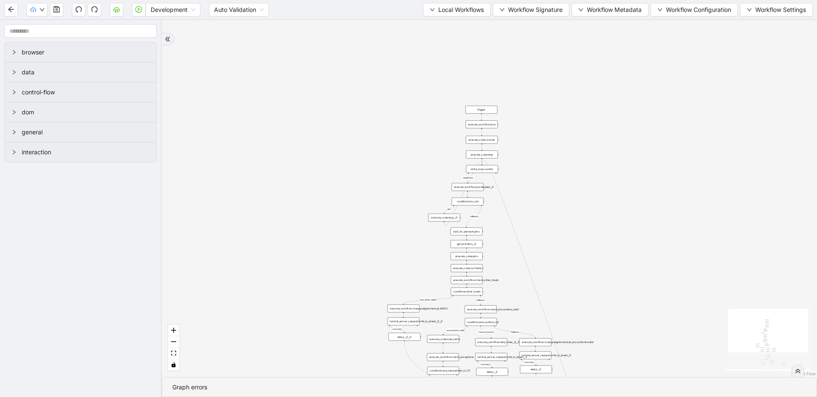
drag, startPoint x: 607, startPoint y: 154, endPoint x: 611, endPoint y: 206, distance: 52.1
click at [434, 9] on button "Local Workflows" at bounding box center [457, 10] width 68 height 14
click at [405, 148] on div "fallback has_other_meds success success fallback no_encounters end success succ…" at bounding box center [489, 198] width 655 height 357
click at [422, 123] on div "fallback has_other_meds success success fallback no_encounters end success succ…" at bounding box center [489, 198] width 655 height 357
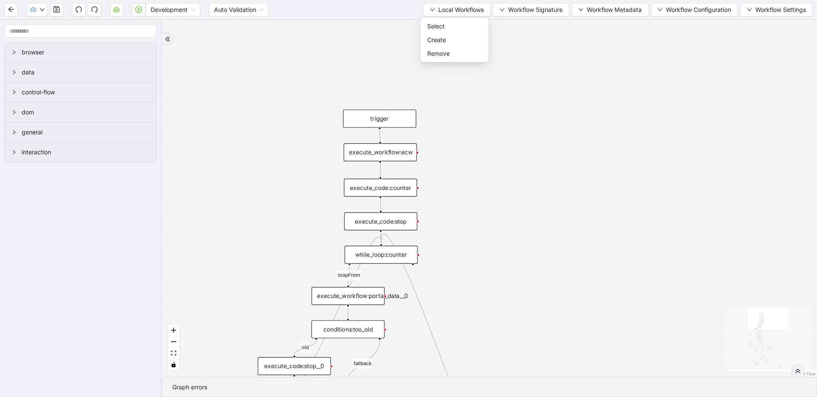
drag, startPoint x: 466, startPoint y: 162, endPoint x: 373, endPoint y: 185, distance: 95.8
click at [379, 151] on div "execute_workflow:ecw" at bounding box center [380, 152] width 73 height 18
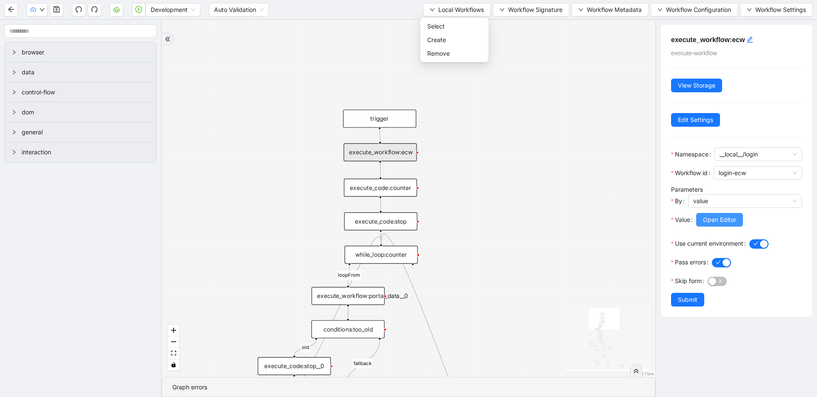
click at [720, 220] on span "Open Editor" at bounding box center [719, 219] width 33 height 9
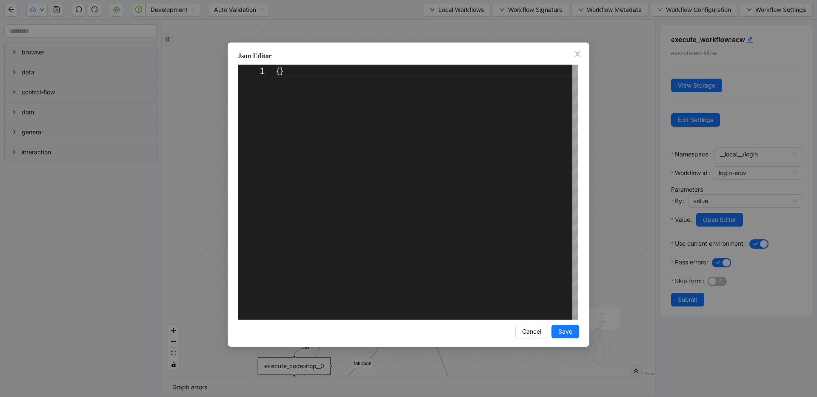
click at [632, 126] on div "Json Editor 1 {} ** Enter to Rename, ⇧Enter to Preview Cancel Save" at bounding box center [408, 198] width 817 height 397
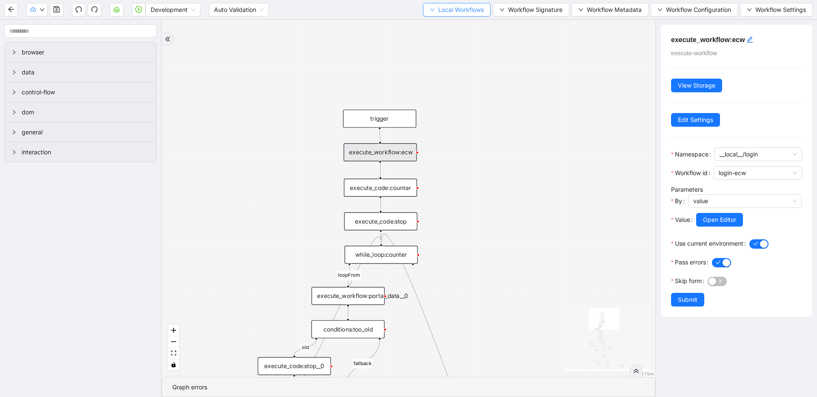
click at [459, 14] on button "Local Workflows" at bounding box center [457, 10] width 68 height 14
click at [452, 26] on span "Select" at bounding box center [454, 26] width 54 height 9
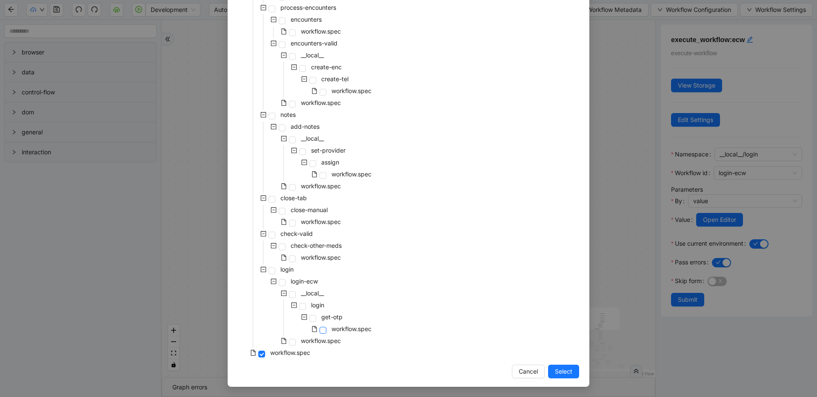
click at [319, 331] on span at bounding box center [322, 330] width 7 height 7
click at [290, 342] on span at bounding box center [292, 342] width 7 height 7
click at [565, 370] on span "Select" at bounding box center [563, 371] width 17 height 9
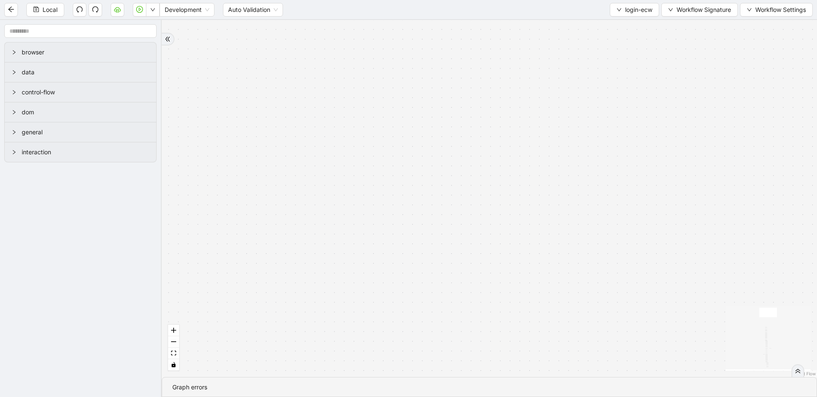
drag, startPoint x: 496, startPoint y: 298, endPoint x: 499, endPoint y: 241, distance: 57.1
click at [498, 254] on div "fallback success onError onError trigger wait_for_element: username delay: 3s s…" at bounding box center [489, 198] width 655 height 357
drag, startPoint x: 502, startPoint y: 196, endPoint x: 515, endPoint y: 25, distance: 171.9
drag, startPoint x: 479, startPoint y: 252, endPoint x: 499, endPoint y: 115, distance: 138.4
drag, startPoint x: 543, startPoint y: 229, endPoint x: 530, endPoint y: 90, distance: 139.2
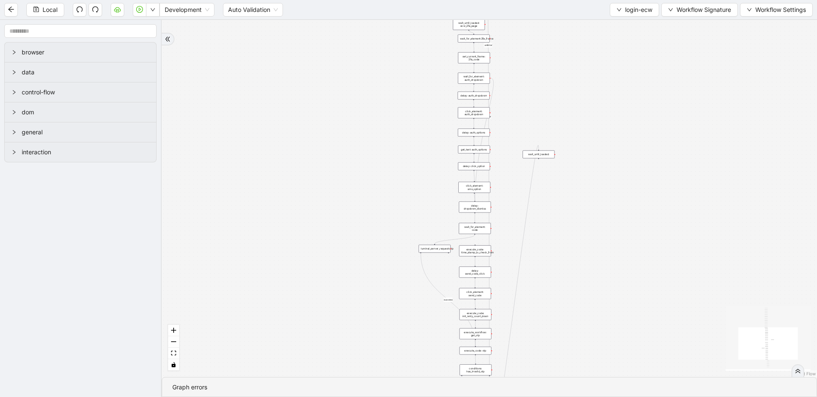
drag, startPoint x: 520, startPoint y: 285, endPoint x: 504, endPoint y: 100, distance: 185.3
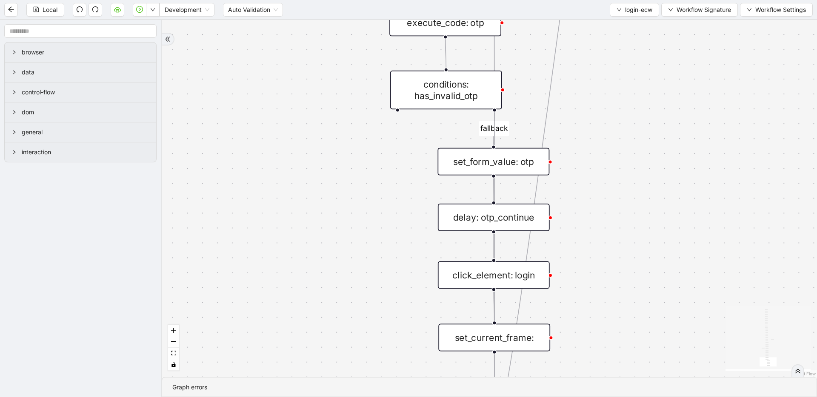
drag, startPoint x: 625, startPoint y: 285, endPoint x: 615, endPoint y: 63, distance: 223.2
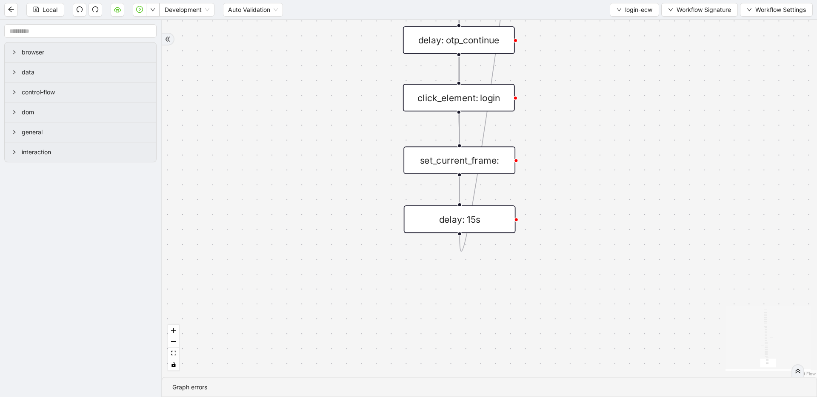
drag, startPoint x: 603, startPoint y: 247, endPoint x: 558, endPoint y: 74, distance: 178.5
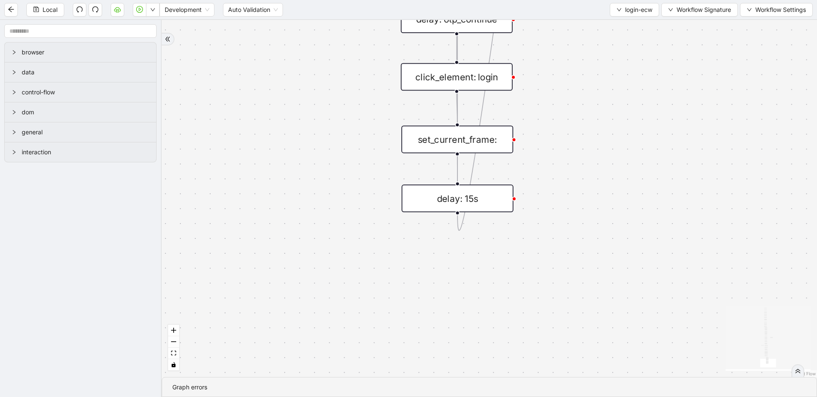
drag, startPoint x: 552, startPoint y: 176, endPoint x: 531, endPoint y: 275, distance: 100.9
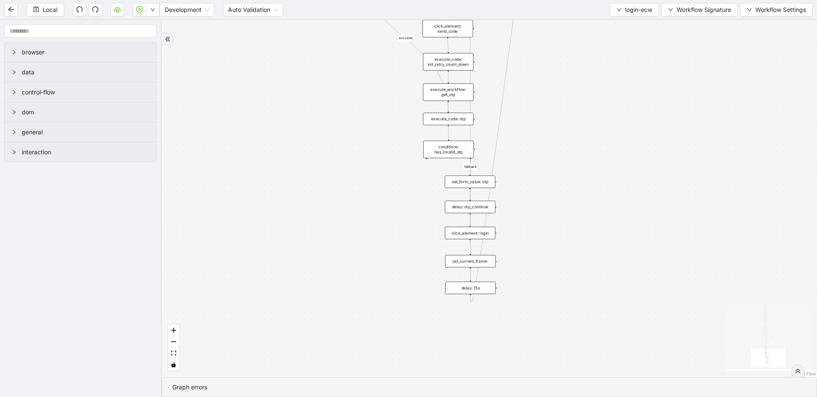
drag, startPoint x: 560, startPoint y: 199, endPoint x: 543, endPoint y: 329, distance: 131.3
drag, startPoint x: 510, startPoint y: 268, endPoint x: 510, endPoint y: 279, distance: 11.5
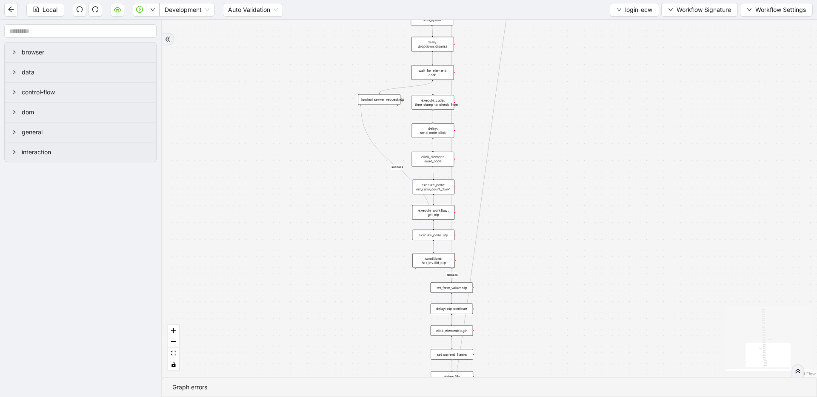
drag, startPoint x: 590, startPoint y: 299, endPoint x: 590, endPoint y: 104, distance: 195.7
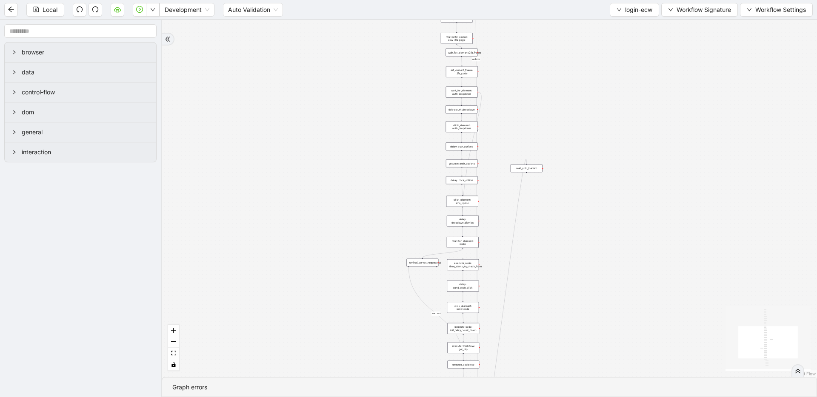
drag, startPoint x: 579, startPoint y: 137, endPoint x: 573, endPoint y: 289, distance: 152.4
click at [629, 9] on span "login-ecw" at bounding box center [638, 9] width 27 height 9
click at [624, 29] on span "Select" at bounding box center [633, 26] width 37 height 9
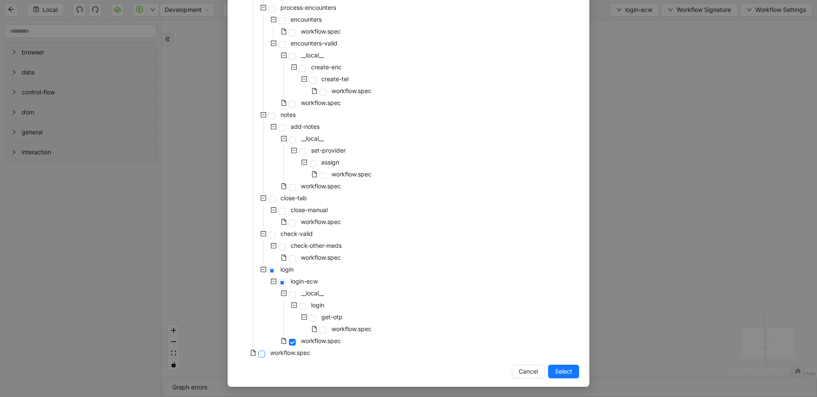
click at [258, 353] on span at bounding box center [261, 354] width 7 height 7
click at [572, 365] on button "Select" at bounding box center [563, 372] width 31 height 14
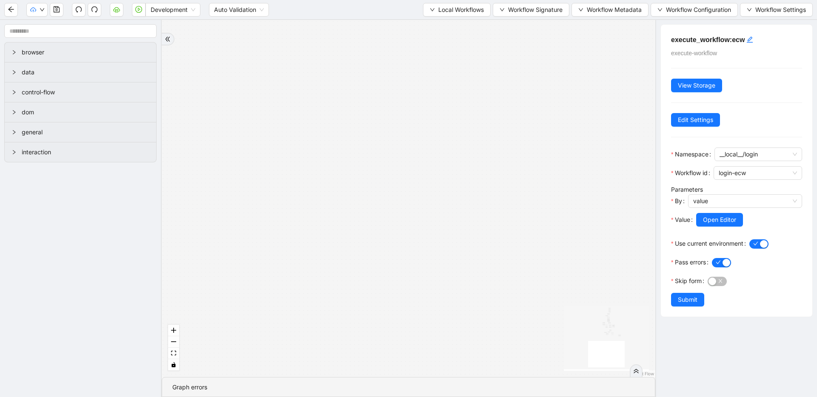
drag, startPoint x: 452, startPoint y: 175, endPoint x: 537, endPoint y: 367, distance: 209.5
drag, startPoint x: 474, startPoint y: 126, endPoint x: 315, endPoint y: 384, distance: 303.5
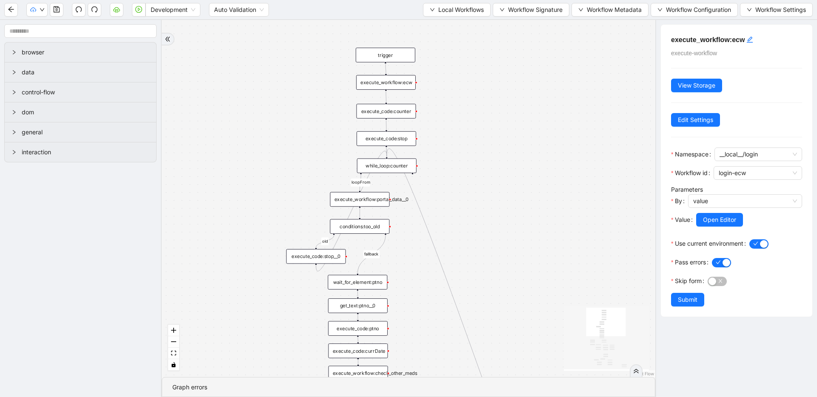
drag, startPoint x: 364, startPoint y: 205, endPoint x: 363, endPoint y: 250, distance: 45.1
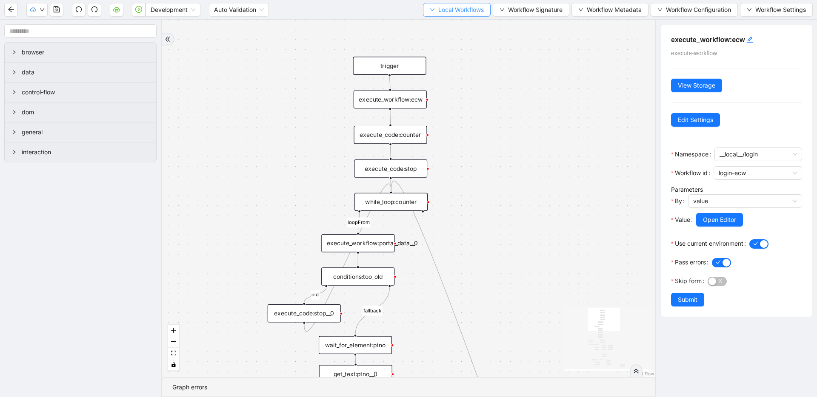
click at [452, 6] on span "Local Workflows" at bounding box center [461, 9] width 46 height 9
click at [453, 29] on span "Select" at bounding box center [454, 26] width 54 height 9
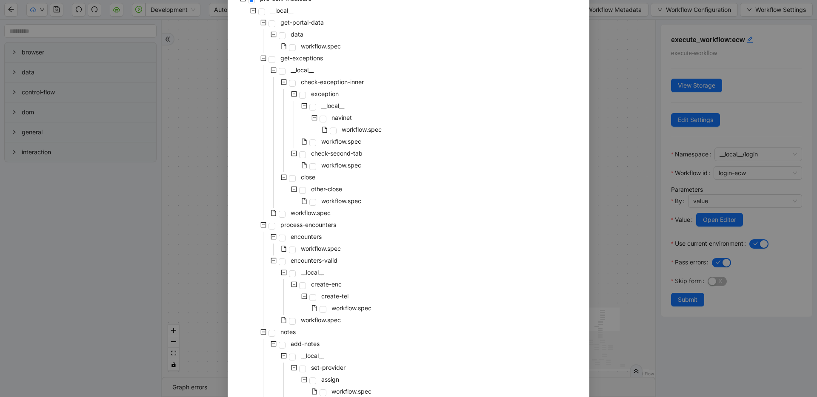
scroll to position [71, 0]
click at [413, 178] on div "pre-cert-medicare __local__ get-portal-data data workflow.spec get-exceptions _…" at bounding box center [408, 285] width 341 height 584
click at [268, 25] on span at bounding box center [271, 23] width 7 height 7
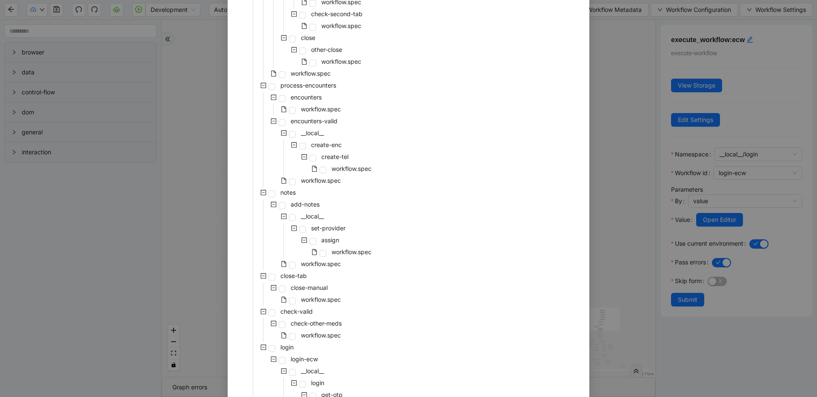
scroll to position [288, 0]
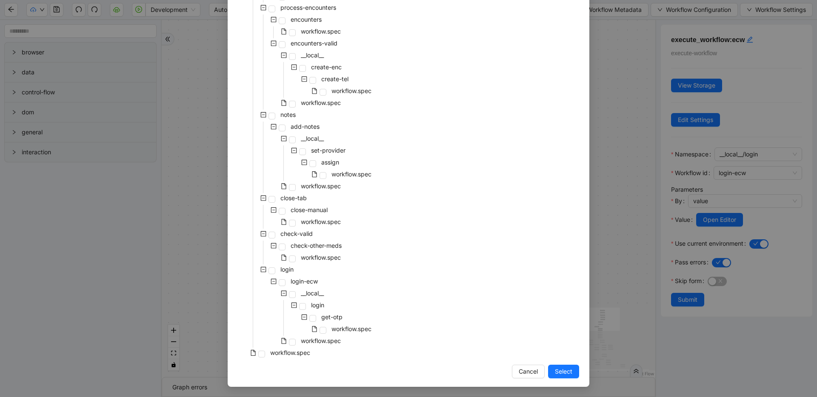
drag, startPoint x: 554, startPoint y: 374, endPoint x: 553, endPoint y: 365, distance: 9.0
click at [555, 374] on span "Select" at bounding box center [563, 371] width 17 height 9
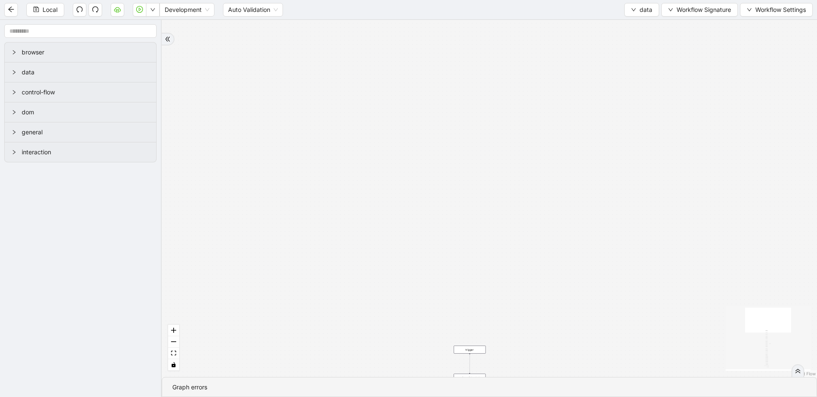
drag, startPoint x: 446, startPoint y: 243, endPoint x: 430, endPoint y: 40, distance: 203.6
drag, startPoint x: 484, startPoint y: 279, endPoint x: 483, endPoint y: 94, distance: 185.5
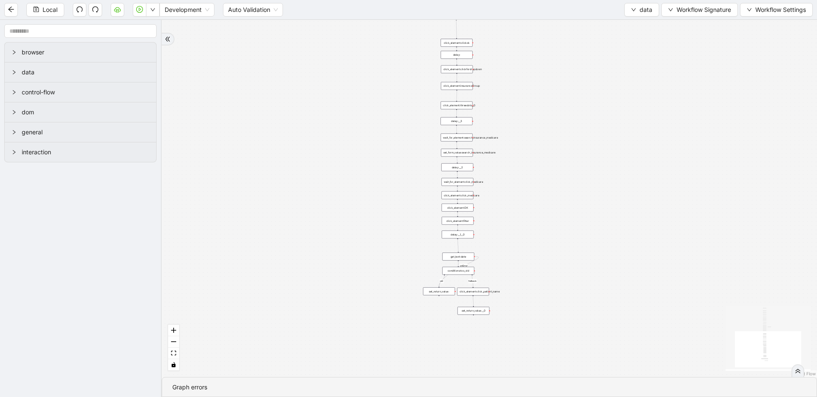
drag, startPoint x: 515, startPoint y: 269, endPoint x: 522, endPoint y: 115, distance: 154.2
drag, startPoint x: 531, startPoint y: 271, endPoint x: 518, endPoint y: 188, distance: 83.6
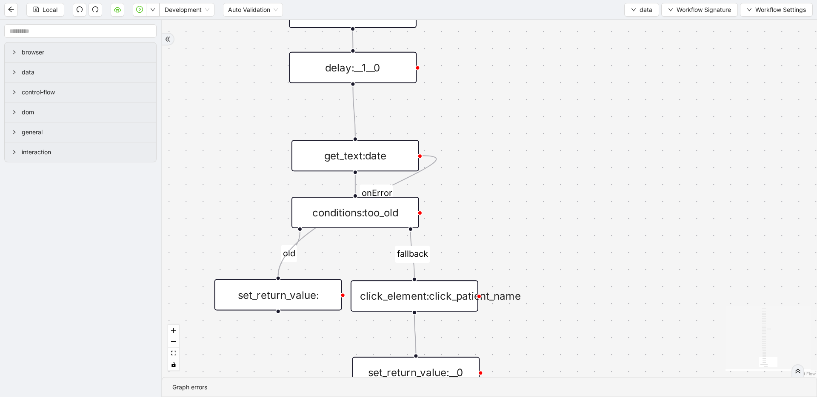
drag, startPoint x: 497, startPoint y: 300, endPoint x: 508, endPoint y: 313, distance: 16.6
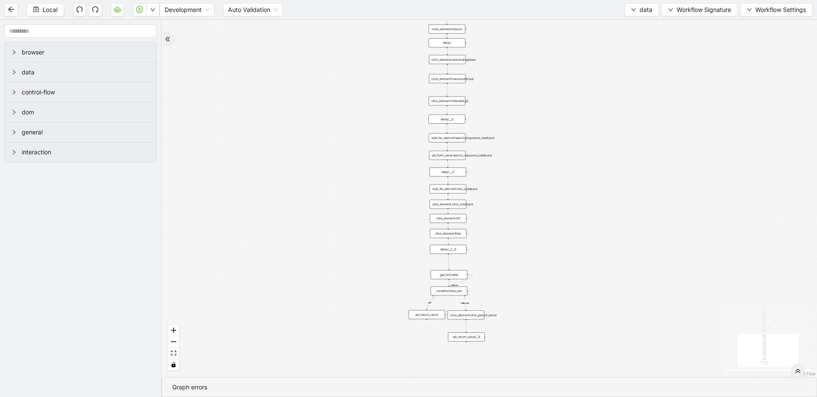
drag, startPoint x: 482, startPoint y: 192, endPoint x: 473, endPoint y: 336, distance: 144.5
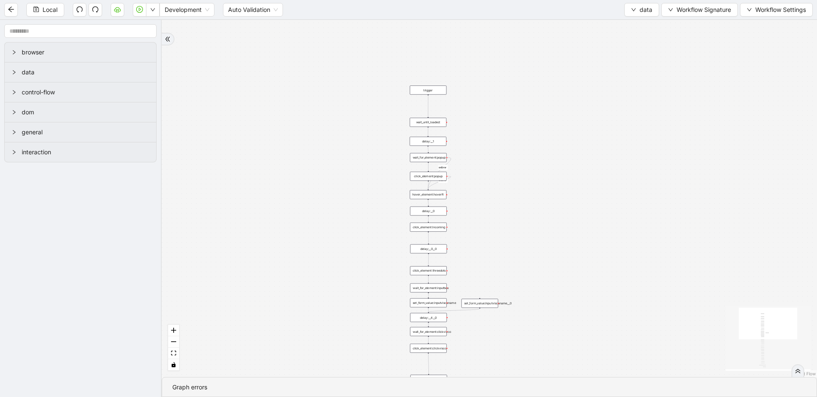
drag, startPoint x: 458, startPoint y: 87, endPoint x: 449, endPoint y: 293, distance: 206.5
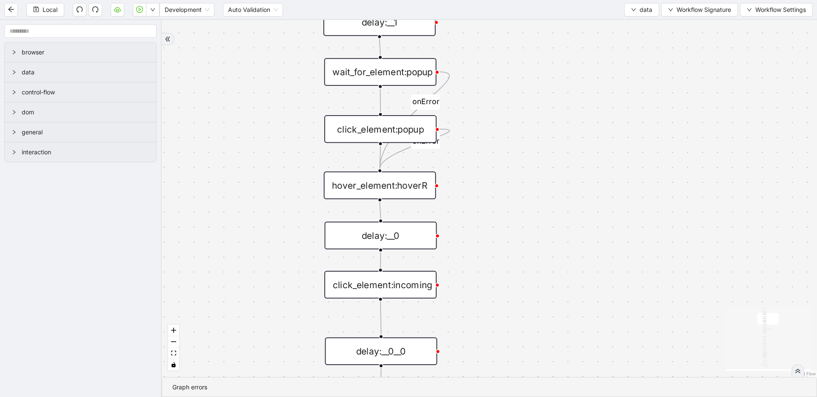
drag, startPoint x: 573, startPoint y: 278, endPoint x: 563, endPoint y: 140, distance: 138.6
click at [563, 140] on div "fallback old onError onError onError trigger wait_until_loaded: click_element:p…" at bounding box center [489, 198] width 655 height 357
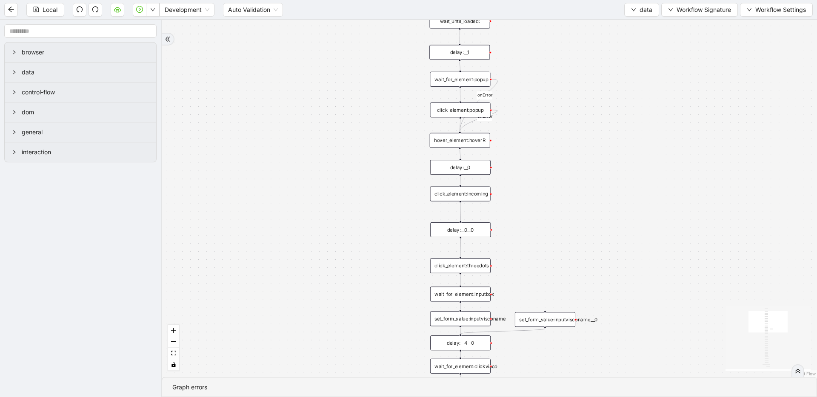
drag, startPoint x: 617, startPoint y: 198, endPoint x: 611, endPoint y: 154, distance: 44.7
click at [611, 154] on div "fallback old onError onError onError trigger wait_until_loaded: click_element:p…" at bounding box center [489, 198] width 655 height 357
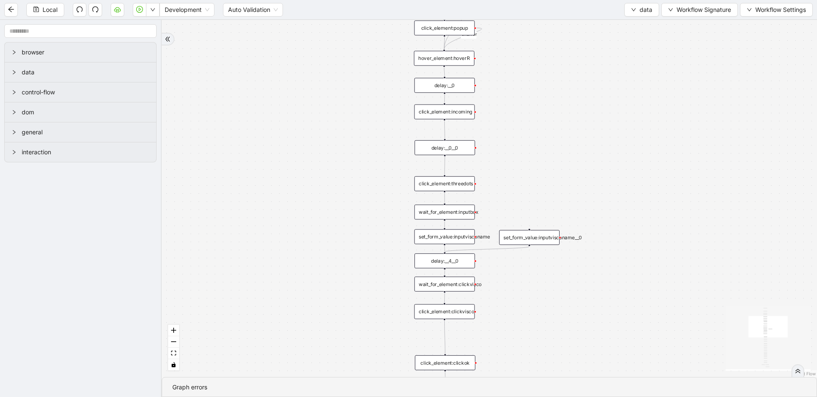
drag, startPoint x: 617, startPoint y: 229, endPoint x: 601, endPoint y: 147, distance: 83.6
click at [601, 147] on div "fallback old onError onError onError trigger wait_until_loaded: click_element:p…" at bounding box center [489, 198] width 655 height 357
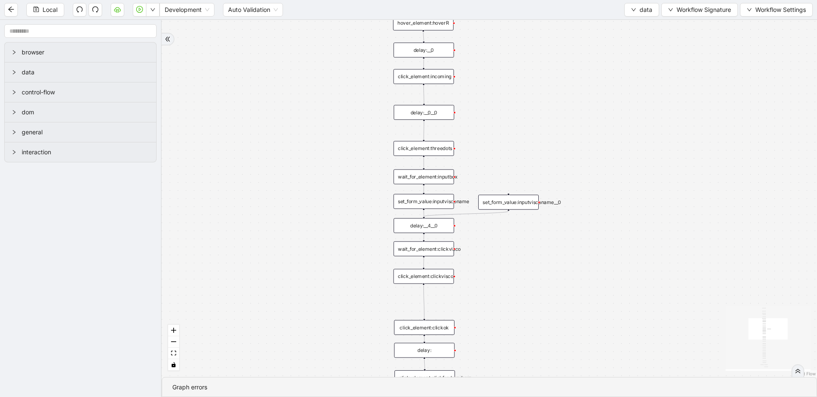
drag, startPoint x: 628, startPoint y: 190, endPoint x: 617, endPoint y: 172, distance: 21.0
click at [617, 172] on div "fallback old onError onError onError trigger wait_until_loaded: click_element:p…" at bounding box center [489, 198] width 655 height 357
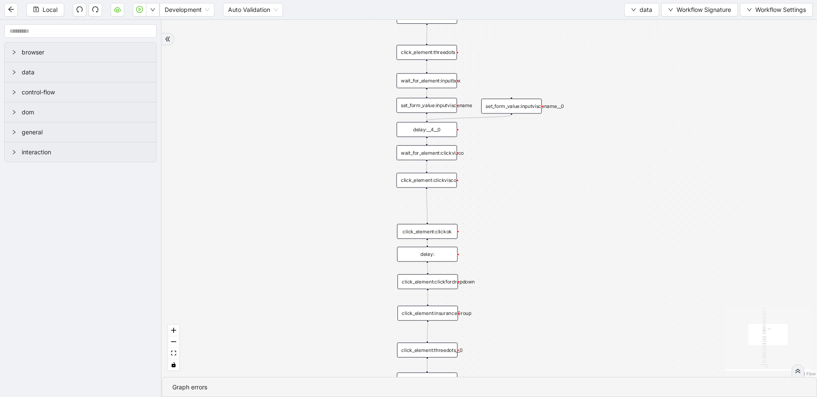
drag, startPoint x: 591, startPoint y: 247, endPoint x: 597, endPoint y: 180, distance: 66.6
click at [597, 180] on div "fallback old onError onError onError trigger wait_until_loaded: click_element:p…" at bounding box center [489, 198] width 655 height 357
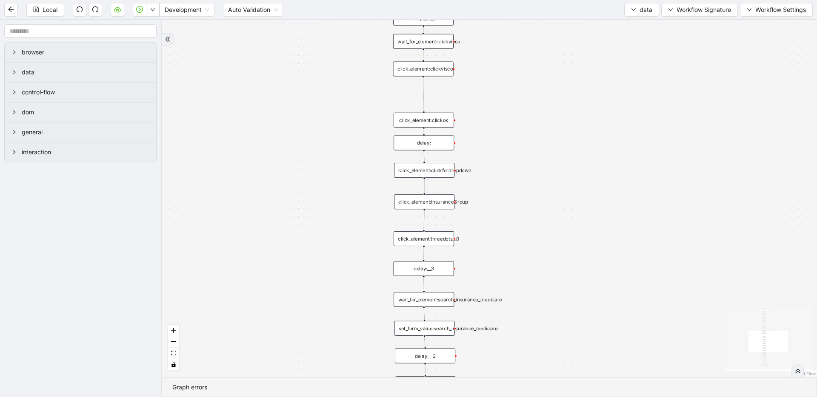
drag, startPoint x: 573, startPoint y: 262, endPoint x: 564, endPoint y: 114, distance: 147.8
click at [564, 114] on div "fallback old onError onError onError trigger wait_until_loaded: click_element:p…" at bounding box center [489, 198] width 655 height 357
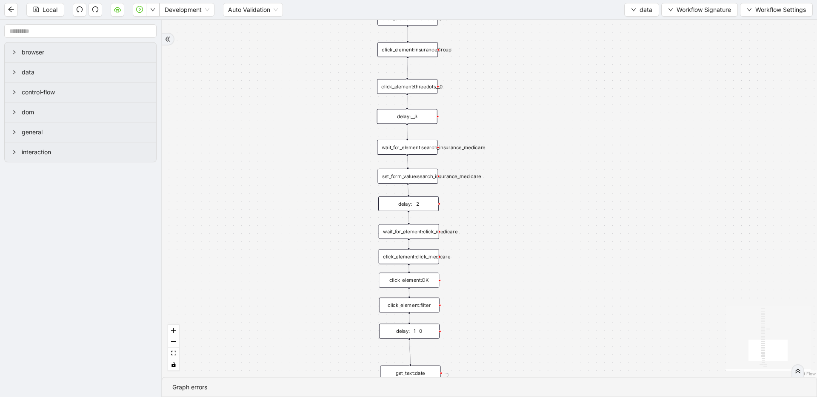
drag, startPoint x: 566, startPoint y: 198, endPoint x: 563, endPoint y: 141, distance: 56.7
click at [563, 141] on div "fallback old onError onError onError trigger wait_until_loaded: click_element:p…" at bounding box center [489, 198] width 655 height 357
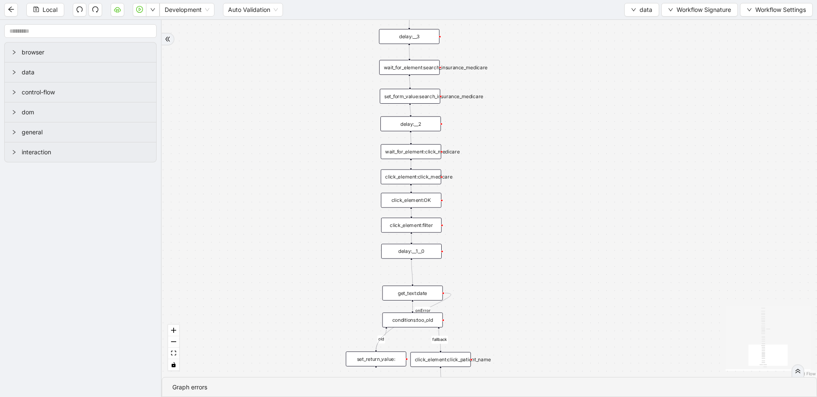
drag, startPoint x: 561, startPoint y: 206, endPoint x: 562, endPoint y: 186, distance: 20.5
click at [562, 186] on div "fallback old onError onError onError trigger wait_until_loaded: click_element:p…" at bounding box center [489, 198] width 655 height 357
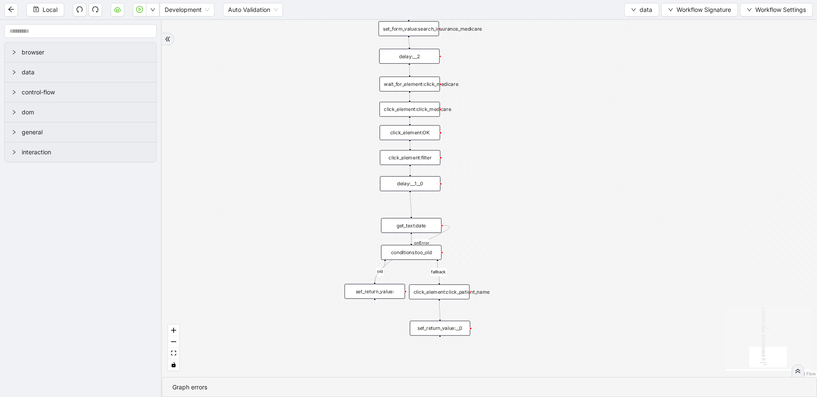
drag, startPoint x: 555, startPoint y: 297, endPoint x: 553, endPoint y: 230, distance: 67.6
click at [553, 230] on div "fallback old onError onError onError trigger wait_until_loaded: click_element:p…" at bounding box center [489, 198] width 655 height 357
click at [390, 289] on div "set_return_value:" at bounding box center [375, 291] width 60 height 15
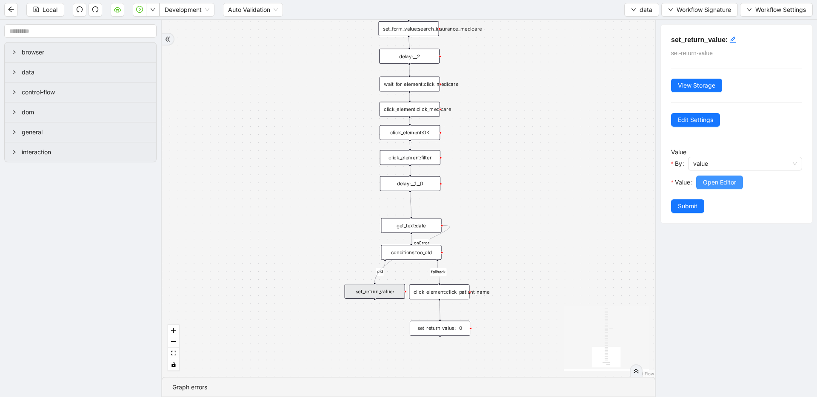
click at [739, 186] on button "Open Editor" at bounding box center [719, 183] width 47 height 14
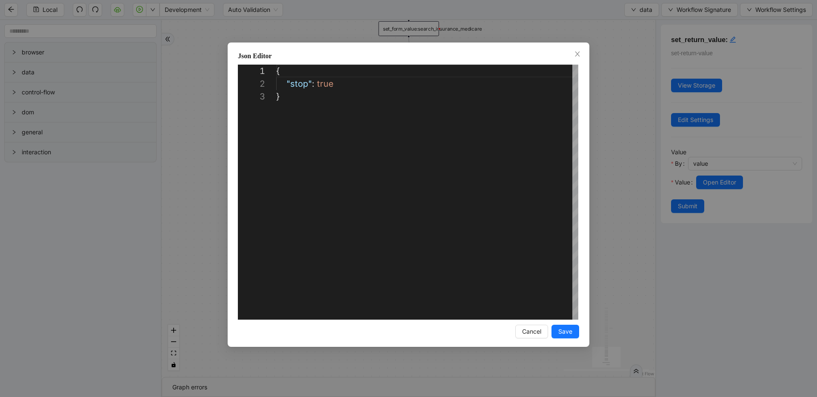
scroll to position [26, 0]
click at [636, 180] on div "**********" at bounding box center [408, 198] width 817 height 397
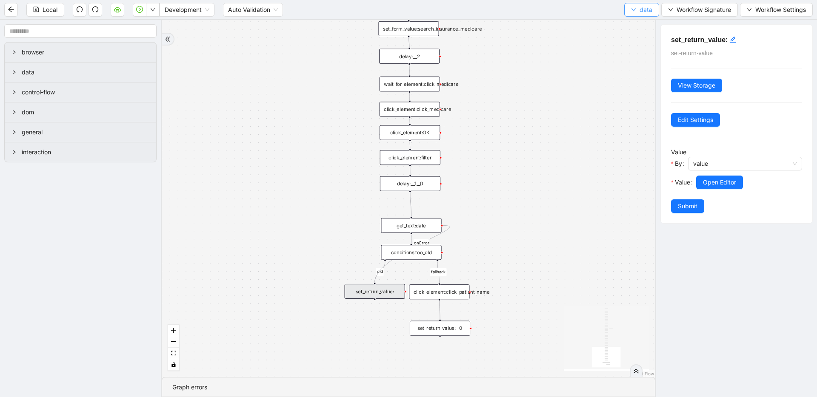
click at [628, 7] on button "data" at bounding box center [641, 10] width 35 height 14
click at [627, 29] on li "Select" at bounding box center [641, 27] width 33 height 14
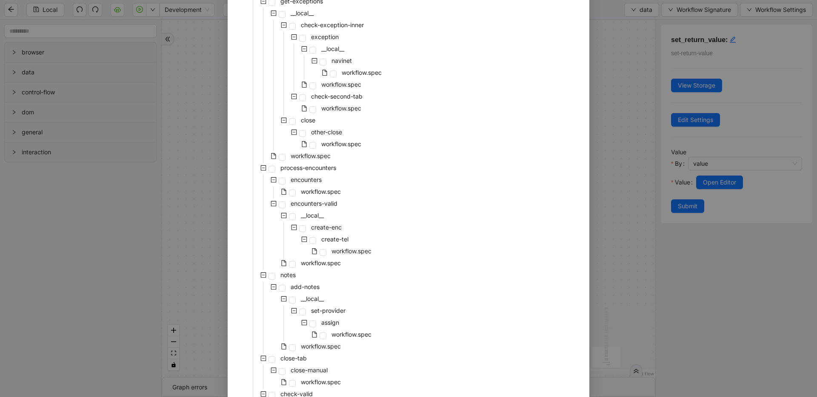
scroll to position [288, 0]
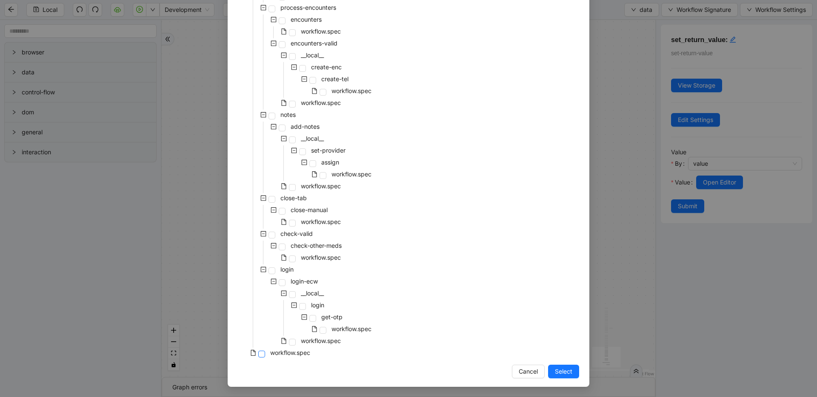
click at [258, 355] on span at bounding box center [261, 354] width 7 height 7
click at [570, 368] on button "Select" at bounding box center [563, 372] width 31 height 14
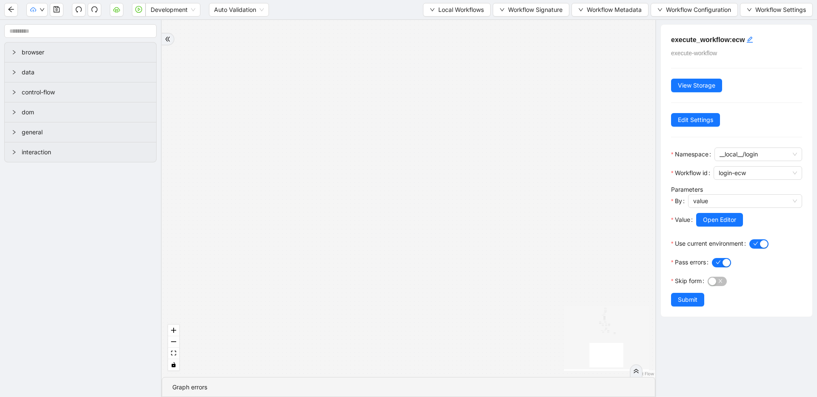
drag, startPoint x: 507, startPoint y: 198, endPoint x: 460, endPoint y: 331, distance: 141.1
drag, startPoint x: 458, startPoint y: 138, endPoint x: 471, endPoint y: 326, distance: 188.0
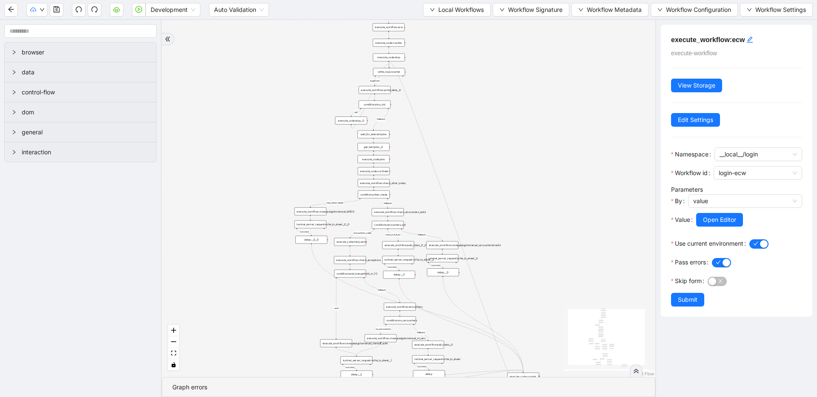
drag, startPoint x: 454, startPoint y: 164, endPoint x: 481, endPoint y: 333, distance: 171.0
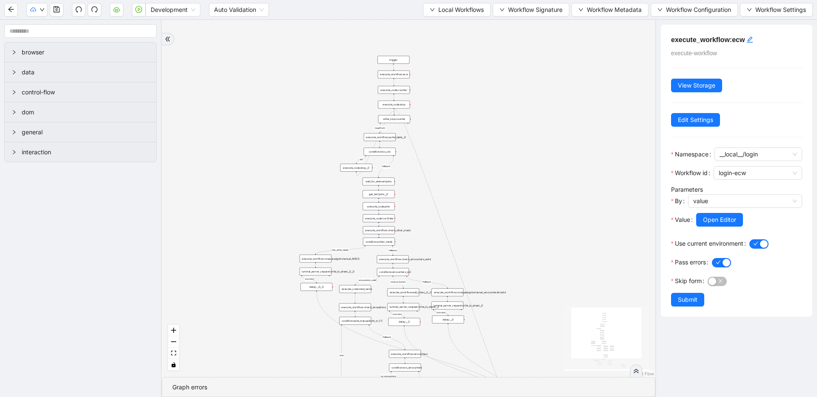
drag, startPoint x: 472, startPoint y: 178, endPoint x: 498, endPoint y: 299, distance: 124.0
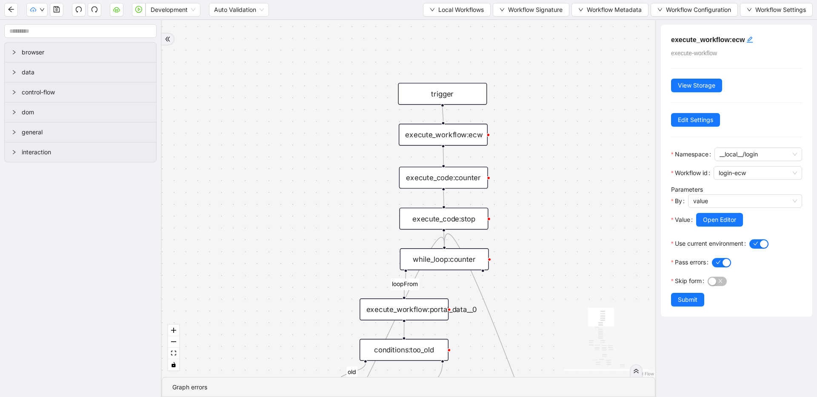
drag, startPoint x: 372, startPoint y: 286, endPoint x: 384, endPoint y: 205, distance: 81.8
click at [384, 205] on div "fallback has_other_meds success success fallback no_encounters end success succ…" at bounding box center [408, 198] width 493 height 357
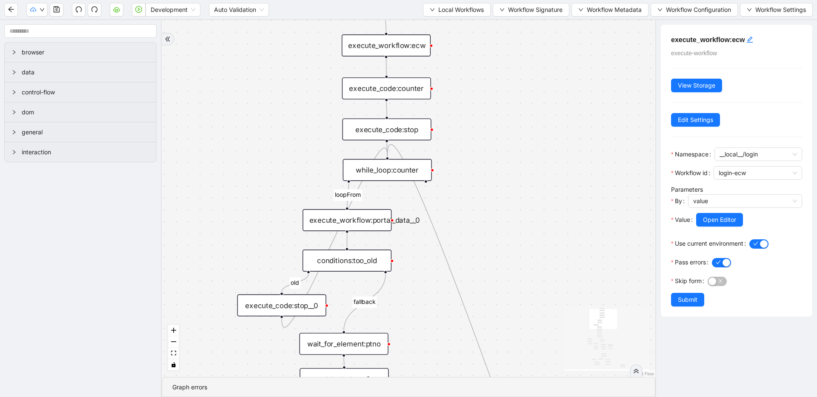
drag, startPoint x: 328, startPoint y: 181, endPoint x: 272, endPoint y: 100, distance: 98.5
click at [271, 92] on div "fallback has_other_meds success success fallback no_encounters end success succ…" at bounding box center [408, 198] width 493 height 357
click at [377, 165] on div "while_loop:counter" at bounding box center [388, 170] width 89 height 22
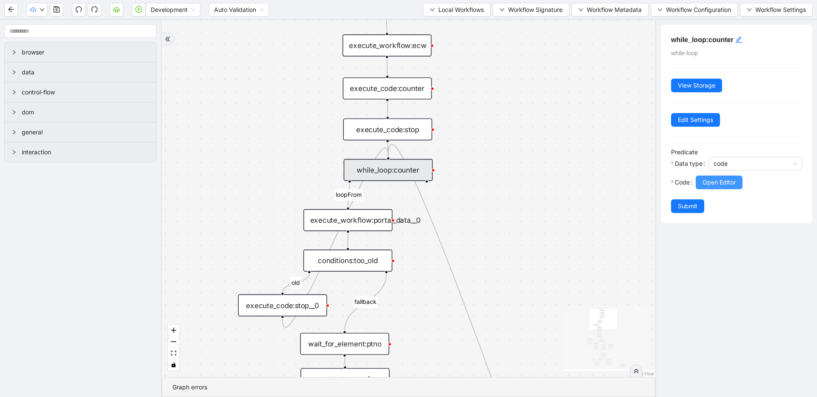
click at [714, 188] on button "Open Editor" at bounding box center [719, 183] width 47 height 14
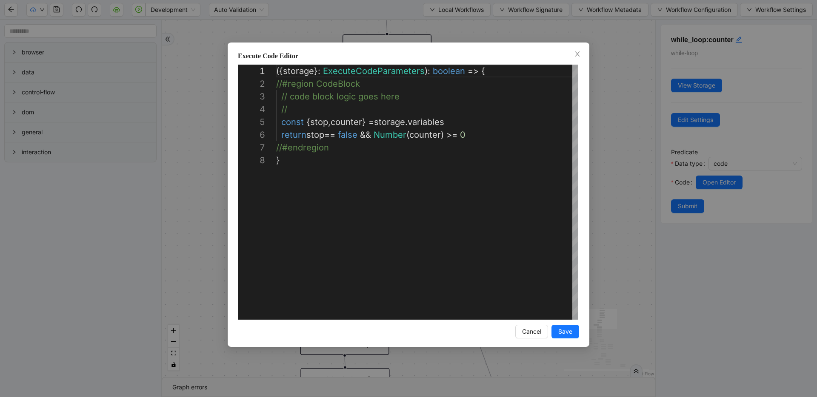
click at [612, 134] on div "**********" at bounding box center [408, 198] width 817 height 397
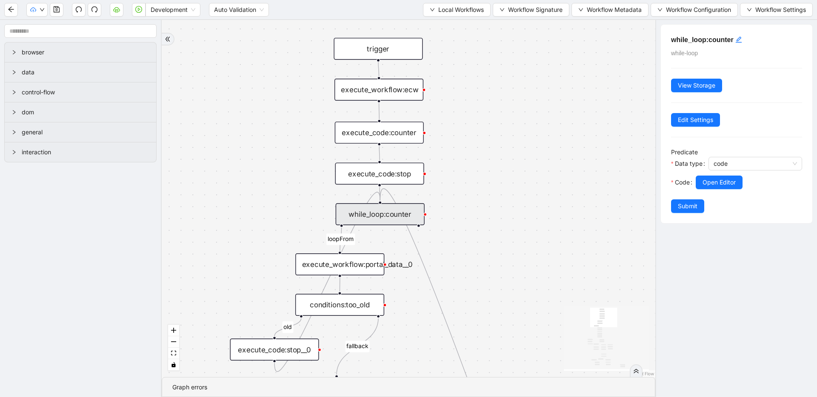
drag, startPoint x: 580, startPoint y: 131, endPoint x: 570, endPoint y: 166, distance: 36.6
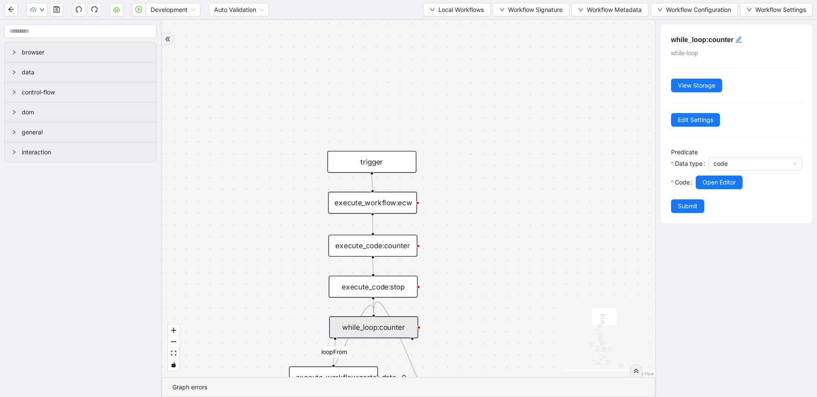
drag, startPoint x: 499, startPoint y: 91, endPoint x: 477, endPoint y: 200, distance: 111.8
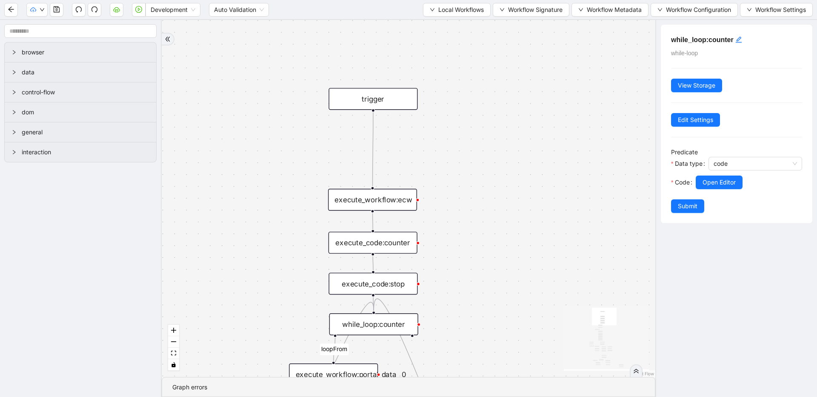
drag, startPoint x: 392, startPoint y: 159, endPoint x: 393, endPoint y: 99, distance: 60.0
click at [393, 99] on div "trigger" at bounding box center [372, 99] width 89 height 22
drag, startPoint x: 381, startPoint y: 207, endPoint x: 381, endPoint y: 140, distance: 67.2
click at [381, 140] on div "execute_workflow:ecw" at bounding box center [372, 133] width 89 height 22
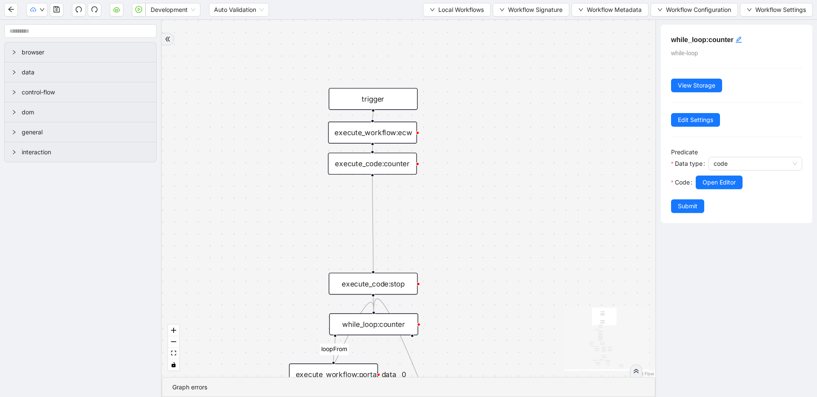
drag, startPoint x: 376, startPoint y: 239, endPoint x: 376, endPoint y: 160, distance: 79.1
click at [376, 160] on div "execute_code:counter" at bounding box center [372, 164] width 89 height 22
drag, startPoint x: 373, startPoint y: 194, endPoint x: 375, endPoint y: 199, distance: 5.5
click at [373, 194] on icon "Edge from execute_code:counter to execute_code:stop" at bounding box center [372, 224] width 1 height 94
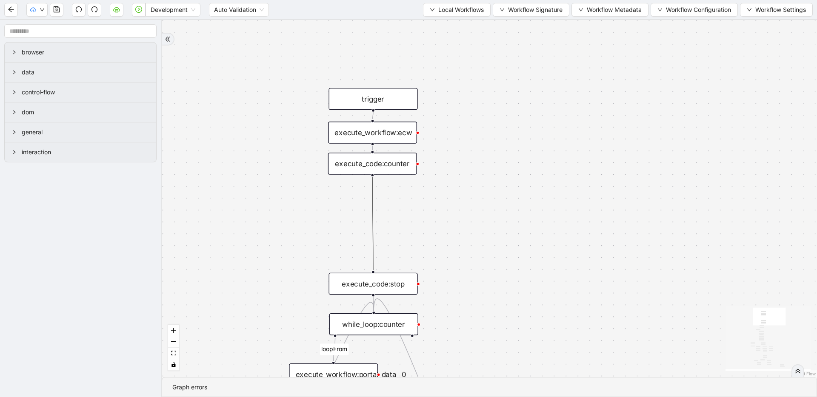
click at [373, 223] on icon "Edge from execute_code:counter to execute_code:stop" at bounding box center [372, 224] width 1 height 94
drag, startPoint x: 372, startPoint y: 175, endPoint x: 391, endPoint y: 201, distance: 32.2
click at [391, 201] on div "fallback has_other_meds success success fallback no_encounters end success succ…" at bounding box center [489, 198] width 655 height 357
click at [373, 203] on icon "Edge from execute_code:counter to execute_code:stop" at bounding box center [372, 224] width 1 height 94
click at [376, 184] on icon "plus-circle" at bounding box center [372, 191] width 15 height 15
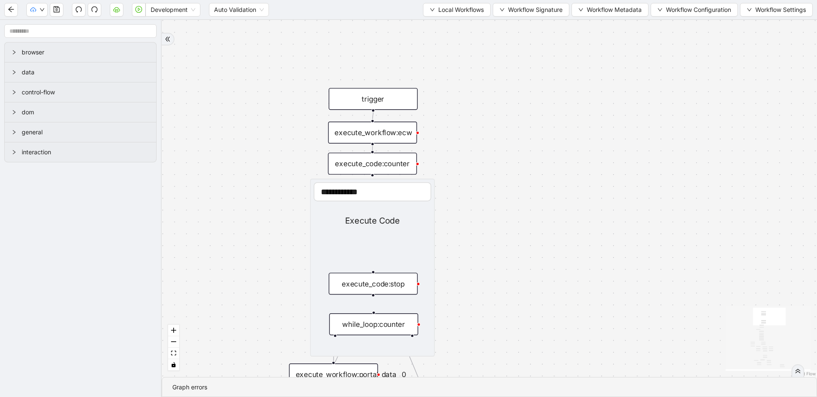
type input "**********"
click at [380, 220] on div "Execute Code" at bounding box center [372, 221] width 117 height 13
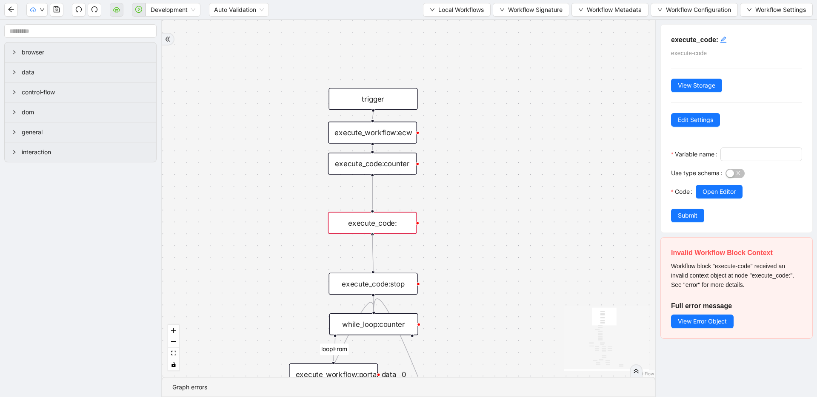
drag, startPoint x: 372, startPoint y: 236, endPoint x: 376, endPoint y: 269, distance: 33.5
click at [376, 269] on div "fallback has_other_meds success success fallback no_encounters end success succ…" at bounding box center [408, 198] width 493 height 357
click at [403, 225] on div "execute_code:" at bounding box center [372, 223] width 89 height 22
click at [721, 43] on icon "edit" at bounding box center [723, 39] width 7 height 7
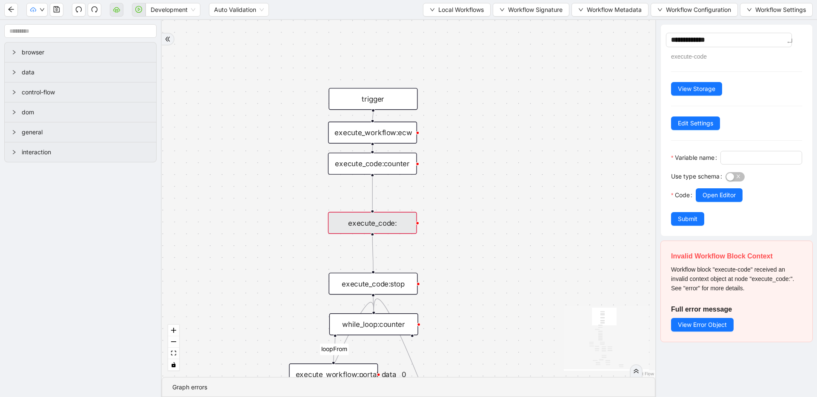
type textarea "**********"
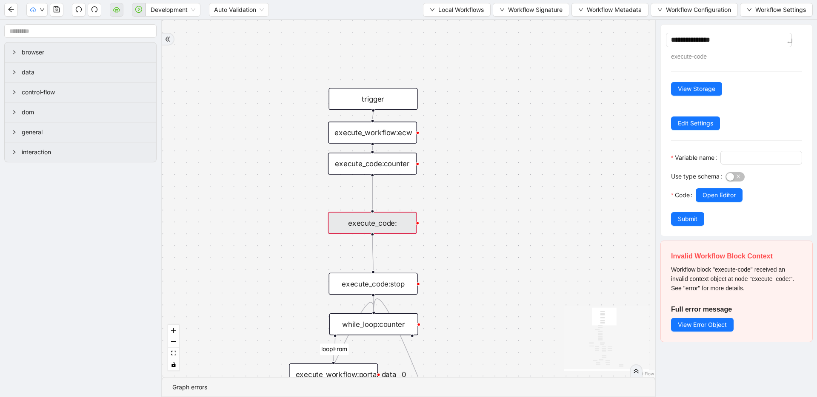
type textarea "**********"
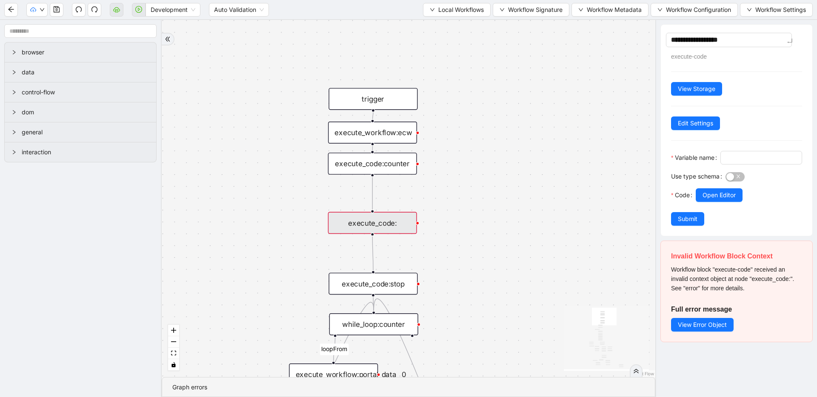
type textarea "**********"
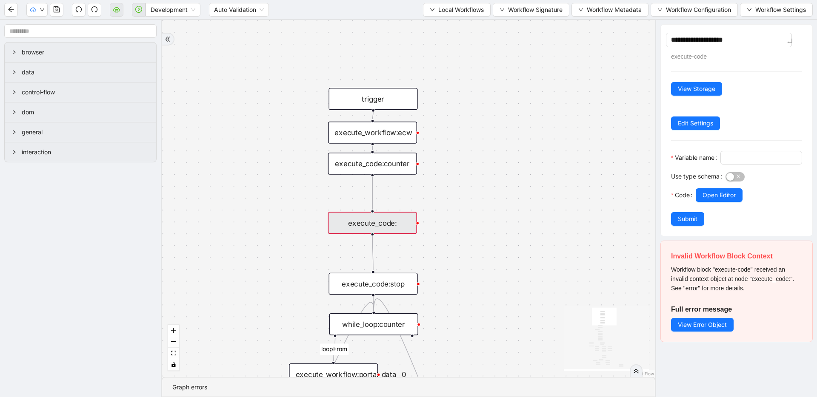
type textarea "**********"
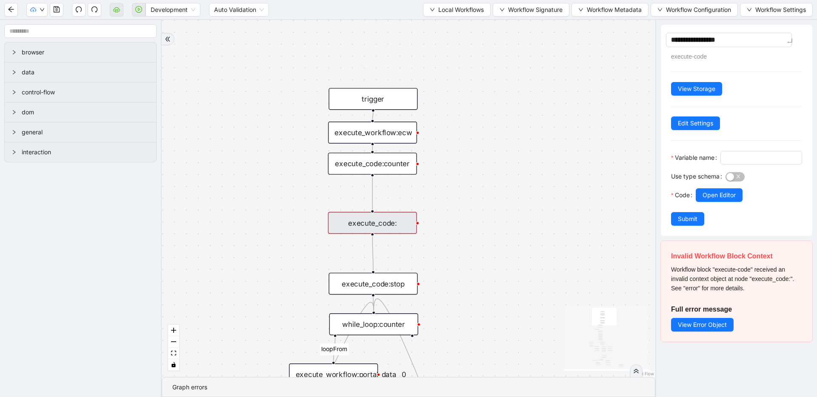
type textarea "**********"
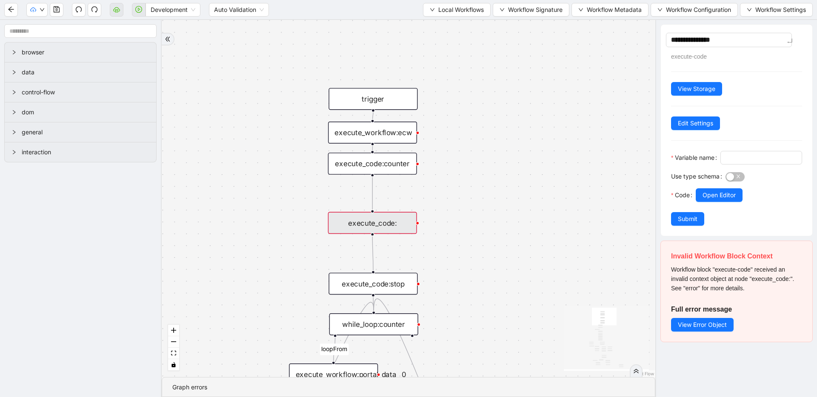
type textarea "**********"
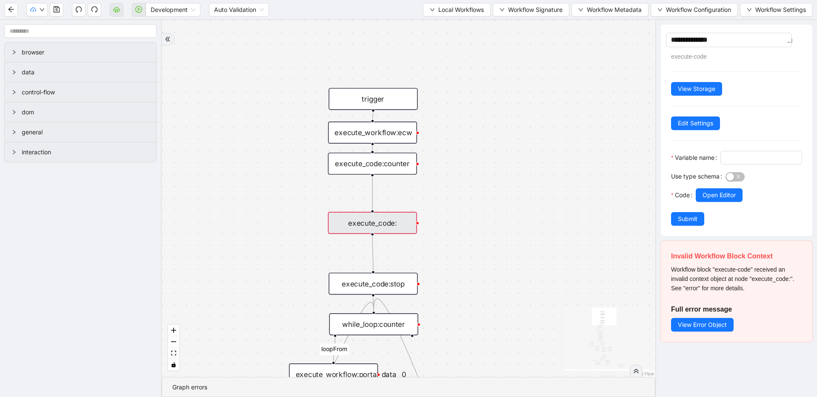
type textarea "**********"
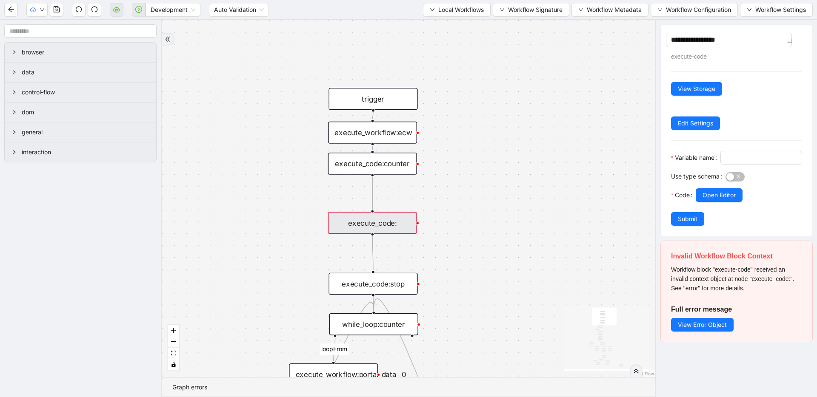
type textarea "**********"
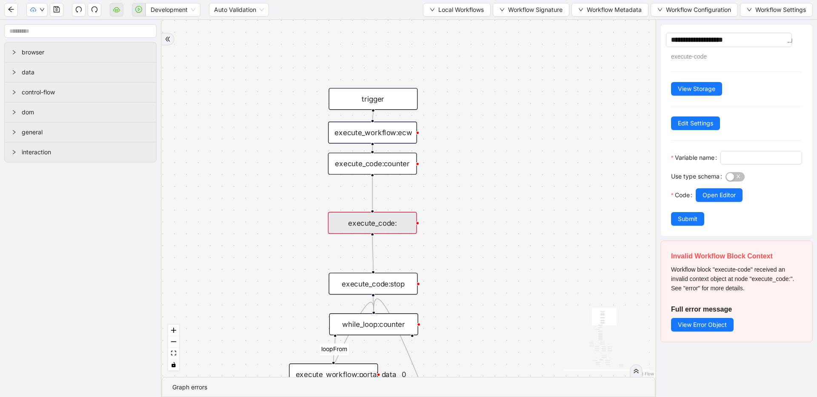
type textarea "**********"
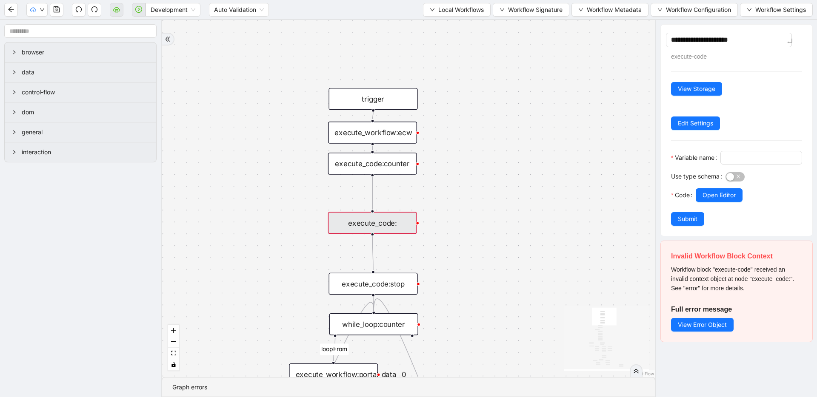
type textarea "**********"
click at [720, 165] on span at bounding box center [761, 158] width 82 height 14
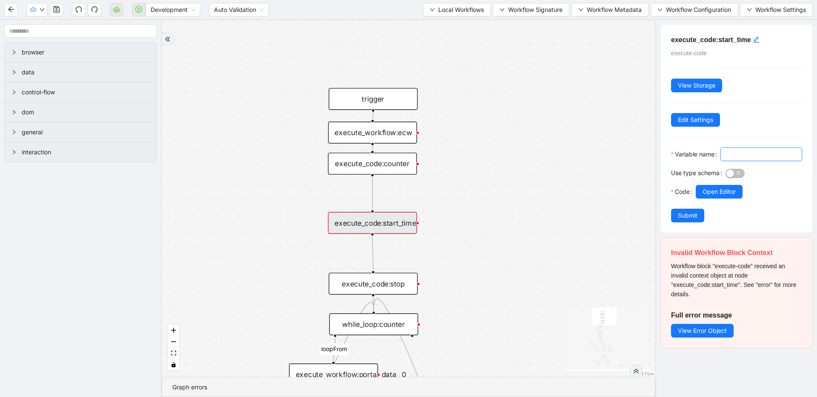
click at [720, 39] on h5 "execute_code:start_time" at bounding box center [736, 40] width 131 height 10
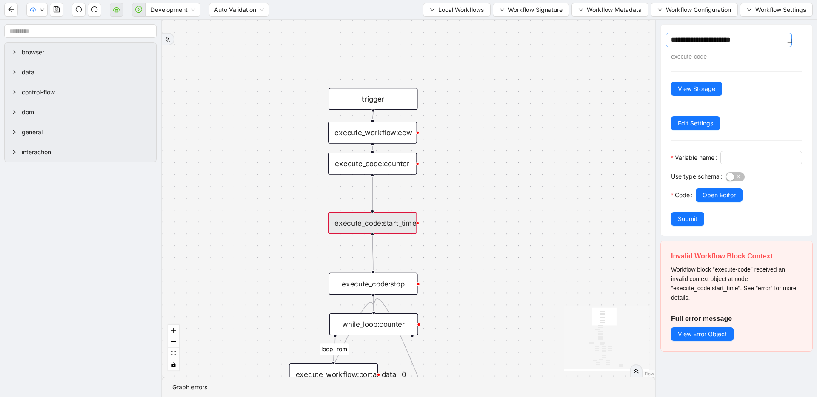
drag, startPoint x: 719, startPoint y: 43, endPoint x: 752, endPoint y: 37, distance: 33.3
click at [752, 37] on textarea "**********" at bounding box center [729, 40] width 126 height 14
type textarea "**********"
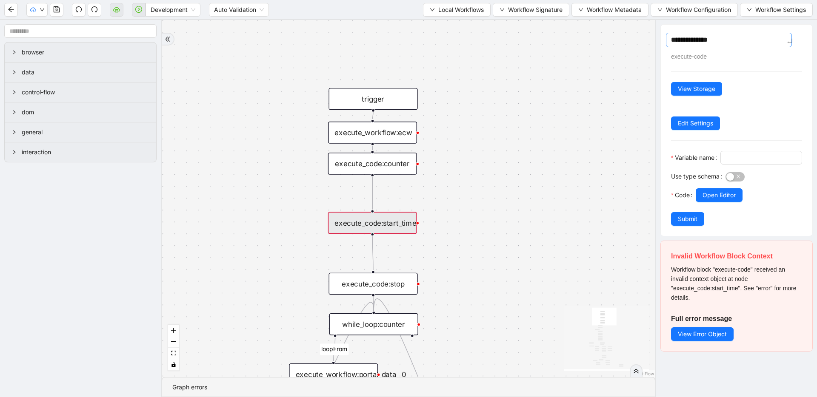
type textarea "**********"
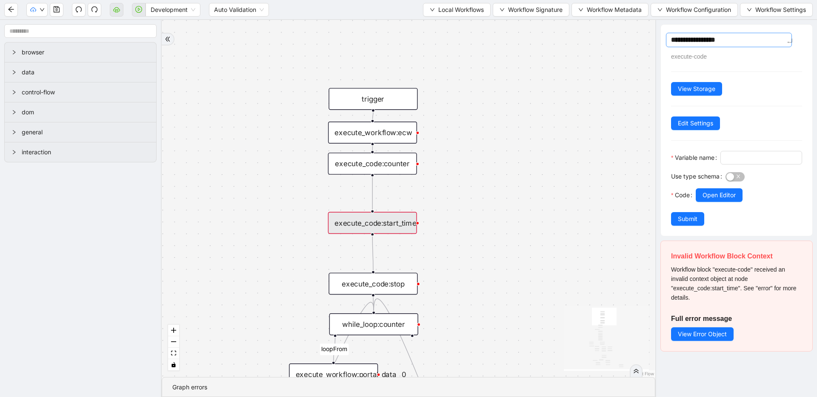
type textarea "**********"
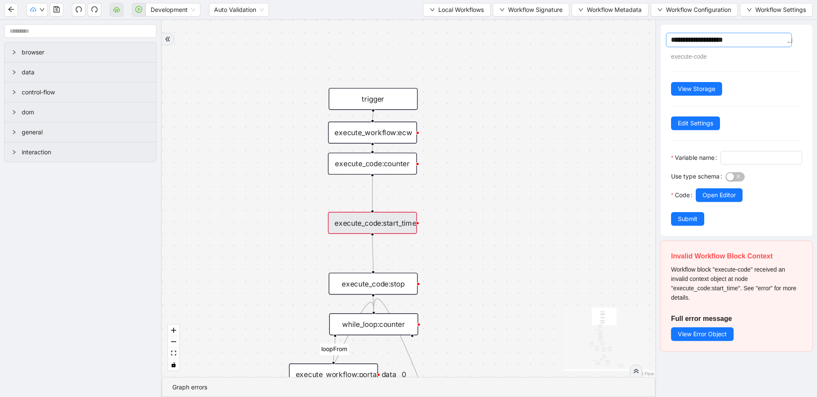
type textarea "**********"
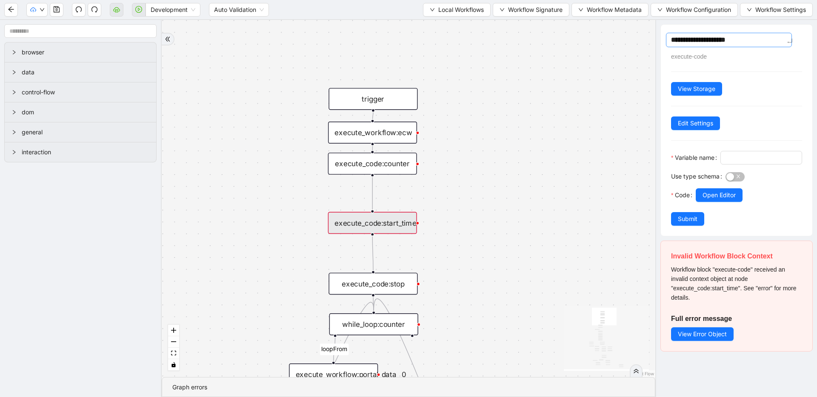
type textarea "**********"
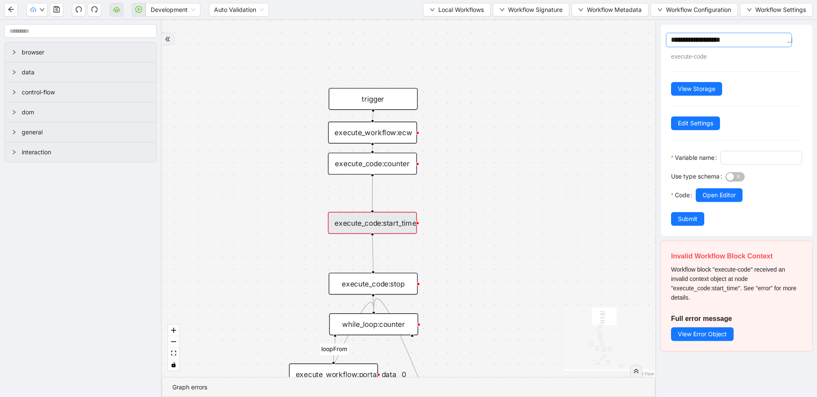
type textarea "**********"
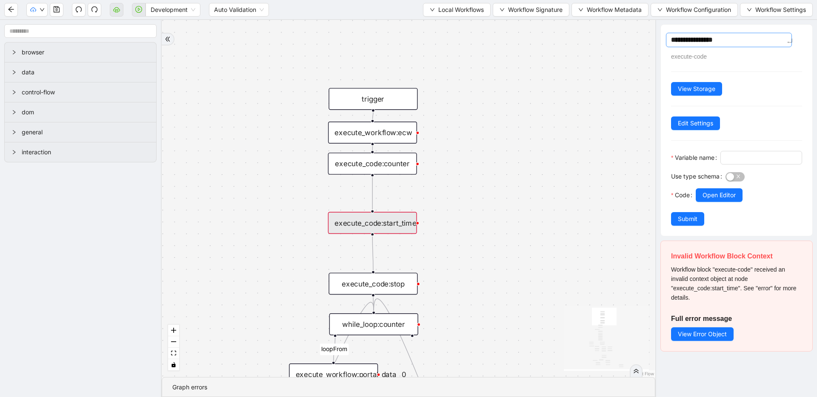
type textarea "**********"
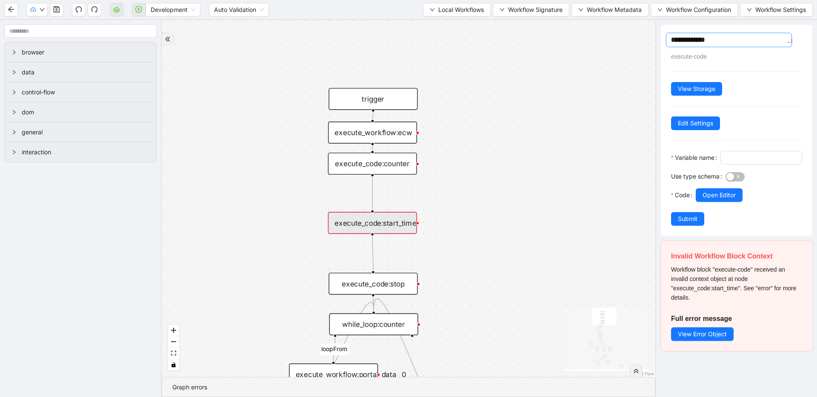
type textarea "**********"
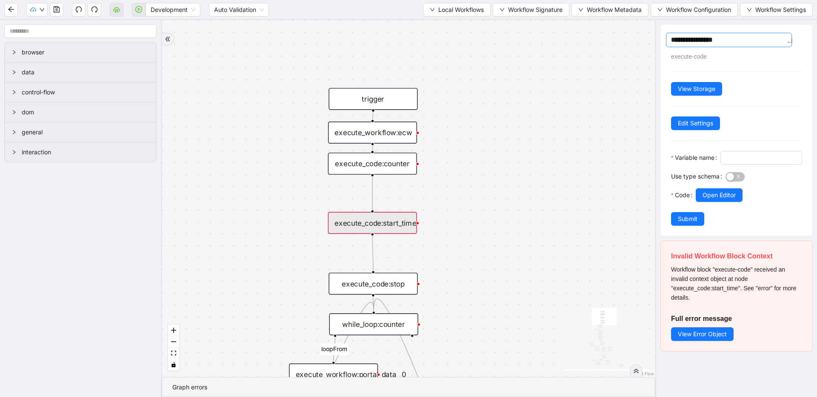
type textarea "**********"
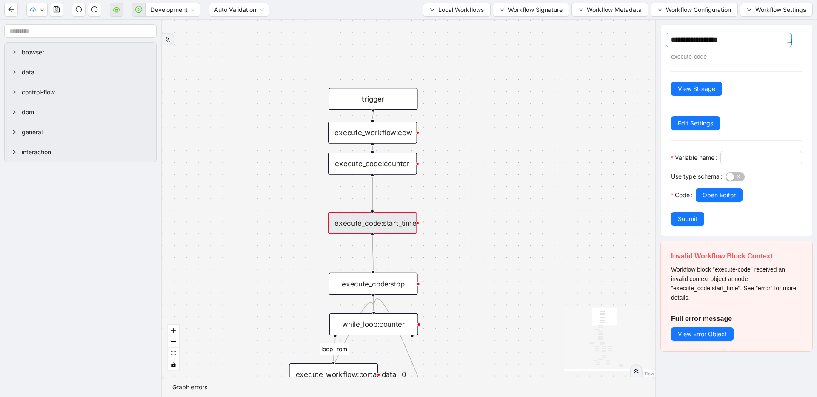
type textarea "**********"
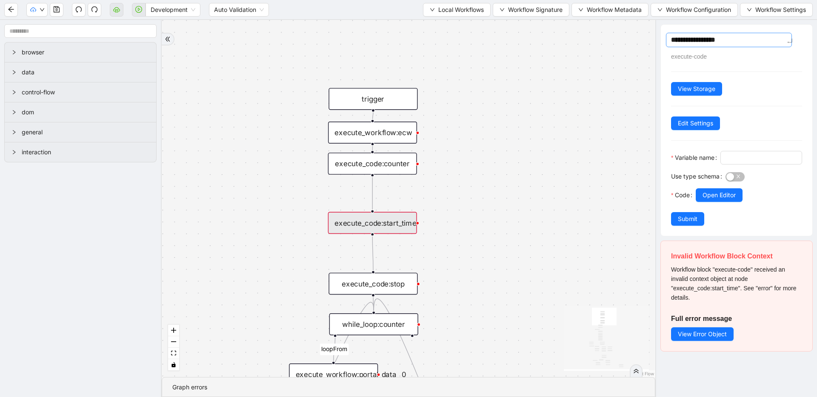
type textarea "**********"
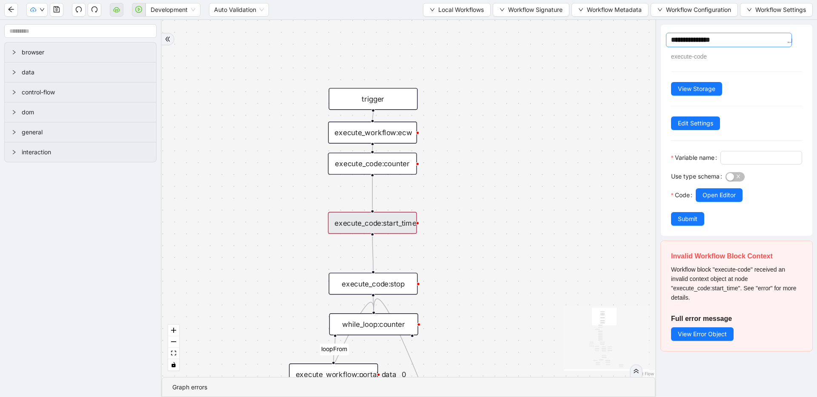
type textarea "**********"
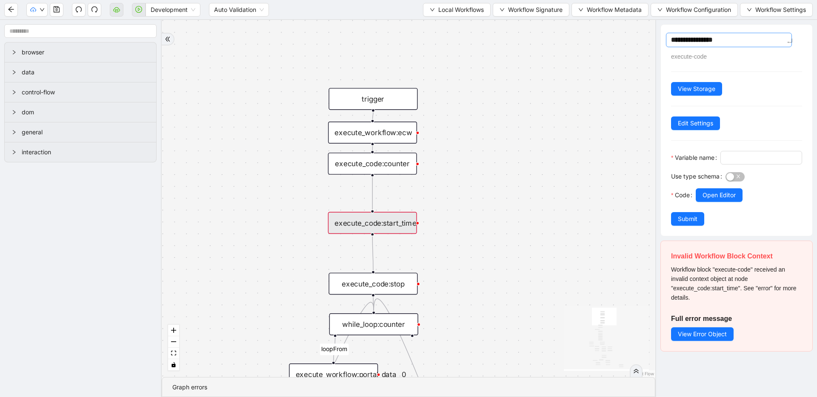
type textarea "**********"
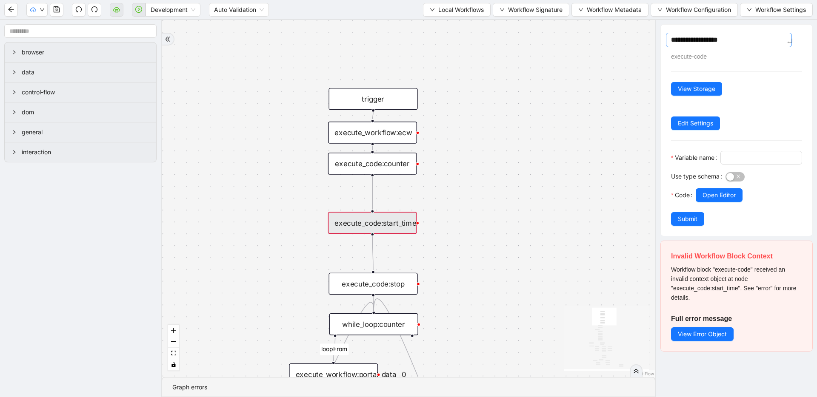
type textarea "**********"
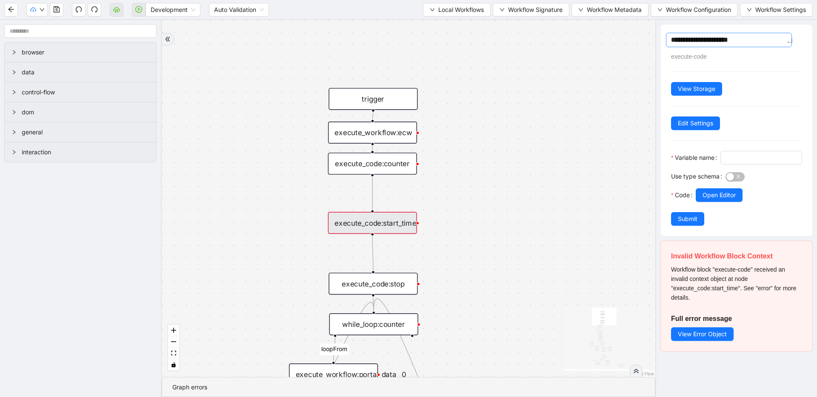
type textarea "**********"
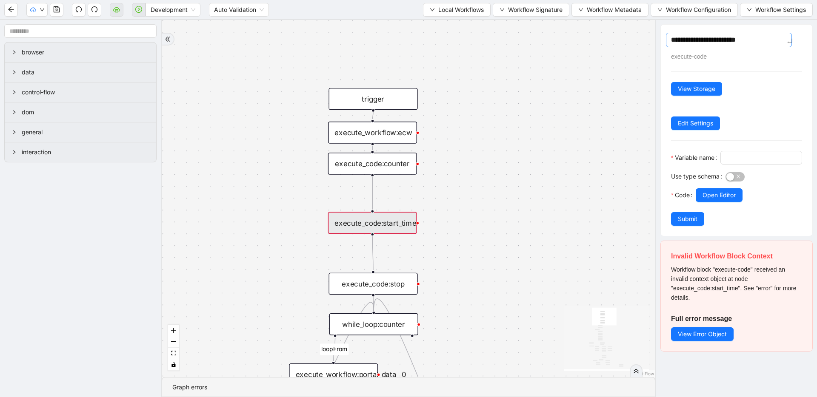
type textarea "**********"
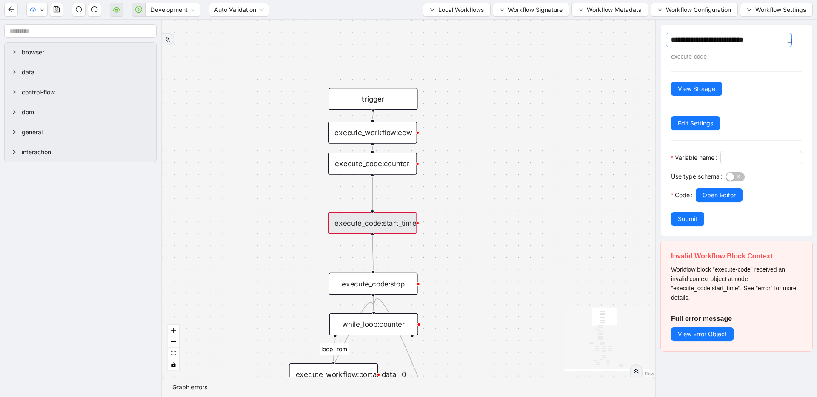
type textarea "**********"
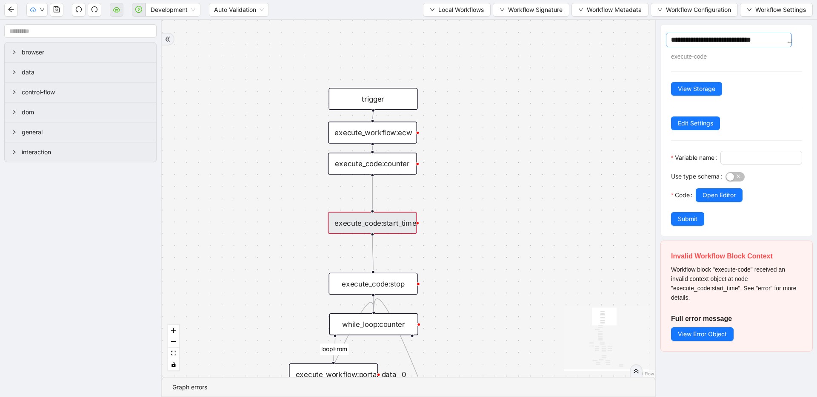
type textarea "**********"
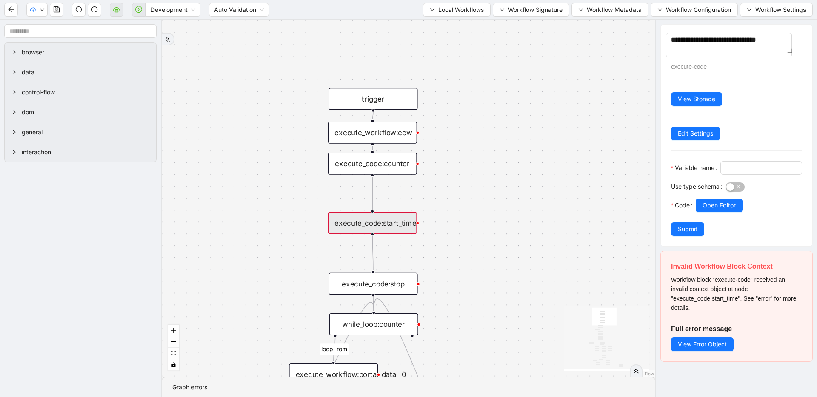
click at [622, 167] on div "fallback has_other_meds success success fallback no_encounters end success succ…" at bounding box center [408, 198] width 493 height 357
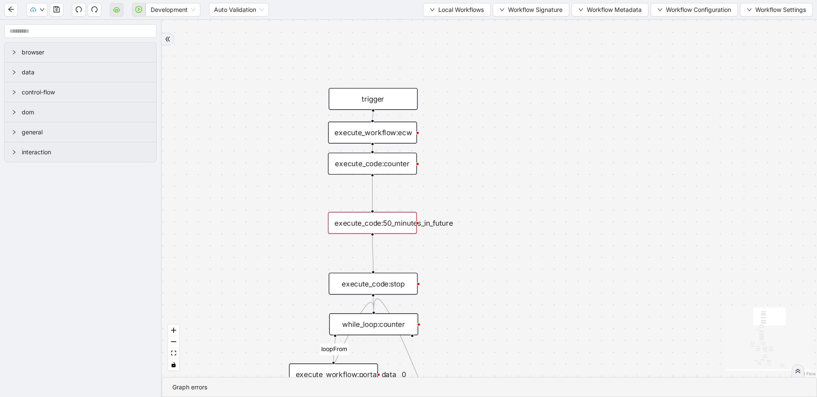
click at [394, 228] on div "execute_code:50_minutes_in_future" at bounding box center [372, 223] width 89 height 22
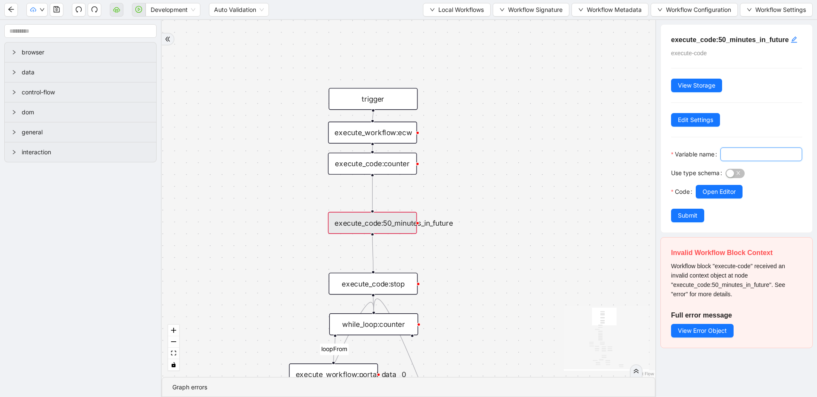
click at [725, 159] on input "Variable name" at bounding box center [760, 154] width 70 height 9
type input "*"
type input "**********"
click at [717, 197] on span "Open Editor" at bounding box center [718, 191] width 33 height 9
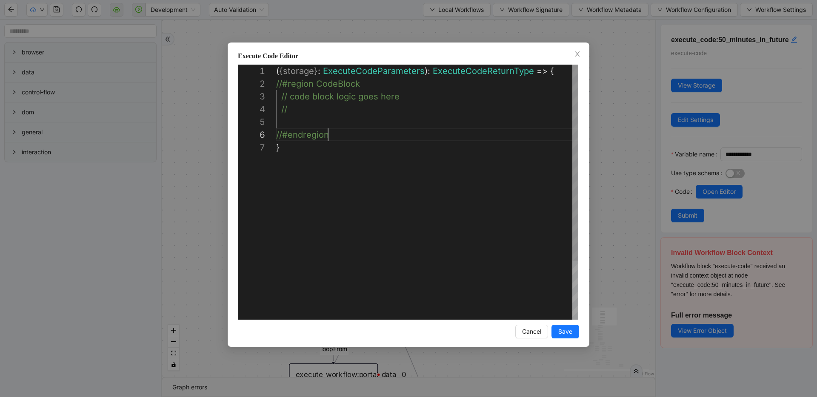
scroll to position [13, 0]
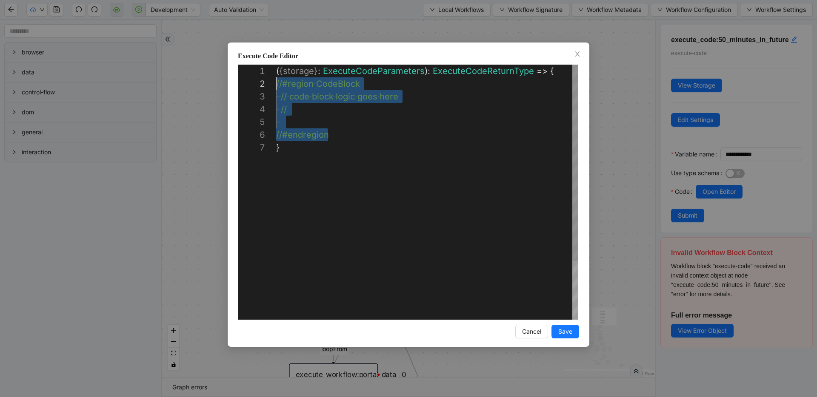
drag, startPoint x: 330, startPoint y: 131, endPoint x: 247, endPoint y: 80, distance: 97.2
paste textarea "**********"
type textarea "**********"
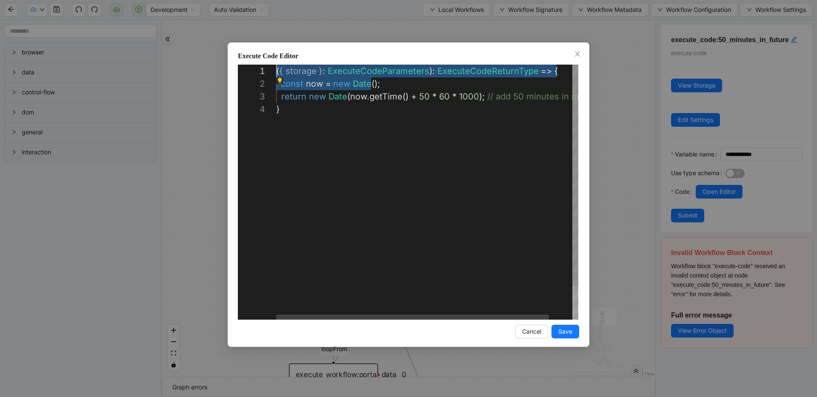
drag, startPoint x: 359, startPoint y: 88, endPoint x: 176, endPoint y: 77, distance: 184.1
click at [311, 93] on div "( { ·‌ storage ·‌ } : ·‌ ExecuteCodeParameters ): ·‌ ExecuteCodeReturnType ·‌ =…" at bounding box center [440, 212] width 328 height 294
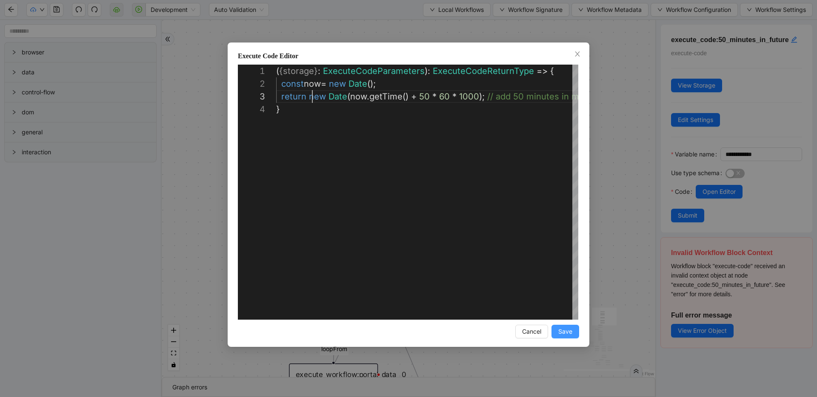
click at [564, 332] on span "Save" at bounding box center [565, 331] width 14 height 9
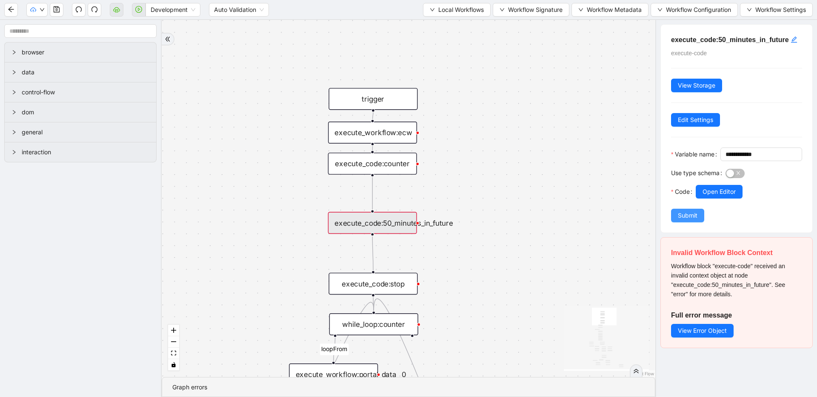
click at [681, 220] on span "Submit" at bounding box center [688, 215] width 20 height 9
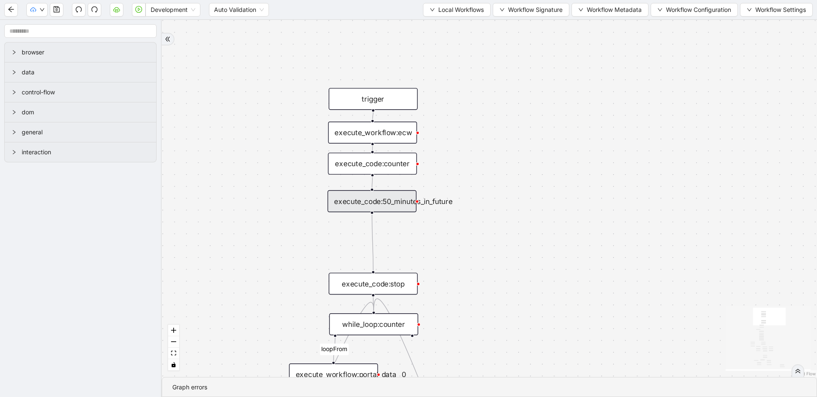
drag, startPoint x: 383, startPoint y: 225, endPoint x: 382, endPoint y: 203, distance: 21.7
click at [382, 203] on div "execute_code:50_minutes_in_future" at bounding box center [372, 202] width 89 height 22
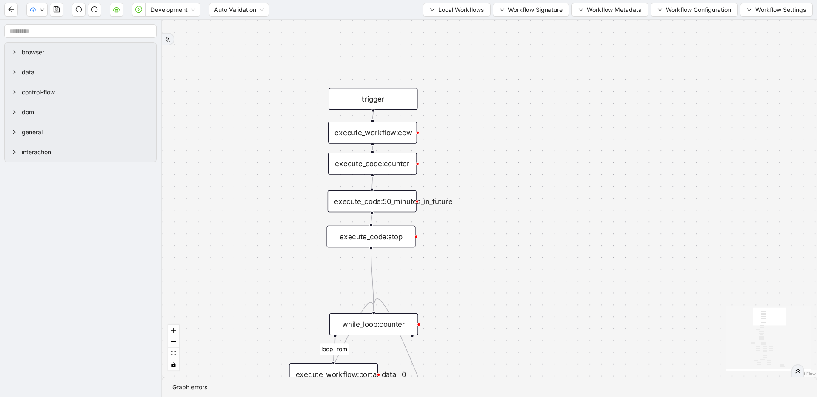
drag, startPoint x: 386, startPoint y: 285, endPoint x: 384, endPoint y: 239, distance: 46.4
click at [384, 239] on div "execute_code:stop" at bounding box center [370, 237] width 89 height 22
drag, startPoint x: 384, startPoint y: 316, endPoint x: 384, endPoint y: 281, distance: 34.9
click at [384, 281] on div "while_loop:counter" at bounding box center [372, 283] width 89 height 22
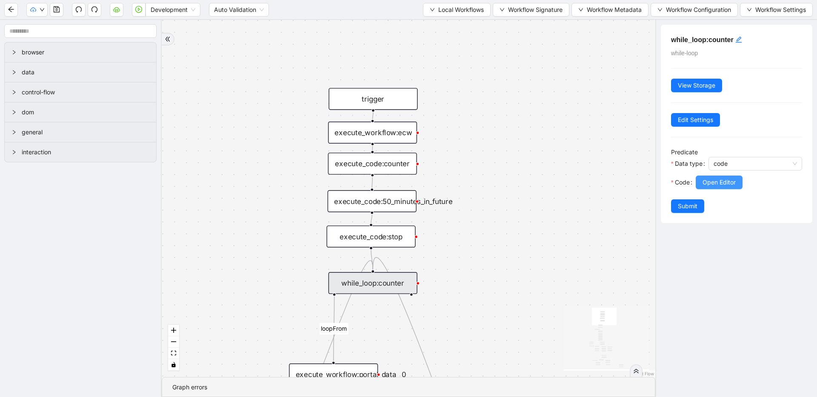
click at [733, 185] on span "Open Editor" at bounding box center [718, 182] width 33 height 9
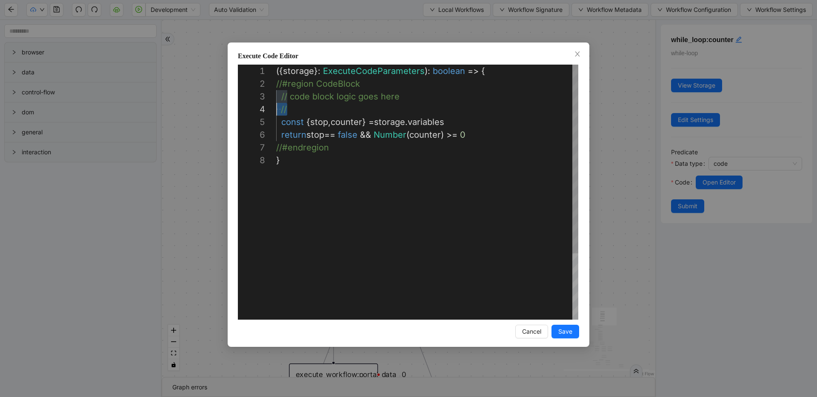
scroll to position [13, 0]
drag, startPoint x: 301, startPoint y: 110, endPoint x: 239, endPoint y: 88, distance: 66.2
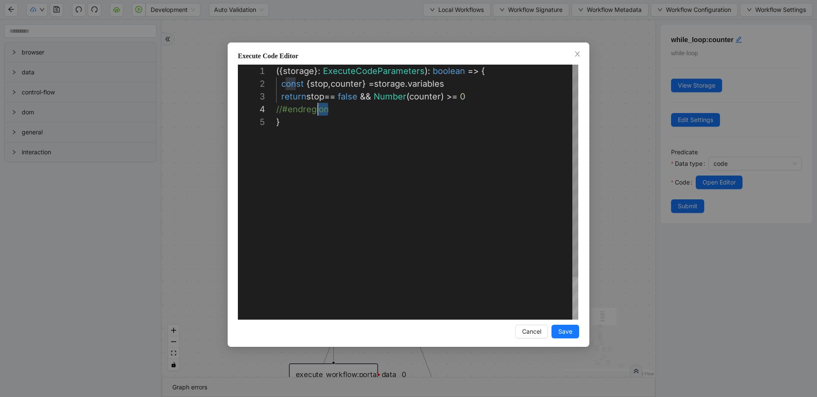
scroll to position [38, 0]
drag, startPoint x: 346, startPoint y: 113, endPoint x: 222, endPoint y: 108, distance: 124.7
click at [298, 97] on div "({ storage }: ExecuteCodeParameters ): boolean => { const { stop , counter } = …" at bounding box center [427, 212] width 302 height 294
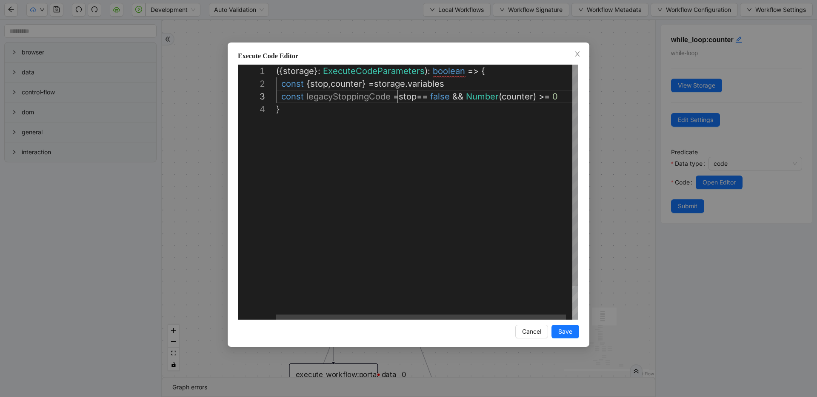
click at [567, 96] on div "({ storage }: ExecuteCodeParameters ): boolean => { const { stop , counter } = …" at bounding box center [430, 212] width 308 height 294
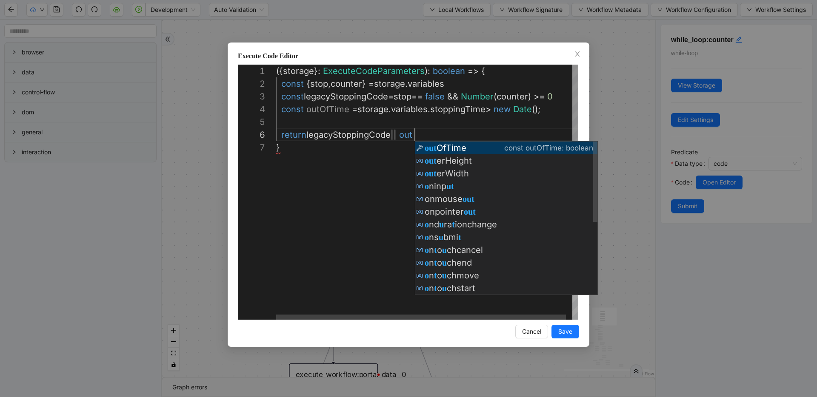
scroll to position [64, 168]
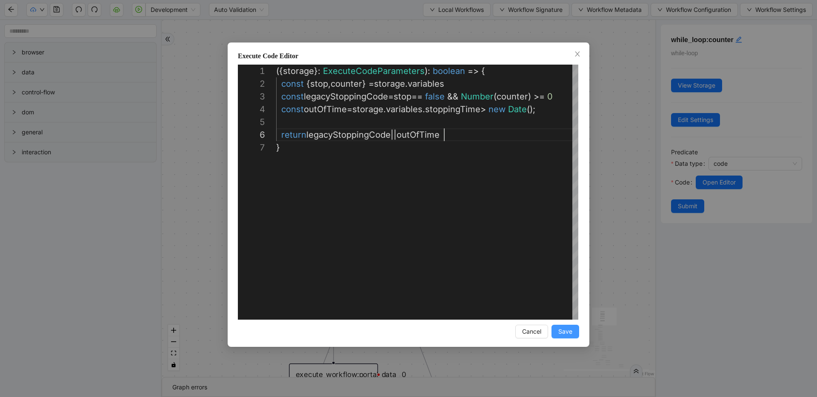
type textarea "**********"
click at [568, 328] on span "Save" at bounding box center [565, 331] width 14 height 9
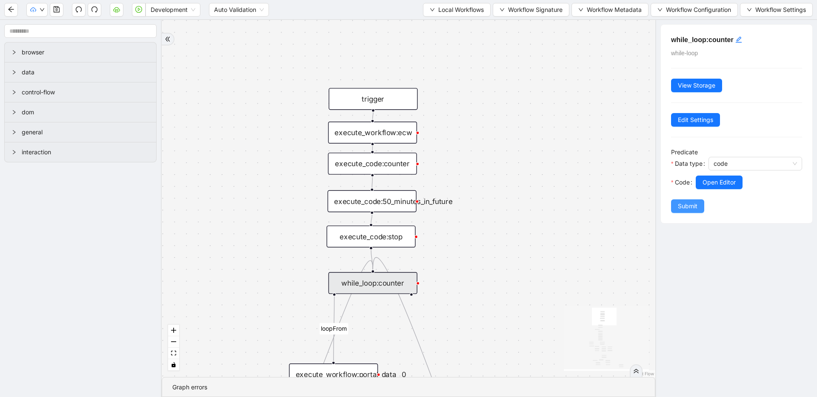
click at [695, 204] on span "Submit" at bounding box center [688, 206] width 20 height 9
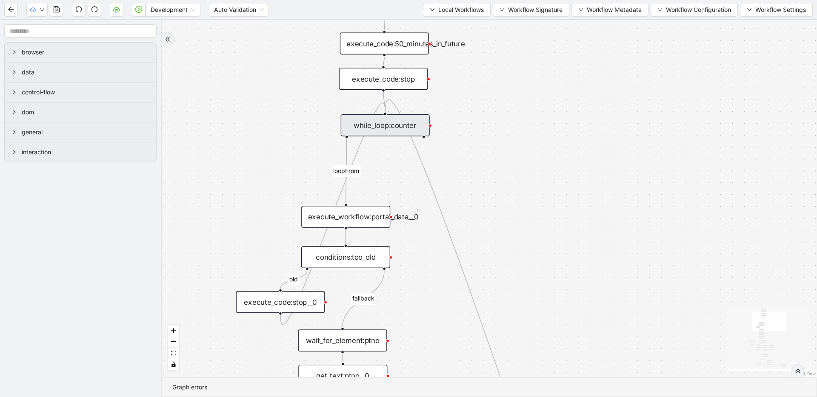
drag, startPoint x: 505, startPoint y: 311, endPoint x: 517, endPoint y: 162, distance: 149.0
click at [517, 162] on div "fallback has_other_meds success success fallback no_encounters end success succ…" at bounding box center [489, 198] width 655 height 357
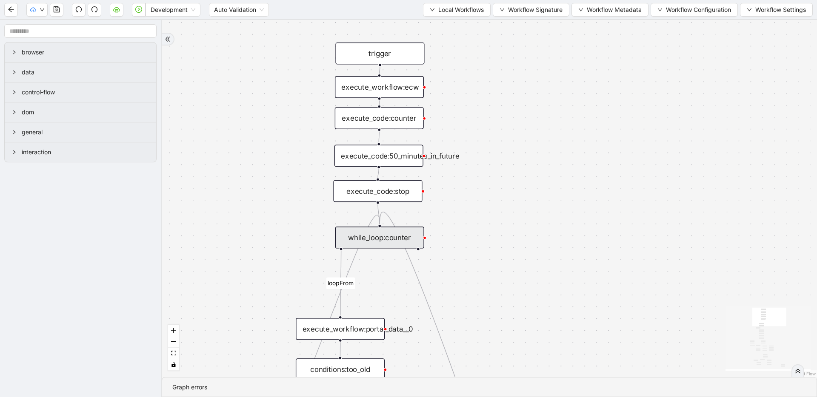
drag, startPoint x: 510, startPoint y: 206, endPoint x: 510, endPoint y: 264, distance: 57.9
click at [510, 264] on div "fallback has_other_meds success success fallback no_encounters end success succ…" at bounding box center [489, 198] width 655 height 357
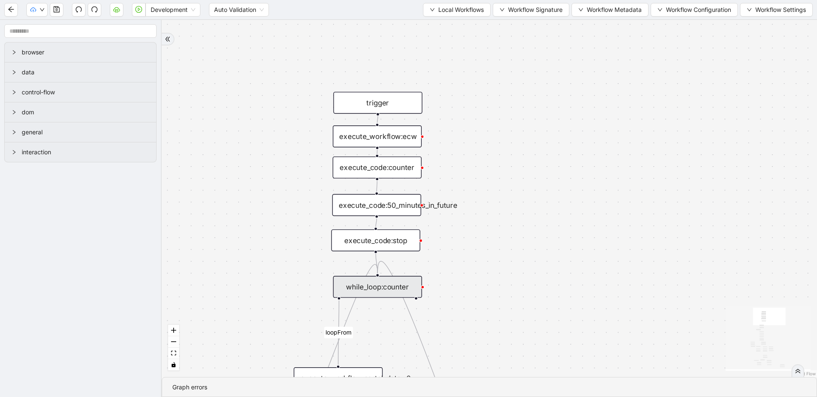
drag, startPoint x: 506, startPoint y: 151, endPoint x: 504, endPoint y: 198, distance: 47.2
drag, startPoint x: 376, startPoint y: 101, endPoint x: 376, endPoint y: 77, distance: 24.2
click at [376, 77] on div "trigger" at bounding box center [378, 79] width 89 height 22
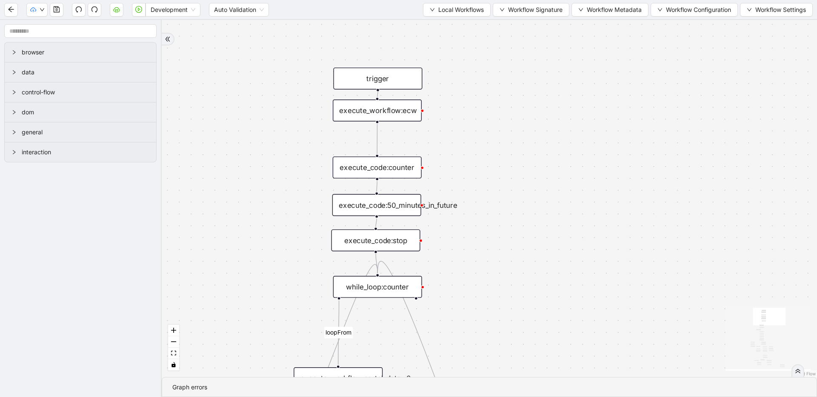
drag, startPoint x: 377, startPoint y: 137, endPoint x: 377, endPoint y: 111, distance: 25.9
click at [377, 111] on div "execute_workflow:ecw" at bounding box center [377, 111] width 89 height 22
drag, startPoint x: 383, startPoint y: 166, endPoint x: 383, endPoint y: 140, distance: 25.9
click at [383, 140] on div "execute_code:counter" at bounding box center [377, 142] width 89 height 22
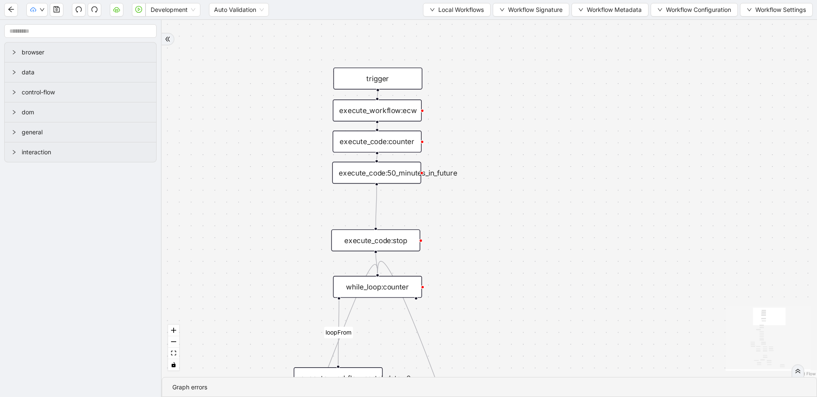
drag, startPoint x: 385, startPoint y: 197, endPoint x: 385, endPoint y: 171, distance: 26.0
click at [385, 171] on div "execute_code:50_minutes_in_future" at bounding box center [376, 173] width 89 height 22
drag, startPoint x: 390, startPoint y: 234, endPoint x: 390, endPoint y: 203, distance: 30.2
click at [390, 203] on div "execute_code:stop" at bounding box center [375, 201] width 89 height 22
click at [377, 231] on icon "Edge from execute_code:stop to while_loop:counter" at bounding box center [376, 244] width 1 height 59
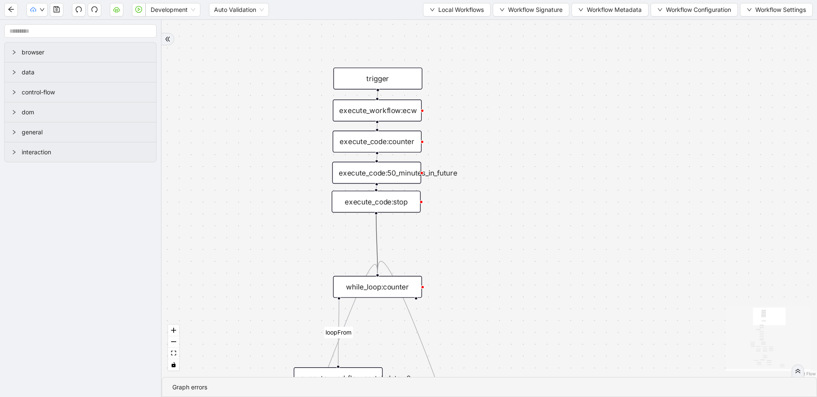
click at [473, 217] on div "fallback has_other_meds success success fallback no_encounters end success succ…" at bounding box center [489, 198] width 655 height 357
drag, startPoint x: 373, startPoint y: 222, endPoint x: 373, endPoint y: 242, distance: 20.0
click at [373, 242] on div "execute_code:stop" at bounding box center [376, 242] width 89 height 22
click at [380, 174] on div "execute_code:50_minutes_in_future" at bounding box center [378, 173] width 89 height 22
click at [378, 192] on icon "Edge from execute_code:50_minutes_in_future to execute_code:stop" at bounding box center [377, 207] width 2 height 43
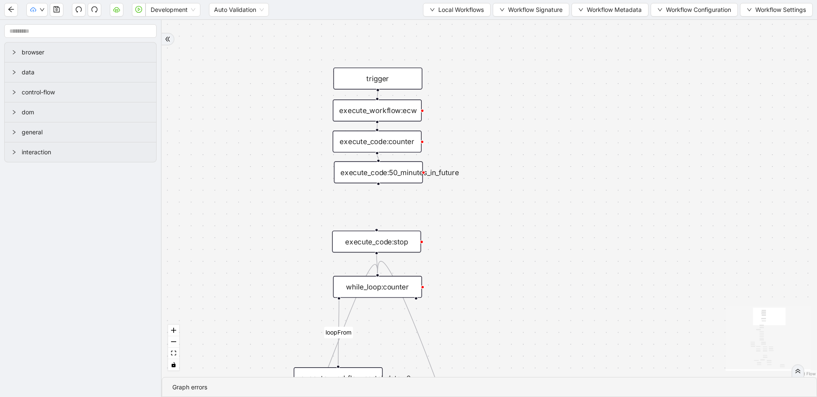
click at [379, 192] on icon "plus-circle" at bounding box center [378, 199] width 15 height 15
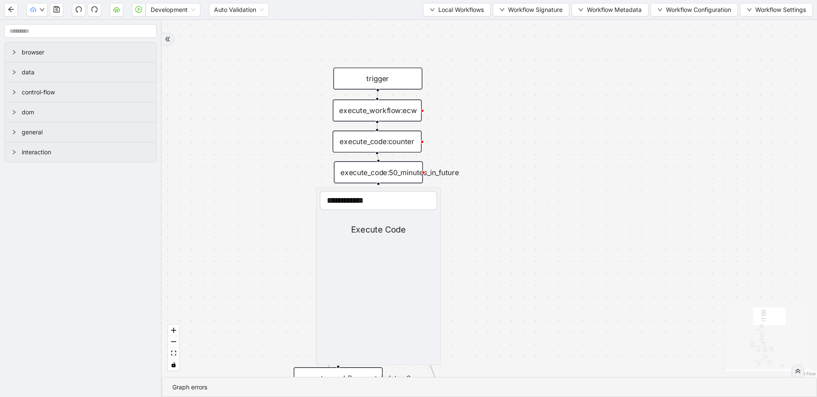
type input "**********"
click at [372, 229] on div "Execute Code" at bounding box center [377, 229] width 117 height 13
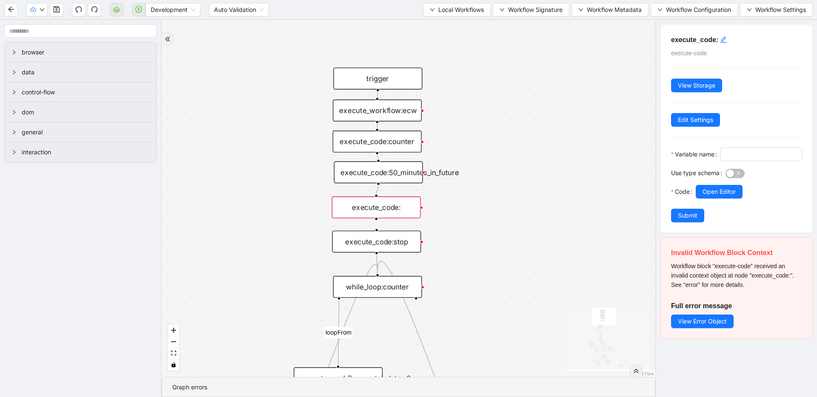
drag, startPoint x: 368, startPoint y: 231, endPoint x: 366, endPoint y: 207, distance: 24.3
click at [366, 207] on div "execute_code:" at bounding box center [376, 208] width 89 height 22
drag, startPoint x: 376, startPoint y: 220, endPoint x: 402, endPoint y: 205, distance: 29.8
click at [402, 205] on div "execute_code:" at bounding box center [376, 208] width 89 height 22
click at [740, 39] on h5 "execute_code:" at bounding box center [736, 40] width 131 height 10
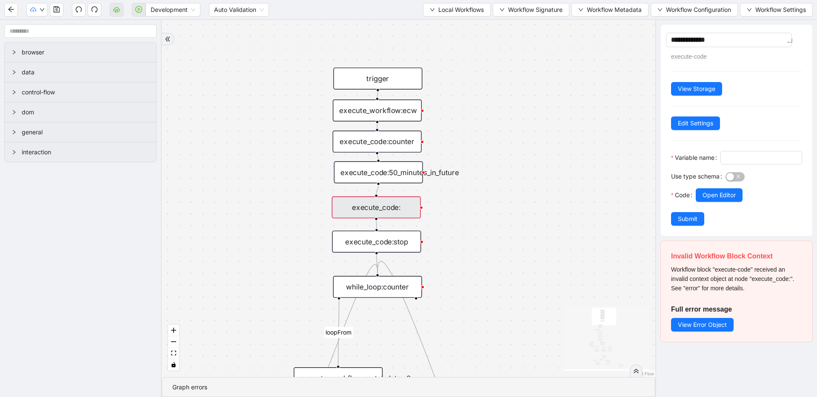
type textarea "**********"
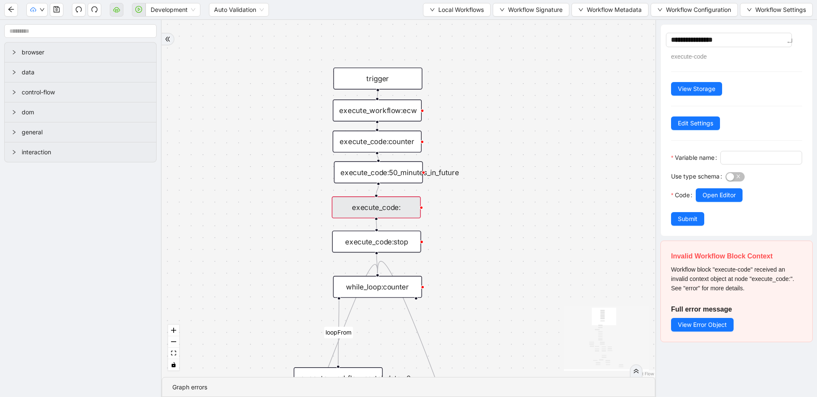
type textarea "**********"
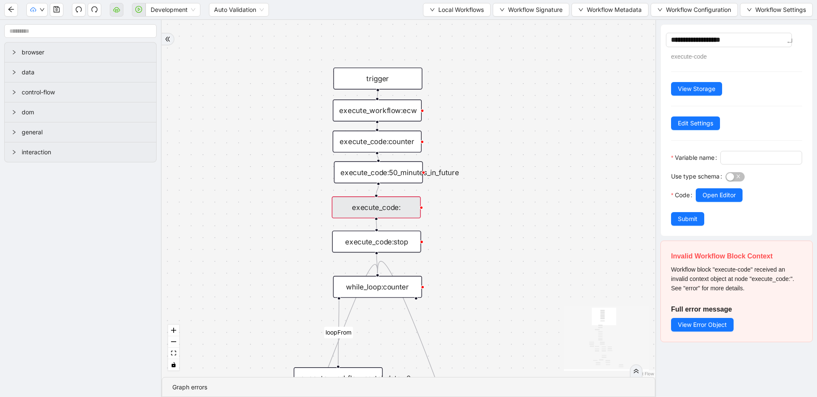
type textarea "**********"
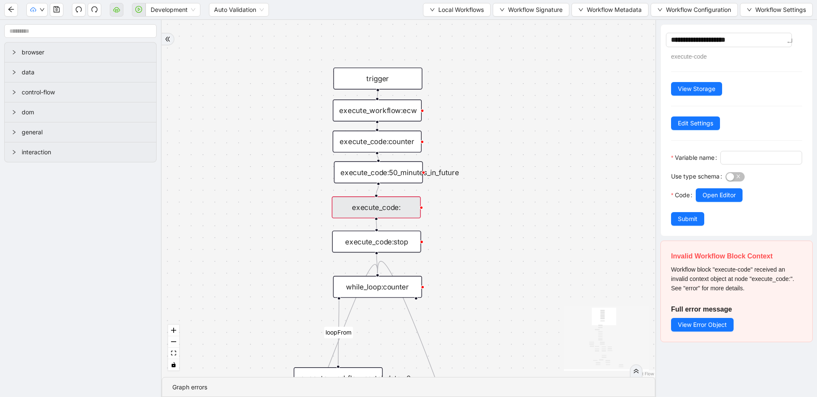
type textarea "**********"
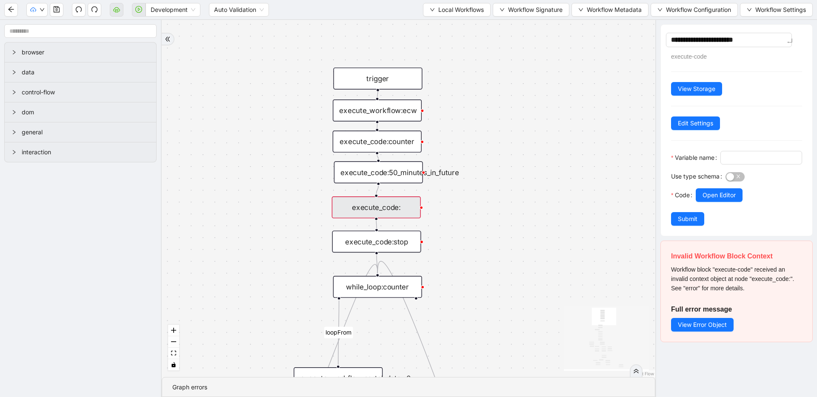
type textarea "**********"
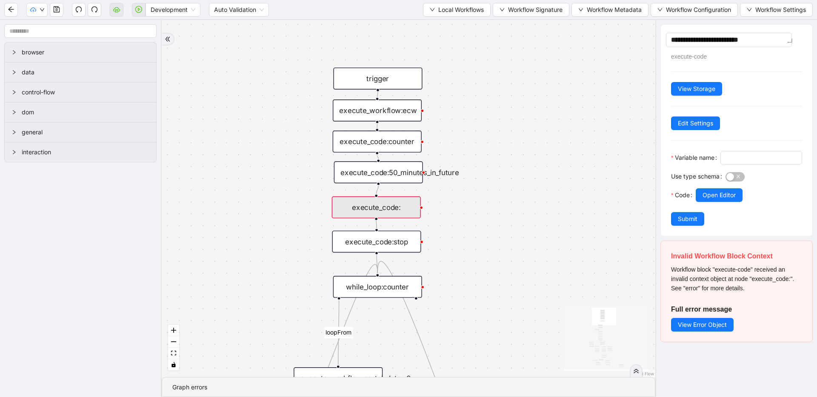
type textarea "**********"
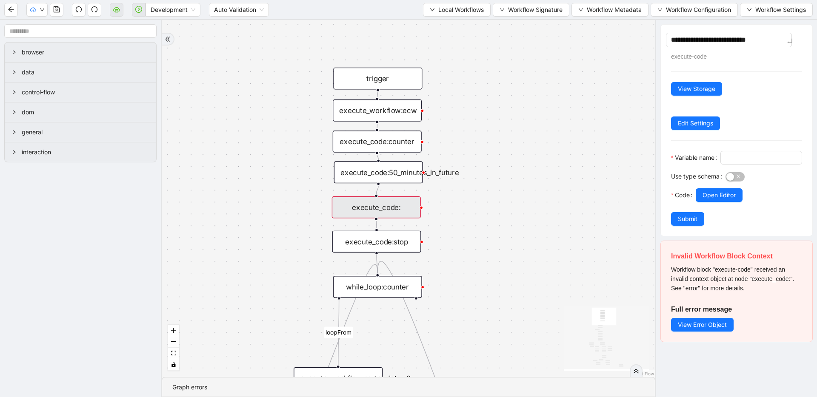
type textarea "**********"
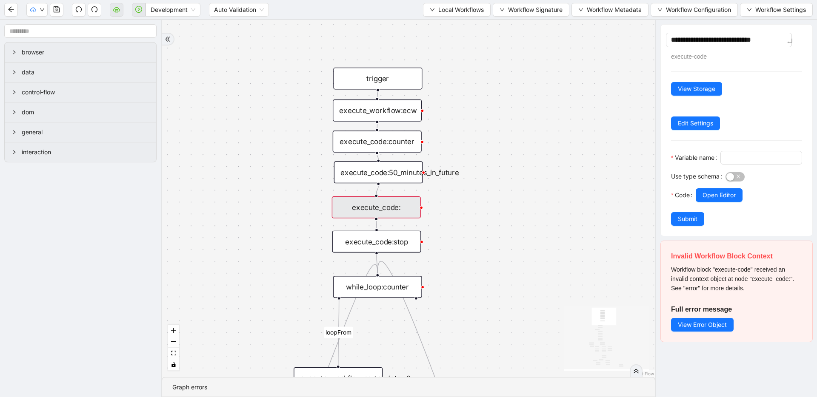
type textarea "**********"
click at [725, 162] on input "Variable name" at bounding box center [760, 157] width 70 height 9
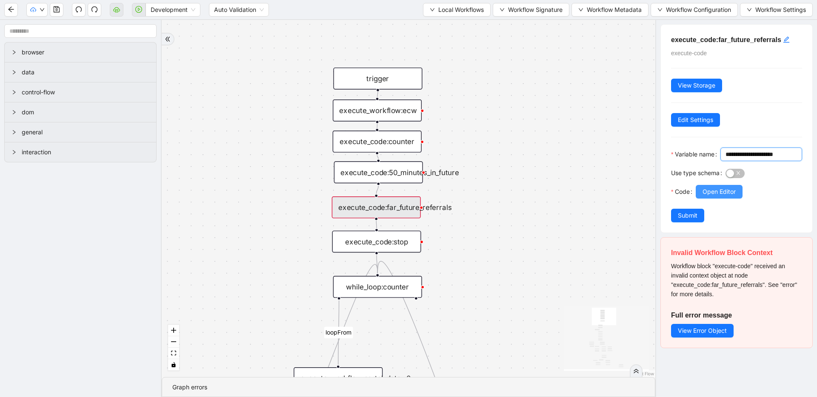
type input "**********"
click at [709, 197] on span "Open Editor" at bounding box center [718, 191] width 33 height 9
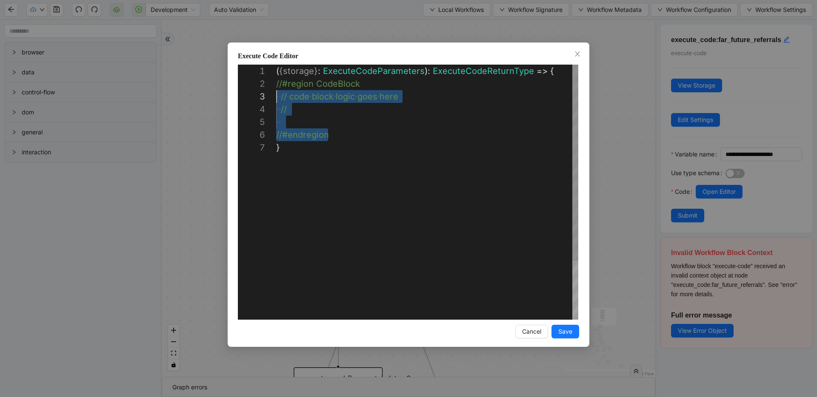
scroll to position [13, 0]
drag, startPoint x: 332, startPoint y: 136, endPoint x: 262, endPoint y: 87, distance: 85.7
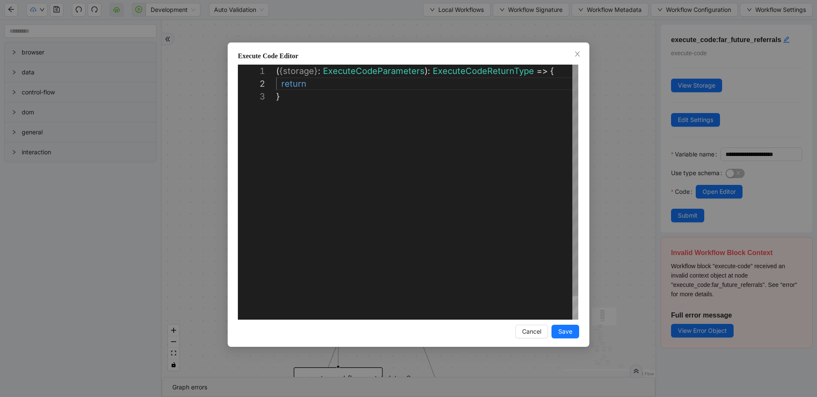
scroll to position [13, 37]
type textarea "**********"
click at [572, 331] on span "Save" at bounding box center [565, 331] width 14 height 9
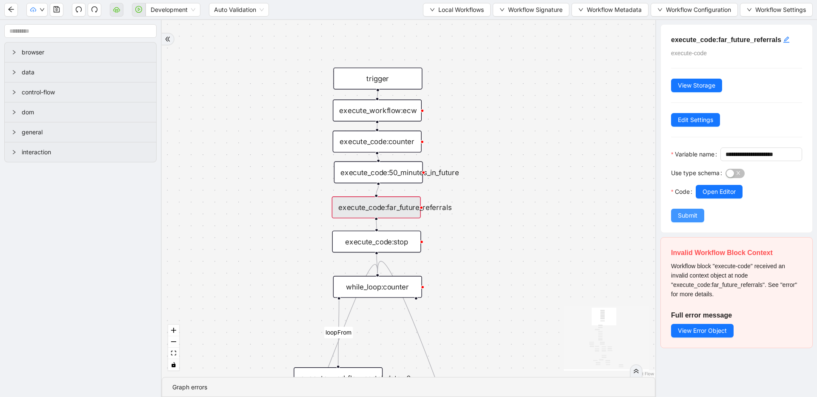
click at [688, 220] on span "Submit" at bounding box center [688, 215] width 20 height 9
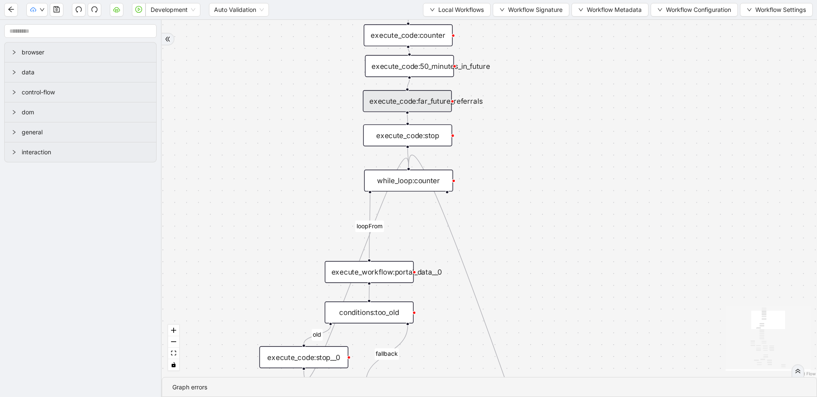
drag, startPoint x: 542, startPoint y: 231, endPoint x: 555, endPoint y: 165, distance: 67.7
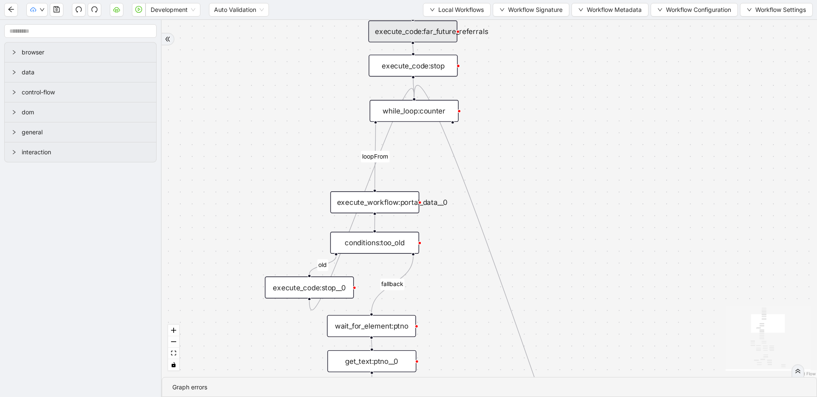
drag, startPoint x: 534, startPoint y: 220, endPoint x: 539, endPoint y: 160, distance: 60.2
click at [363, 199] on div "execute_workflow:portal_data__0" at bounding box center [374, 202] width 89 height 22
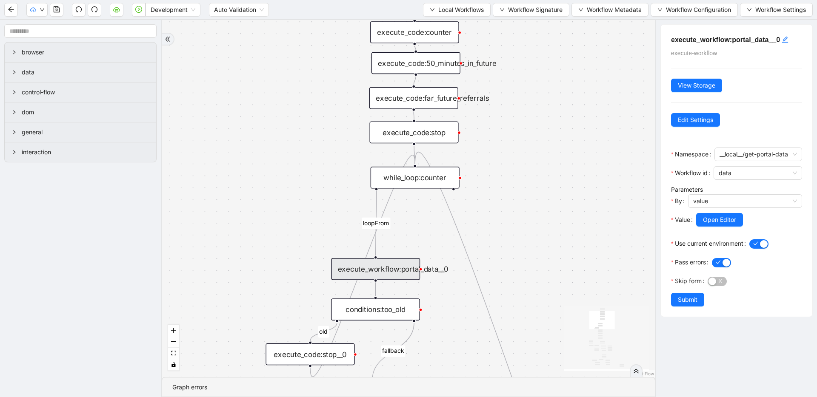
drag, startPoint x: 510, startPoint y: 144, endPoint x: 510, endPoint y: 211, distance: 66.8
click at [510, 211] on div "fallback has_other_meds success success fallback no_encounters end success succ…" at bounding box center [408, 198] width 493 height 357
click at [423, 96] on div "execute_code:far_future_referrals" at bounding box center [413, 98] width 89 height 22
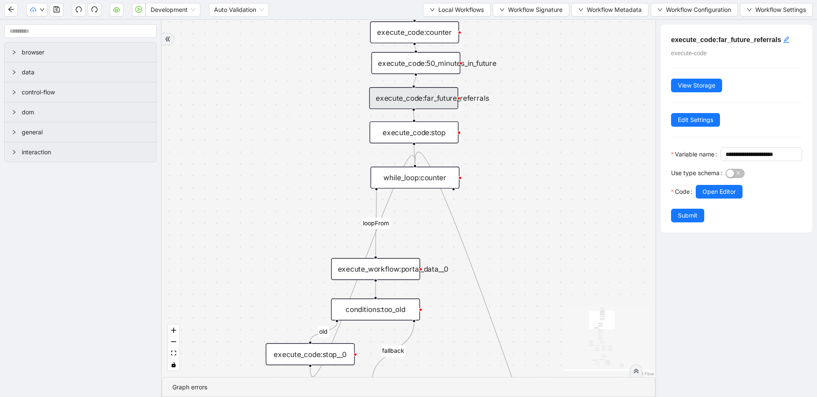
click at [709, 209] on div at bounding box center [749, 204] width 106 height 10
click at [708, 199] on button "Open Editor" at bounding box center [719, 192] width 47 height 14
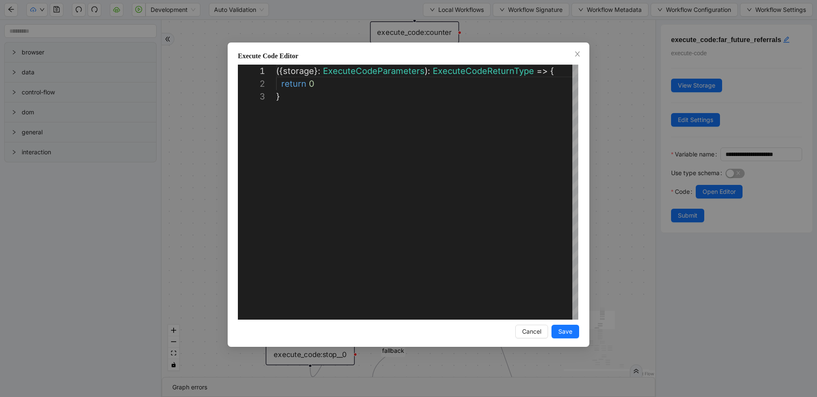
scroll to position [26, 0]
click at [627, 132] on div "**********" at bounding box center [408, 198] width 817 height 397
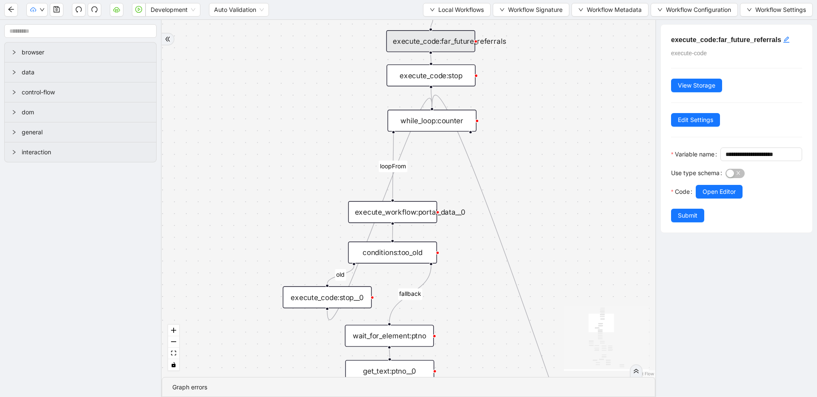
drag, startPoint x: 582, startPoint y: 165, endPoint x: 599, endPoint y: 108, distance: 59.5
click at [599, 108] on div "fallback has_other_meds success success fallback no_encounters end success succ…" at bounding box center [408, 198] width 493 height 357
click at [411, 218] on div "execute_workflow:portal_data__0" at bounding box center [392, 212] width 89 height 22
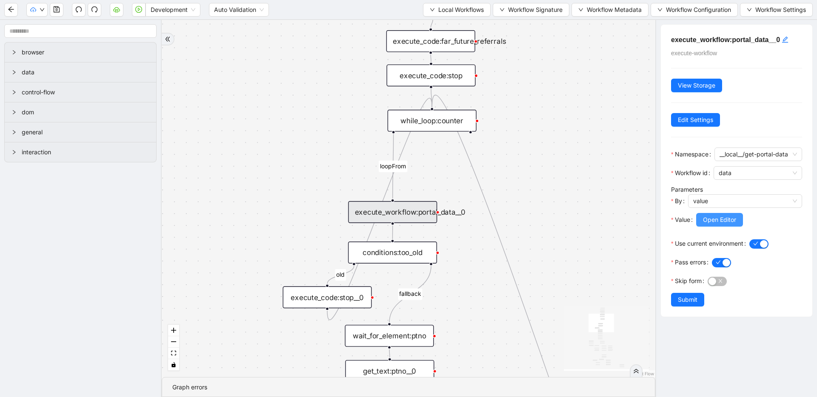
click at [714, 225] on span "Open Editor" at bounding box center [719, 219] width 33 height 9
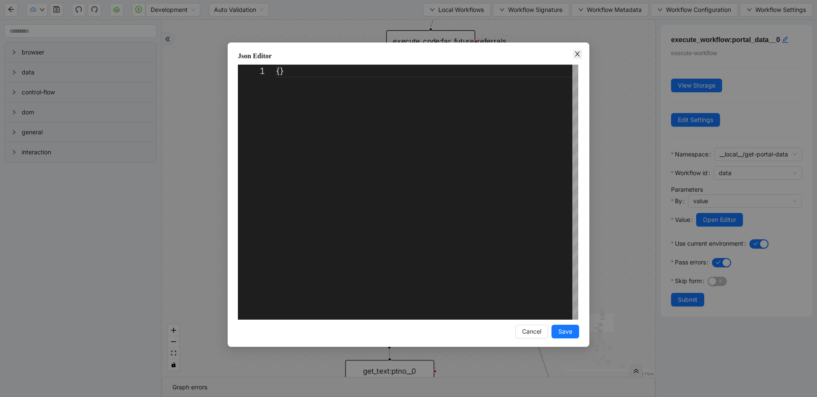
click at [574, 54] on icon "close" at bounding box center [577, 54] width 7 height 7
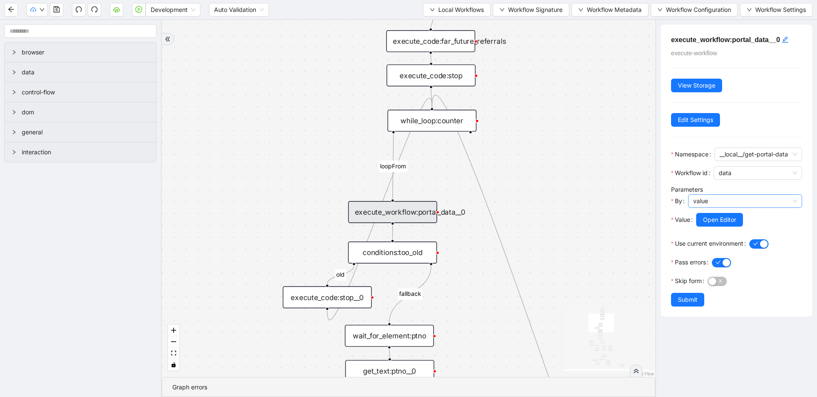
click at [698, 208] on span "value" at bounding box center [745, 201] width 104 height 13
click at [703, 242] on div "code" at bounding box center [742, 245] width 95 height 9
click at [706, 225] on span "Open Editor" at bounding box center [718, 219] width 33 height 9
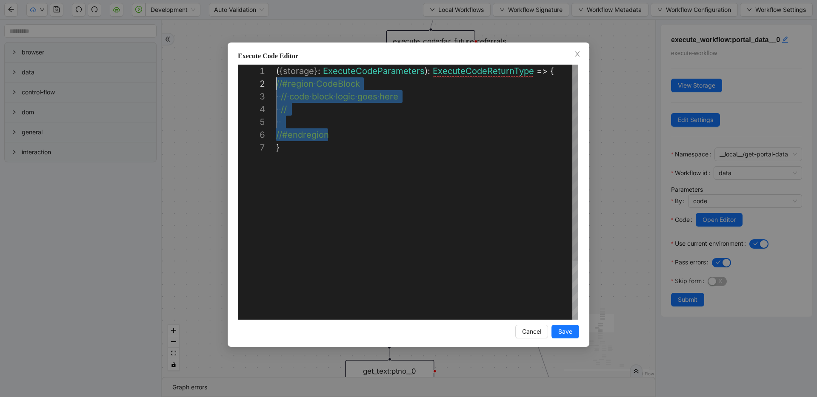
scroll to position [13, 0]
drag, startPoint x: 330, startPoint y: 135, endPoint x: 269, endPoint y: 86, distance: 78.6
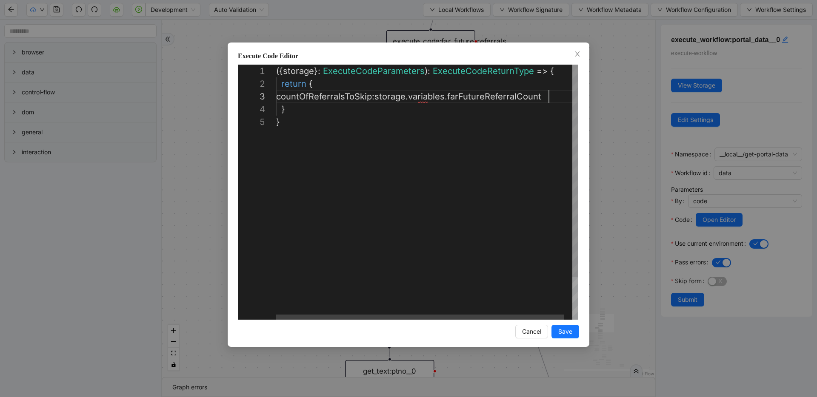
scroll to position [26, 273]
type textarea "**********"
click at [561, 332] on span "Save" at bounding box center [565, 331] width 14 height 9
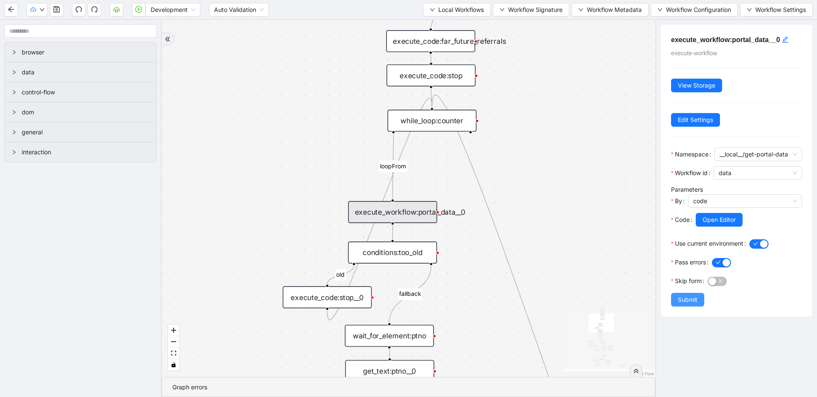
click at [684, 305] on span "Submit" at bounding box center [688, 299] width 20 height 9
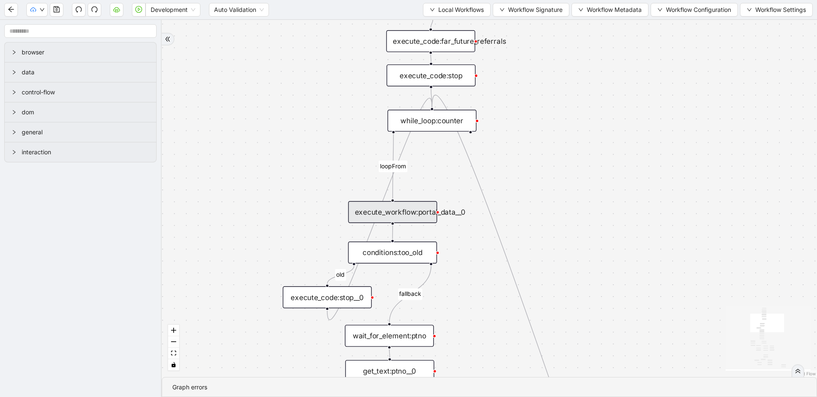
click at [448, 125] on div "while_loop:counter" at bounding box center [432, 121] width 89 height 22
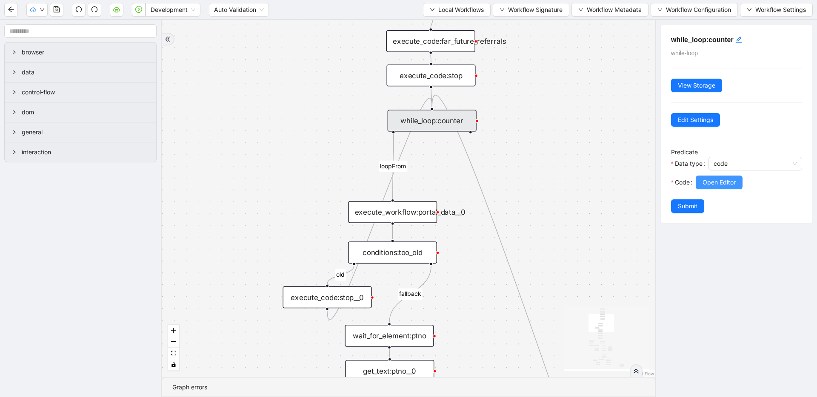
click at [700, 182] on button "Open Editor" at bounding box center [719, 183] width 47 height 14
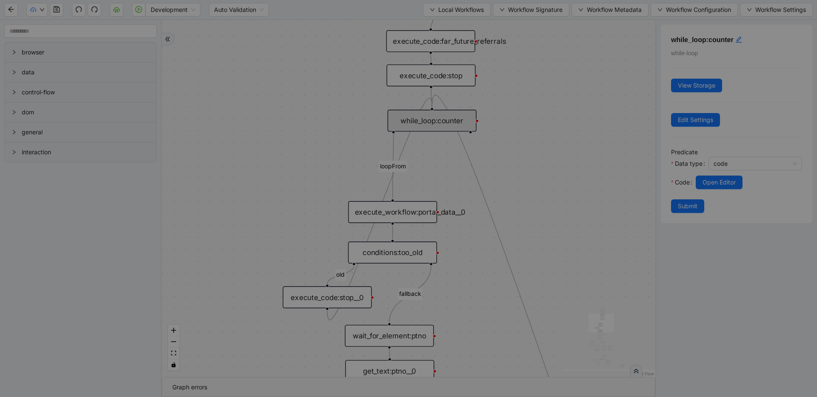
scroll to position [77, 0]
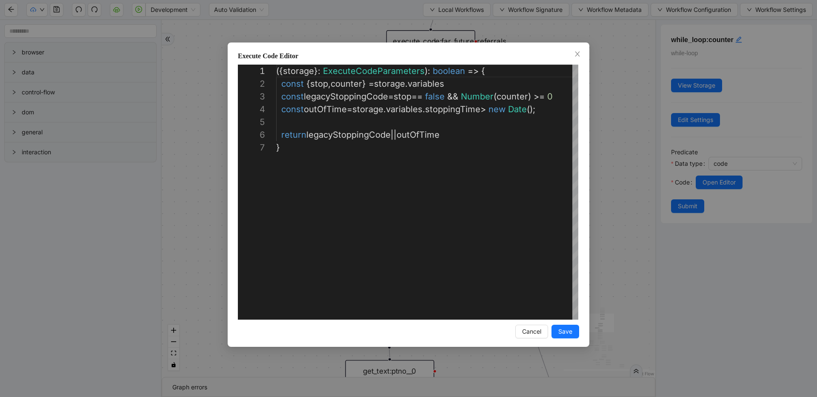
click at [629, 163] on div "**********" at bounding box center [408, 198] width 817 height 397
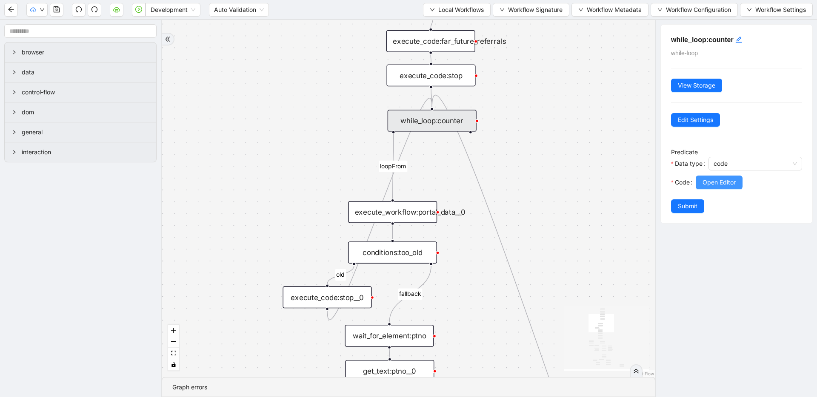
click at [708, 183] on span "Open Editor" at bounding box center [718, 182] width 33 height 9
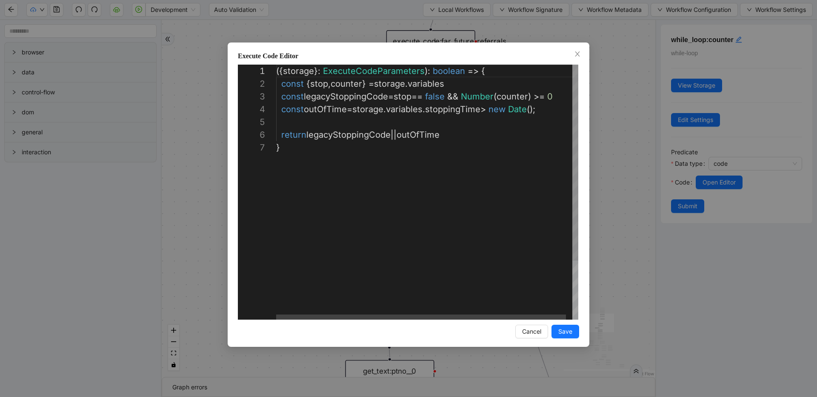
click at [491, 111] on div "({ storage }: ExecuteCodeParameters ): boolean => { const { stop , counter } = …" at bounding box center [430, 231] width 308 height 332
type textarea "**********"
click at [568, 334] on span "Save" at bounding box center [565, 331] width 14 height 9
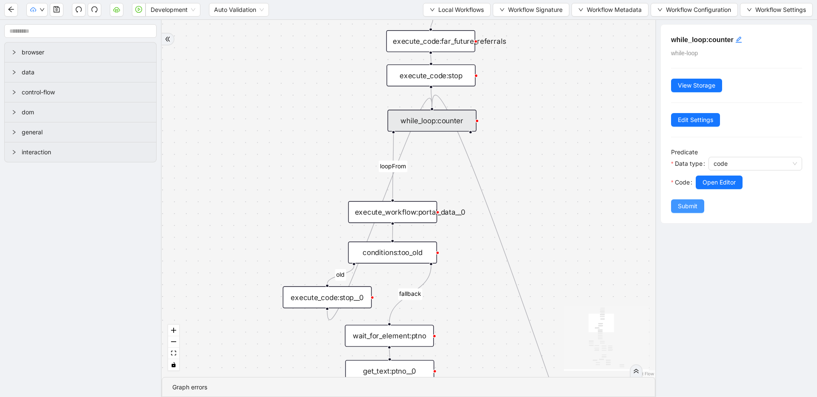
click at [689, 202] on span "Submit" at bounding box center [688, 206] width 20 height 9
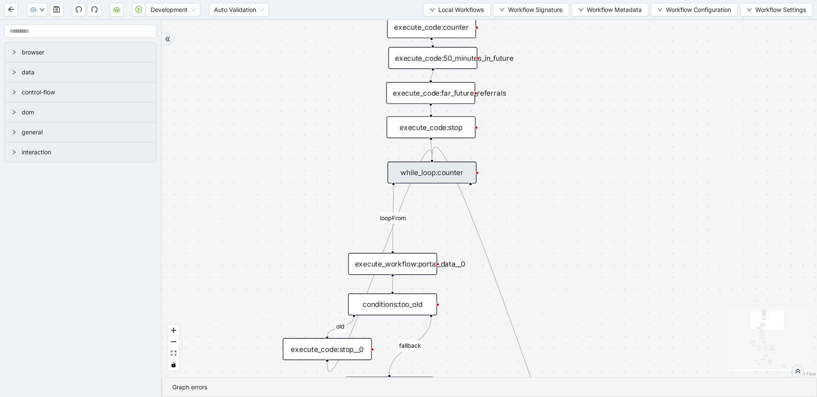
drag, startPoint x: 602, startPoint y: 178, endPoint x: 600, endPoint y: 208, distance: 29.8
click at [600, 208] on div "fallback has_other_meds success success fallback no_encounters end success succ…" at bounding box center [489, 198] width 655 height 357
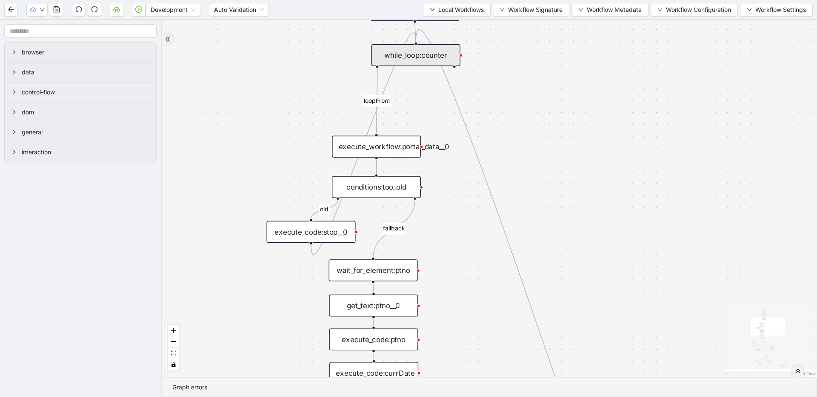
drag, startPoint x: 565, startPoint y: 235, endPoint x: 547, endPoint y: 100, distance: 136.0
click at [547, 100] on div "fallback has_other_meds success success fallback no_encounters end success succ…" at bounding box center [489, 198] width 655 height 357
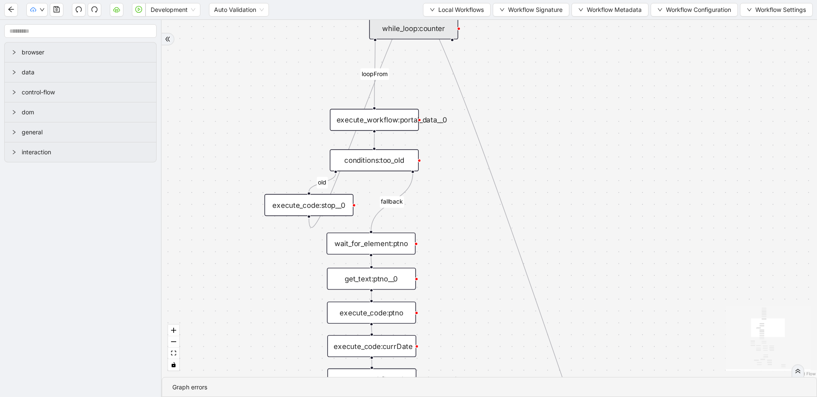
click at [557, 161] on div "fallback has_other_meds success success fallback no_encounters end success succ…" at bounding box center [489, 198] width 655 height 357
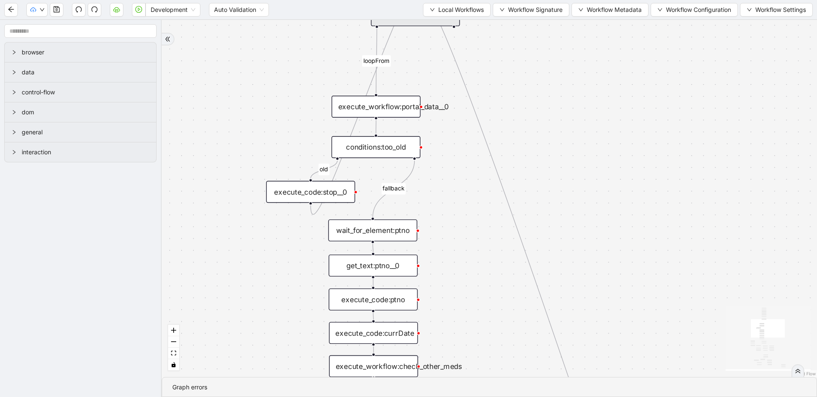
drag, startPoint x: 558, startPoint y: 197, endPoint x: 557, endPoint y: 169, distance: 28.5
click at [559, 197] on div "fallback has_other_meds success success fallback no_encounters end success succ…" at bounding box center [489, 198] width 655 height 357
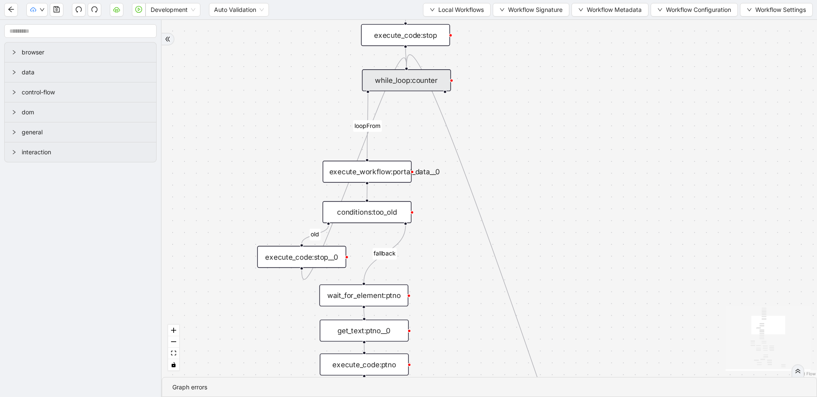
drag, startPoint x: 288, startPoint y: 170, endPoint x: 279, endPoint y: 235, distance: 65.8
click at [279, 235] on div "fallback has_other_meds success success fallback no_encounters end success succ…" at bounding box center [489, 198] width 655 height 357
click at [415, 91] on div "while_loop:counter" at bounding box center [406, 80] width 89 height 22
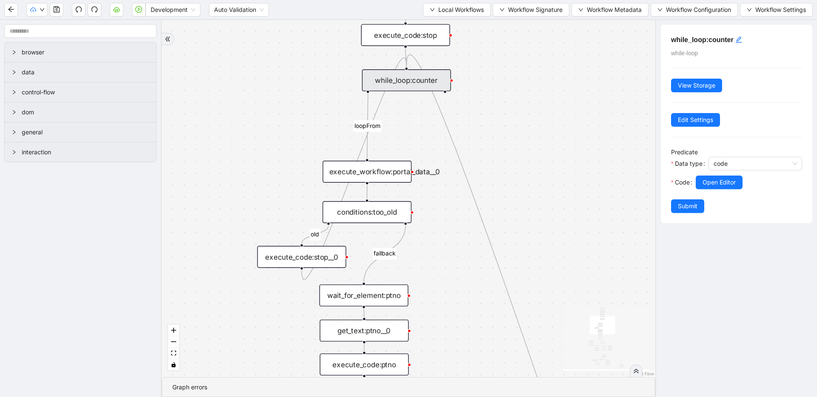
click at [382, 171] on div "execute_workflow:portal_data__0" at bounding box center [366, 172] width 89 height 22
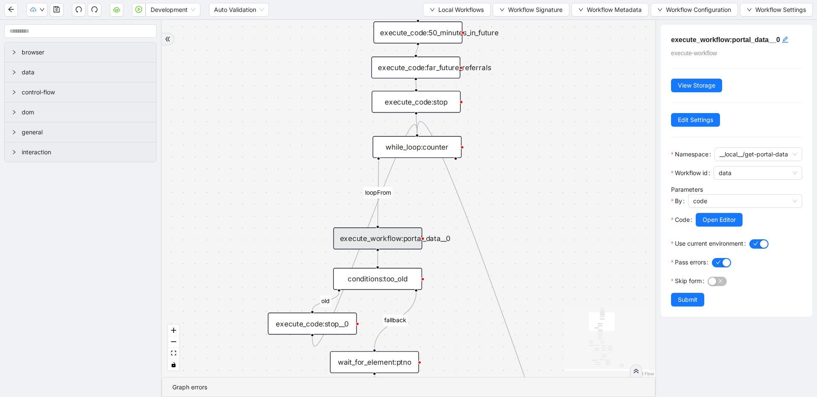
drag, startPoint x: 524, startPoint y: 140, endPoint x: 525, endPoint y: 160, distance: 19.2
click at [525, 160] on div "fallback has_other_meds success success fallback no_encounters end success succ…" at bounding box center [408, 198] width 493 height 357
click at [448, 74] on div "execute_code:far_future_referrals" at bounding box center [415, 69] width 89 height 22
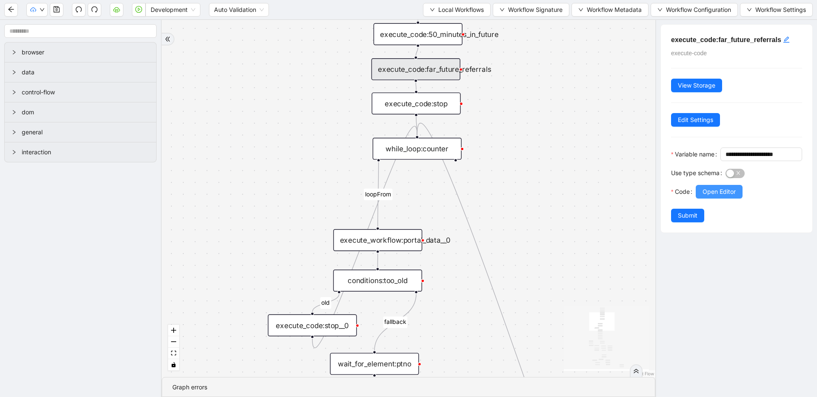
click at [730, 199] on button "Open Editor" at bounding box center [719, 192] width 47 height 14
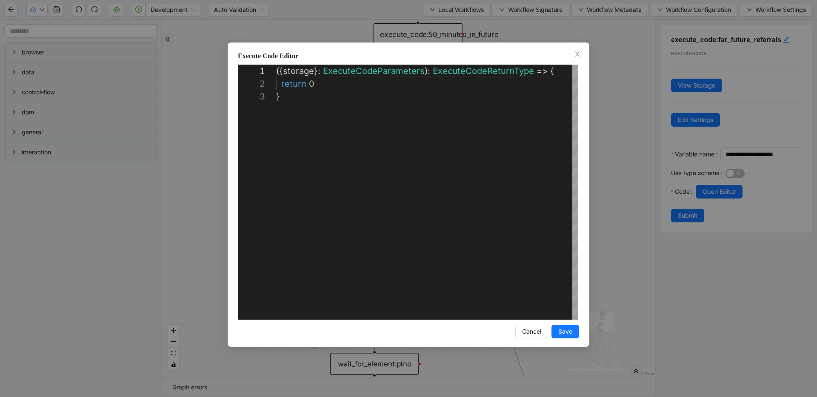
scroll to position [26, 0]
click at [603, 120] on div "**********" at bounding box center [408, 198] width 817 height 397
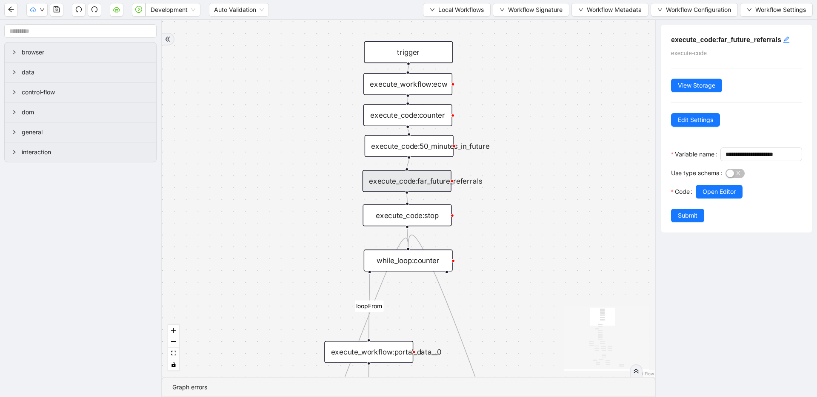
drag, startPoint x: 603, startPoint y: 120, endPoint x: 594, endPoint y: 232, distance: 112.2
click at [594, 232] on div "fallback has_other_meds success success fallback no_encounters end success succ…" at bounding box center [408, 198] width 493 height 357
click at [442, 145] on div "execute_code:50_minutes_in_future" at bounding box center [406, 148] width 89 height 22
click at [428, 179] on div "execute_code:far_future_referrals" at bounding box center [406, 181] width 89 height 22
drag, startPoint x: 747, startPoint y: 166, endPoint x: 651, endPoint y: 163, distance: 95.8
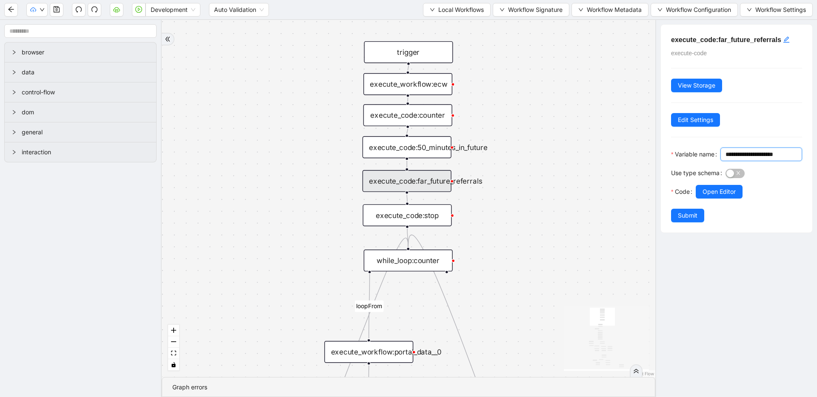
click at [651, 163] on section "browser data control-flow dom general interaction fallback has_other_meds succe…" at bounding box center [408, 208] width 817 height 377
type input "**********"
click at [676, 222] on button "Submit" at bounding box center [687, 216] width 33 height 14
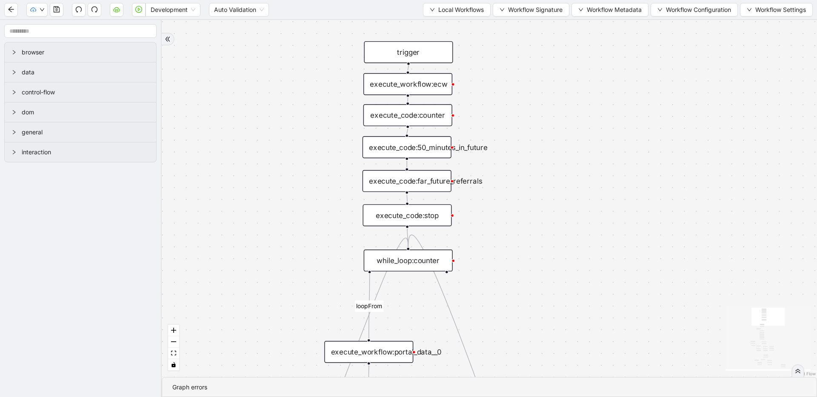
click at [422, 217] on div "execute_code:stop" at bounding box center [406, 216] width 89 height 22
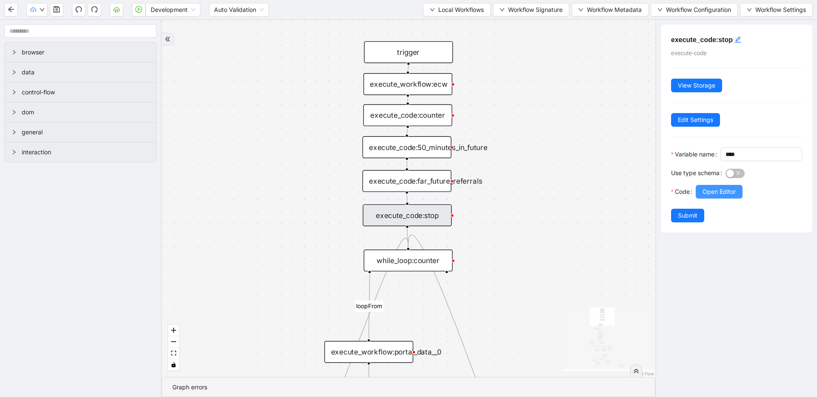
click at [716, 197] on span "Open Editor" at bounding box center [718, 191] width 33 height 9
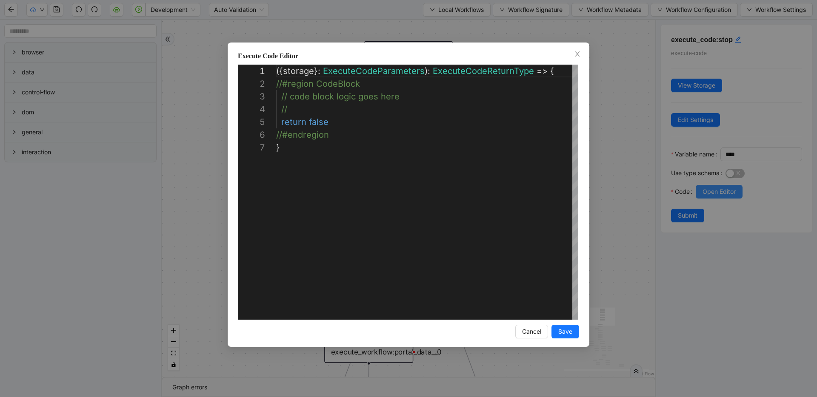
scroll to position [77, 0]
click at [625, 191] on div "**********" at bounding box center [408, 198] width 817 height 397
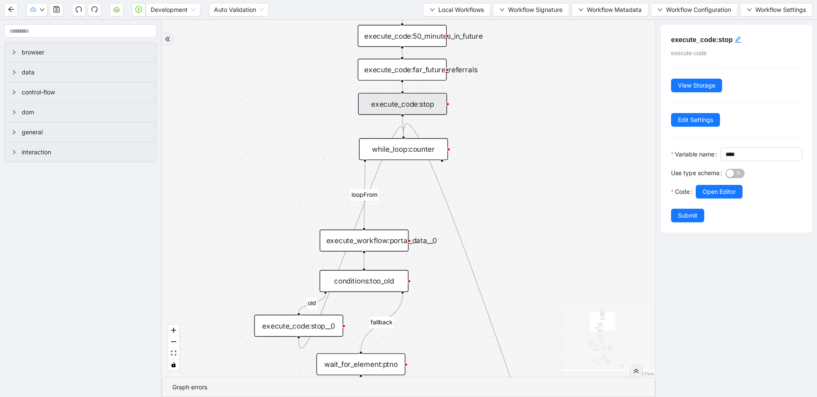
drag, startPoint x: 268, startPoint y: 250, endPoint x: 264, endPoint y: 140, distance: 110.7
click at [264, 140] on div "fallback has_other_meds success success fallback no_encounters end success succ…" at bounding box center [408, 198] width 493 height 357
click at [386, 239] on div "execute_workflow:portal_data__0" at bounding box center [363, 241] width 89 height 22
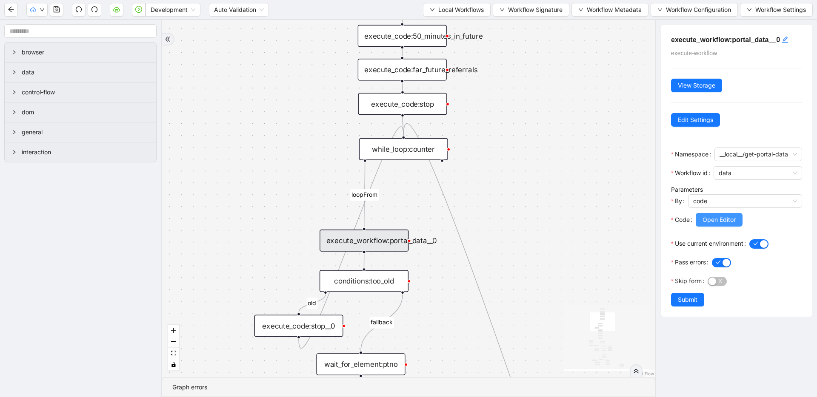
click at [707, 225] on span "Open Editor" at bounding box center [718, 219] width 33 height 9
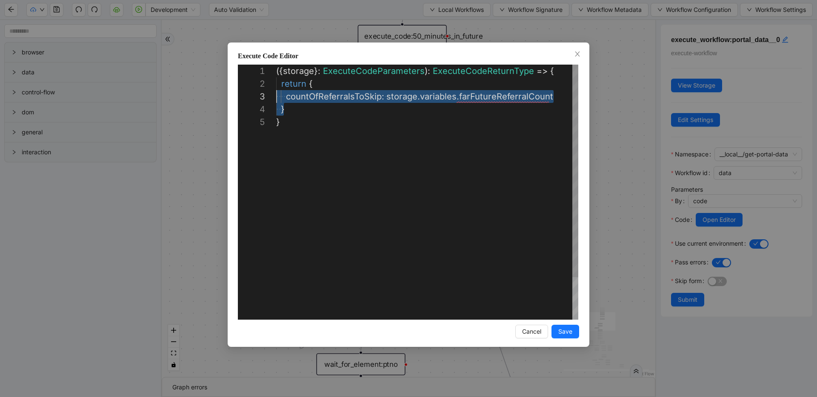
scroll to position [13, 0]
drag, startPoint x: 286, startPoint y: 109, endPoint x: 248, endPoint y: 85, distance: 45.7
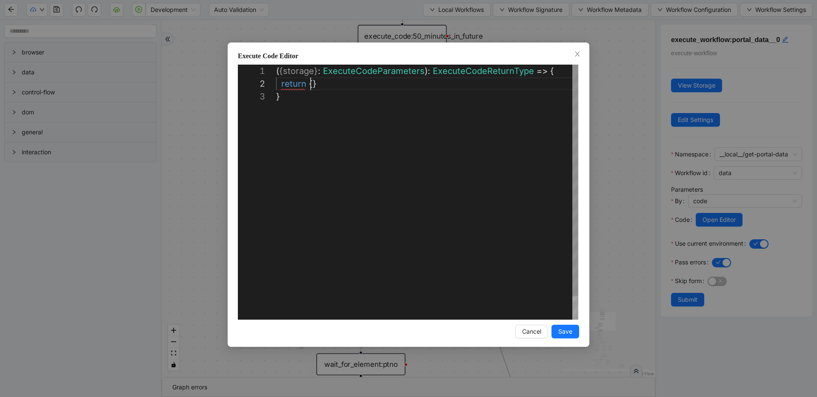
scroll to position [13, 34]
type textarea "**********"
click at [573, 336] on button "Save" at bounding box center [565, 332] width 28 height 14
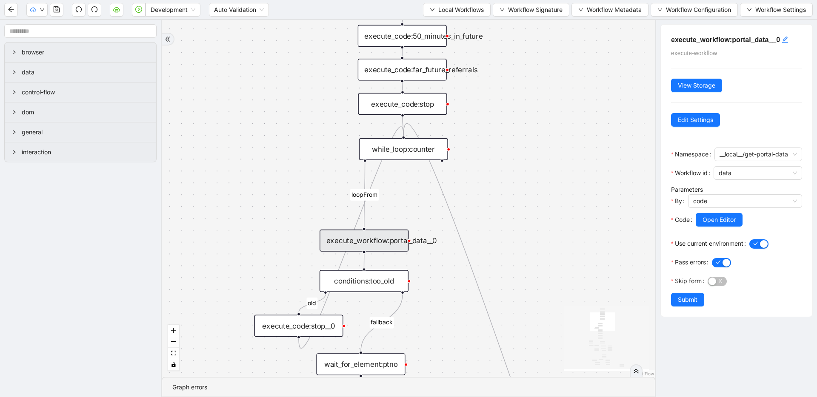
click at [695, 317] on div "execute_workflow:portal_data__0 execute-workflow View Storage Edit Settings Nam…" at bounding box center [736, 171] width 151 height 292
click at [695, 305] on span "Submit" at bounding box center [688, 299] width 20 height 9
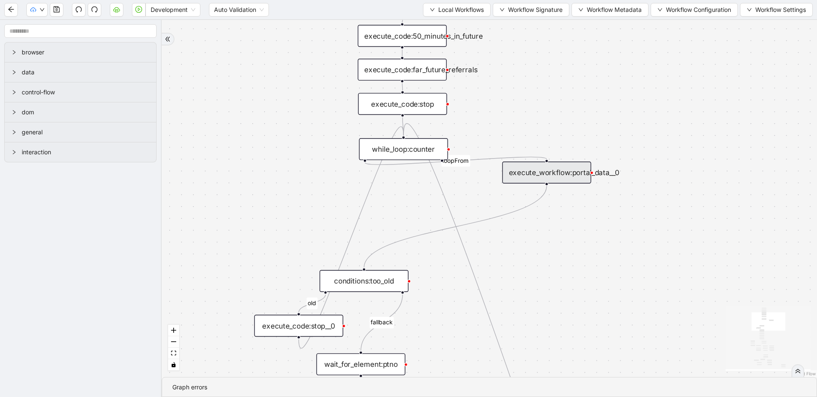
drag, startPoint x: 375, startPoint y: 240, endPoint x: 557, endPoint y: 172, distance: 194.8
click at [557, 172] on div "execute_workflow:portal_data__0" at bounding box center [546, 173] width 89 height 22
click at [403, 117] on div at bounding box center [402, 115] width 3 height 3
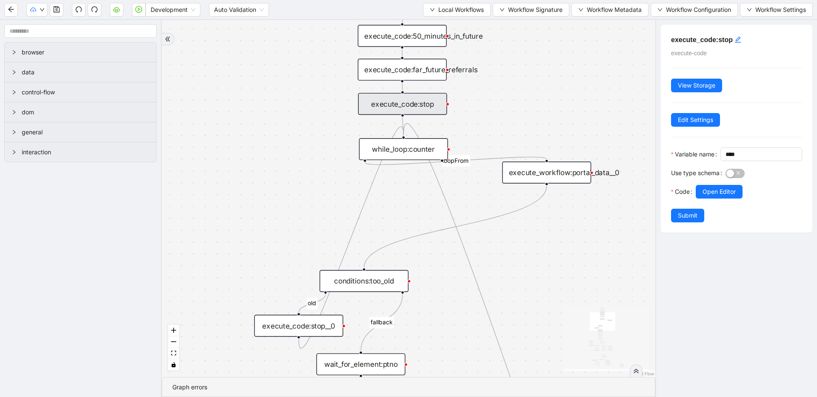
click at [507, 120] on div "fallback has_other_meds success success fallback no_encounters end success succ…" at bounding box center [408, 198] width 493 height 357
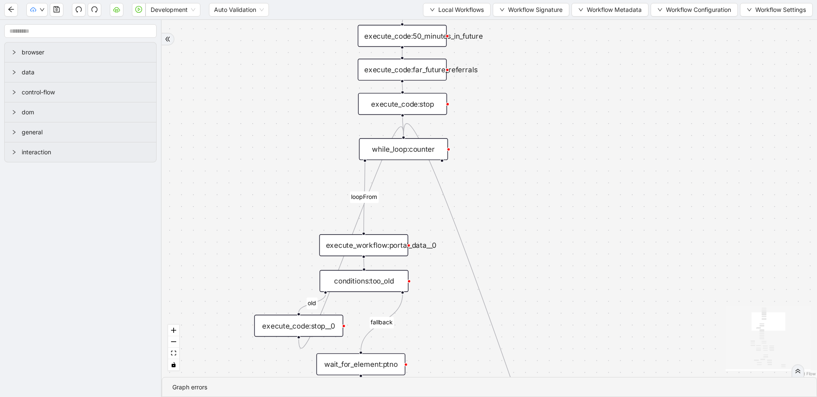
drag, startPoint x: 555, startPoint y: 174, endPoint x: 377, endPoint y: 245, distance: 191.8
click at [377, 245] on div "execute_workflow:portal_data__0" at bounding box center [363, 245] width 89 height 22
click at [400, 66] on div "execute_code:far_future_referrals" at bounding box center [402, 70] width 89 height 22
click at [401, 69] on div "execute_code:far_future_referrals" at bounding box center [401, 70] width 89 height 22
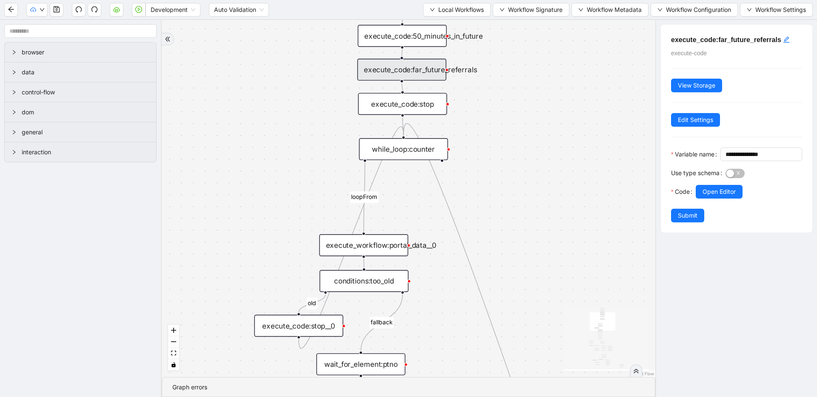
click at [744, 38] on h5 "execute_code:far_future_referrals" at bounding box center [736, 40] width 131 height 10
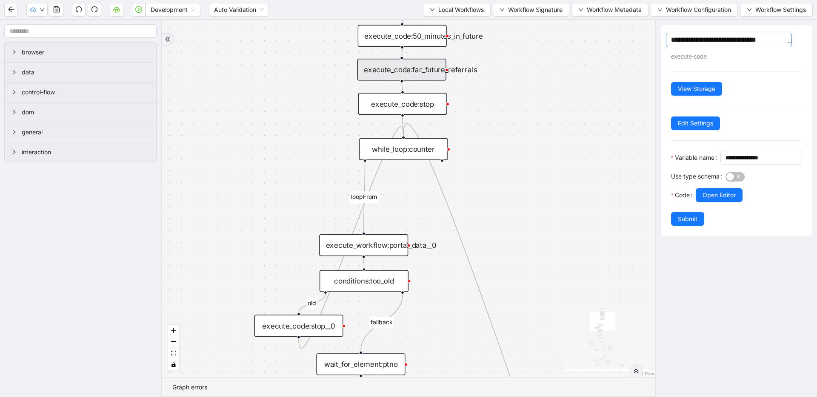
drag, startPoint x: 718, startPoint y: 41, endPoint x: 785, endPoint y: 43, distance: 67.3
click at [785, 44] on textarea "**********" at bounding box center [729, 40] width 126 height 14
type textarea "**********"
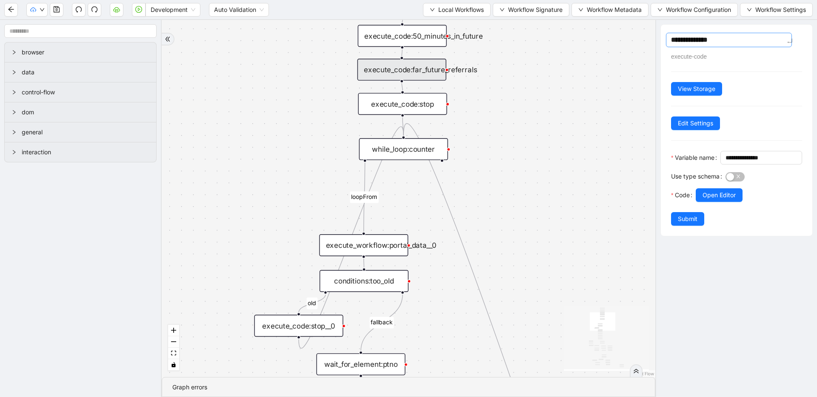
type textarea "**********"
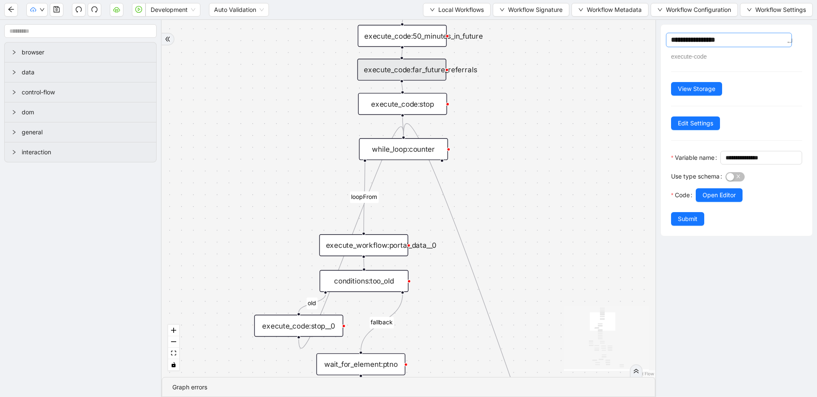
type textarea "**********"
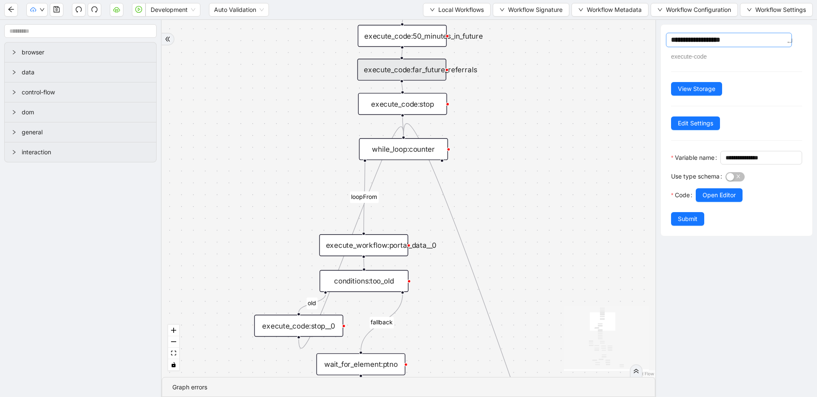
type textarea "**********"
click at [559, 145] on div "fallback has_other_meds success success fallback no_encounters end success succ…" at bounding box center [408, 198] width 493 height 357
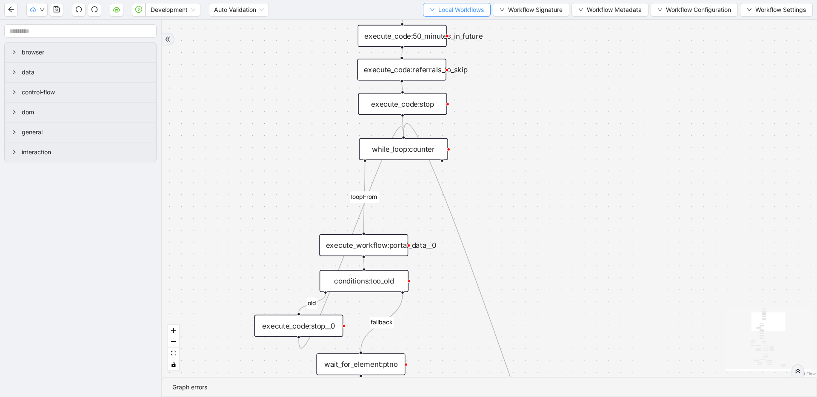
click at [448, 9] on span "Local Workflows" at bounding box center [461, 9] width 46 height 9
click at [448, 20] on li "Select" at bounding box center [454, 27] width 65 height 14
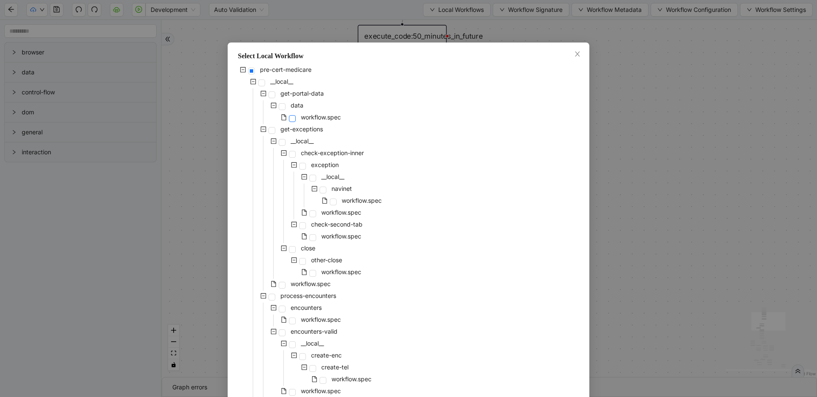
click at [289, 117] on span at bounding box center [292, 118] width 7 height 7
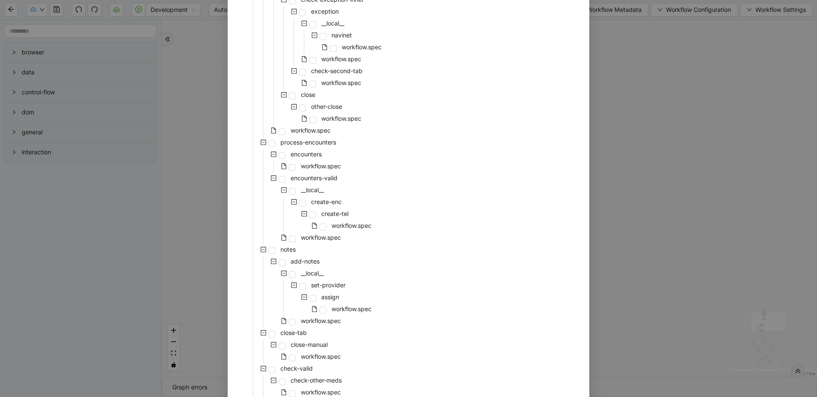
scroll to position [288, 0]
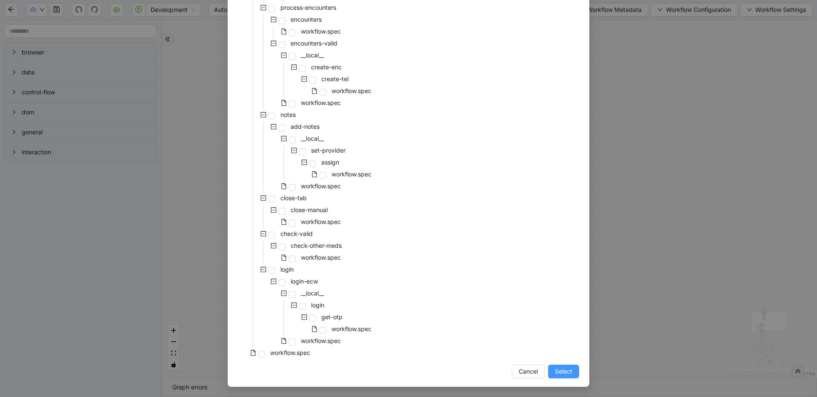
click at [560, 371] on span "Select" at bounding box center [563, 371] width 17 height 9
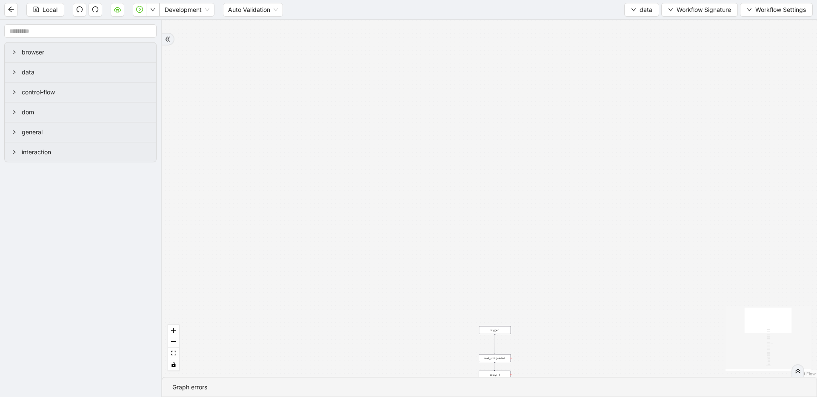
drag, startPoint x: 485, startPoint y: 296, endPoint x: 500, endPoint y: 94, distance: 201.8
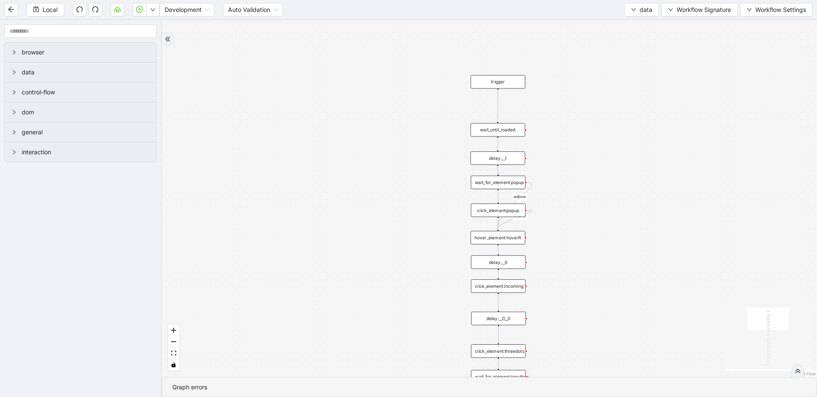
drag, startPoint x: 580, startPoint y: 218, endPoint x: 582, endPoint y: 125, distance: 92.3
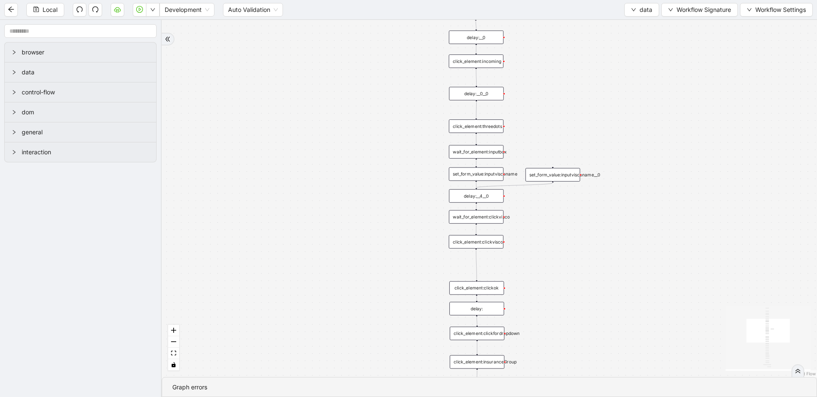
drag, startPoint x: 581, startPoint y: 231, endPoint x: 557, endPoint y: 98, distance: 134.9
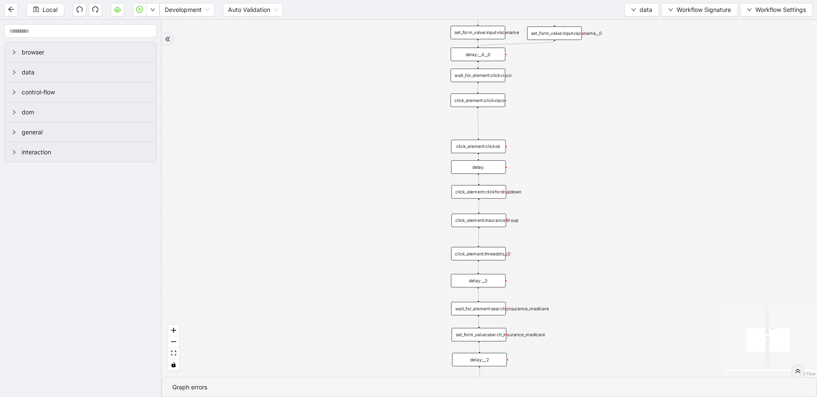
drag, startPoint x: 570, startPoint y: 143, endPoint x: 570, endPoint y: 54, distance: 88.9
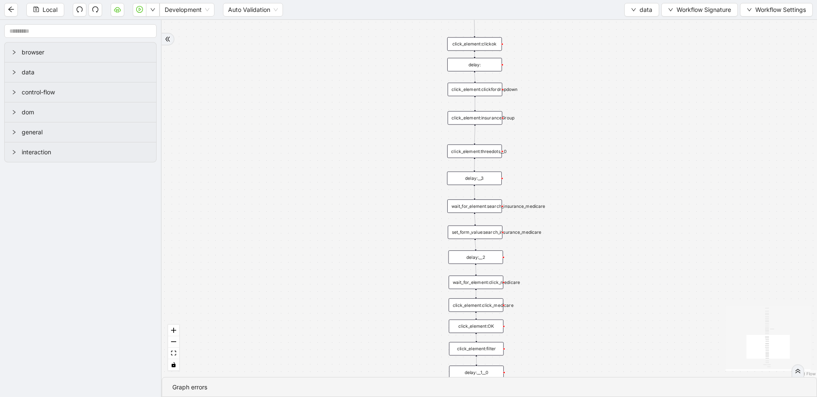
drag, startPoint x: 581, startPoint y: 154, endPoint x: 577, endPoint y: 54, distance: 100.9
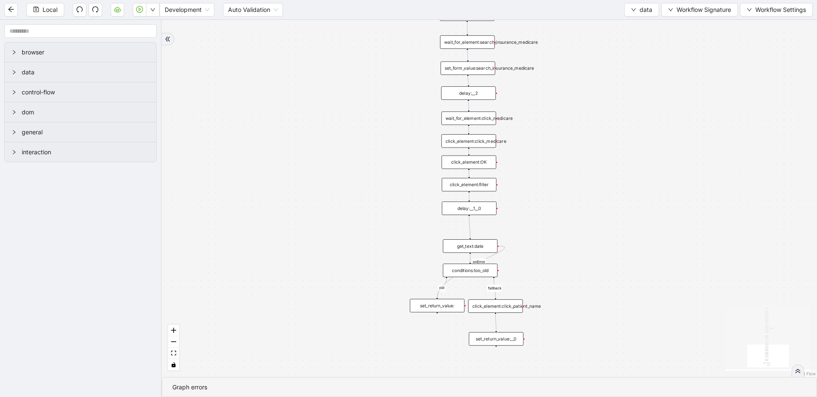
drag, startPoint x: 587, startPoint y: 245, endPoint x: 580, endPoint y: 82, distance: 163.5
click at [580, 82] on div "fallback old onError onError onError trigger wait_until_loaded: click_element:p…" at bounding box center [489, 198] width 655 height 357
